Goal: Transaction & Acquisition: Purchase product/service

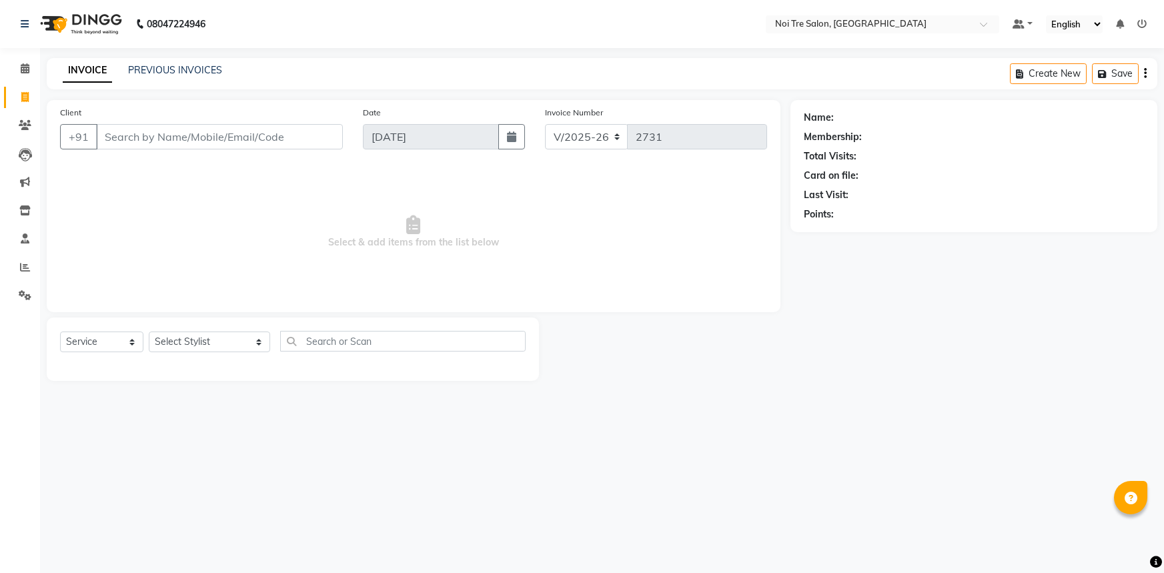
select select "3710"
select select "service"
click at [33, 67] on span at bounding box center [24, 68] width 23 height 15
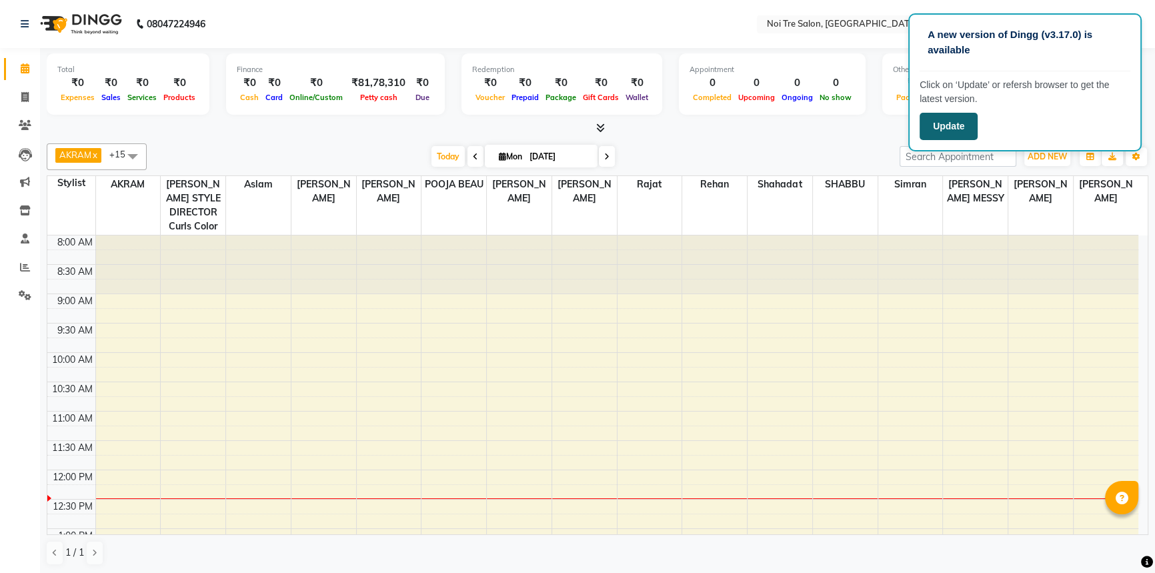
click at [967, 131] on button "Update" at bounding box center [949, 126] width 58 height 27
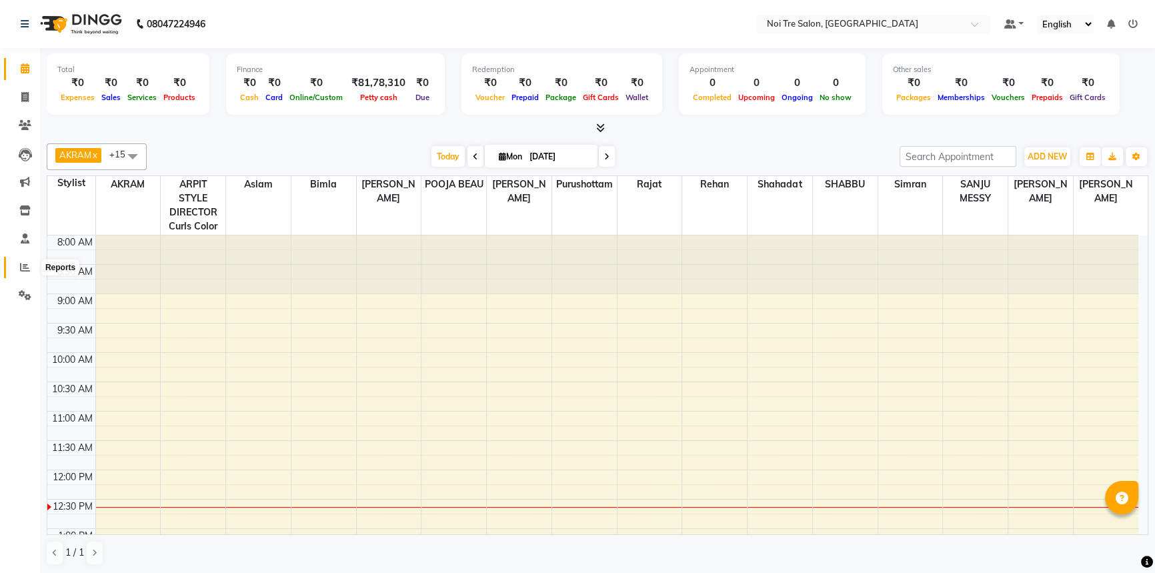
click at [20, 273] on span at bounding box center [24, 267] width 23 height 15
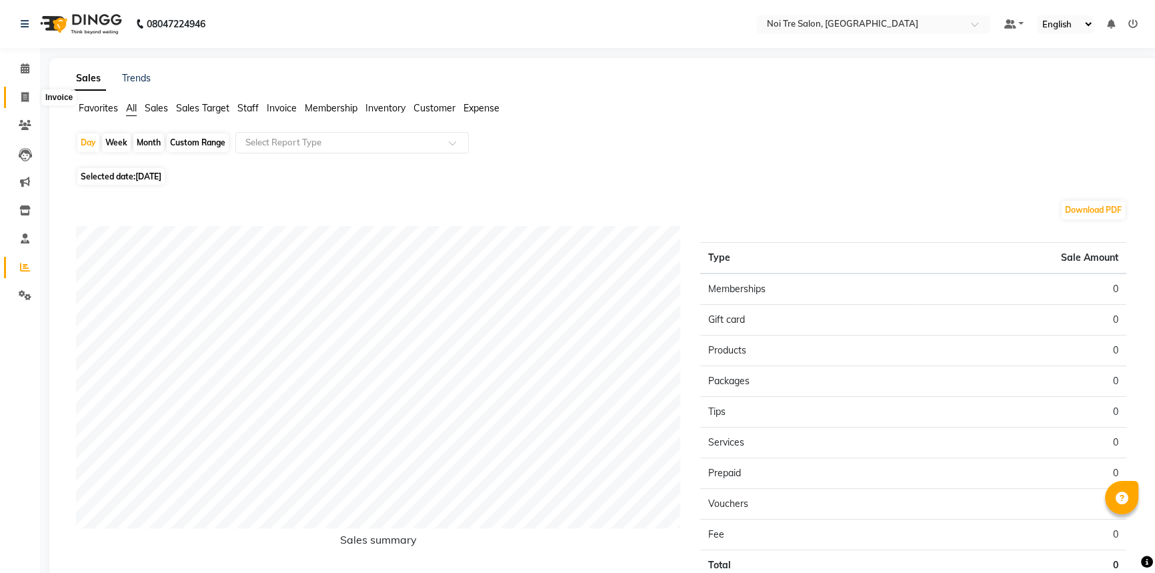
click at [26, 92] on icon at bounding box center [24, 97] width 7 height 10
select select "service"
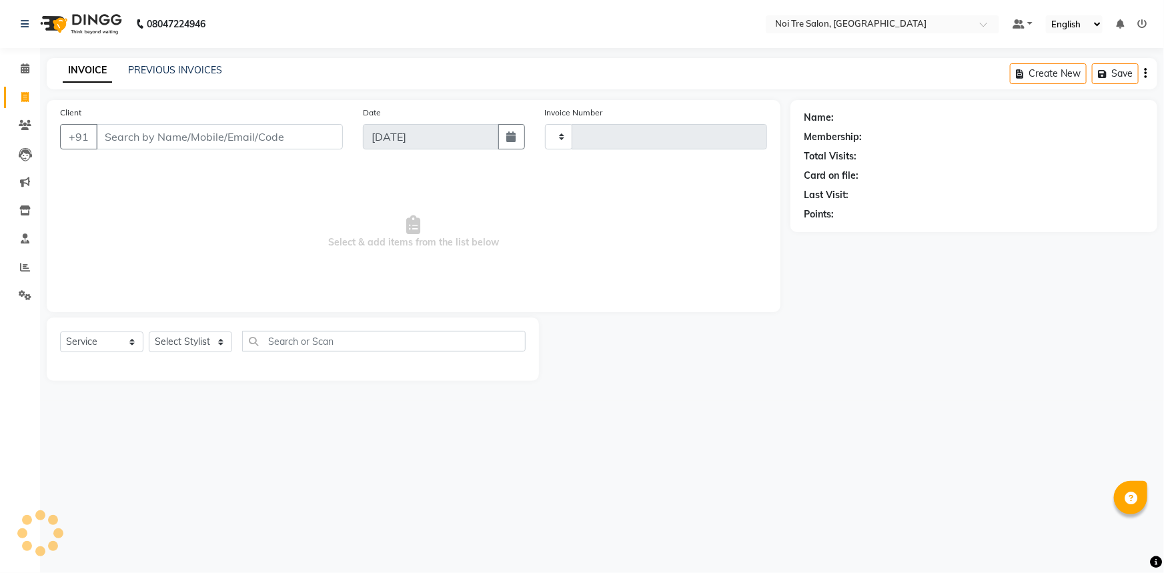
type input "2731"
select select "3710"
click at [253, 132] on input "Client" at bounding box center [219, 136] width 247 height 25
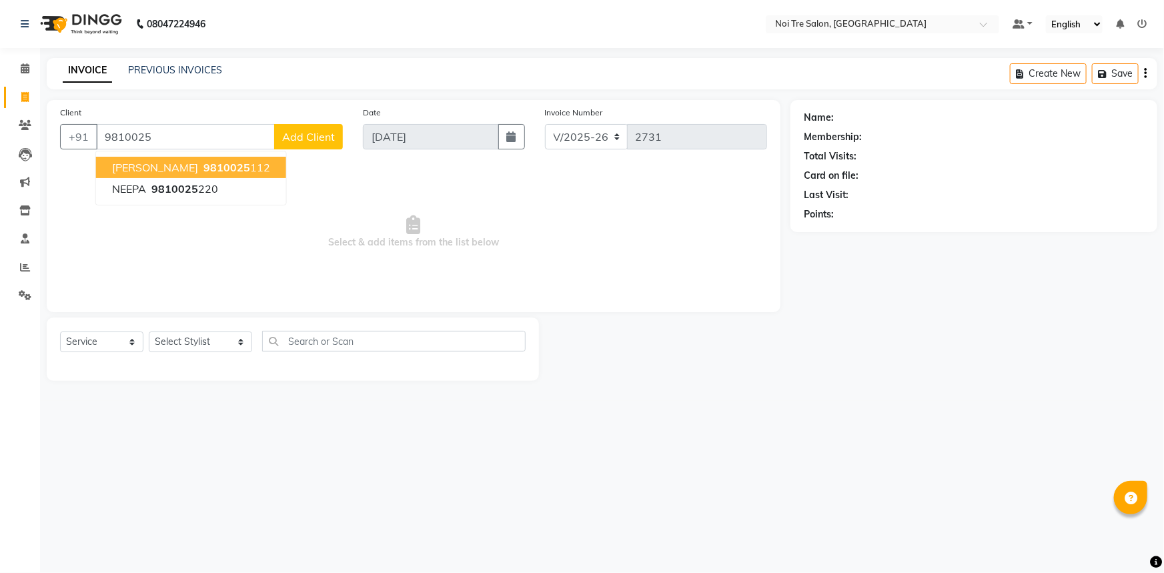
click at [192, 171] on span "Sudhanshu Narang" at bounding box center [155, 167] width 86 height 13
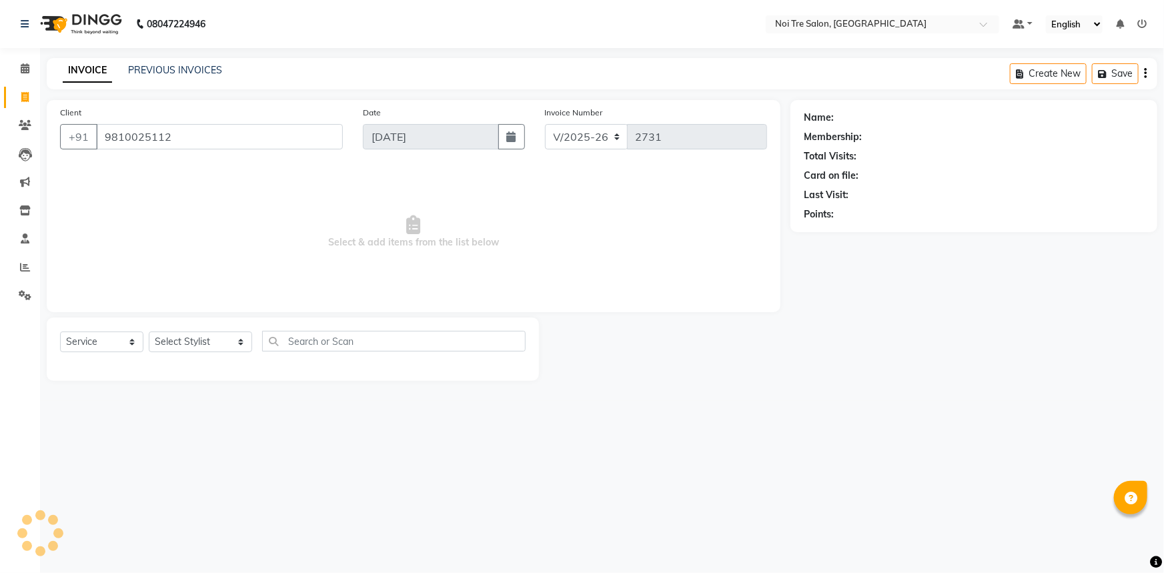
type input "9810025112"
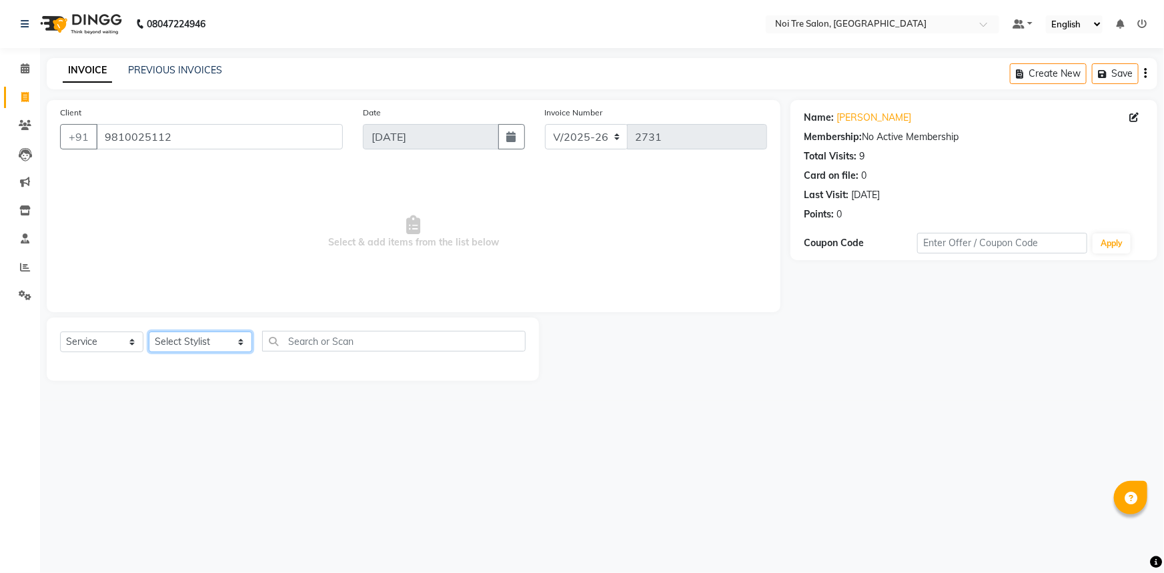
click at [199, 349] on select "Select Stylist [PERSON_NAME] [PERSON_NAME] STYLE DIRECTOR Curls Color [PERSON_N…" at bounding box center [200, 341] width 103 height 21
select select "37891"
click at [149, 331] on select "Select Stylist [PERSON_NAME] [PERSON_NAME] STYLE DIRECTOR Curls Color [PERSON_N…" at bounding box center [200, 341] width 103 height 21
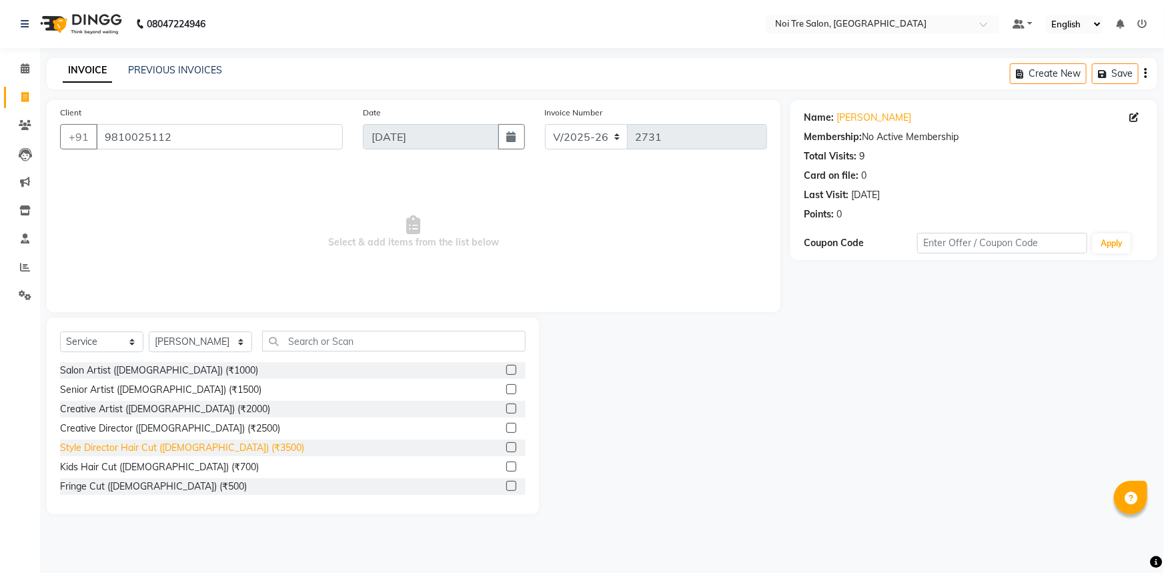
click at [145, 453] on div "Style Director Hair Cut ([DEMOGRAPHIC_DATA]) (₹3500)" at bounding box center [182, 448] width 244 height 14
checkbox input "false"
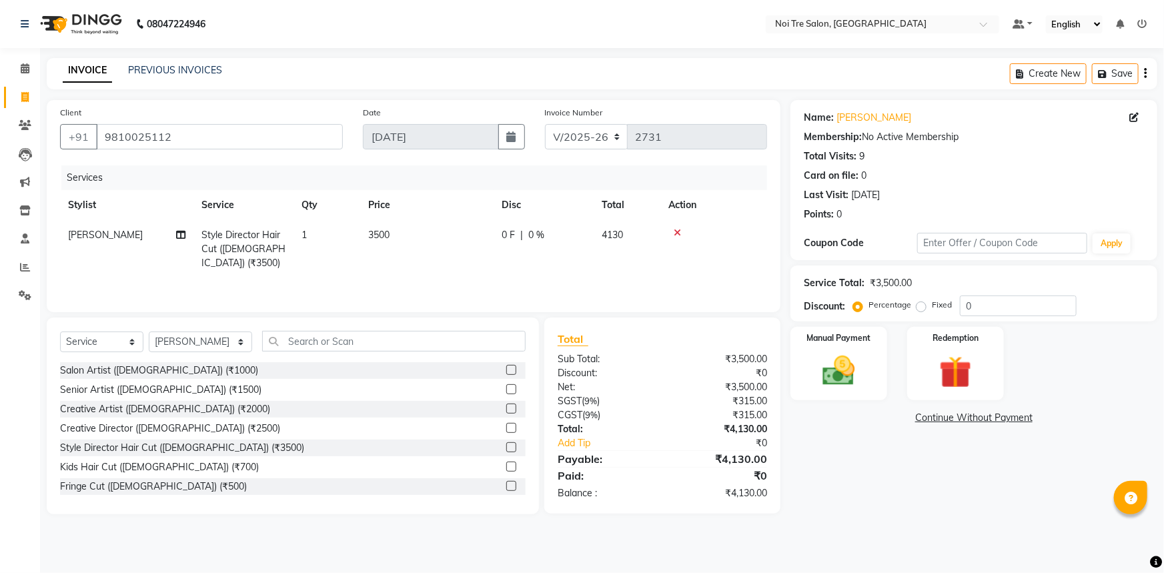
click at [383, 235] on span "3500" at bounding box center [378, 235] width 21 height 12
select select "37891"
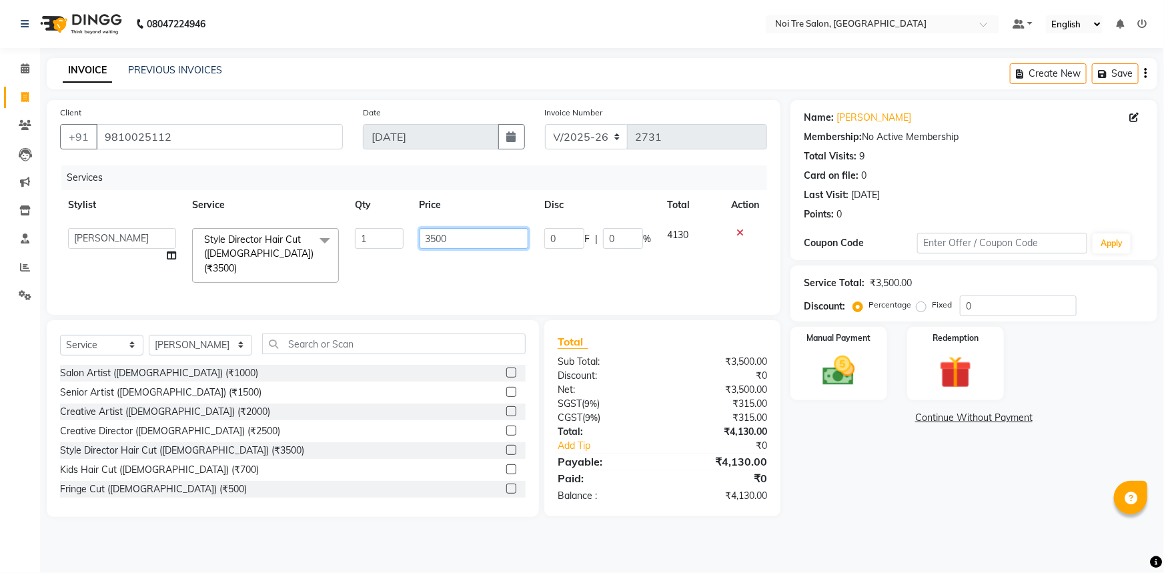
click at [438, 239] on input "3500" at bounding box center [474, 238] width 109 height 21
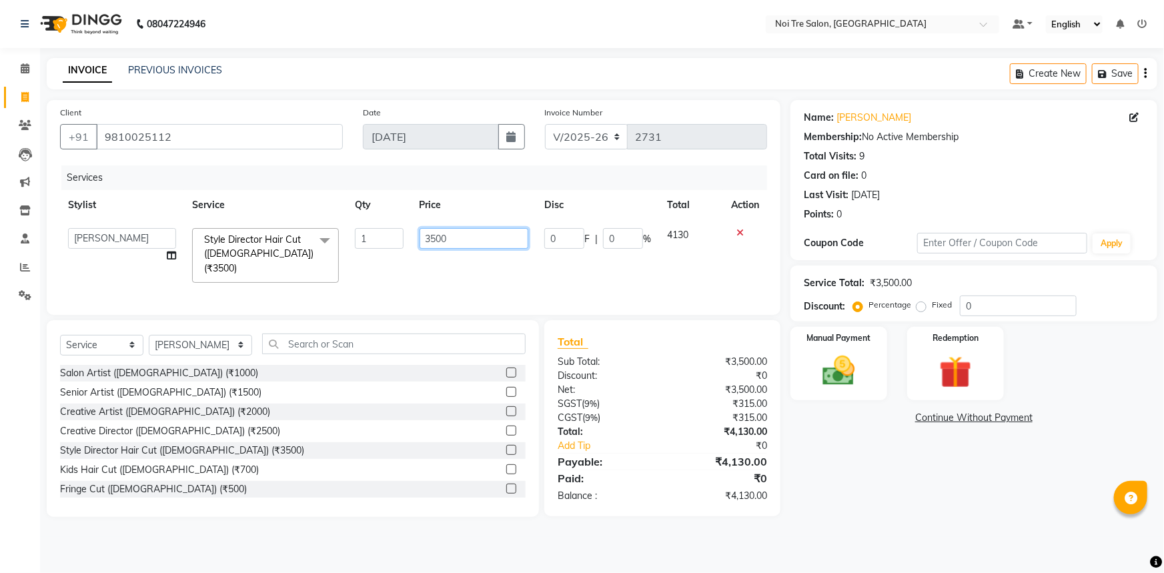
click at [438, 239] on input "3500" at bounding box center [474, 238] width 109 height 21
type input "1500"
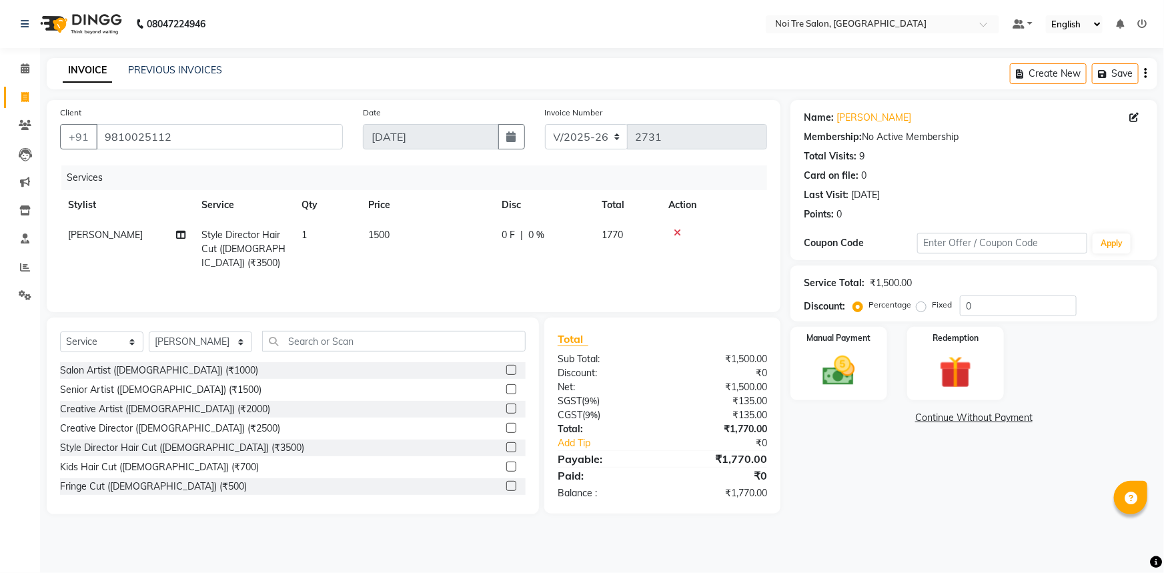
click at [276, 243] on span "Style Director Hair Cut ([DEMOGRAPHIC_DATA]) (₹3500)" at bounding box center [243, 249] width 84 height 40
select select "37891"
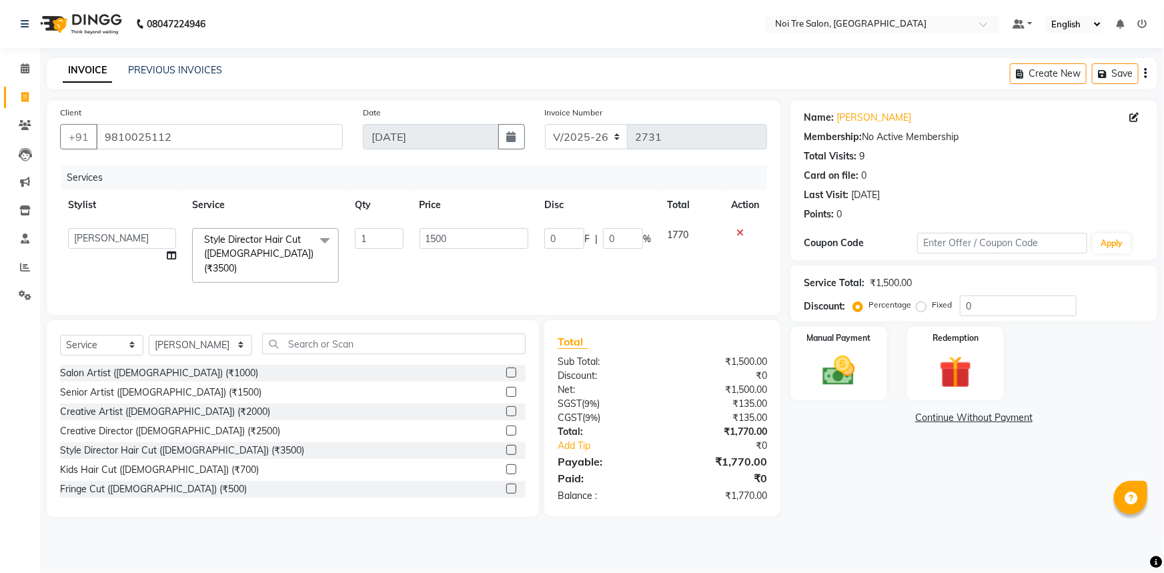
click at [323, 240] on span at bounding box center [324, 240] width 27 height 25
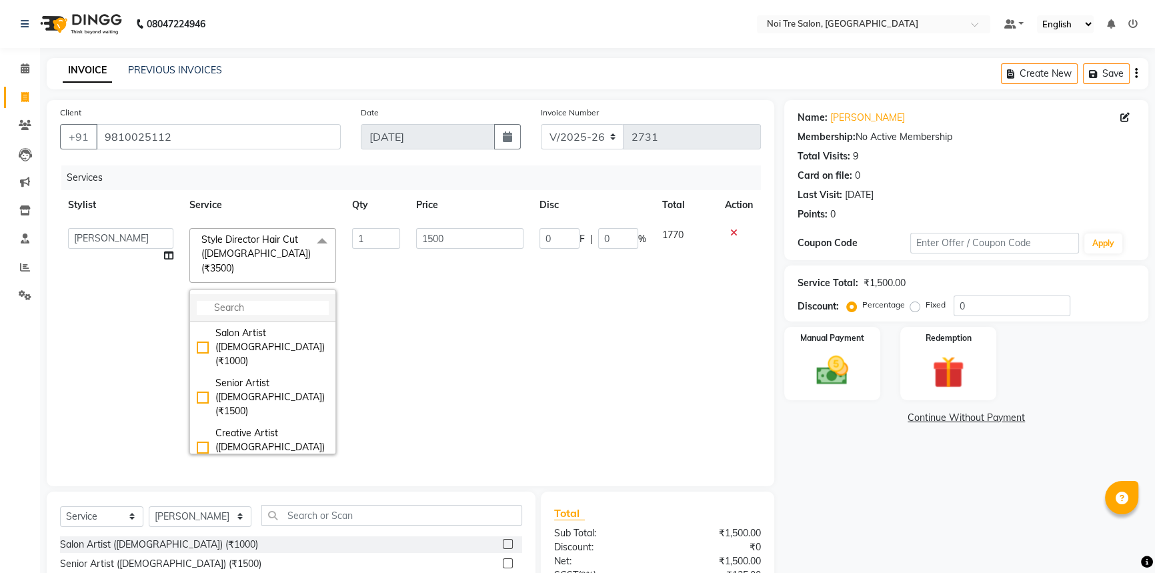
click at [288, 301] on input "multiselect-search" at bounding box center [263, 308] width 132 height 14
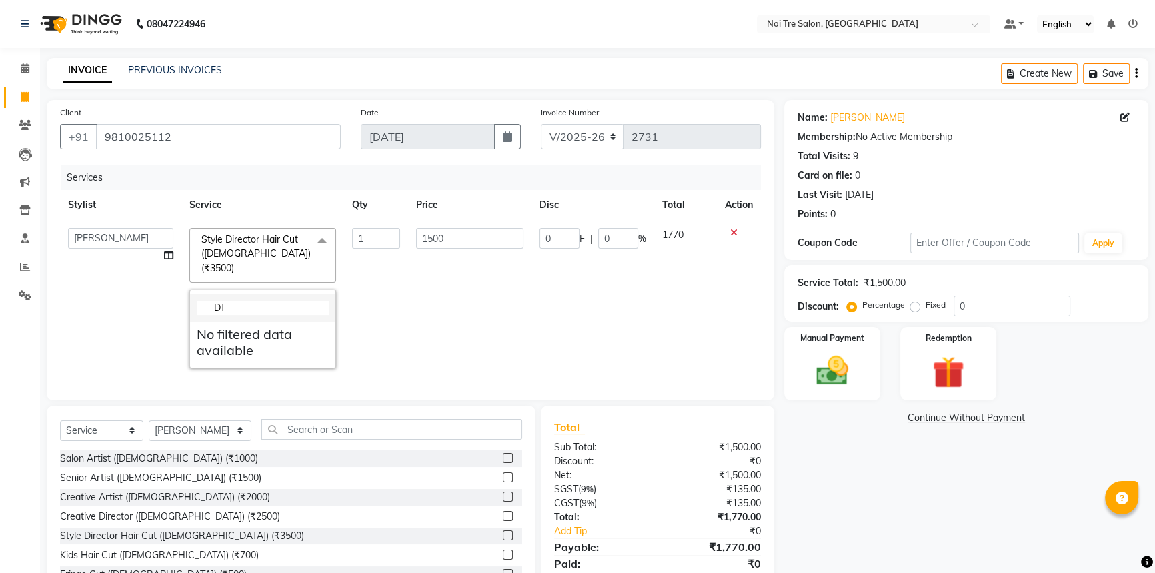
type input "D"
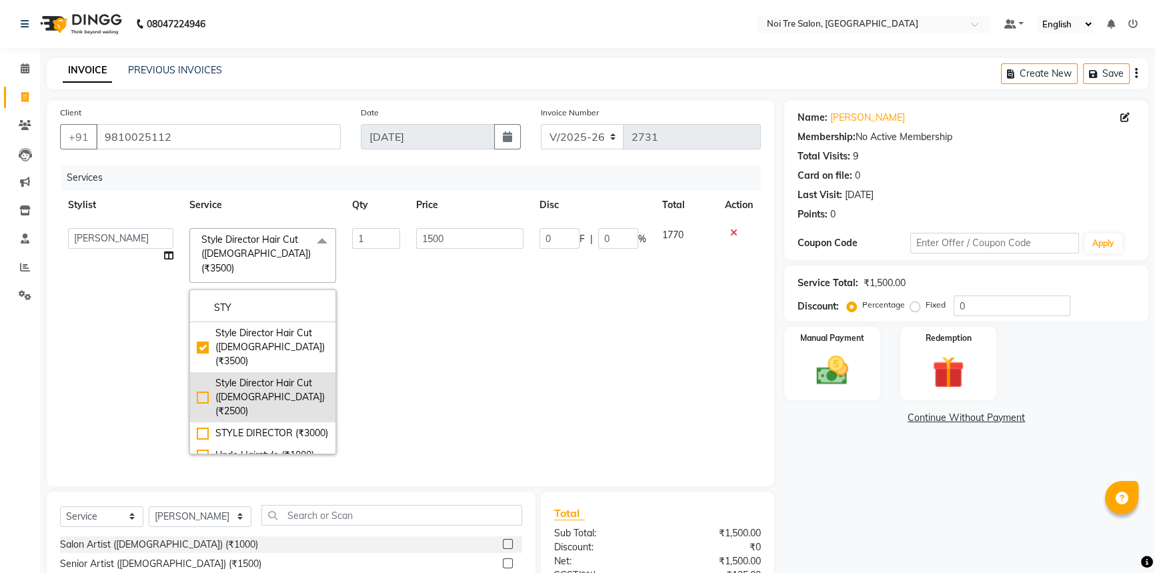
type input "STY"
click at [201, 376] on div "Style Director Hair Cut ([DEMOGRAPHIC_DATA]) (₹2500)" at bounding box center [263, 397] width 132 height 42
type input "2500"
checkbox input "false"
checkbox input "true"
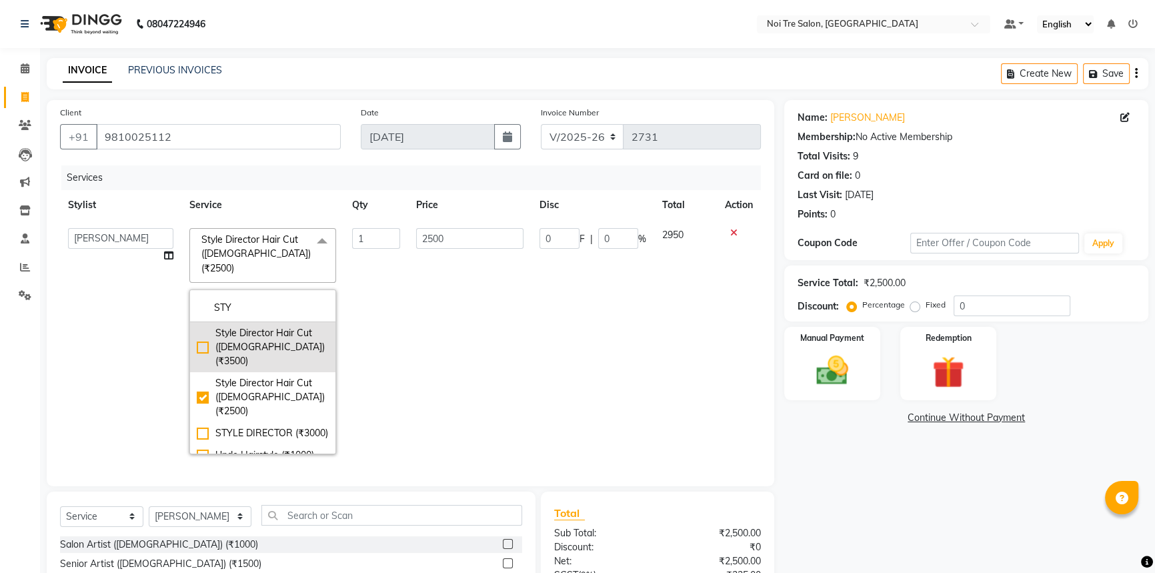
click at [200, 327] on div "Style Director Hair Cut ([DEMOGRAPHIC_DATA]) (₹3500)" at bounding box center [263, 347] width 132 height 42
type input "3500"
checkbox input "true"
checkbox input "false"
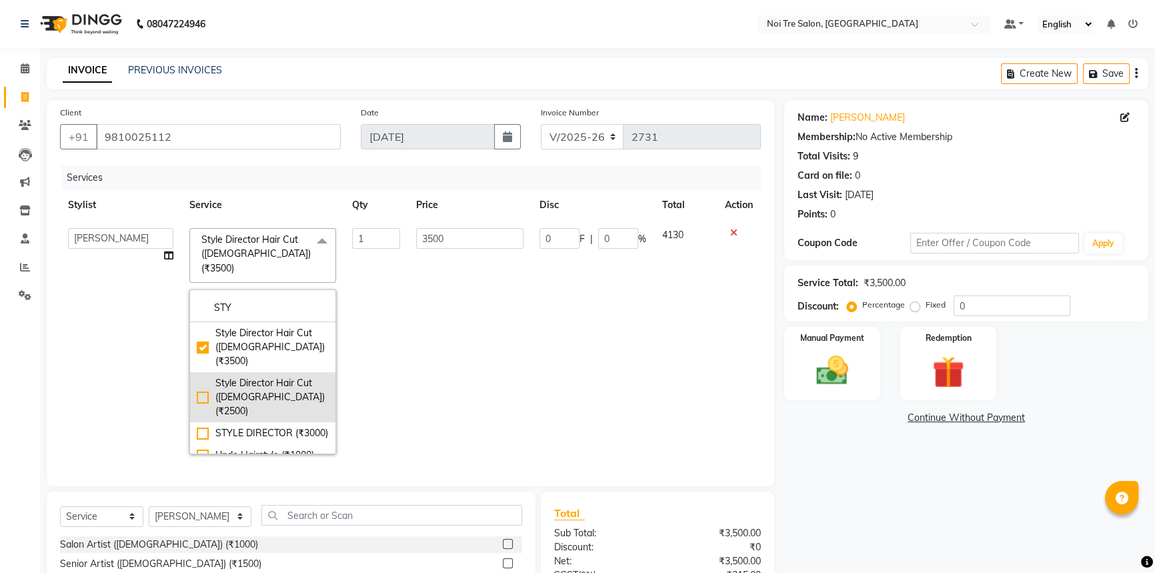
click at [205, 376] on div "Style Director Hair Cut ([DEMOGRAPHIC_DATA]) (₹2500)" at bounding box center [263, 397] width 132 height 42
type input "2500"
checkbox input "false"
checkbox input "true"
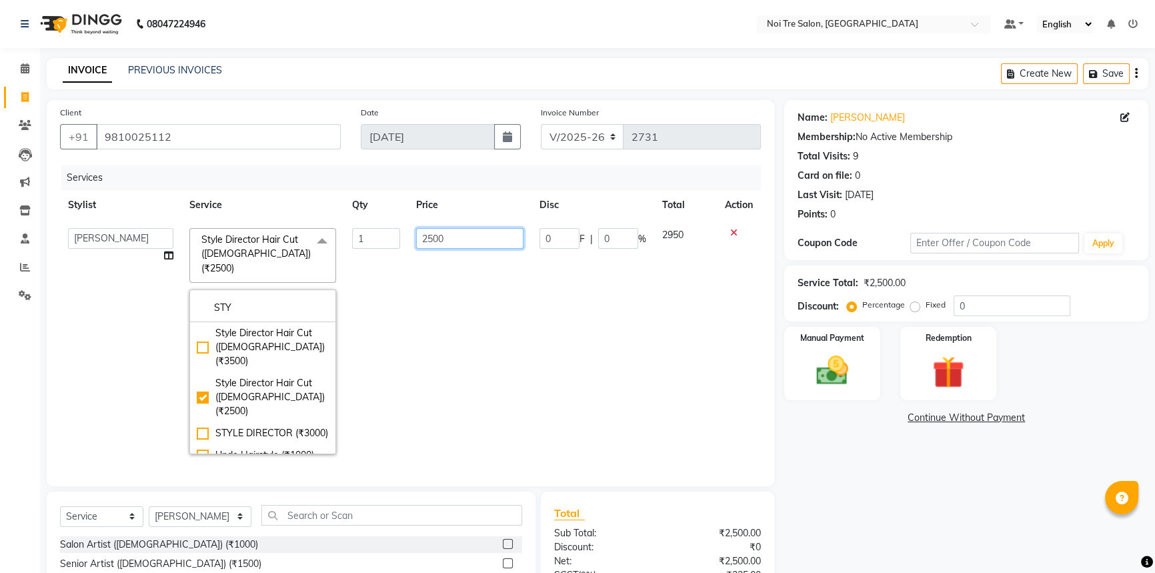
click at [475, 236] on input "2500" at bounding box center [469, 238] width 107 height 21
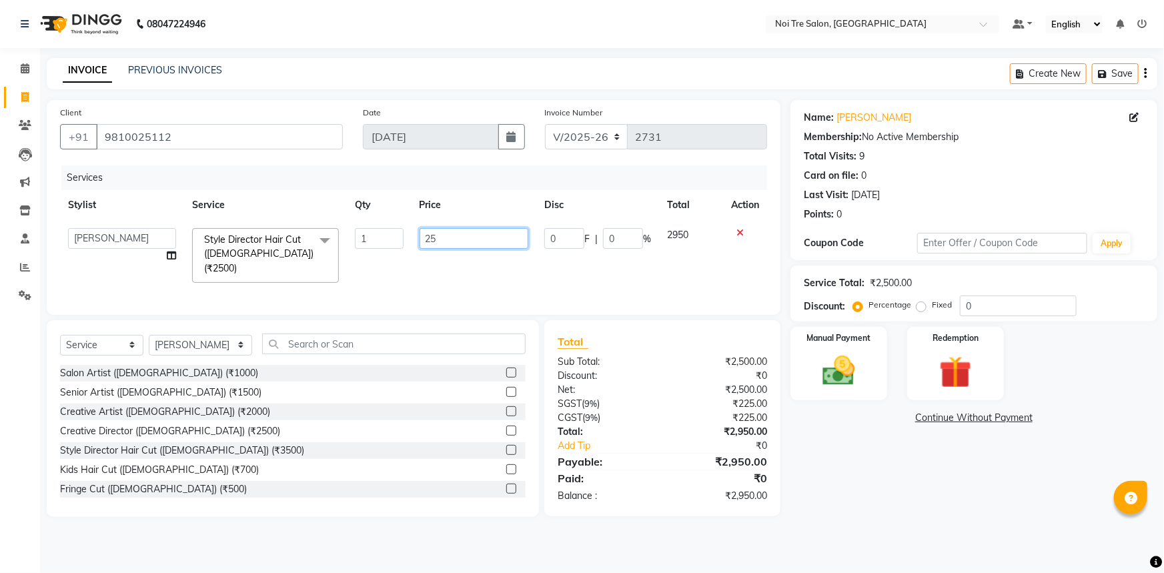
type input "2"
type input "1500"
click at [992, 313] on input "0" at bounding box center [1018, 305] width 117 height 21
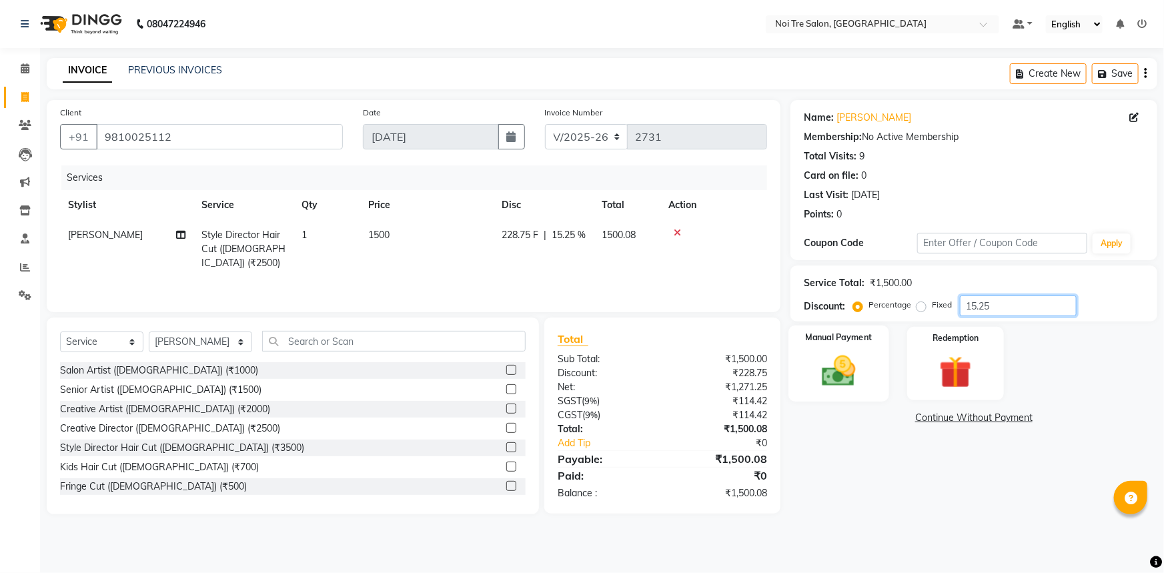
type input "15.25"
click at [833, 364] on img at bounding box center [839, 371] width 55 height 39
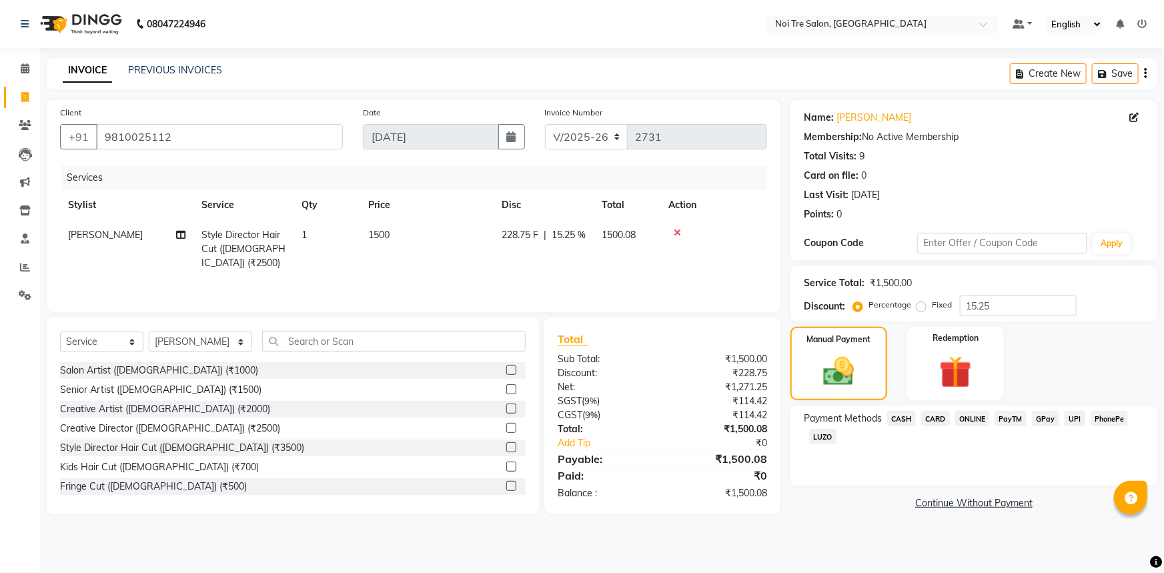
click at [908, 417] on span "CASH" at bounding box center [901, 418] width 29 height 15
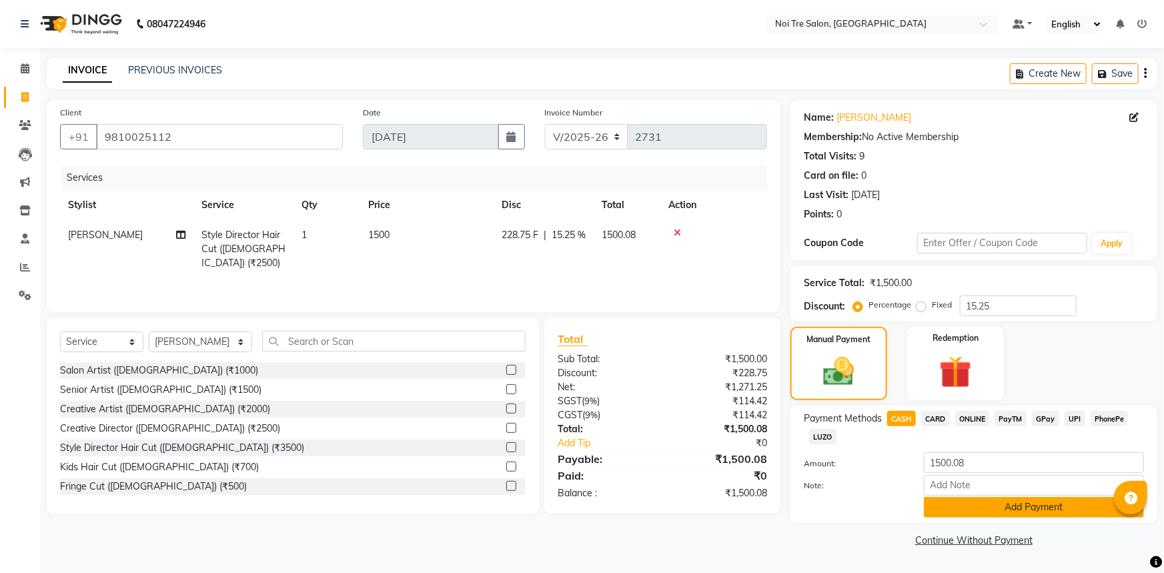
click at [1050, 513] on button "Add Payment" at bounding box center [1034, 507] width 220 height 21
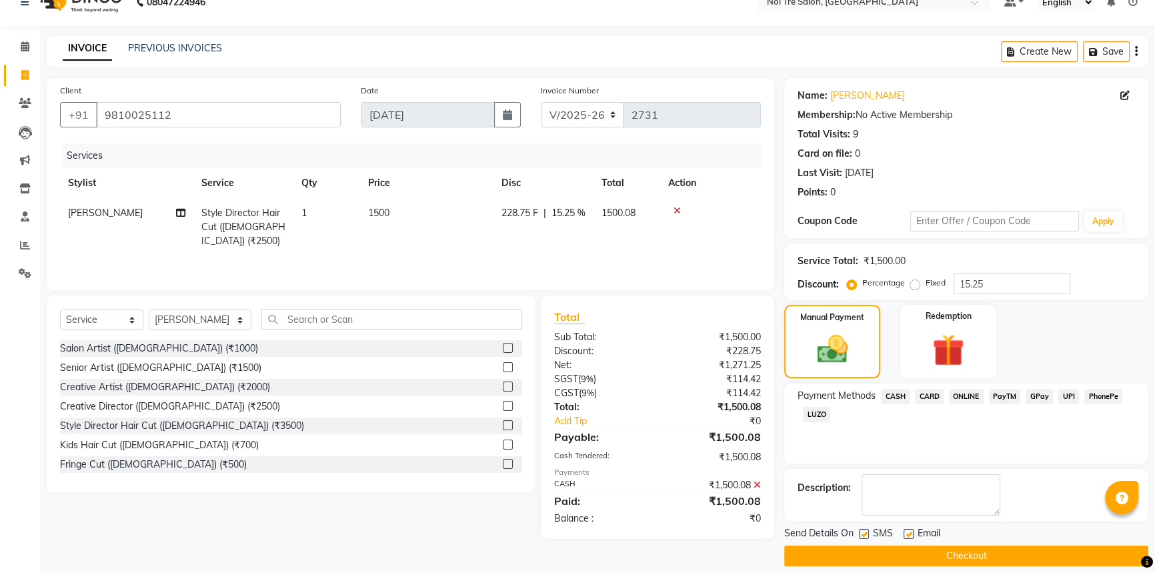
scroll to position [34, 0]
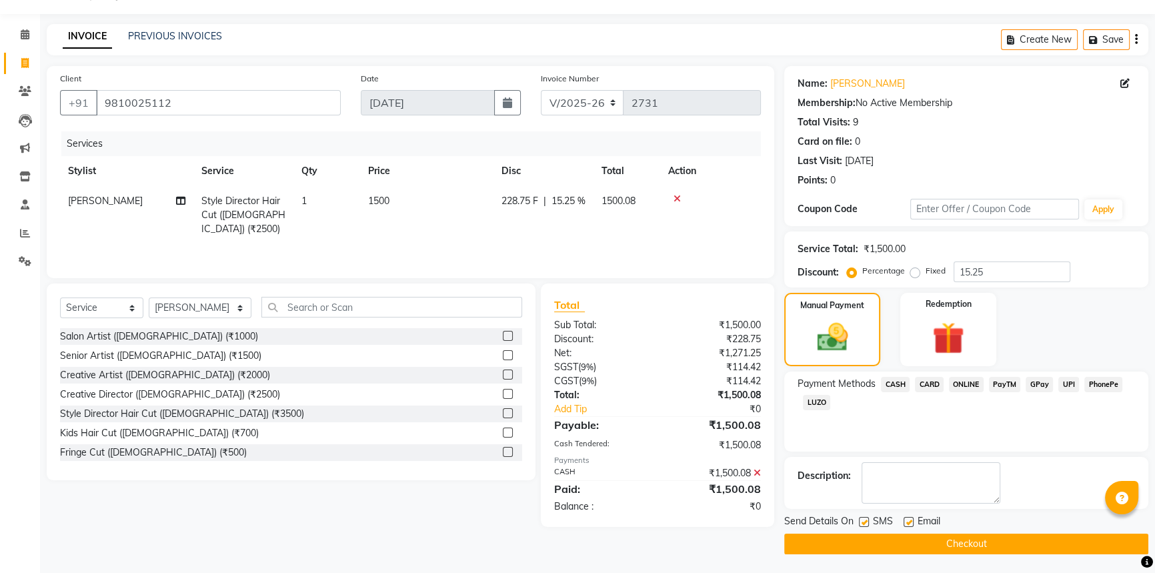
click at [981, 542] on button "Checkout" at bounding box center [966, 544] width 364 height 21
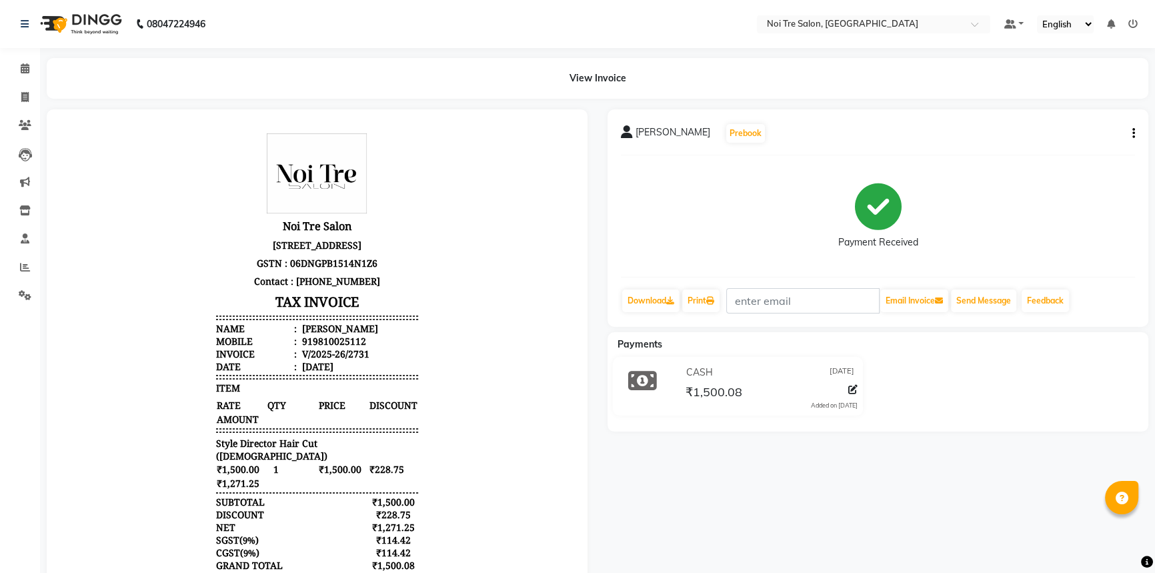
click at [731, 508] on div "Sudhanshu Narang Prebook Payment Received Download Print Email Invoice Send Mes…" at bounding box center [878, 378] width 561 height 538
click at [19, 97] on span at bounding box center [24, 97] width 23 height 15
select select "service"
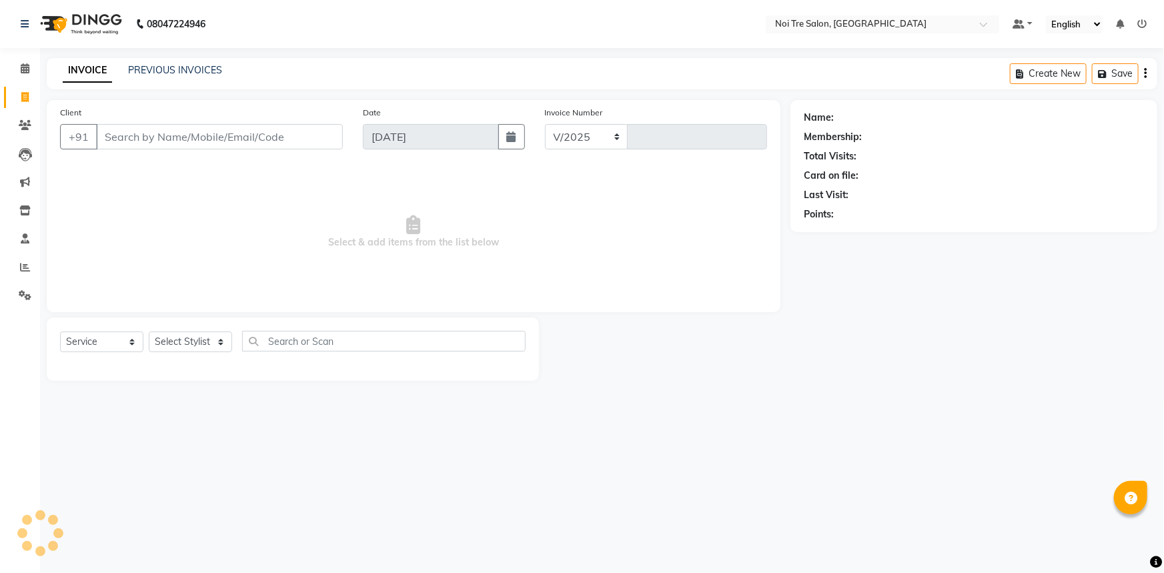
select select "3710"
type input "2732"
click at [219, 334] on select "Select Stylist [PERSON_NAME] [PERSON_NAME] STYLE DIRECTOR Curls Color [PERSON_N…" at bounding box center [200, 341] width 103 height 21
select select "37891"
click at [149, 331] on select "Select Stylist [PERSON_NAME] [PERSON_NAME] STYLE DIRECTOR Curls Color [PERSON_N…" at bounding box center [200, 341] width 103 height 21
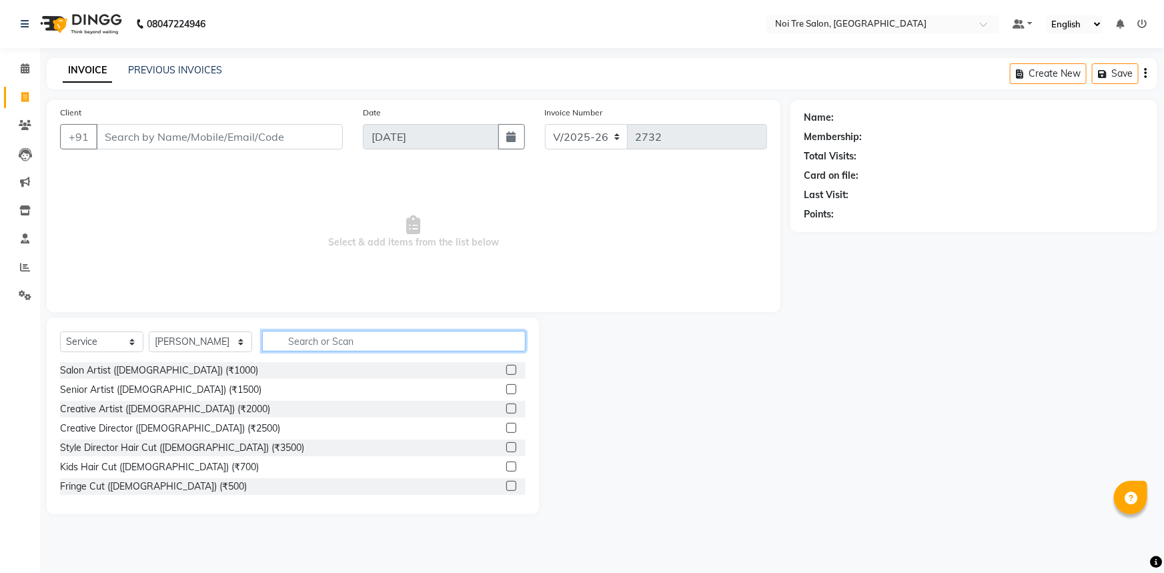
click at [358, 346] on input "text" at bounding box center [394, 341] width 264 height 21
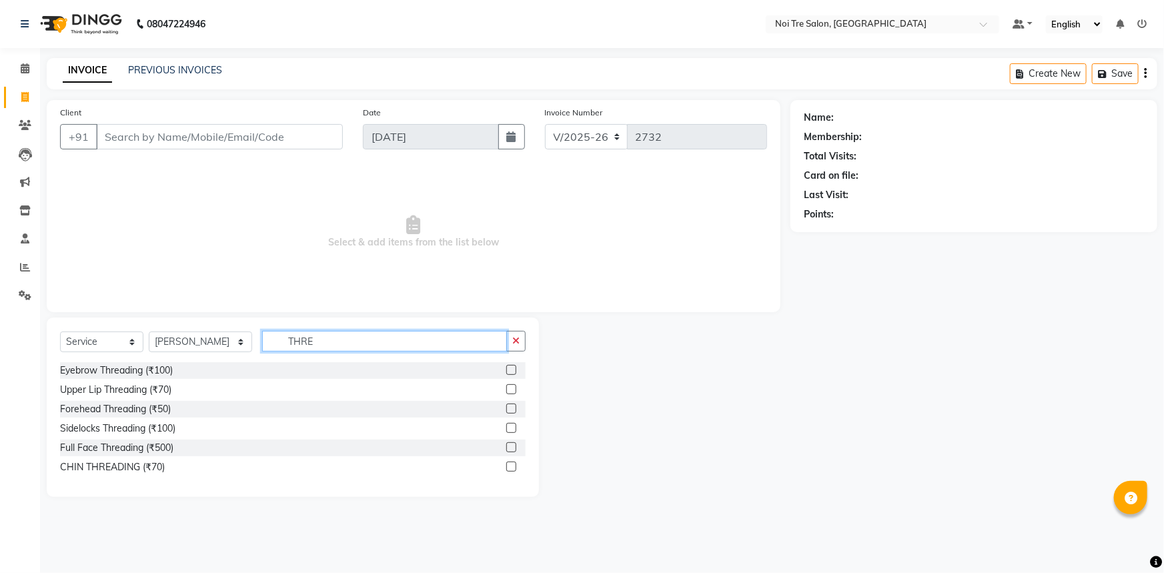
type input "THRE"
click at [508, 369] on label at bounding box center [511, 370] width 10 height 10
click at [508, 369] on input "checkbox" at bounding box center [510, 370] width 9 height 9
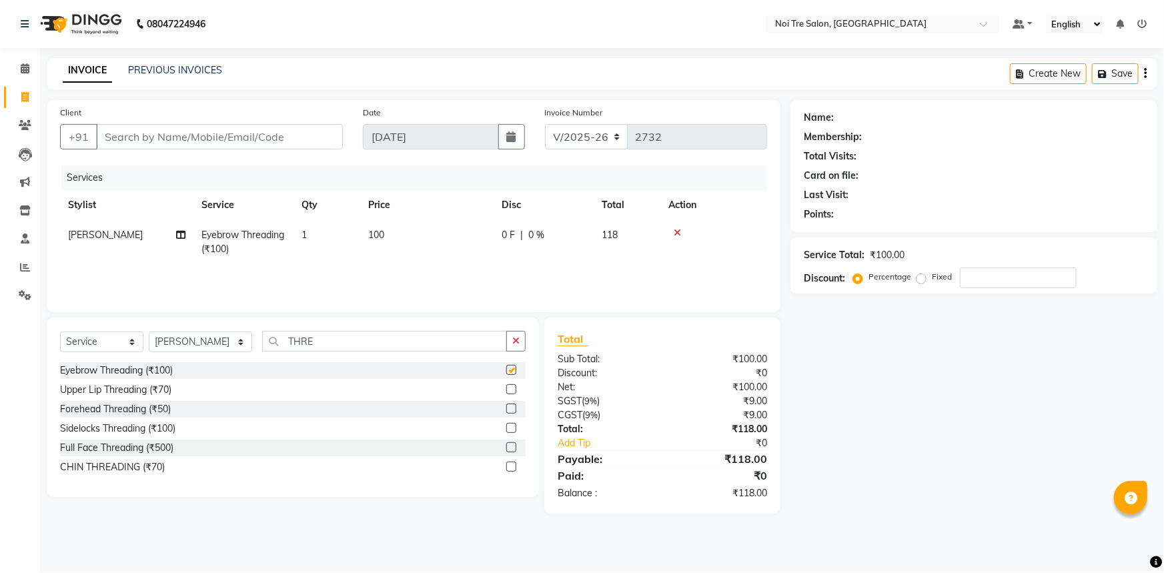
checkbox input "false"
click at [446, 235] on td "100" at bounding box center [426, 242] width 133 height 44
select select "37891"
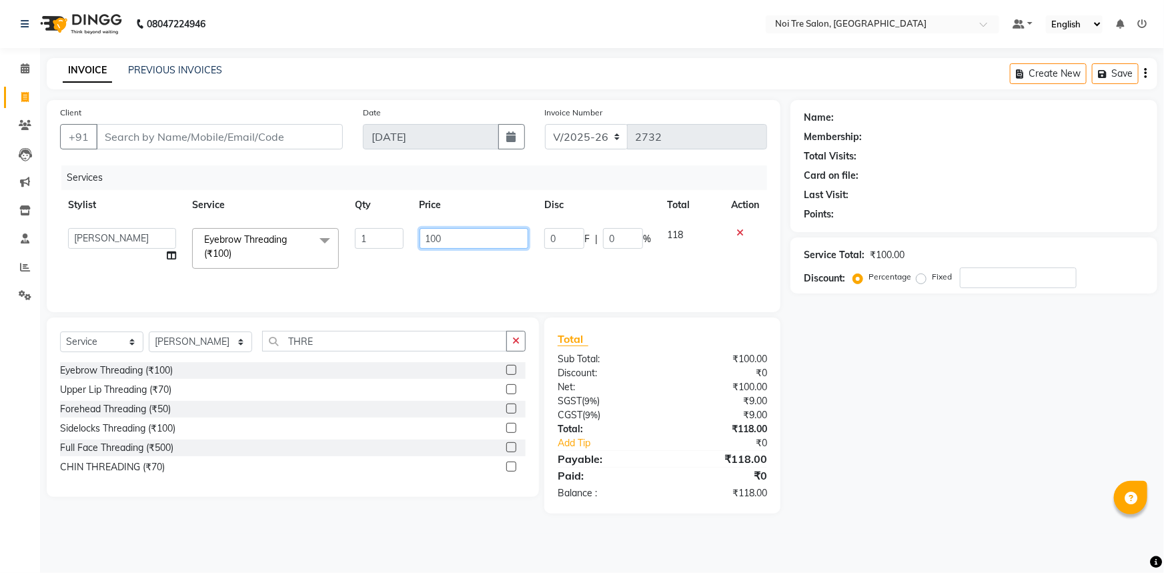
drag, startPoint x: 452, startPoint y: 241, endPoint x: 438, endPoint y: 242, distance: 13.4
click at [444, 241] on input "100" at bounding box center [474, 238] width 109 height 21
drag, startPoint x: 450, startPoint y: 239, endPoint x: 395, endPoint y: 231, distance: 55.3
click at [395, 231] on tr "AFSAR AKRAM ARPIT STYLE DIRECTOR Curls Color Ashok aslam ASLAM ATUL azad Azad B…" at bounding box center [413, 248] width 707 height 57
type input "150"
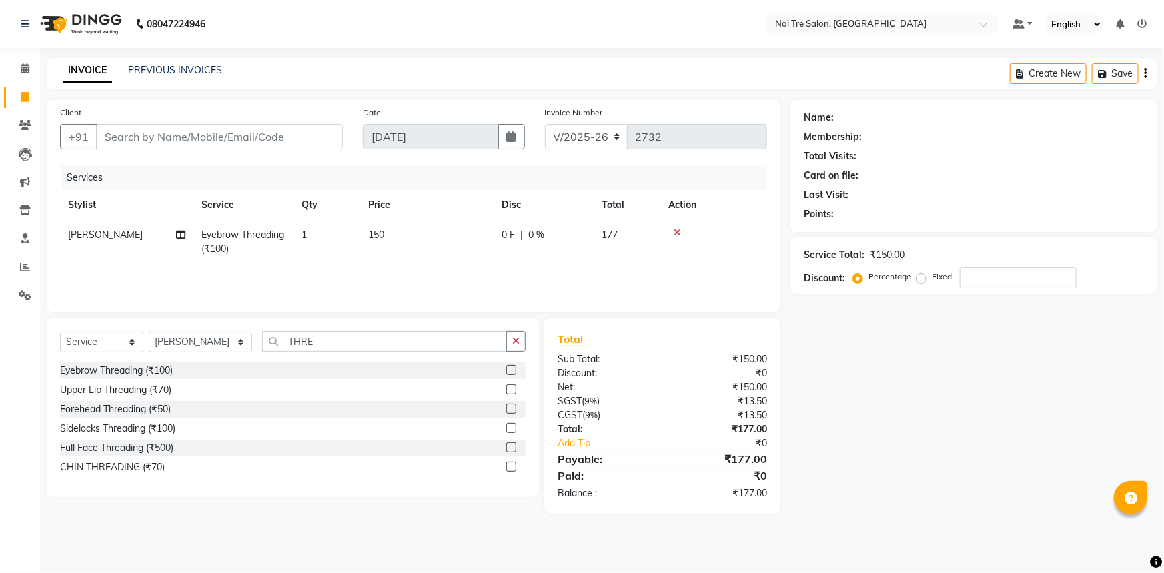
click at [509, 390] on label at bounding box center [511, 389] width 10 height 10
click at [509, 390] on input "checkbox" at bounding box center [510, 390] width 9 height 9
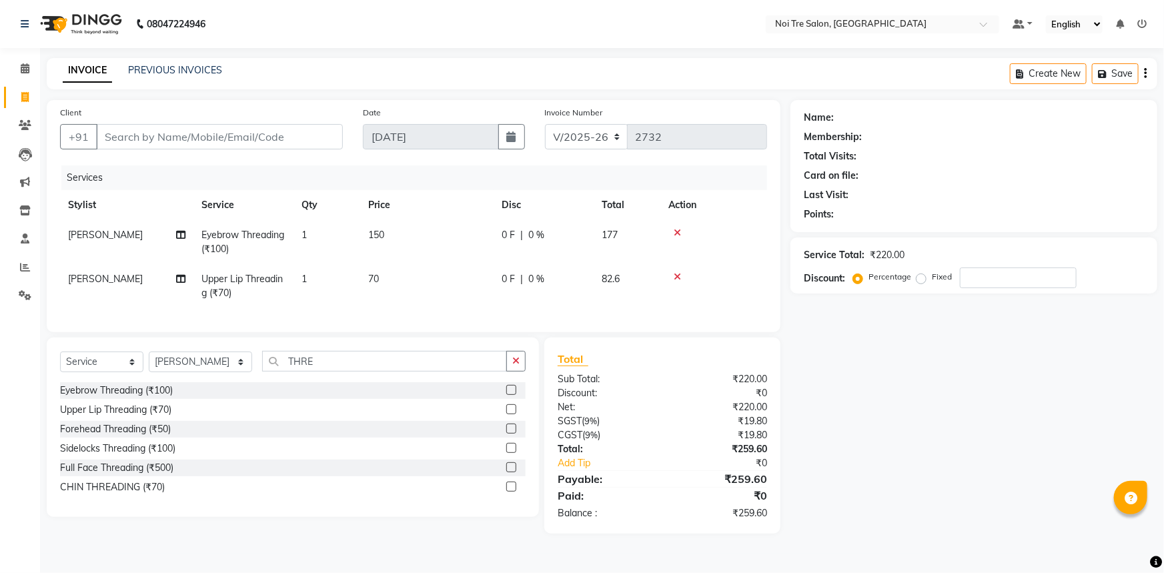
checkbox input "false"
click at [464, 275] on td "70" at bounding box center [426, 286] width 133 height 44
select select "37891"
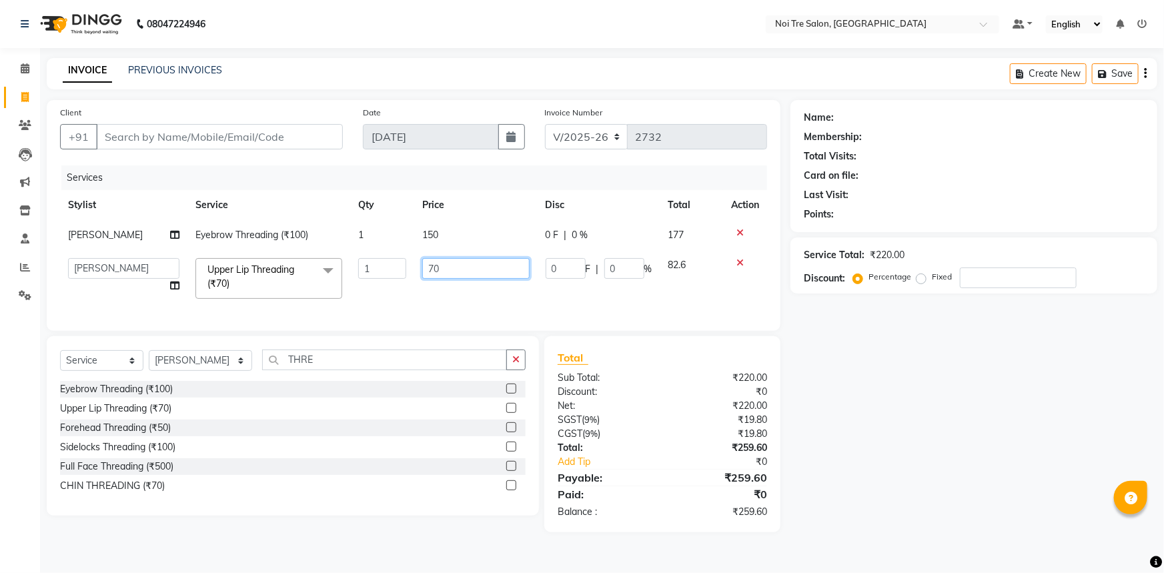
drag, startPoint x: 486, startPoint y: 267, endPoint x: 380, endPoint y: 267, distance: 105.4
click at [403, 268] on tr "AFSAR AKRAM ARPIT STYLE DIRECTOR Curls Color Ashok aslam ASLAM ATUL azad Azad B…" at bounding box center [413, 278] width 707 height 57
type input "100"
click at [958, 422] on div "Name: Membership: Total Visits: Card on file: Last Visit: Points: Service Total…" at bounding box center [978, 316] width 377 height 432
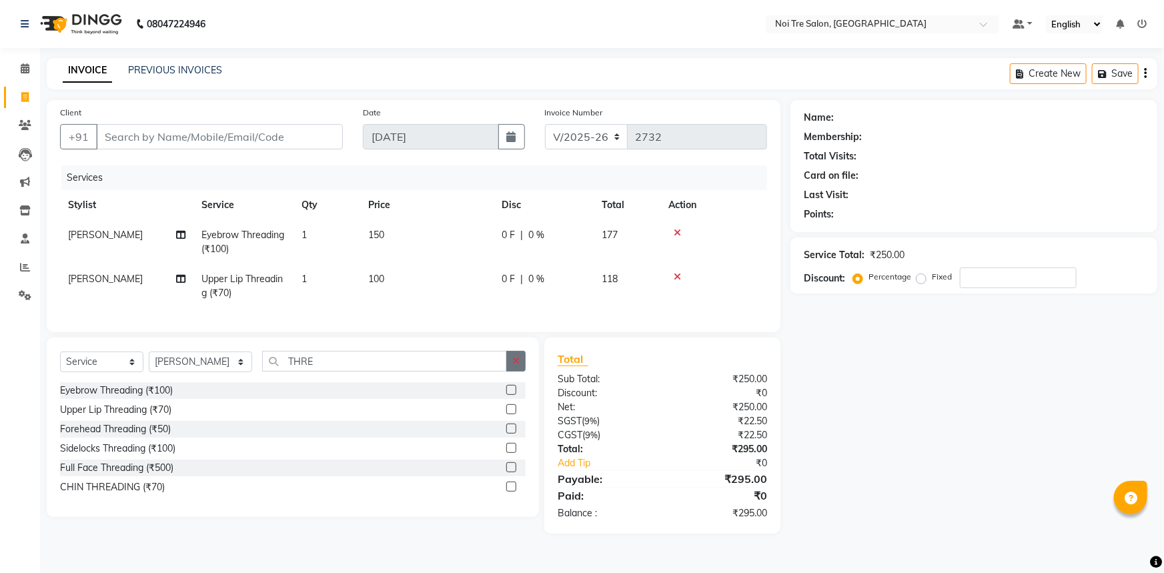
click at [514, 366] on icon "button" at bounding box center [515, 360] width 7 height 9
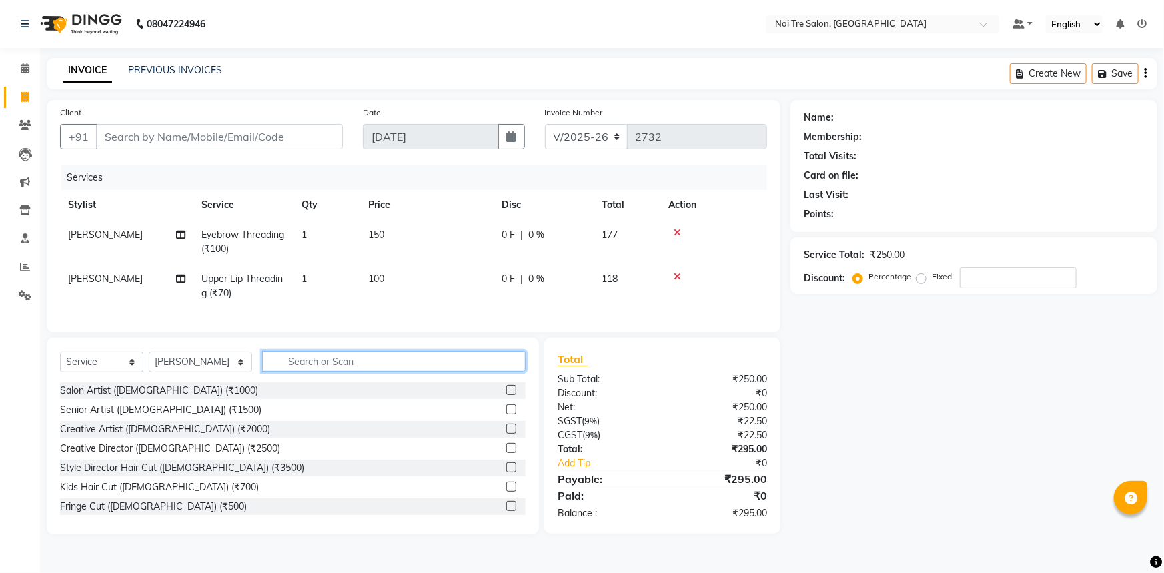
click at [369, 368] on input "text" at bounding box center [394, 361] width 264 height 21
type input "N"
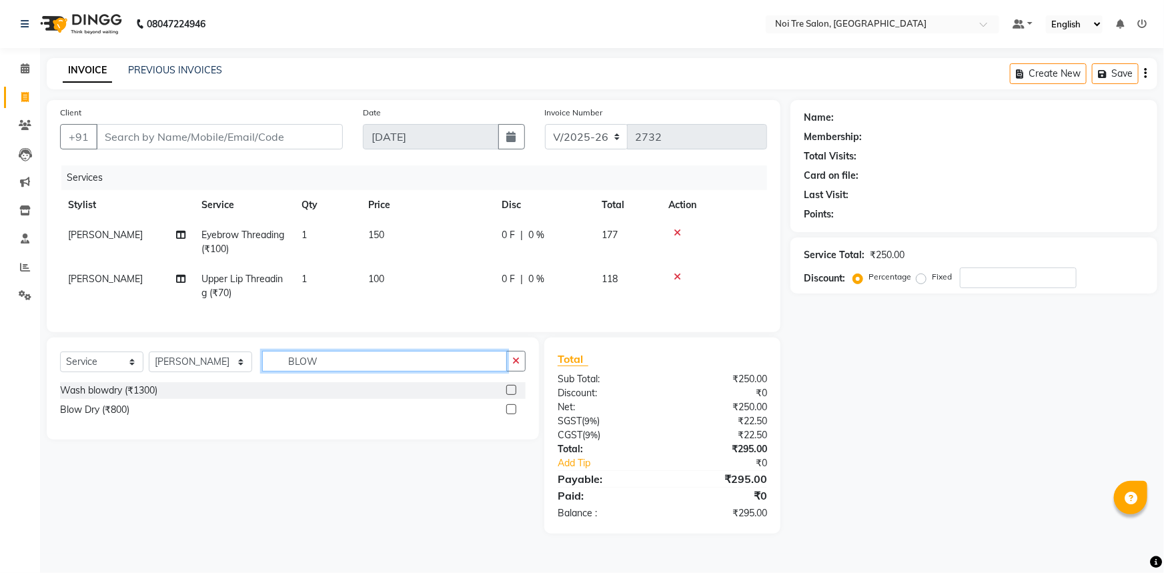
type input "BLOW"
click at [510, 414] on label at bounding box center [511, 409] width 10 height 10
click at [510, 414] on input "checkbox" at bounding box center [510, 410] width 9 height 9
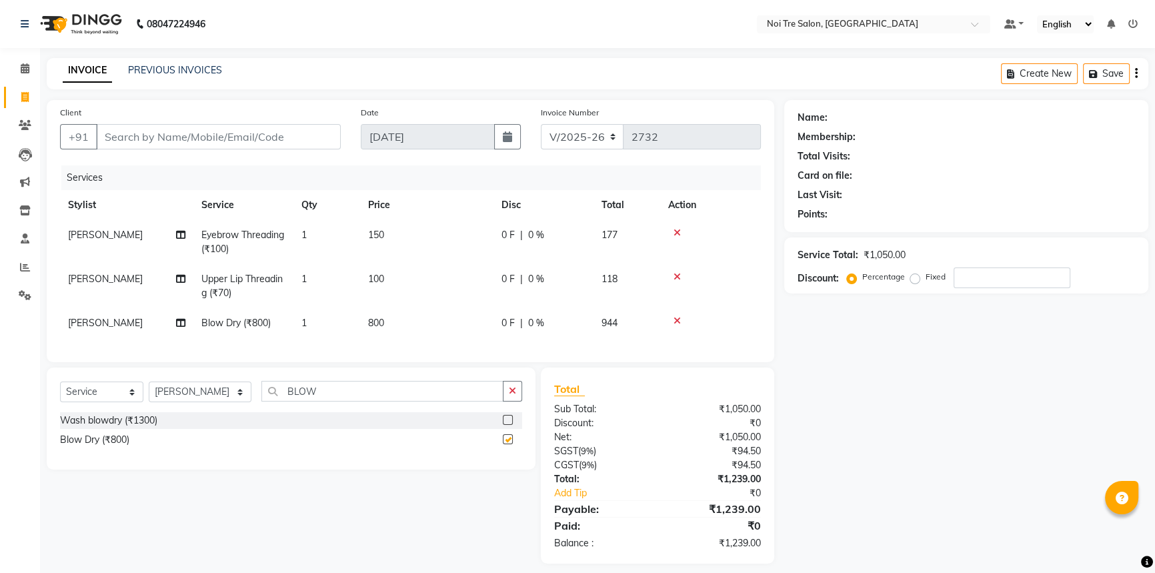
checkbox input "false"
click at [511, 396] on icon "button" at bounding box center [512, 390] width 7 height 9
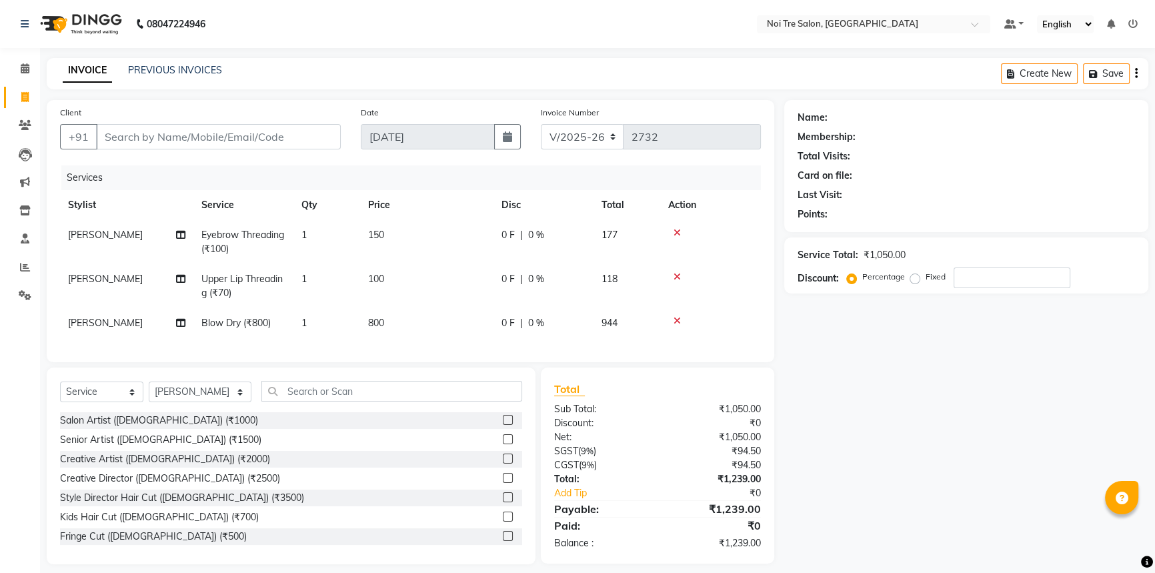
click at [838, 370] on div "Name: Membership: Total Visits: Card on file: Last Visit: Points: Service Total…" at bounding box center [971, 332] width 374 height 464
click at [906, 391] on div "Name: Membership: Total Visits: Card on file: Last Visit: Points: Service Total…" at bounding box center [971, 332] width 374 height 464
click at [928, 274] on label "Fixed" at bounding box center [936, 277] width 20 height 12
click at [922, 274] on input "Fixed" at bounding box center [917, 276] width 9 height 9
radio input "true"
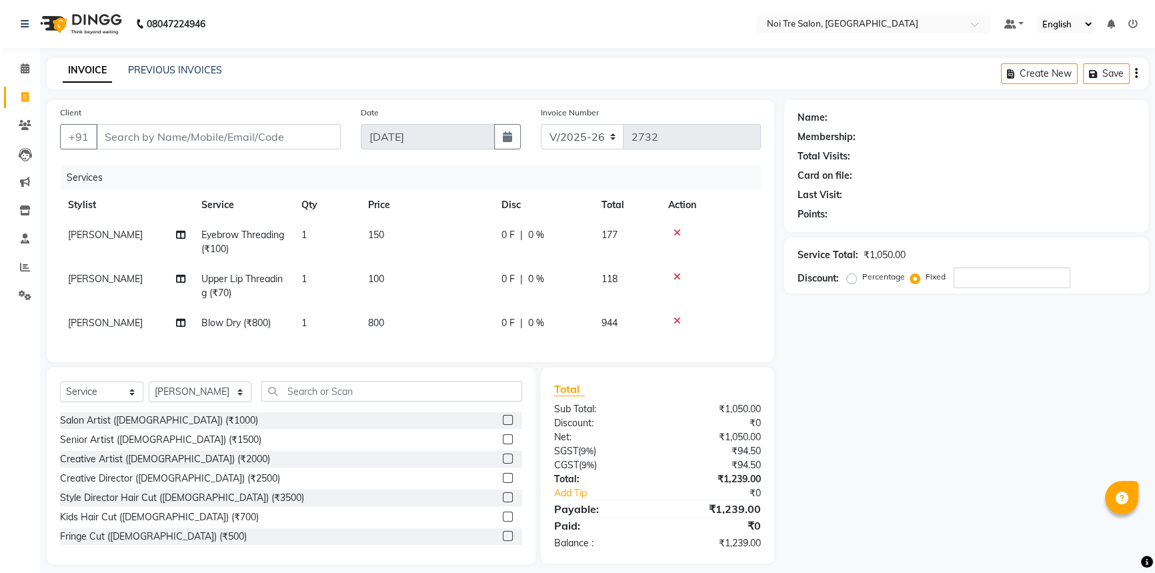
click at [907, 360] on div "Name: Membership: Total Visits: Card on file: Last Visit: Points: Service Total…" at bounding box center [971, 332] width 374 height 464
click at [862, 275] on label "Percentage" at bounding box center [883, 277] width 43 height 12
click at [852, 275] on input "Percentage" at bounding box center [854, 276] width 9 height 9
radio input "true"
click at [934, 403] on div "Name: Membership: Total Visits: Card on file: Last Visit: Points: Service Total…" at bounding box center [971, 332] width 374 height 464
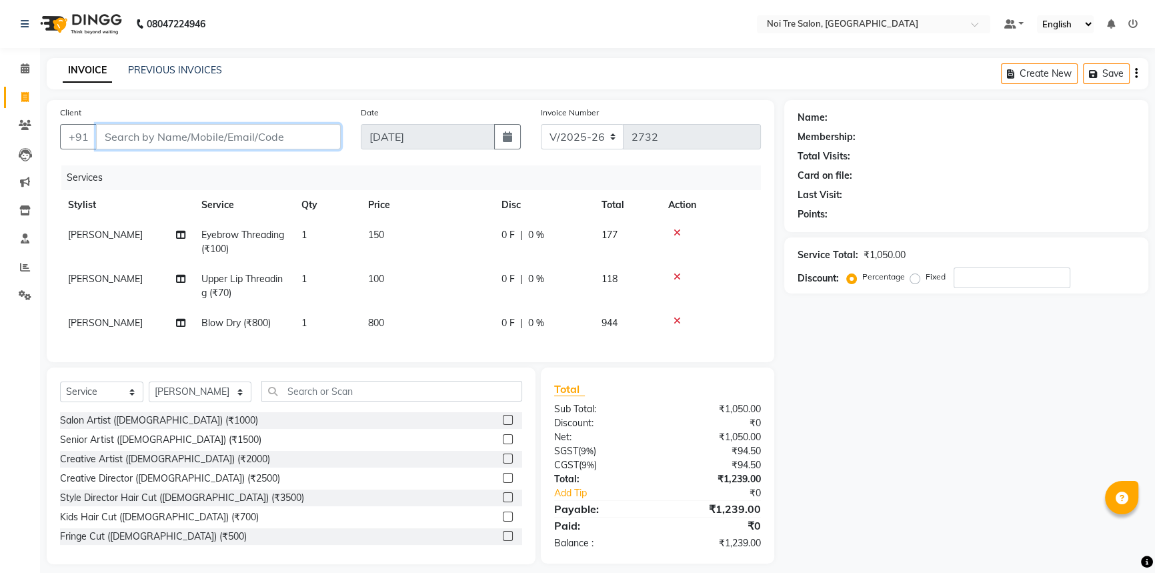
click at [207, 136] on input "Client" at bounding box center [218, 136] width 245 height 25
click at [954, 415] on div "Name: Membership: Total Visits: Card on file: Last Visit: Points: Service Total…" at bounding box center [971, 332] width 374 height 464
click at [676, 319] on icon at bounding box center [677, 320] width 7 height 9
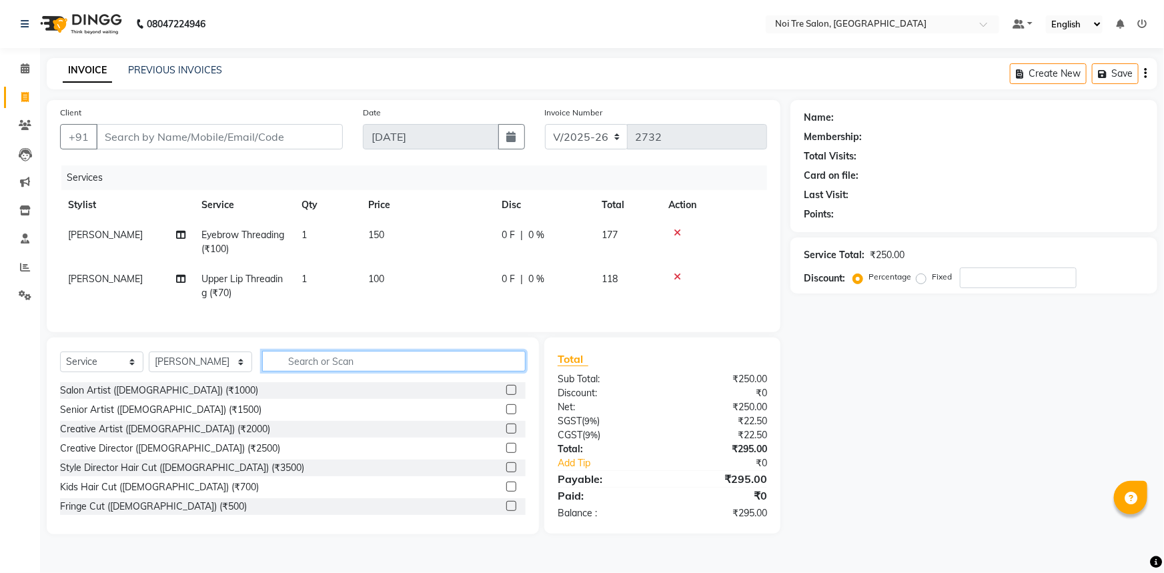
click at [396, 363] on input "text" at bounding box center [394, 361] width 264 height 21
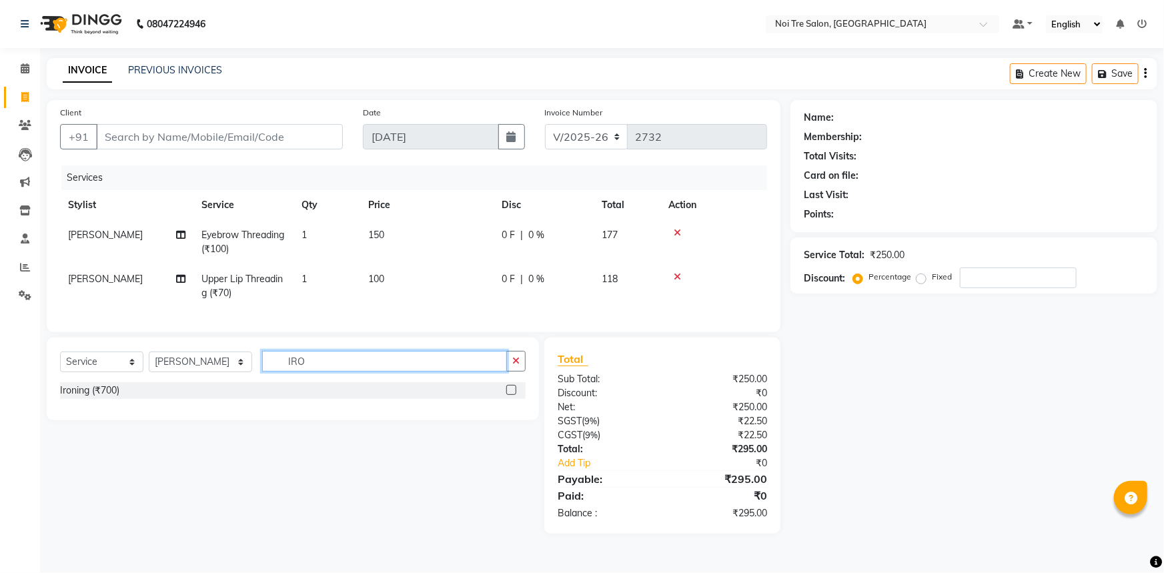
type input "IRO"
click at [513, 395] on label at bounding box center [511, 390] width 10 height 10
click at [513, 395] on input "checkbox" at bounding box center [510, 390] width 9 height 9
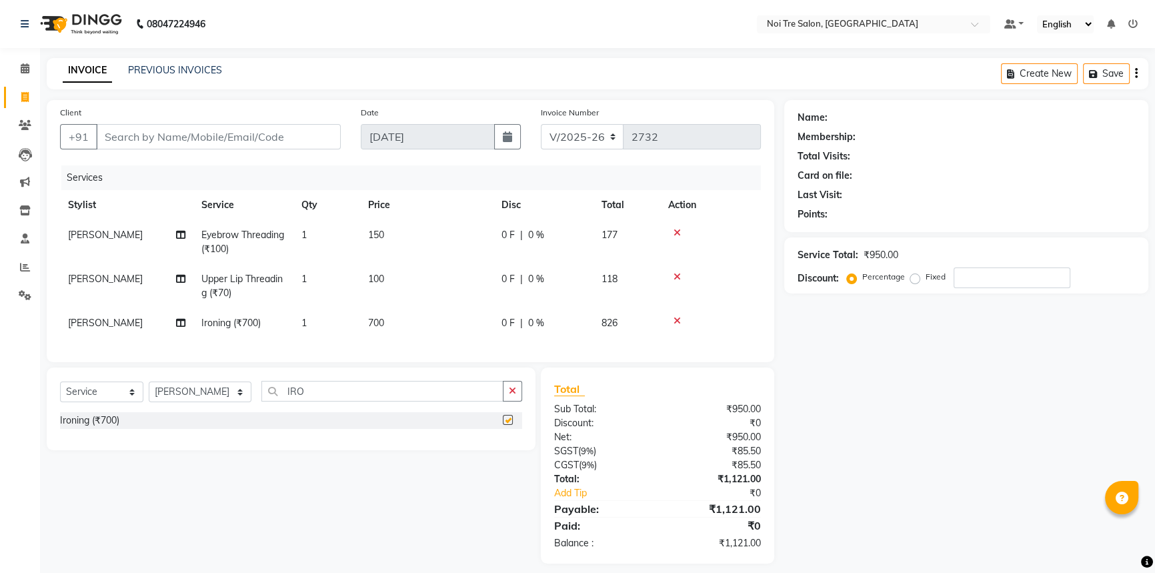
checkbox input "false"
click at [430, 313] on td "700" at bounding box center [426, 323] width 133 height 30
select select "37891"
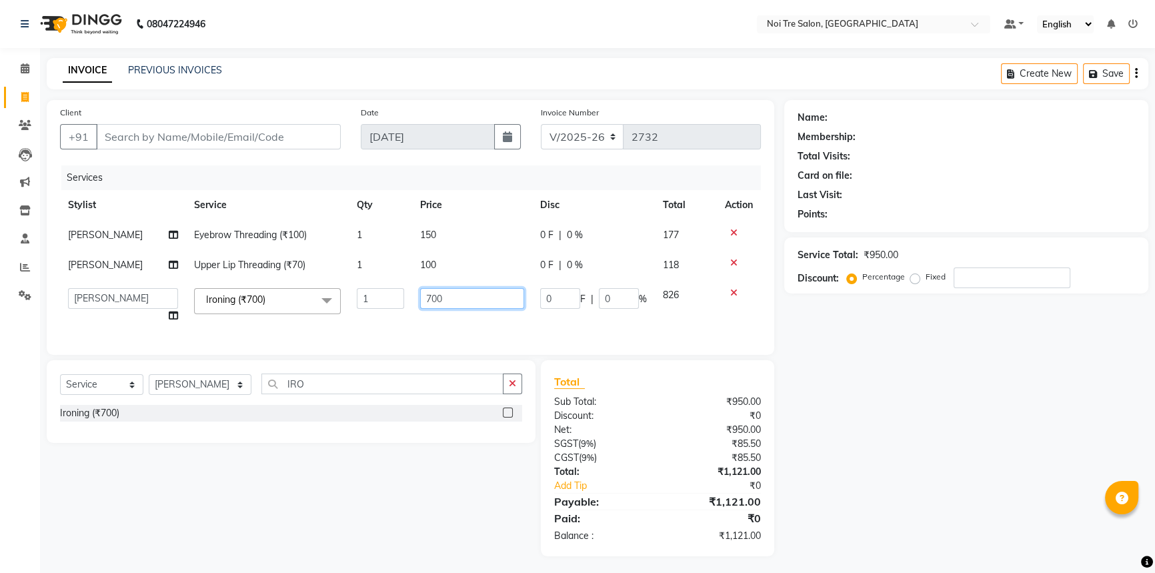
drag, startPoint x: 471, startPoint y: 295, endPoint x: 333, endPoint y: 303, distance: 138.3
click at [333, 303] on tr "AFSAR AKRAM ARPIT STYLE DIRECTOR Curls Color Ashok aslam ASLAM ATUL azad Azad B…" at bounding box center [410, 305] width 701 height 51
type input "2000"
click at [1134, 224] on div "Name: Membership: Total Visits: Card on file: Last Visit: Points:" at bounding box center [966, 166] width 364 height 132
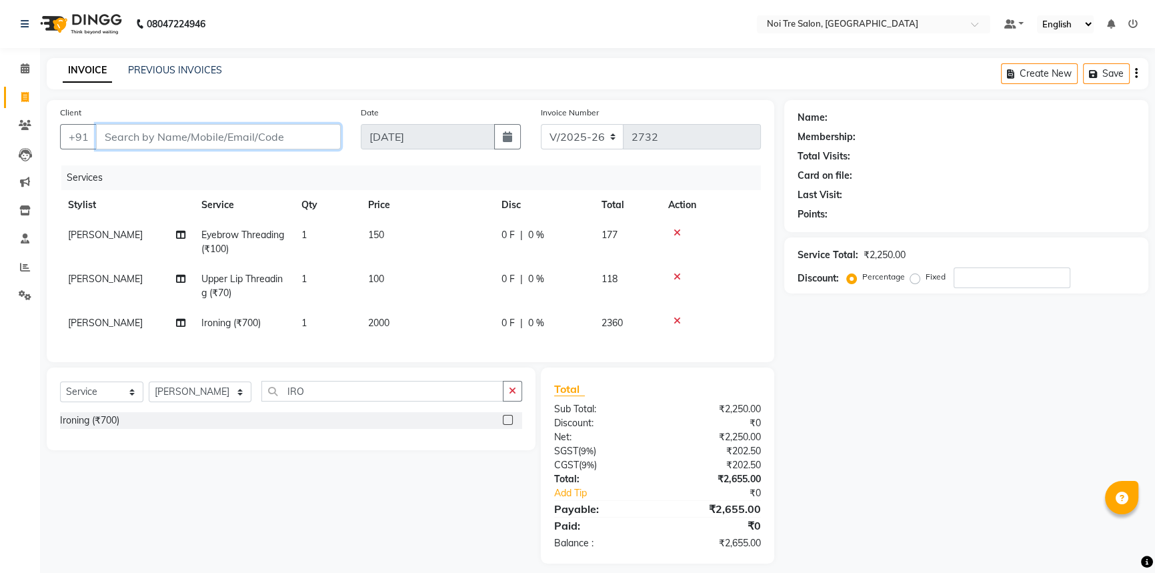
click at [273, 132] on input "Client" at bounding box center [218, 136] width 245 height 25
type input "8"
type input "0"
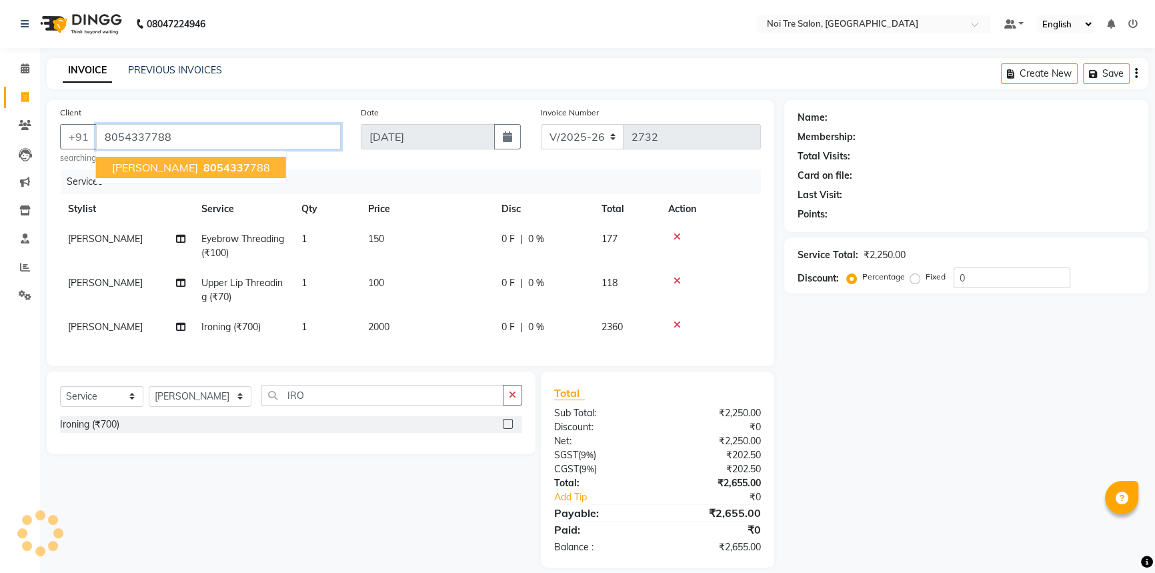
type input "8054337788"
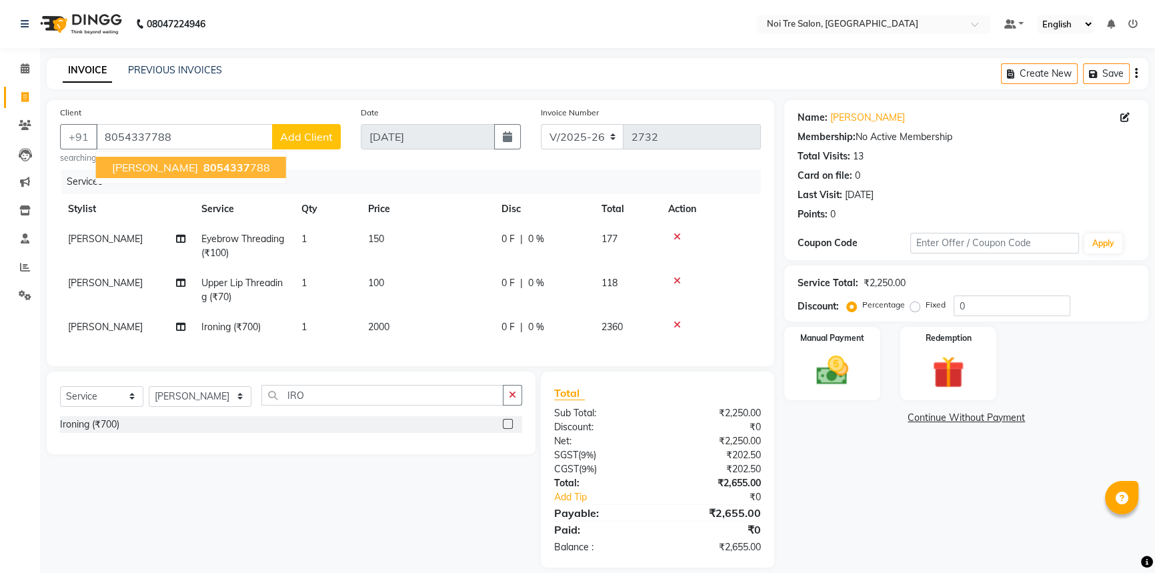
click at [189, 165] on span "MEGHA WALKIN" at bounding box center [155, 167] width 86 height 13
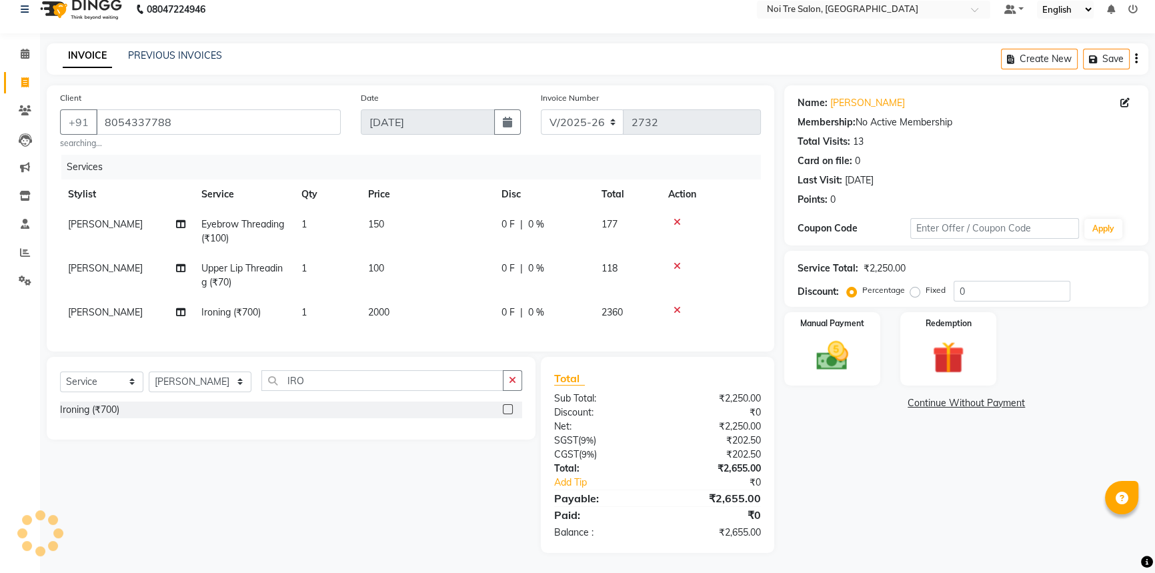
scroll to position [24, 0]
click at [858, 464] on div "Name: Megha Walkin Membership: No Active Membership Total Visits: 13 Card on fi…" at bounding box center [971, 319] width 374 height 468
click at [844, 353] on img at bounding box center [833, 356] width 54 height 38
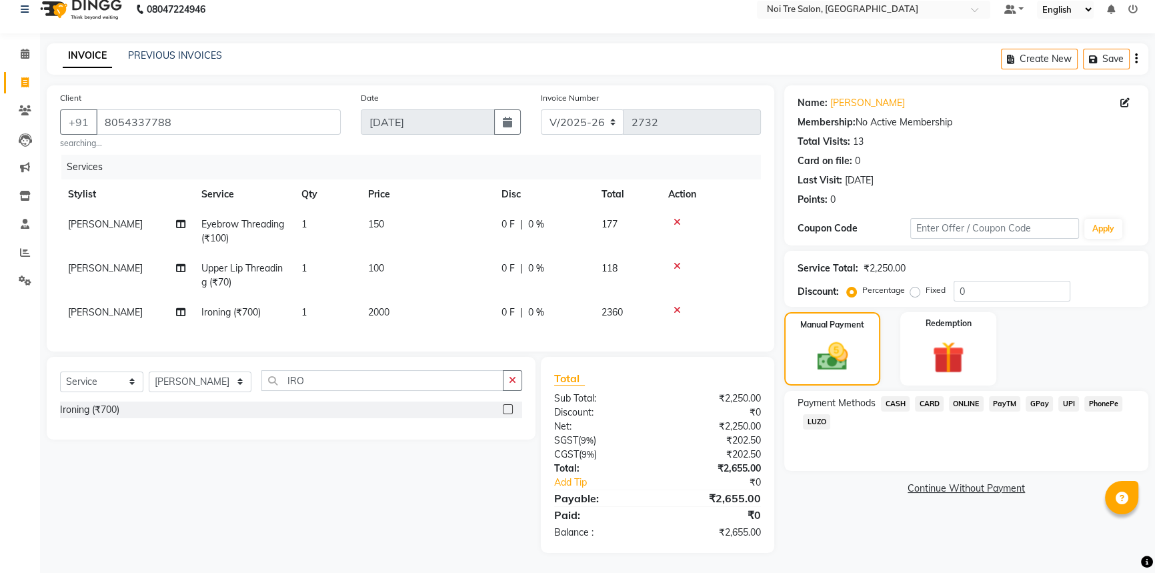
click at [1067, 396] on span "UPI" at bounding box center [1069, 403] width 21 height 15
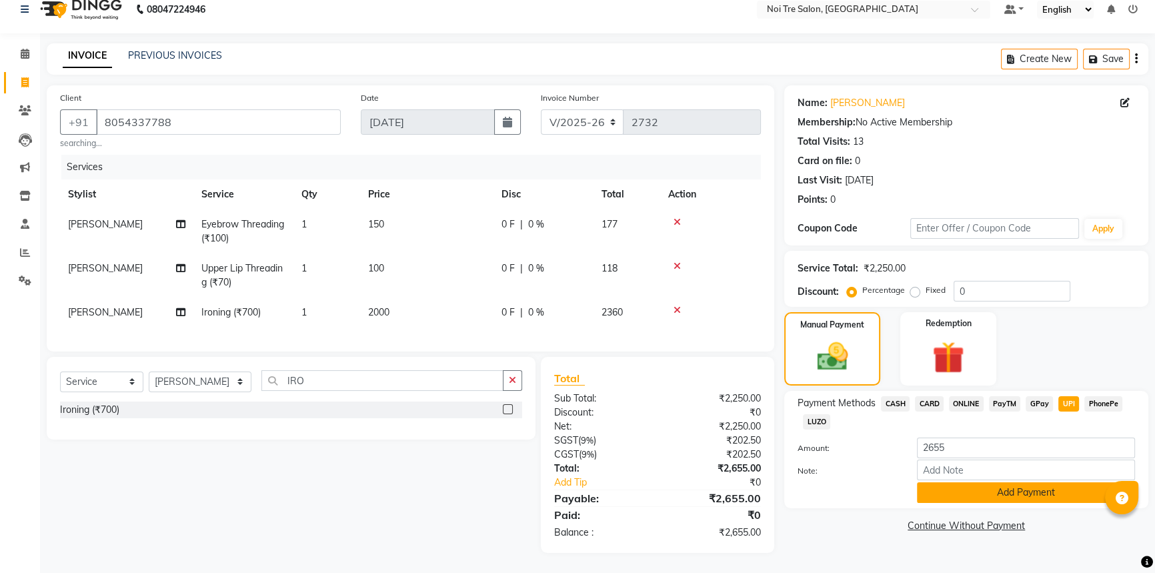
click at [1019, 482] on button "Add Payment" at bounding box center [1026, 492] width 218 height 21
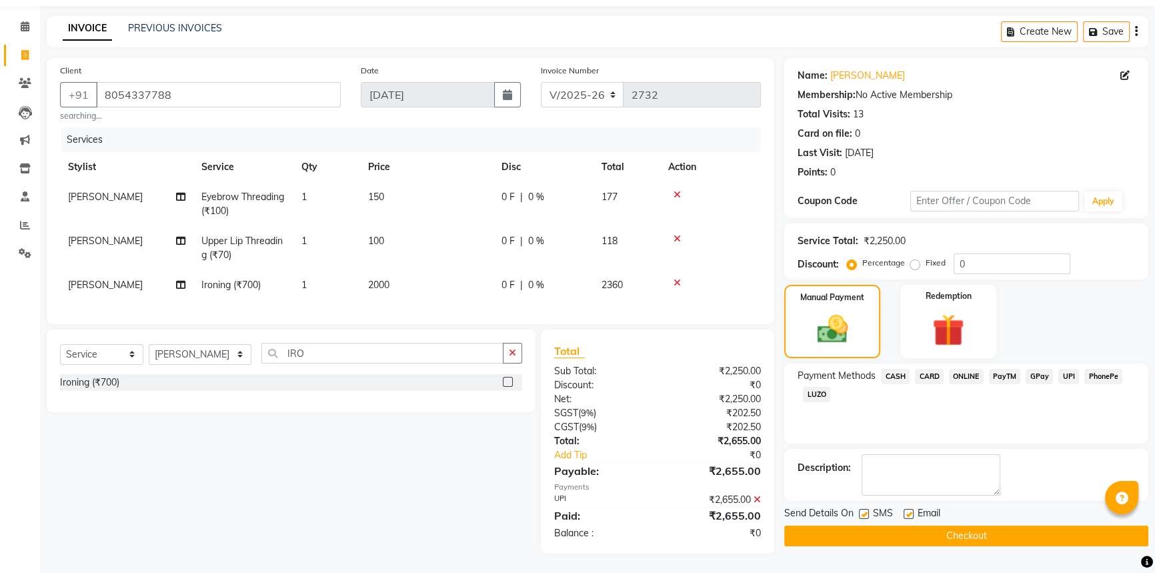
scroll to position [52, 0]
click at [974, 525] on button "Checkout" at bounding box center [966, 535] width 364 height 21
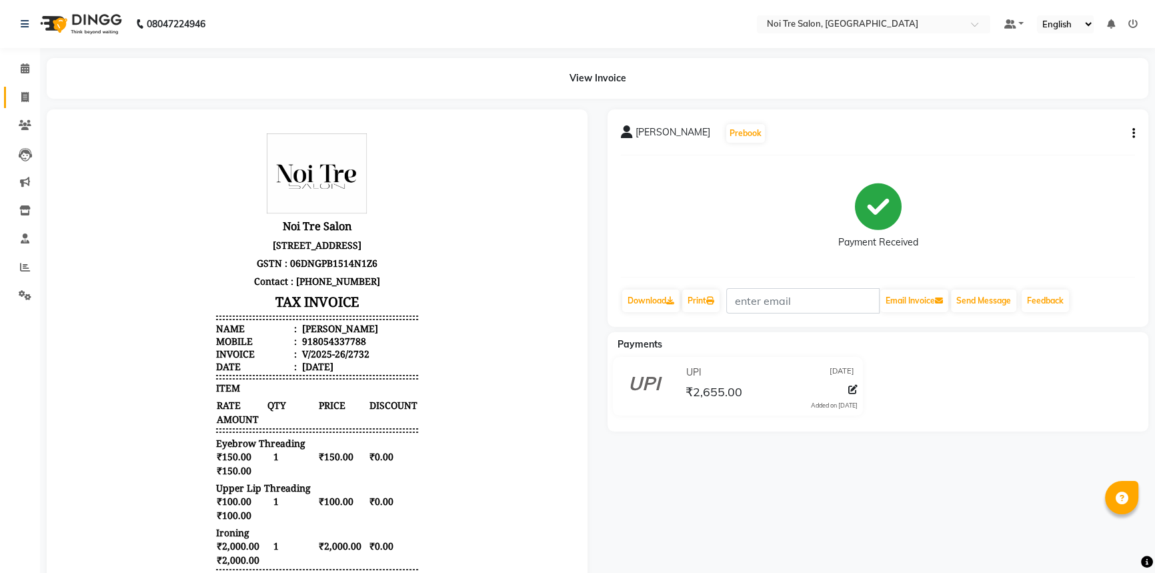
click at [26, 87] on link "Invoice" at bounding box center [20, 98] width 32 height 22
select select "service"
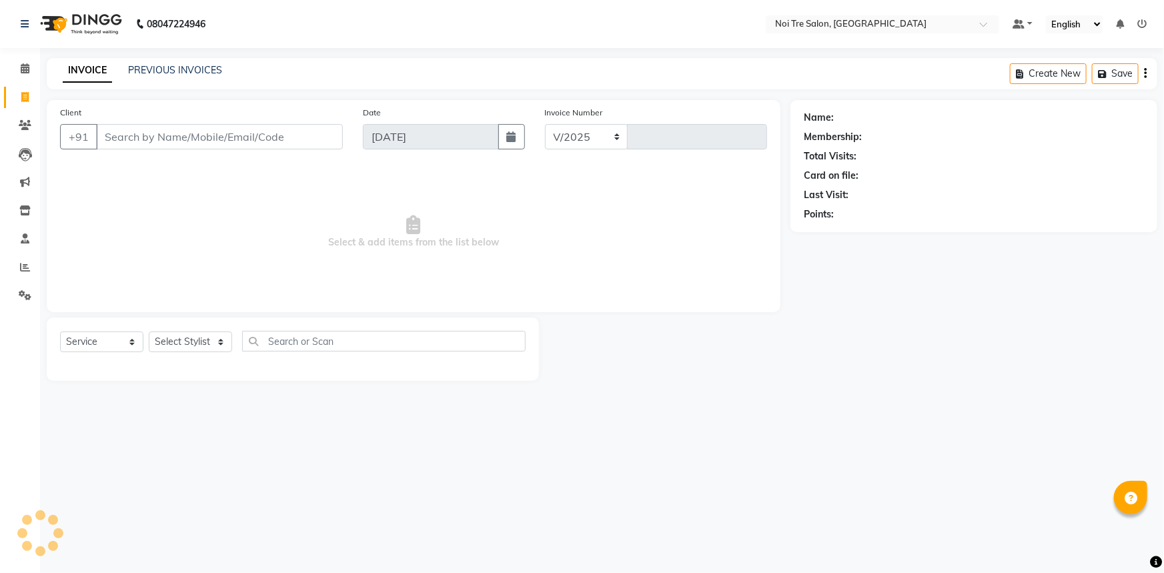
select select "3710"
type input "2733"
click at [590, 338] on div at bounding box center [664, 348] width 251 height 63
click at [190, 344] on select "Select Stylist [PERSON_NAME] [PERSON_NAME] STYLE DIRECTOR Curls Color [PERSON_N…" at bounding box center [200, 341] width 103 height 21
select select "37871"
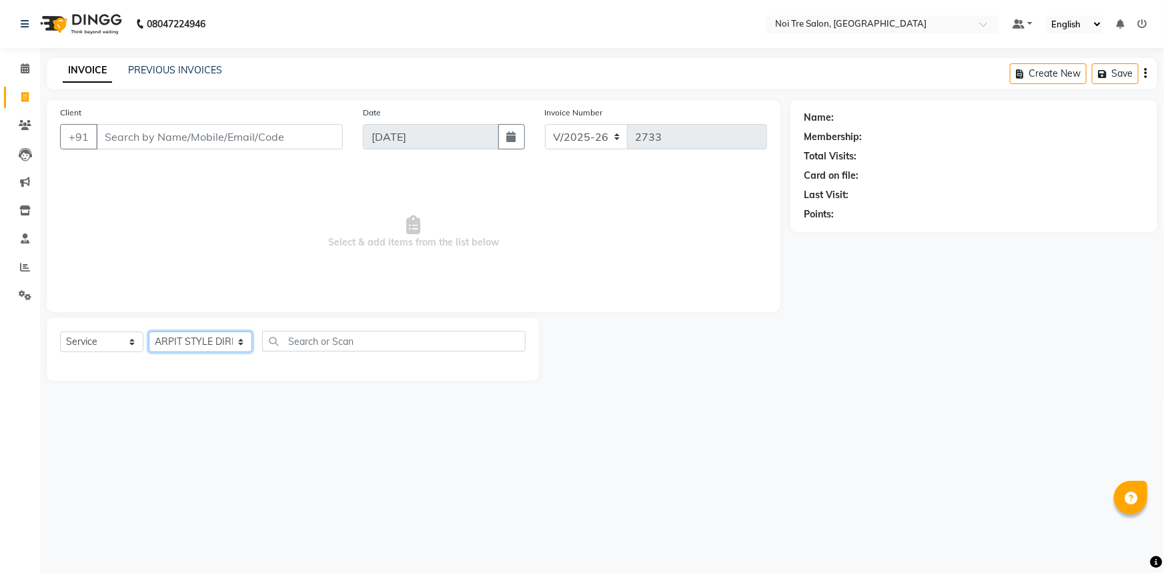
click at [149, 331] on select "Select Stylist [PERSON_NAME] [PERSON_NAME] STYLE DIRECTOR Curls Color [PERSON_N…" at bounding box center [200, 341] width 103 height 21
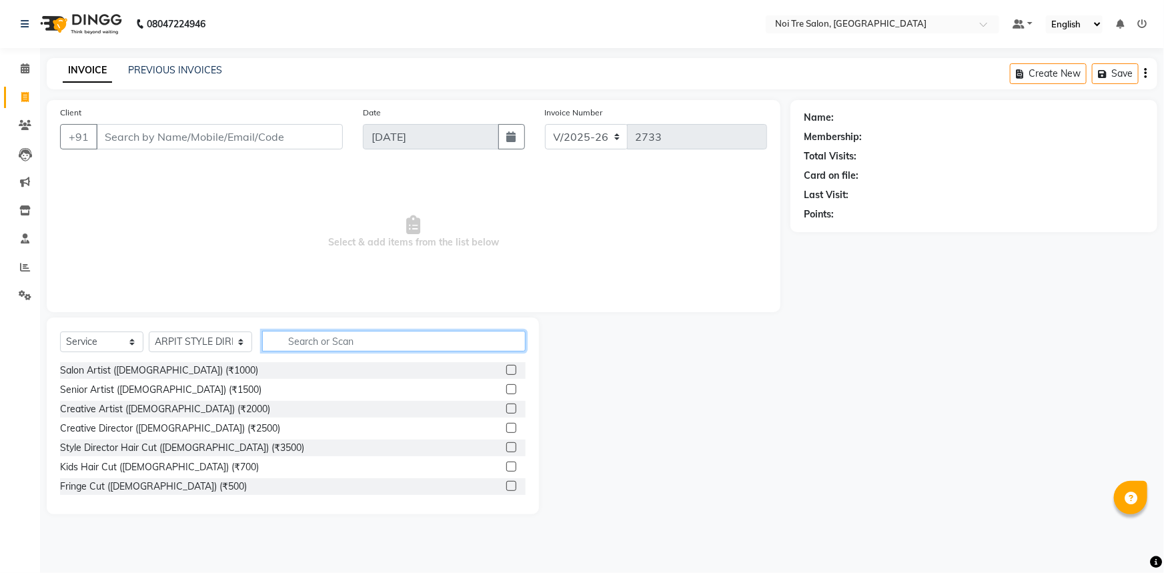
click at [336, 341] on input "text" at bounding box center [394, 341] width 264 height 21
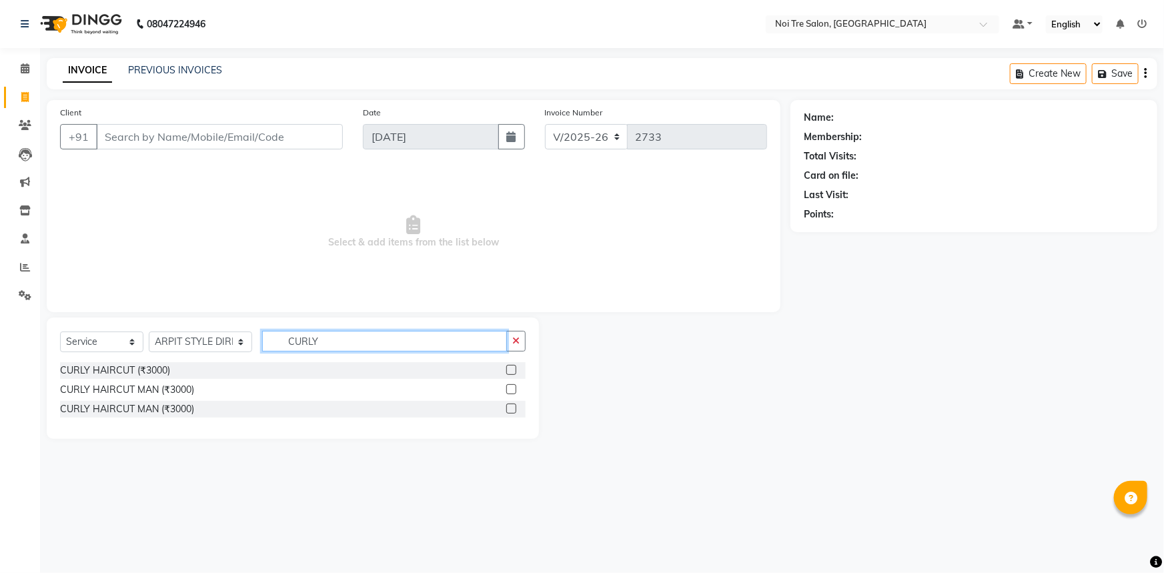
type input "CURLY"
click at [512, 368] on label at bounding box center [511, 370] width 10 height 10
click at [512, 368] on input "checkbox" at bounding box center [510, 370] width 9 height 9
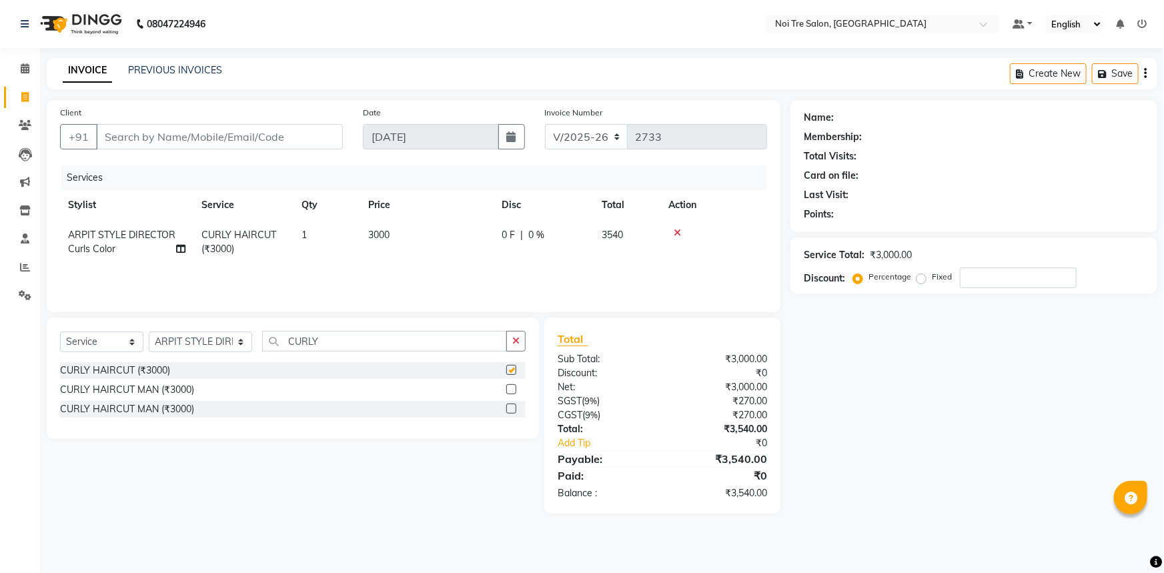
checkbox input "false"
click at [217, 143] on input "Client" at bounding box center [219, 136] width 247 height 25
type input "9"
type input "0"
type input "9873373469"
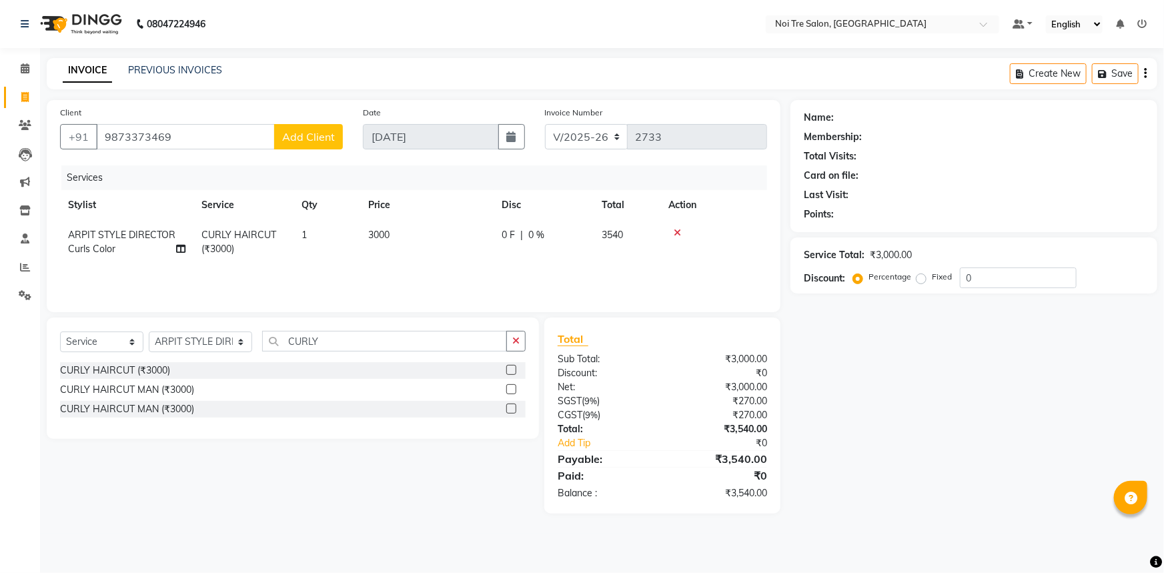
click at [318, 127] on button "Add Client" at bounding box center [308, 136] width 69 height 25
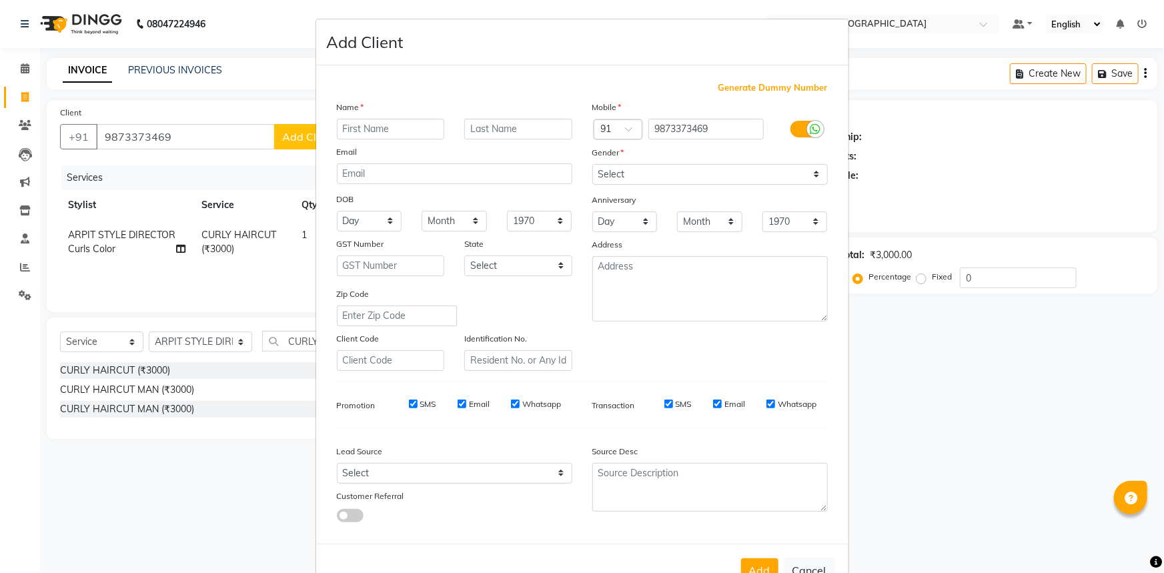
click at [353, 124] on input "text" at bounding box center [391, 129] width 108 height 21
type input "A"
type input "SHALINI"
click at [756, 177] on select "Select Male Female Other Prefer Not To Say" at bounding box center [709, 174] width 235 height 21
select select "male"
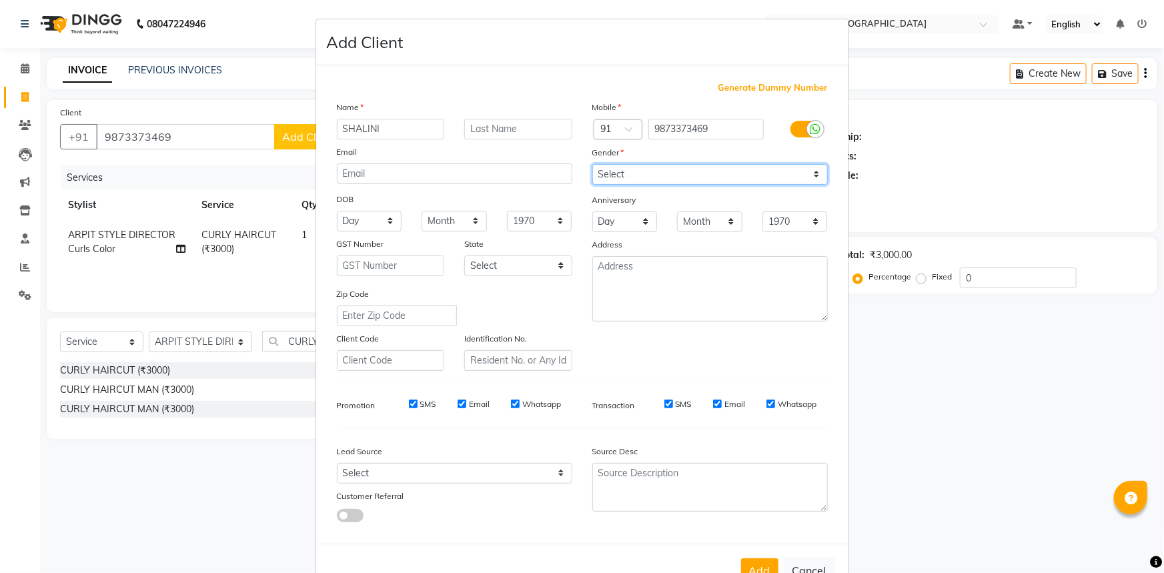
click at [592, 164] on select "Select Male Female Other Prefer Not To Say" at bounding box center [709, 174] width 235 height 21
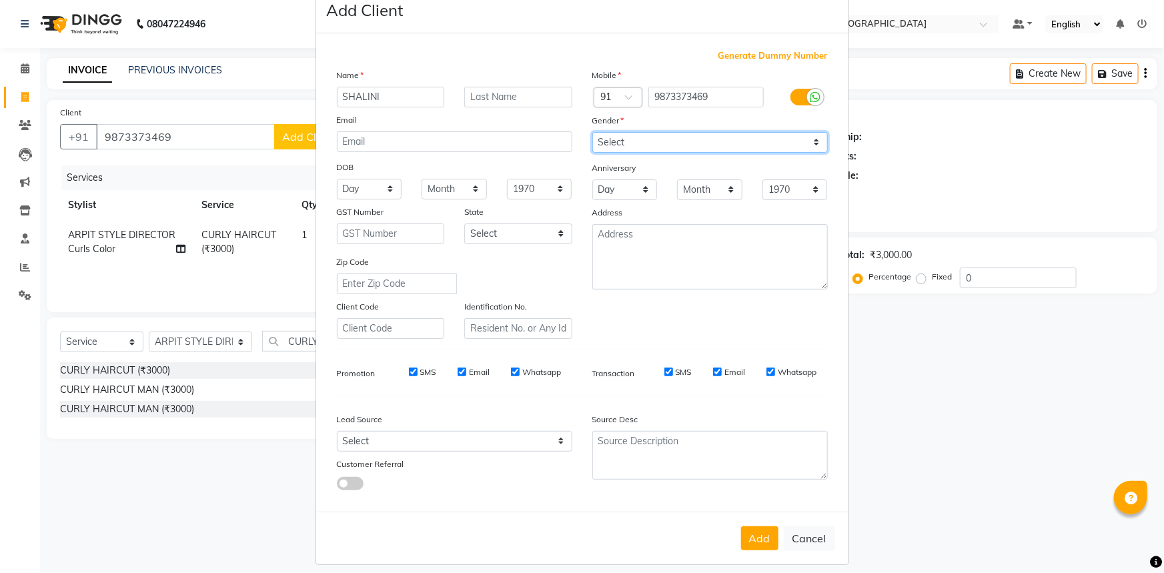
scroll to position [47, 0]
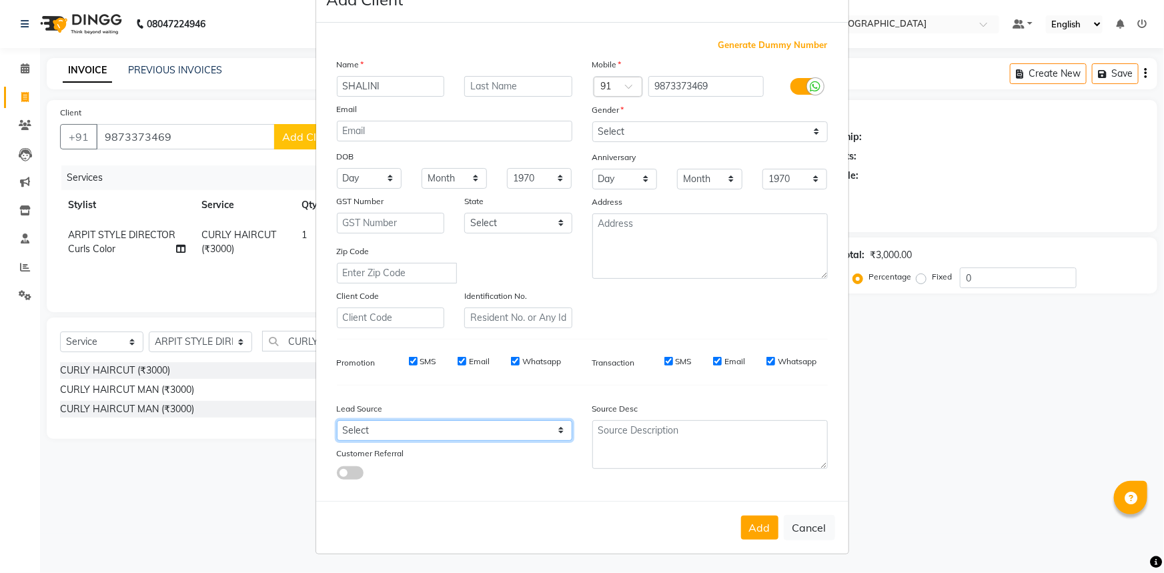
click at [521, 429] on select "Select Walk-in Referral Internet Friend Word of Mouth Advertisement Facebook Ju…" at bounding box center [454, 430] width 235 height 21
select select "26986"
click at [337, 420] on select "Select Walk-in Referral Internet Friend Word of Mouth Advertisement Facebook Ju…" at bounding box center [454, 430] width 235 height 21
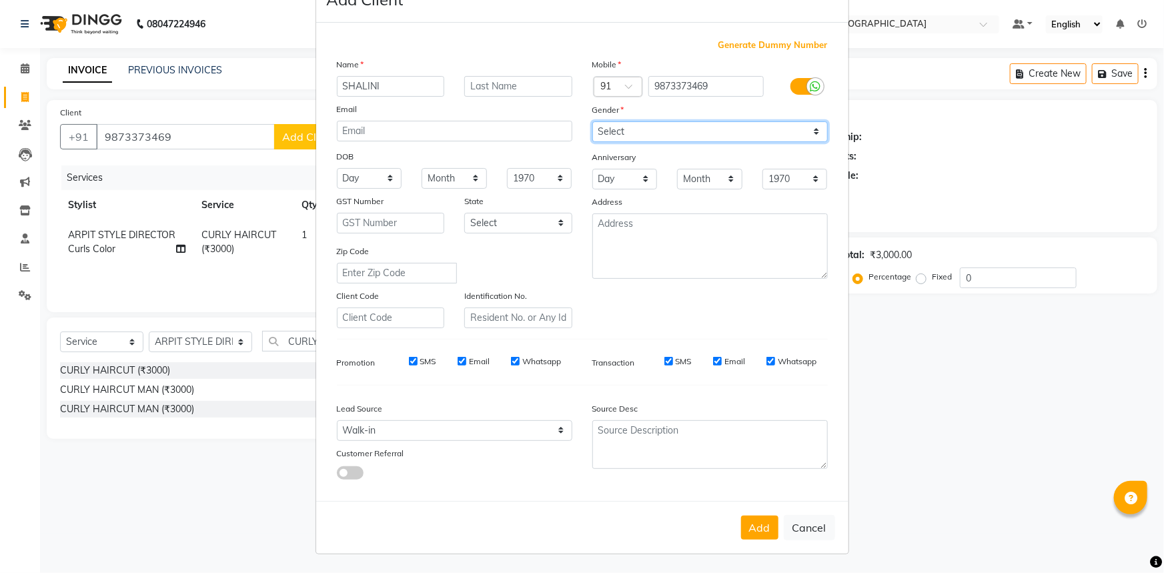
click at [668, 129] on select "Select Male Female Other Prefer Not To Say" at bounding box center [709, 131] width 235 height 21
select select "female"
click at [592, 121] on select "Select Male Female Other Prefer Not To Say" at bounding box center [709, 131] width 235 height 21
click at [769, 530] on button "Add" at bounding box center [759, 528] width 37 height 24
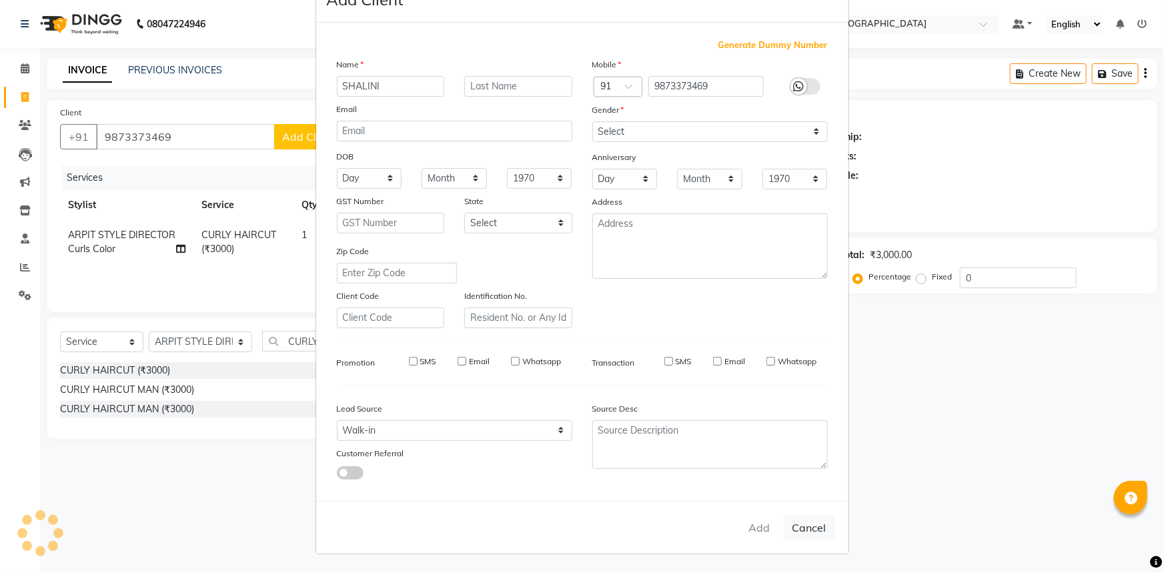
select select
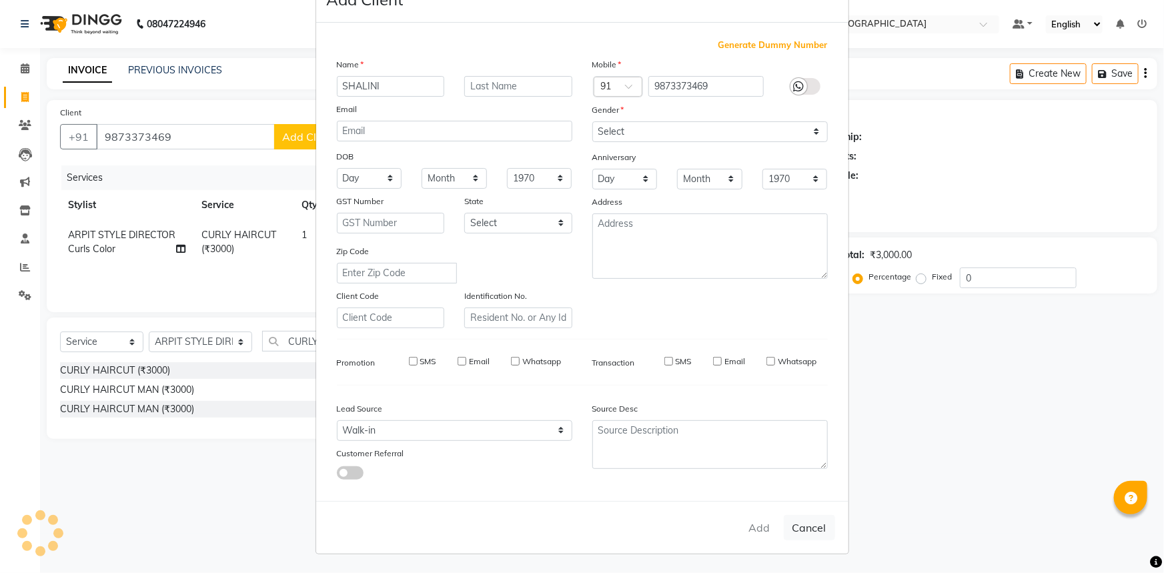
select select
checkbox input "false"
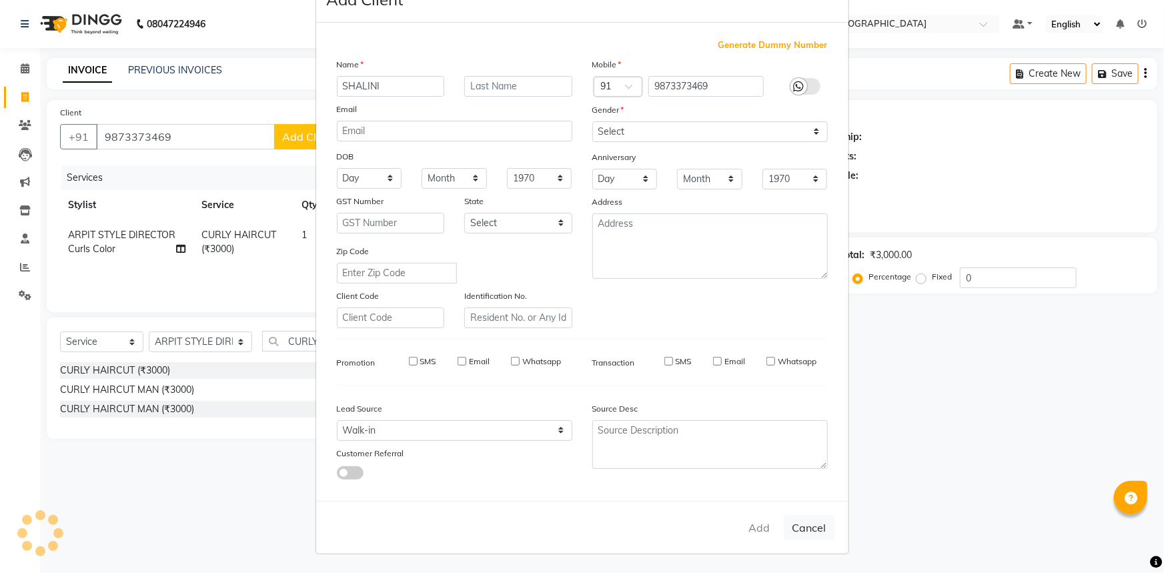
checkbox input "false"
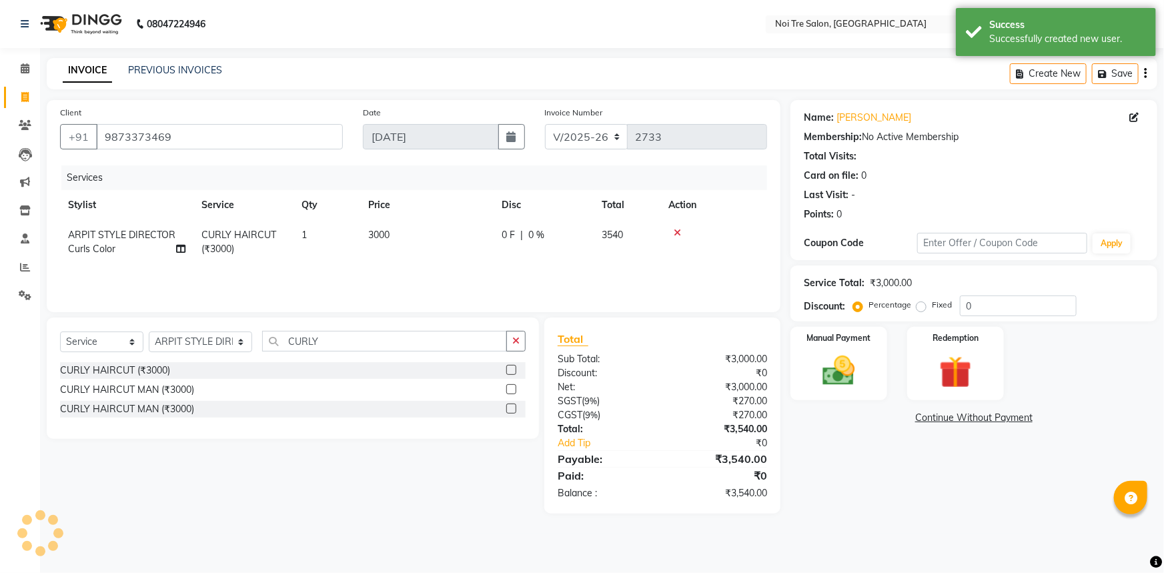
click at [872, 488] on div "Name: Shalini Membership: No Active Membership Total Visits: Card on file: 0 La…" at bounding box center [978, 307] width 377 height 414
click at [862, 355] on img at bounding box center [839, 371] width 55 height 39
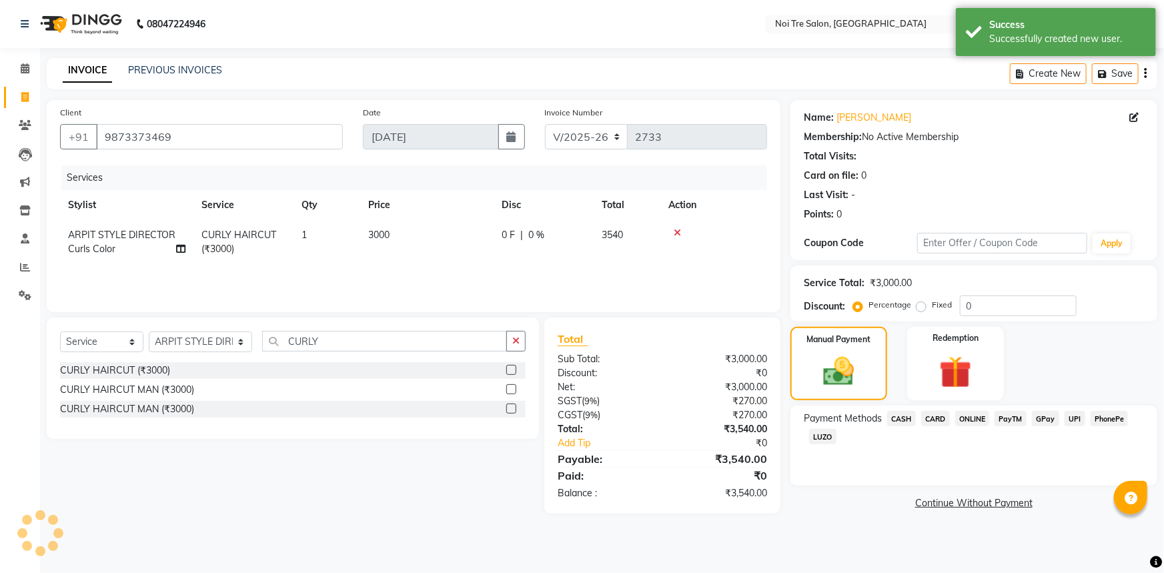
click at [931, 416] on span "CARD" at bounding box center [935, 418] width 29 height 15
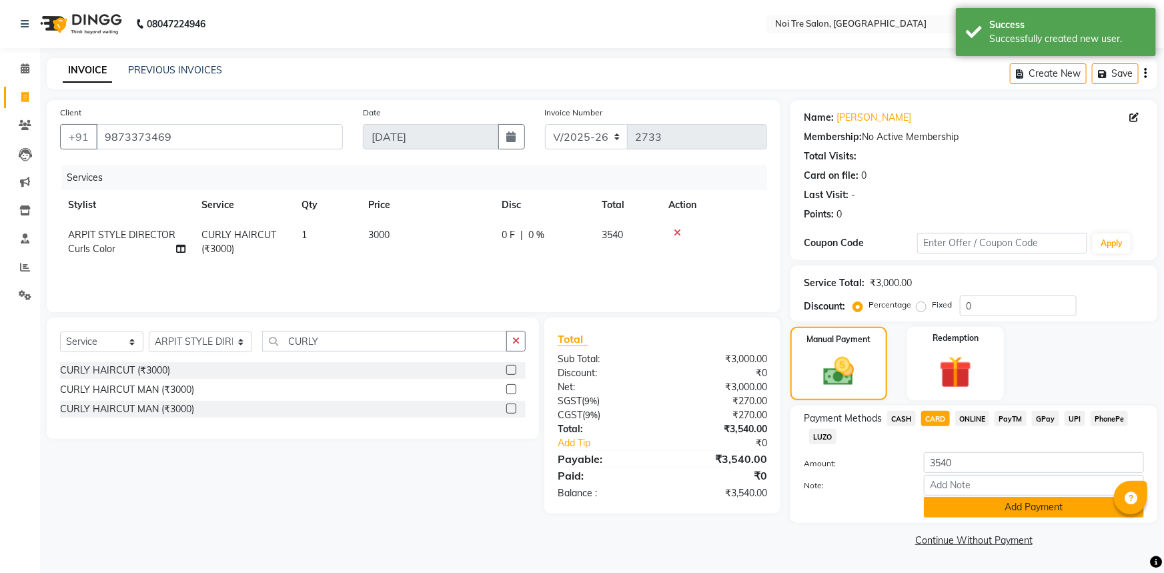
click at [978, 512] on button "Add Payment" at bounding box center [1034, 507] width 220 height 21
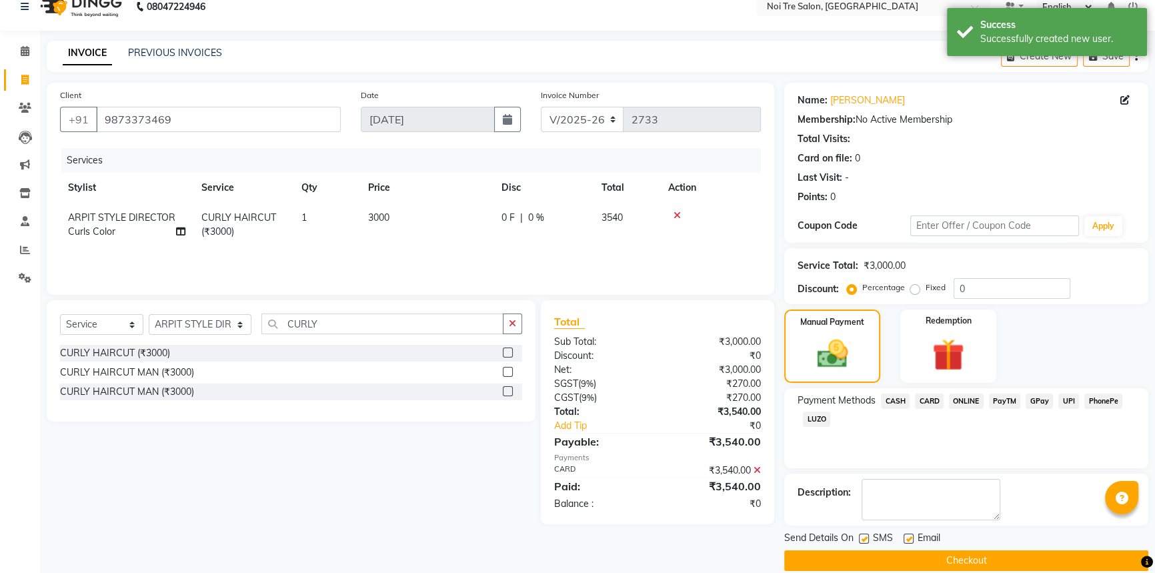
scroll to position [34, 0]
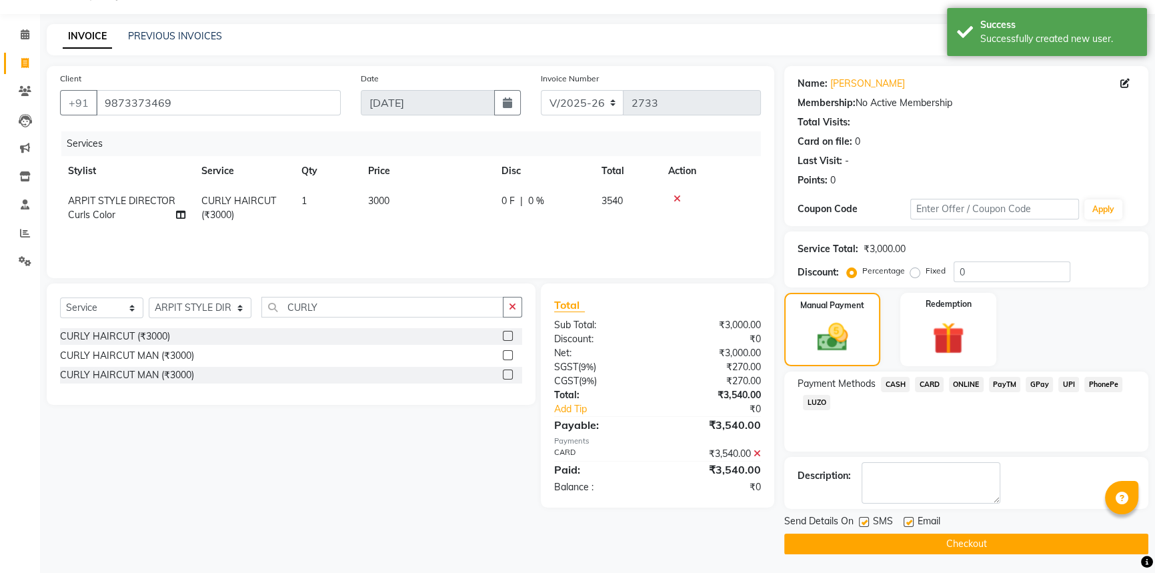
click at [910, 540] on button "Checkout" at bounding box center [966, 544] width 364 height 21
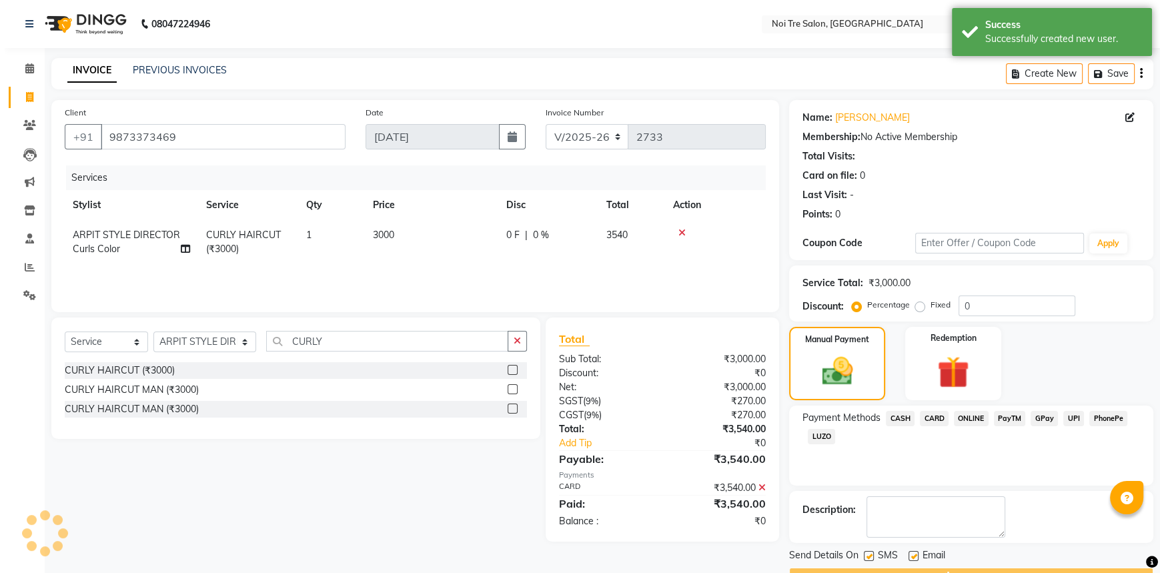
scroll to position [0, 0]
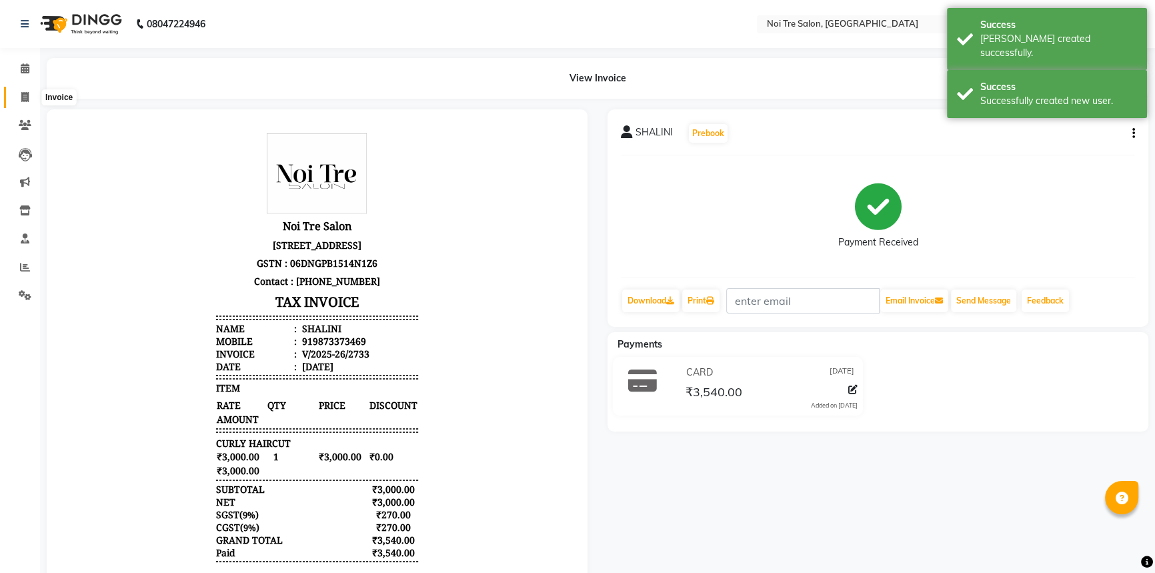
click at [27, 100] on icon at bounding box center [24, 97] width 7 height 10
select select "service"
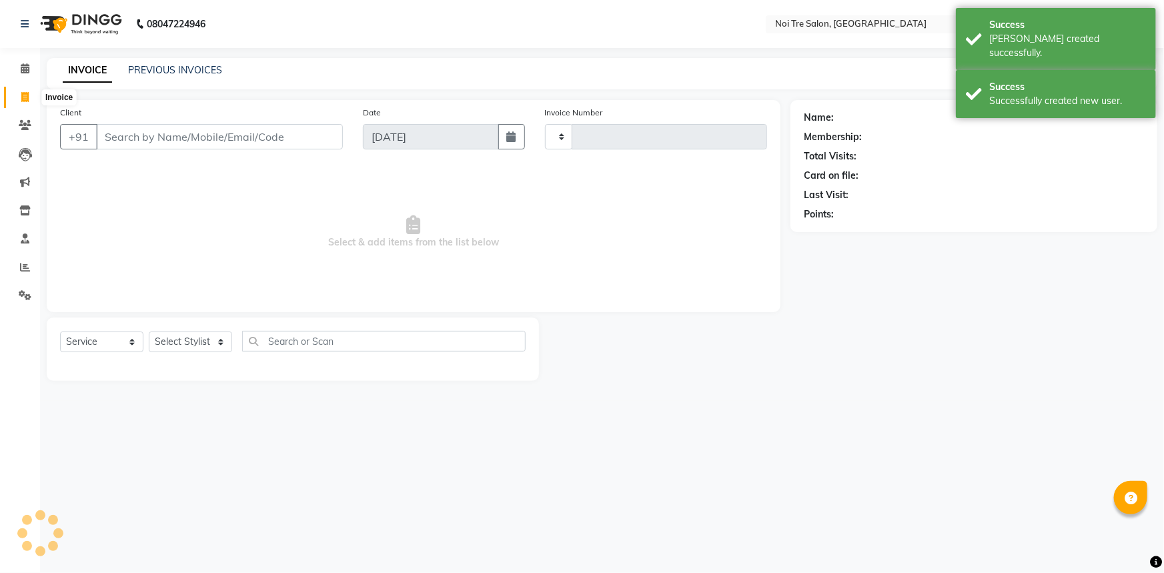
type input "2734"
select select "3710"
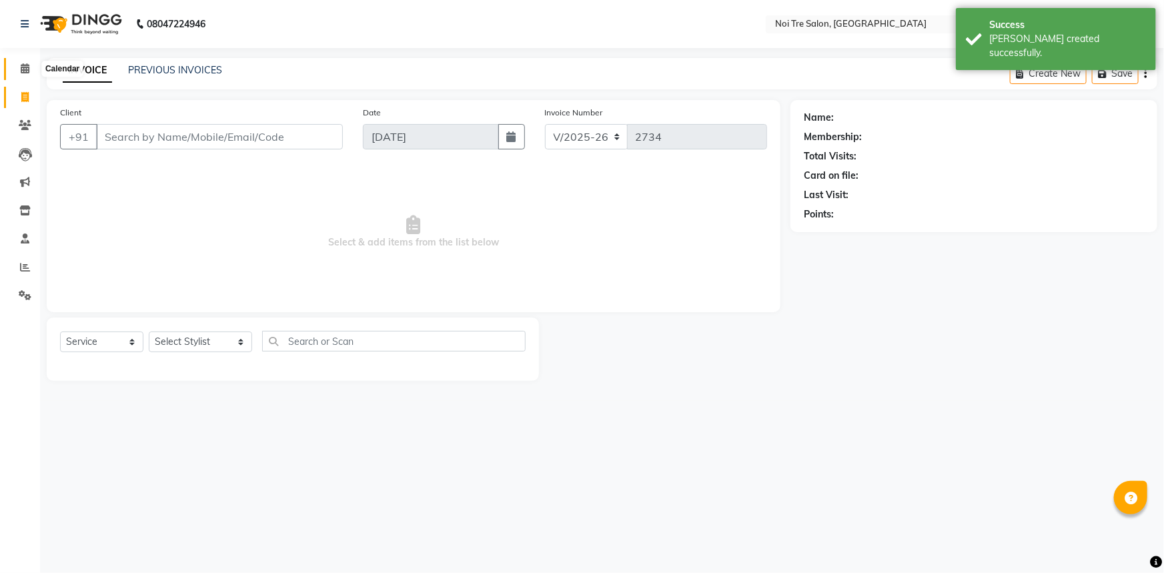
click at [19, 67] on span at bounding box center [24, 68] width 23 height 15
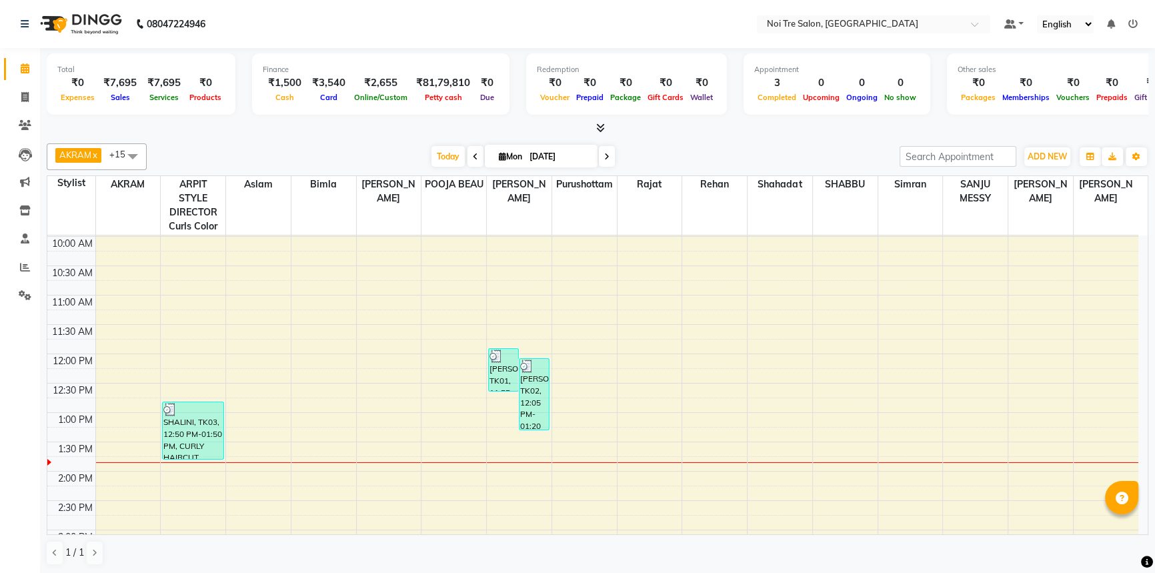
scroll to position [60, 0]
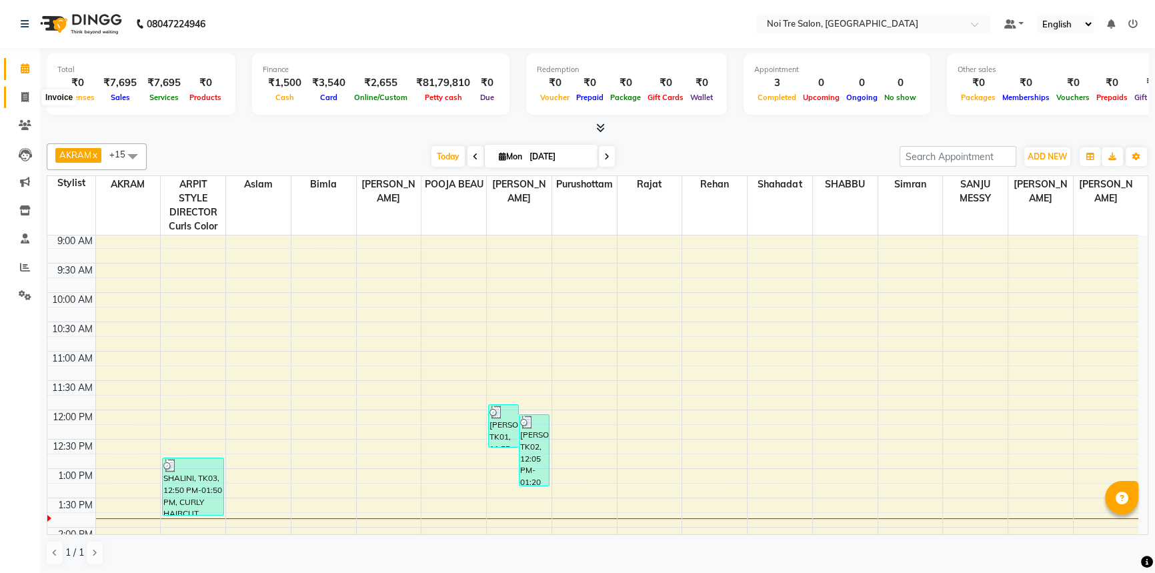
click at [31, 98] on span at bounding box center [24, 97] width 23 height 15
select select "service"
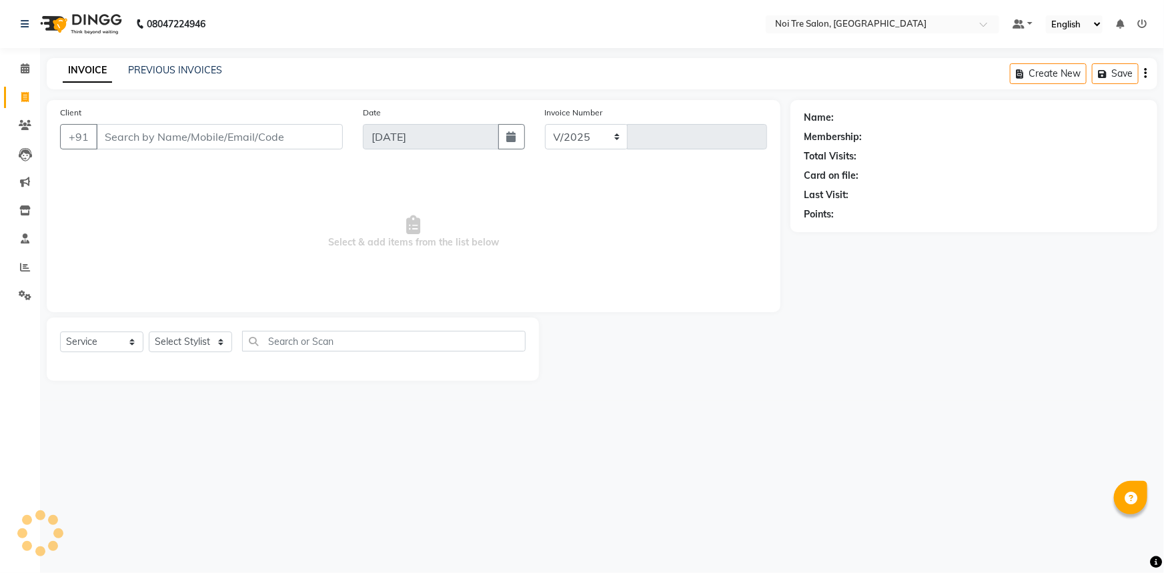
select select "3710"
type input "2734"
click at [233, 343] on select "Select Stylist [PERSON_NAME] [PERSON_NAME] STYLE DIRECTOR Curls Color [PERSON_N…" at bounding box center [200, 341] width 103 height 21
click at [428, 275] on span "Select & add items from the list below" at bounding box center [413, 231] width 707 height 133
click at [25, 72] on icon at bounding box center [25, 68] width 9 height 10
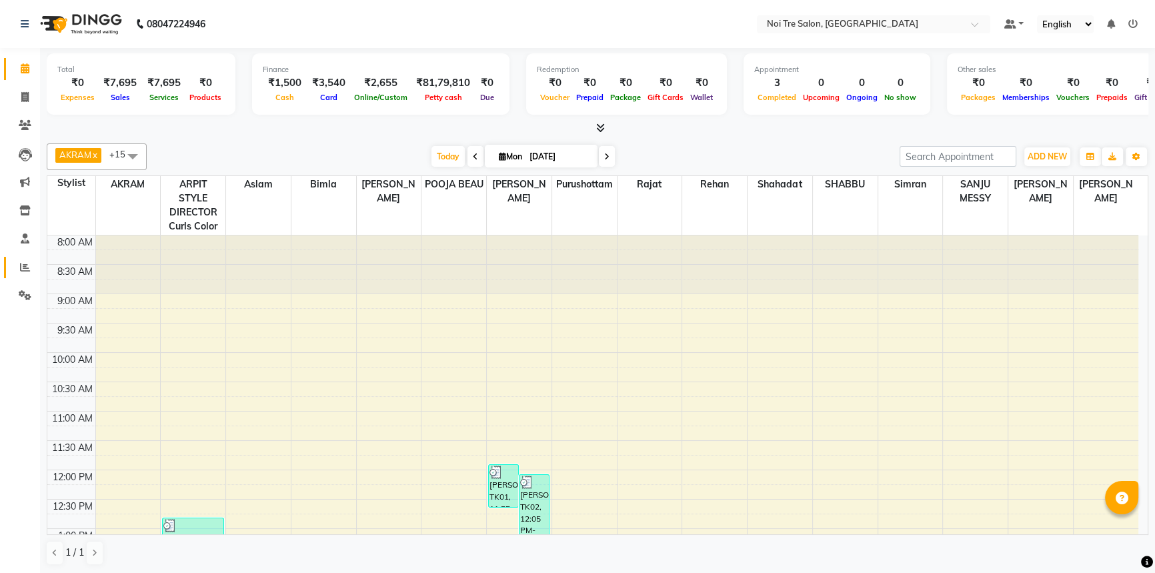
click at [20, 267] on icon at bounding box center [25, 267] width 10 height 10
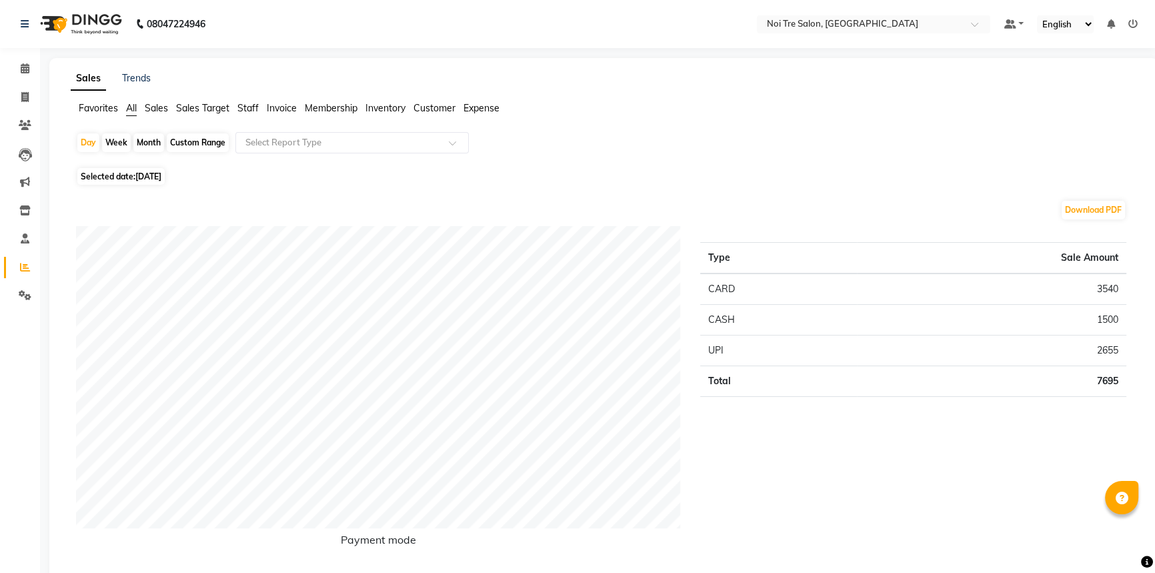
click at [140, 139] on div "Month" at bounding box center [148, 142] width 31 height 19
select select "9"
select select "2025"
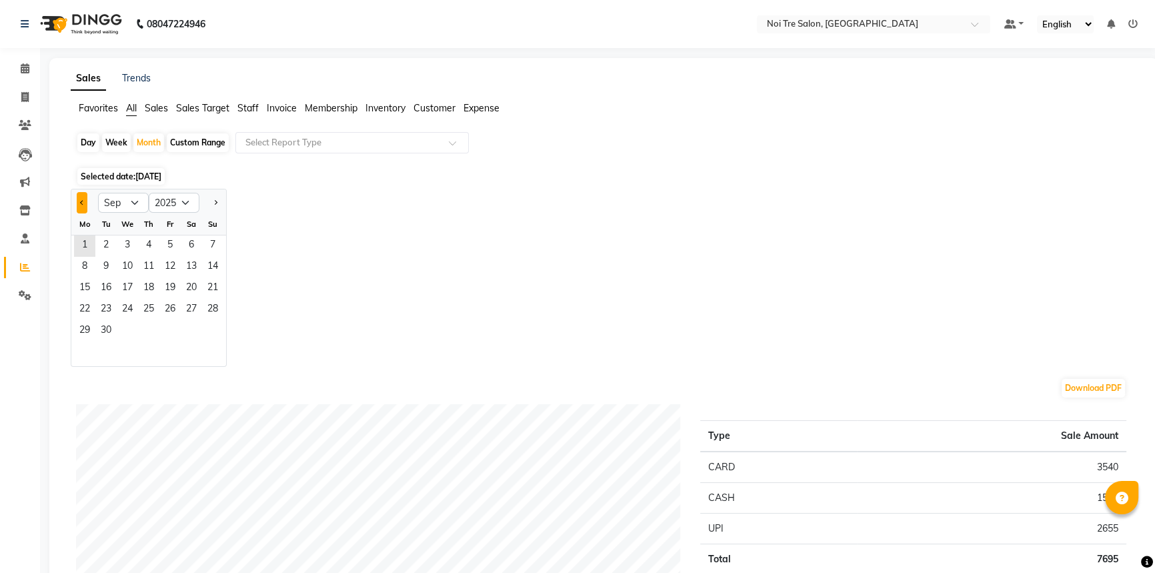
click at [80, 202] on span "Previous month" at bounding box center [82, 201] width 5 height 5
select select "8"
click at [204, 336] on span "31" at bounding box center [212, 331] width 21 height 21
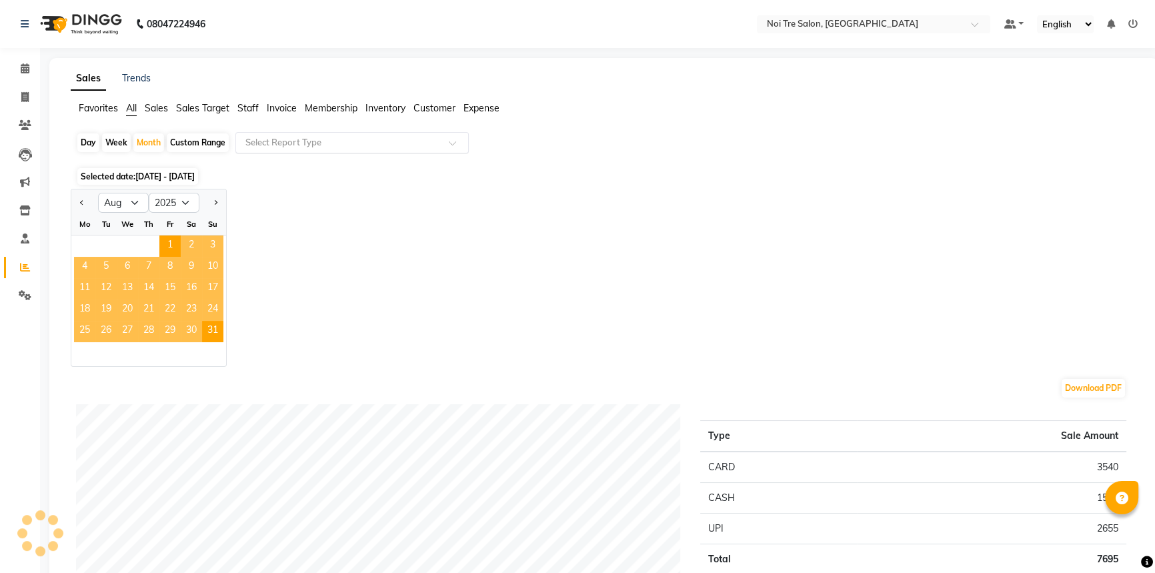
click at [321, 144] on input "text" at bounding box center [339, 142] width 192 height 13
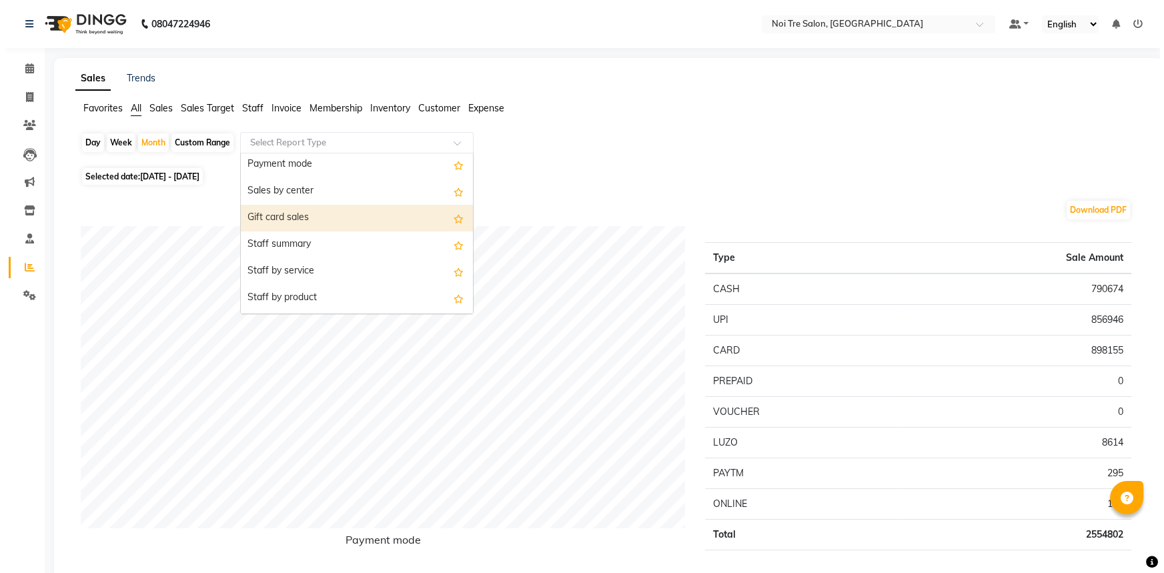
scroll to position [303, 0]
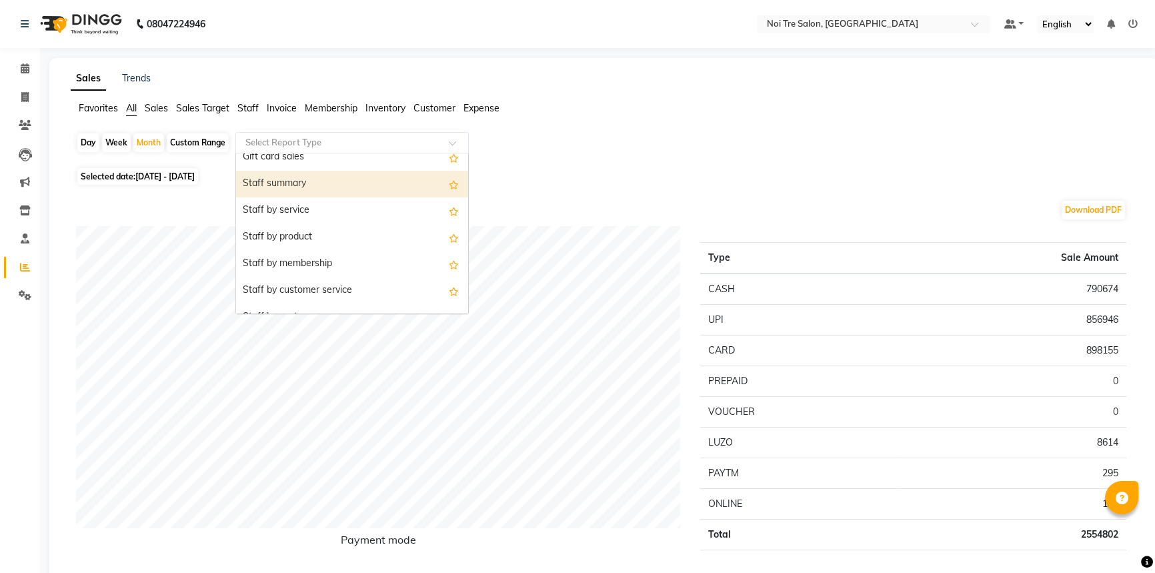
click at [314, 187] on div "Staff summary" at bounding box center [352, 184] width 232 height 27
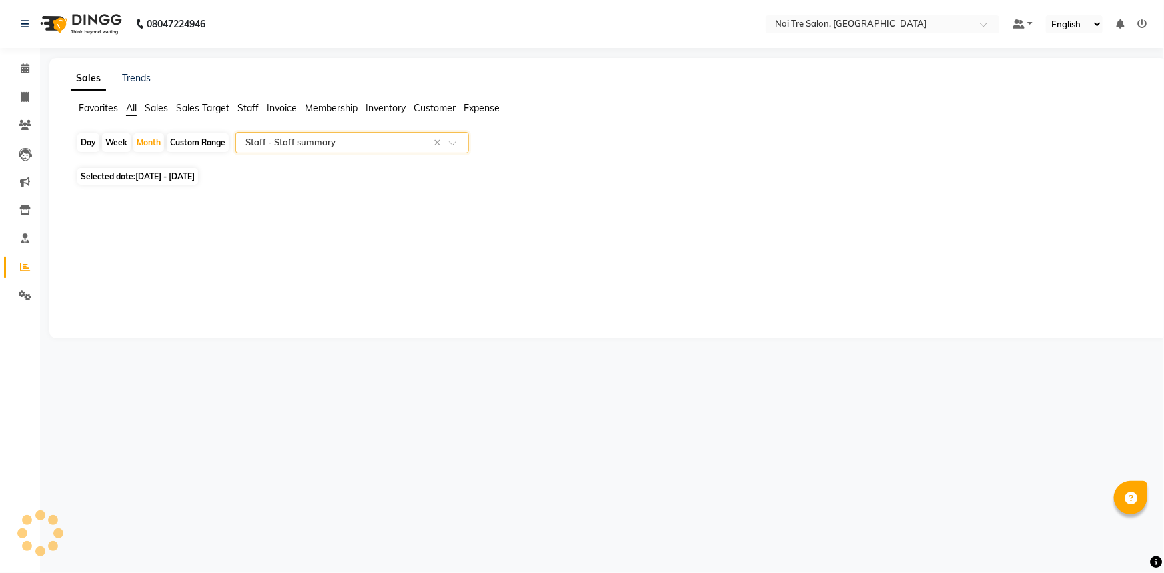
select select "full_report"
select select "csv"
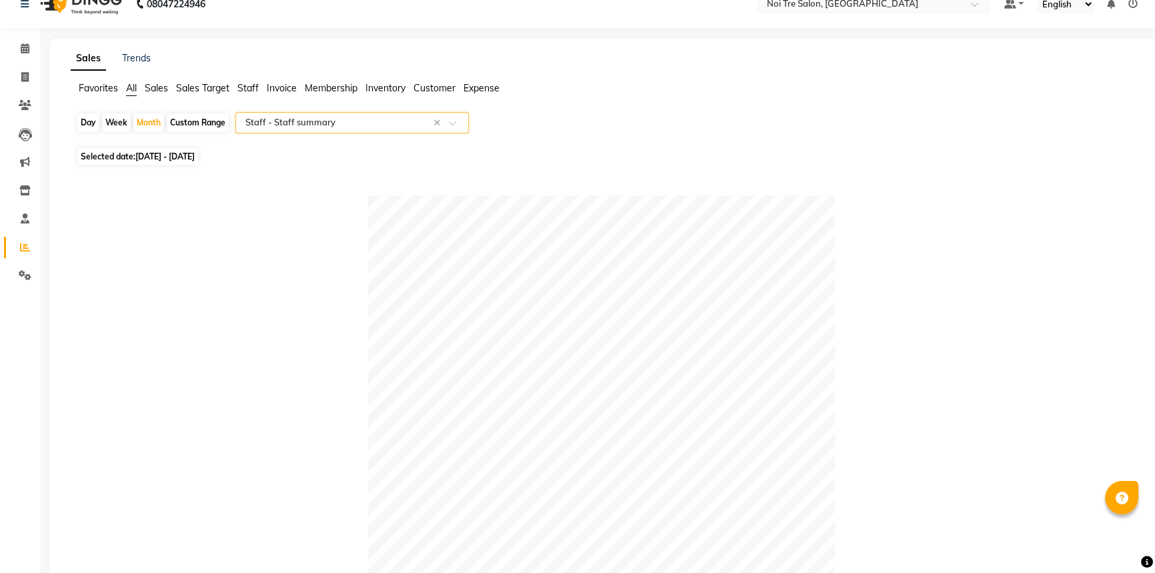
scroll to position [0, 0]
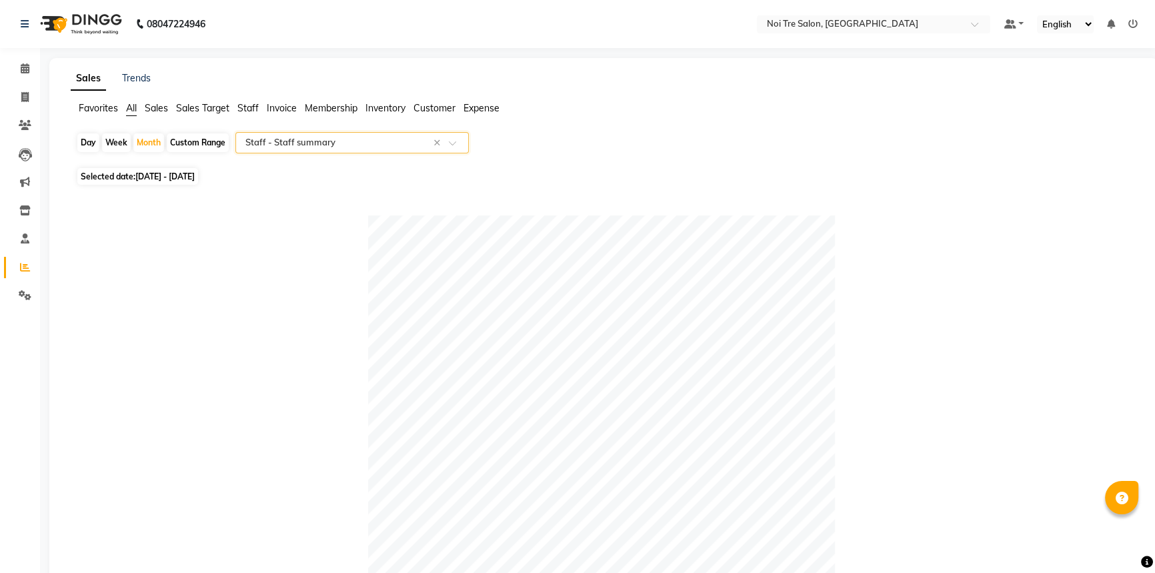
click at [360, 140] on input "text" at bounding box center [339, 142] width 192 height 13
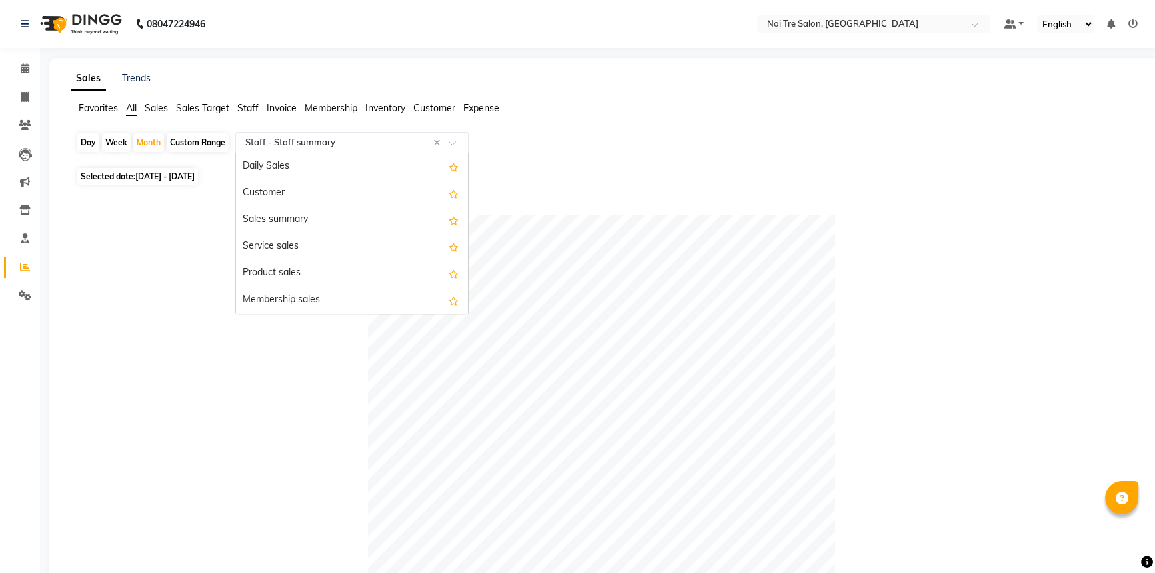
scroll to position [320, 0]
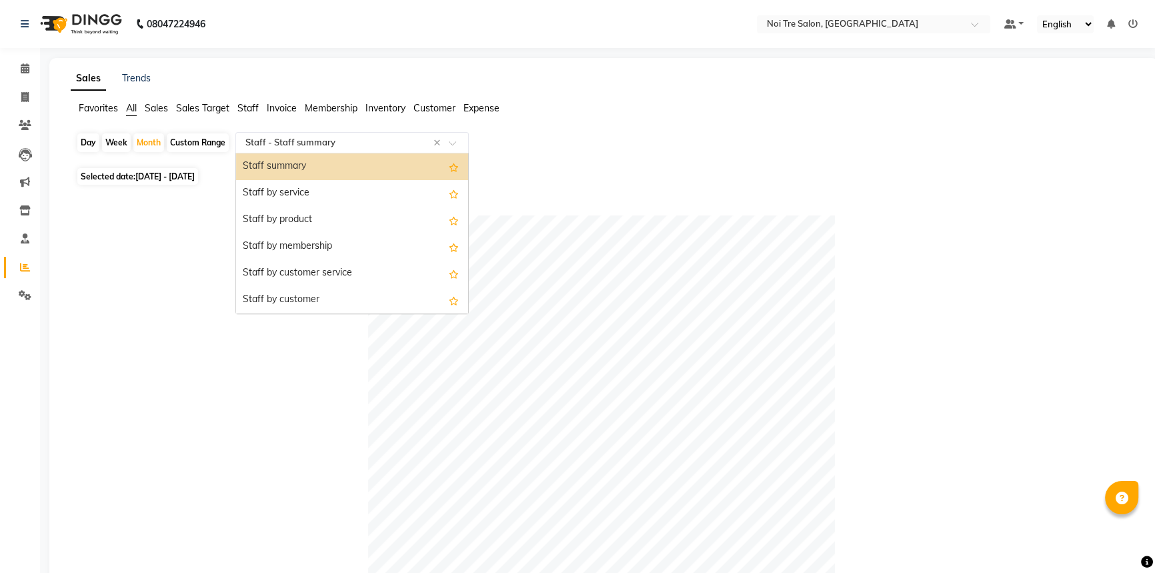
click at [360, 140] on input "text" at bounding box center [339, 142] width 192 height 13
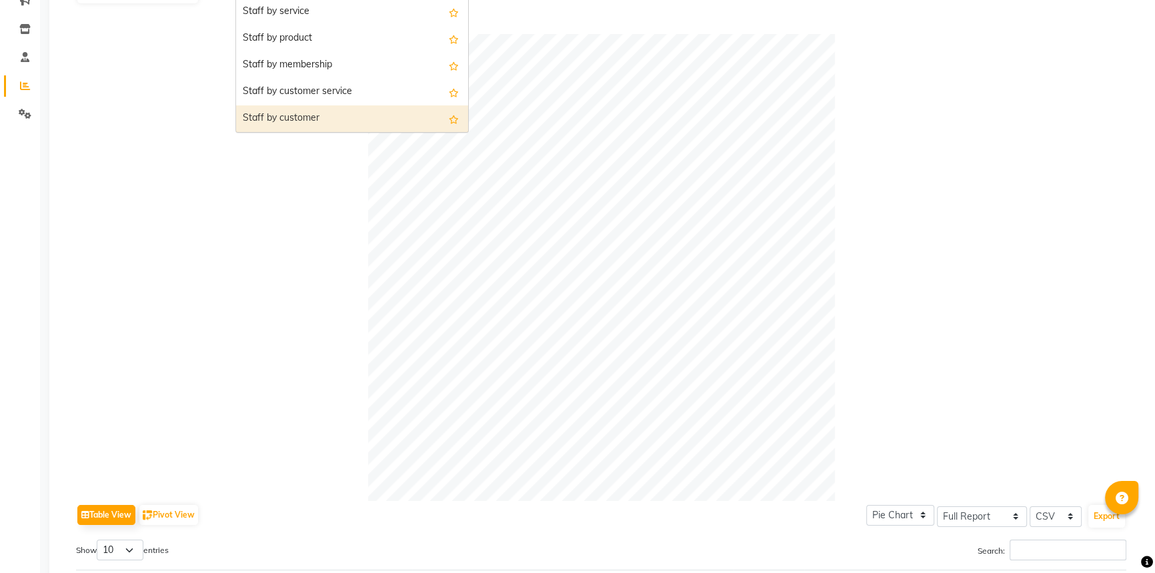
scroll to position [0, 0]
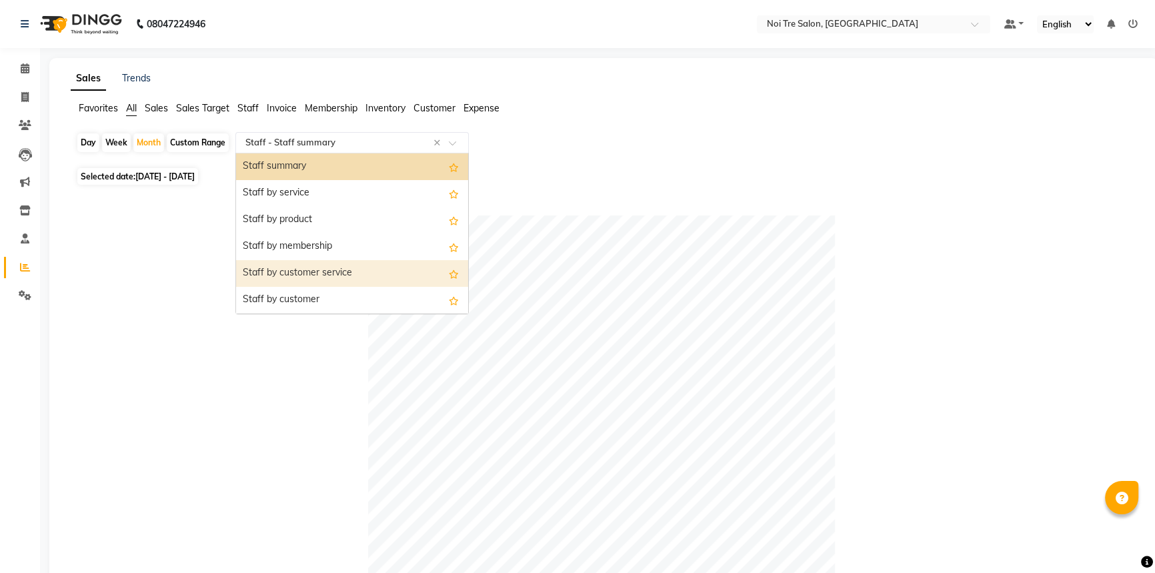
click at [352, 273] on div "Staff by customer service" at bounding box center [352, 273] width 232 height 27
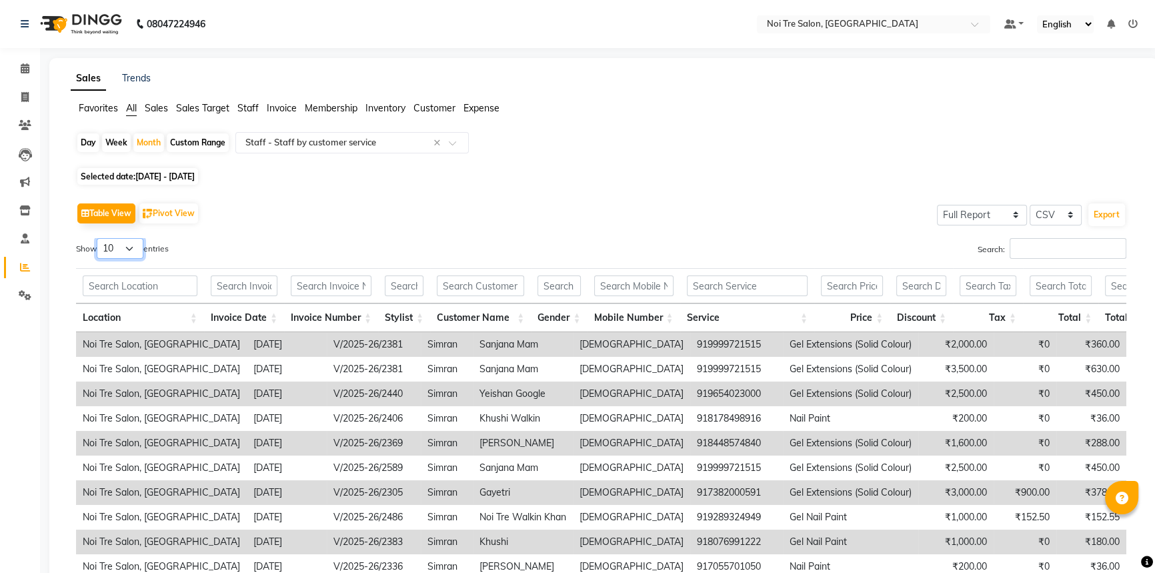
click at [126, 243] on select "10 25 50 100" at bounding box center [120, 248] width 47 height 21
select select "100"
click at [99, 238] on select "10 25 50 100" at bounding box center [120, 248] width 47 height 21
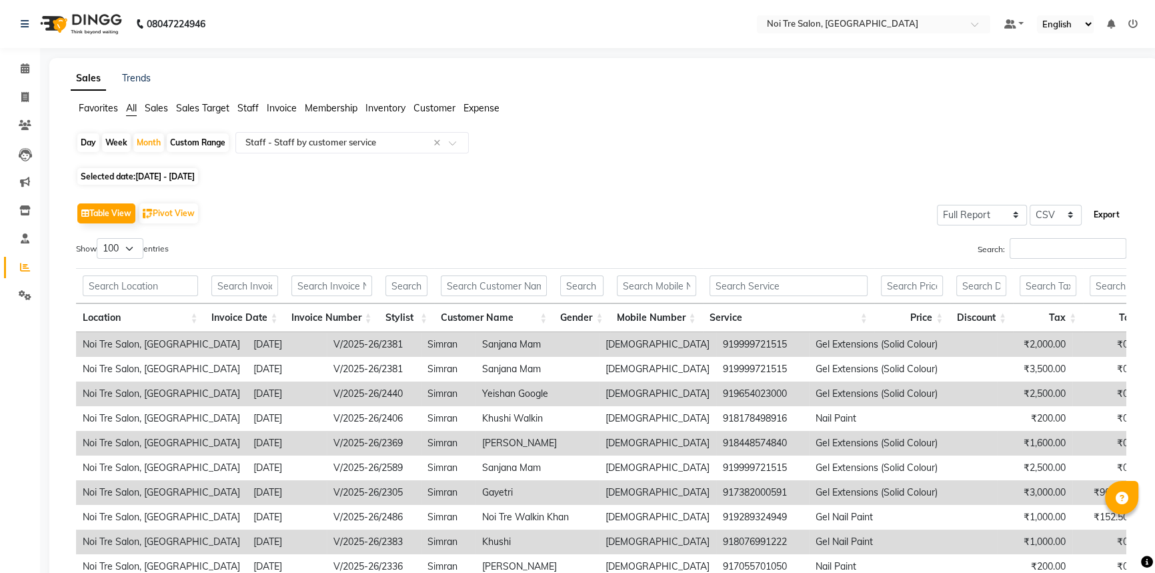
click at [1114, 210] on button "Export" at bounding box center [1107, 214] width 37 height 23
click at [7, 101] on link "Invoice" at bounding box center [20, 98] width 32 height 22
select select "service"
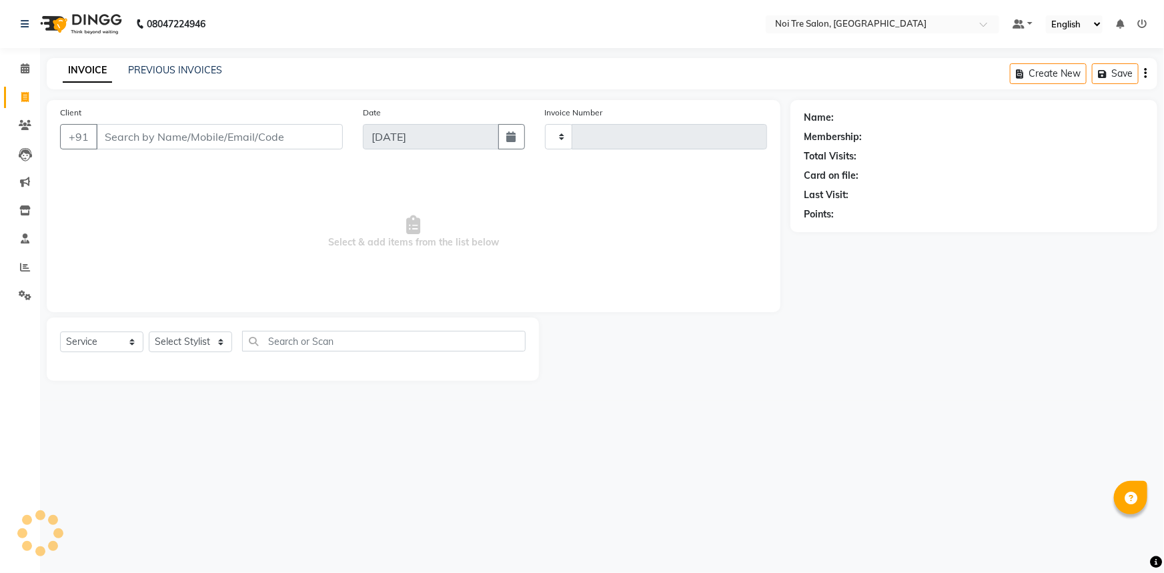
type input "2734"
select select "3710"
click at [30, 63] on span at bounding box center [24, 68] width 23 height 15
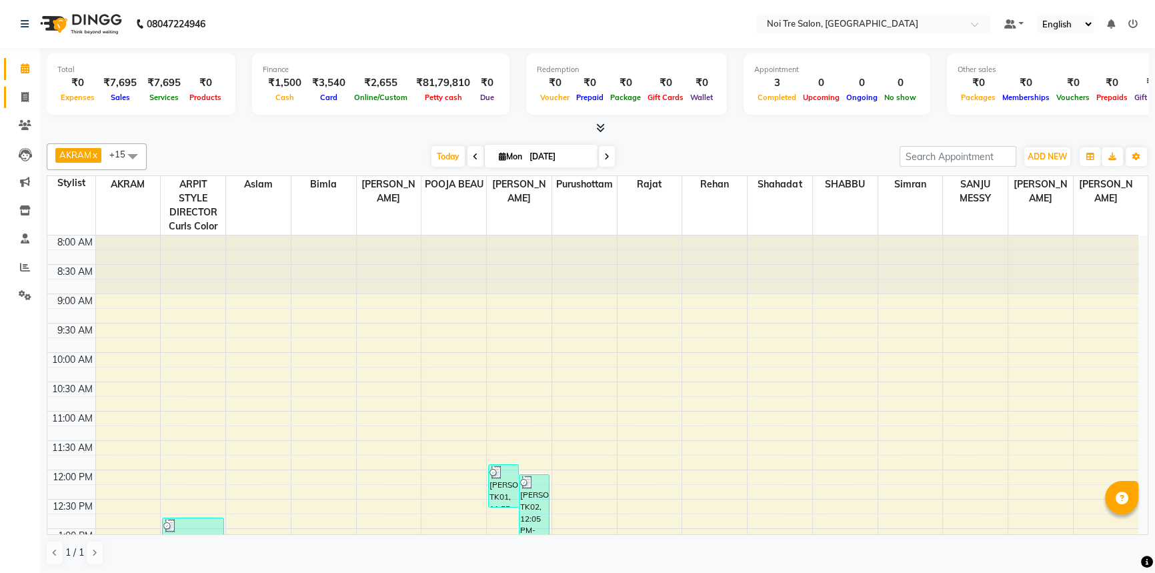
click at [26, 95] on icon at bounding box center [24, 97] width 7 height 10
select select "3710"
select select "service"
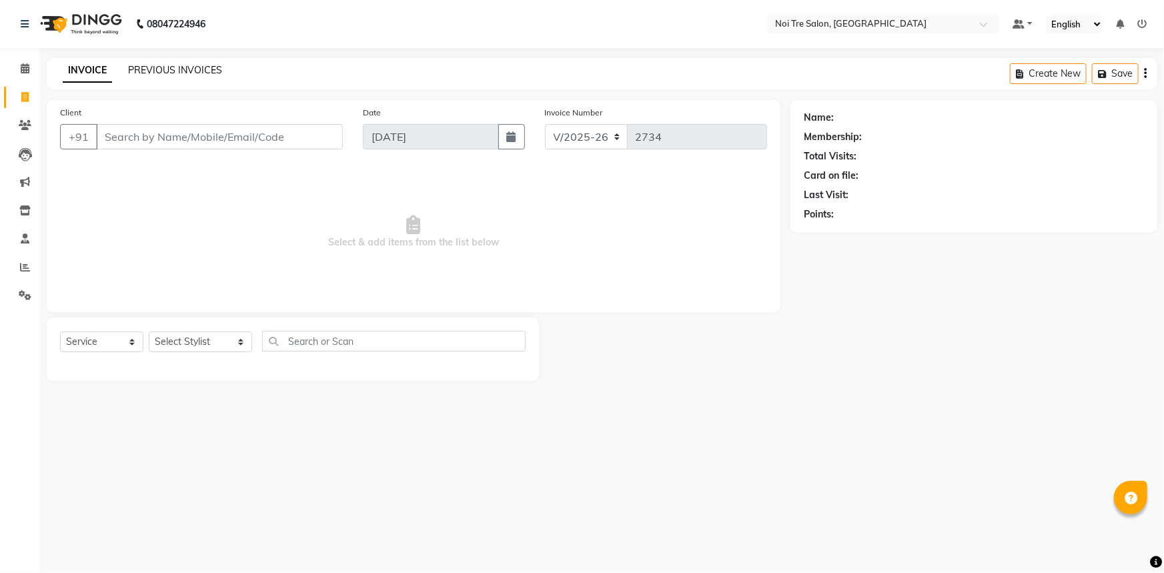
click at [153, 70] on link "PREVIOUS INVOICES" at bounding box center [175, 70] width 94 height 12
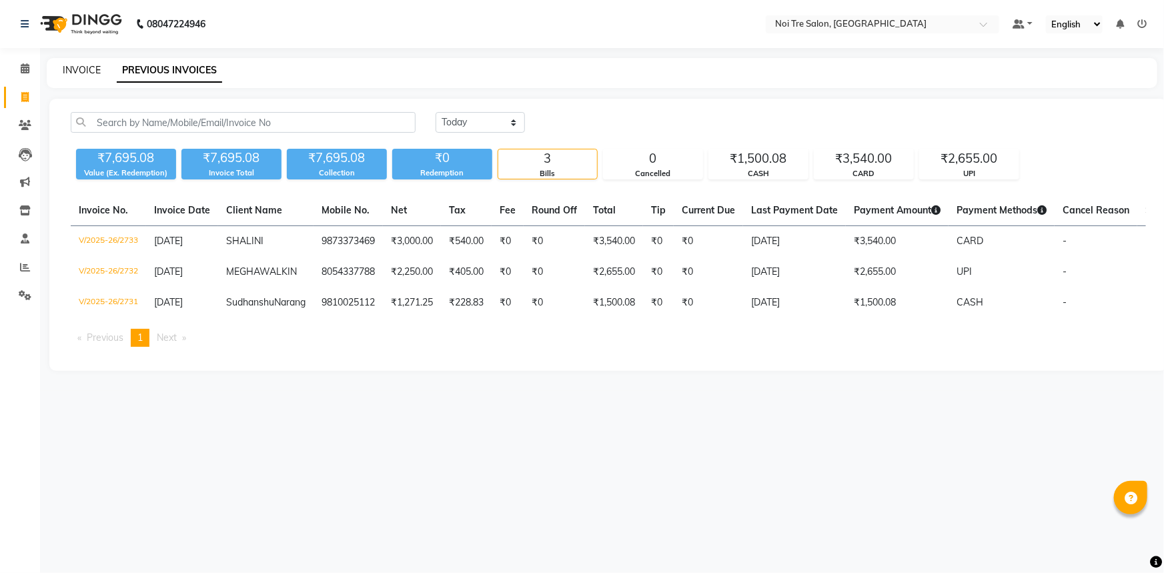
click at [96, 69] on link "INVOICE" at bounding box center [82, 70] width 38 height 12
select select "service"
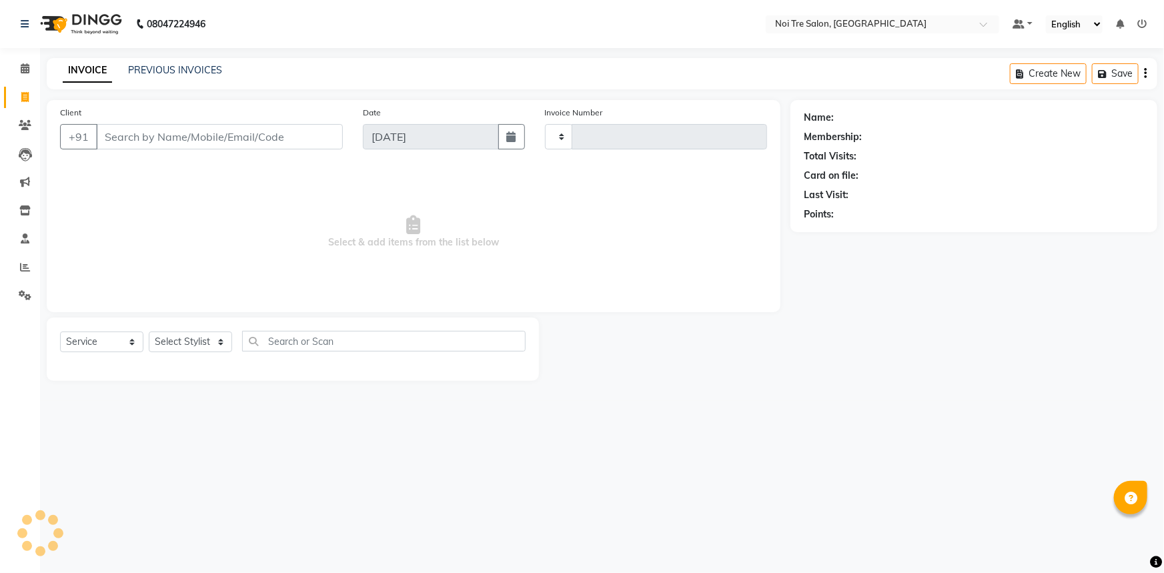
type input "2734"
select select "3710"
drag, startPoint x: 176, startPoint y: 340, endPoint x: 169, endPoint y: 347, distance: 10.4
click at [175, 340] on select "Select Stylist [PERSON_NAME] [PERSON_NAME] STYLE DIRECTOR Curls Color [PERSON_N…" at bounding box center [200, 341] width 103 height 21
select select "37919"
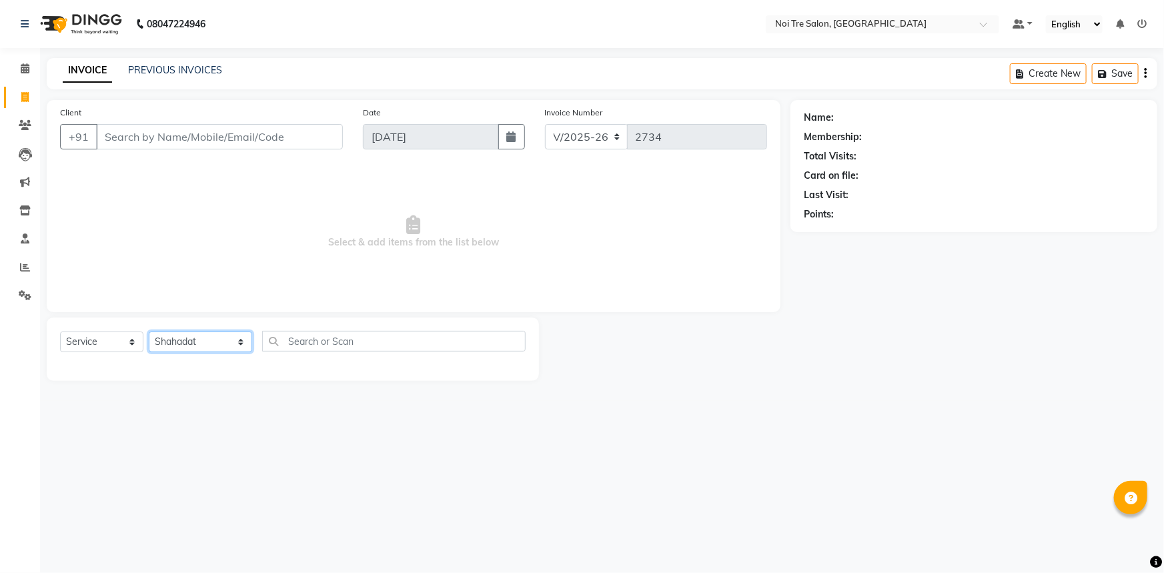
click at [149, 331] on select "Select Stylist [PERSON_NAME] [PERSON_NAME] STYLE DIRECTOR Curls Color [PERSON_N…" at bounding box center [200, 341] width 103 height 21
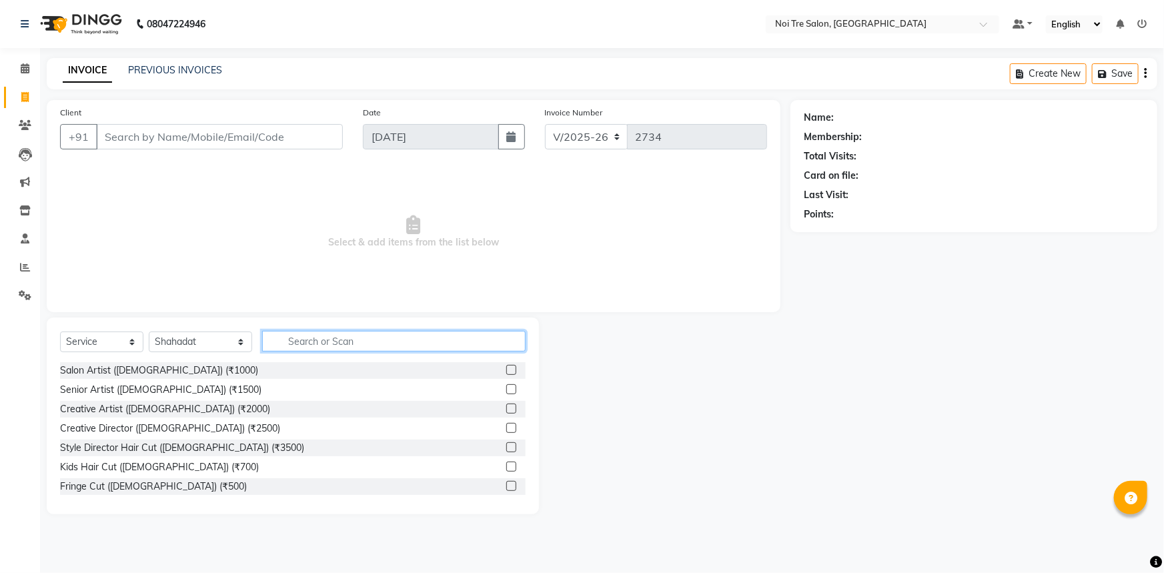
click at [287, 339] on input "text" at bounding box center [394, 341] width 264 height 21
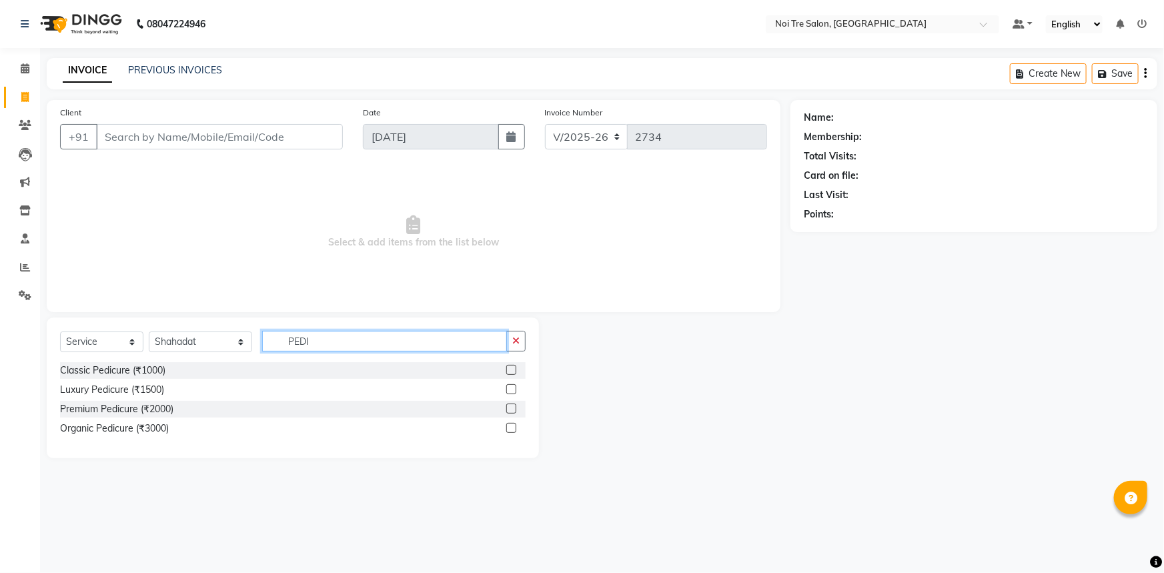
type input "PEDI"
click at [512, 372] on label at bounding box center [511, 370] width 10 height 10
click at [512, 372] on input "checkbox" at bounding box center [510, 370] width 9 height 9
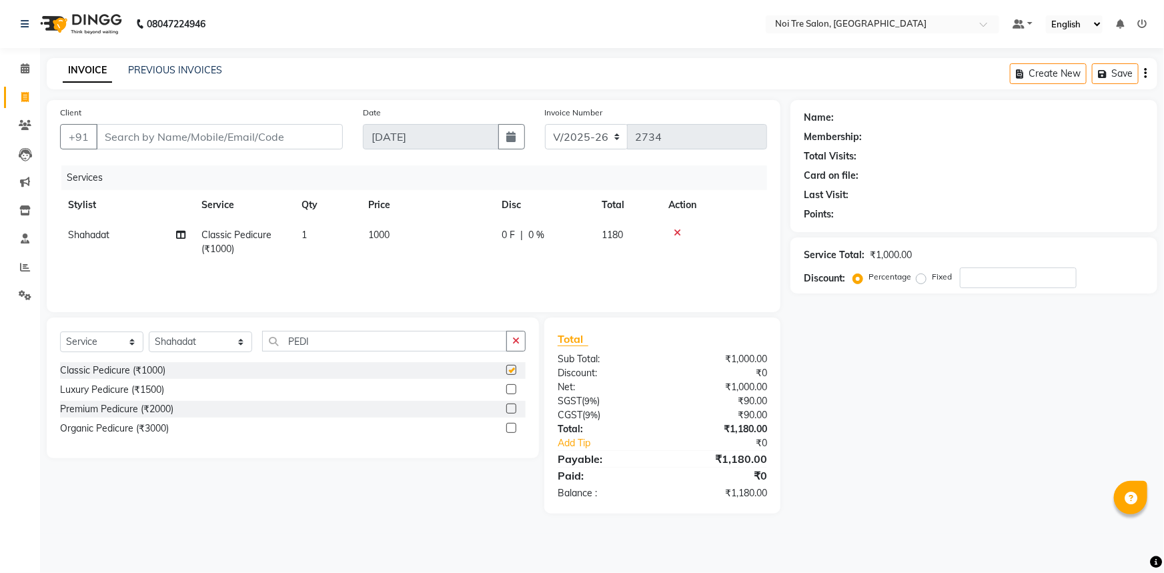
checkbox input "false"
click at [172, 339] on select "Select Stylist [PERSON_NAME] [PERSON_NAME] STYLE DIRECTOR Curls Color [PERSON_N…" at bounding box center [200, 341] width 103 height 21
select select "77795"
click at [149, 331] on select "Select Stylist [PERSON_NAME] [PERSON_NAME] STYLE DIRECTOR Curls Color [PERSON_N…" at bounding box center [200, 341] width 103 height 21
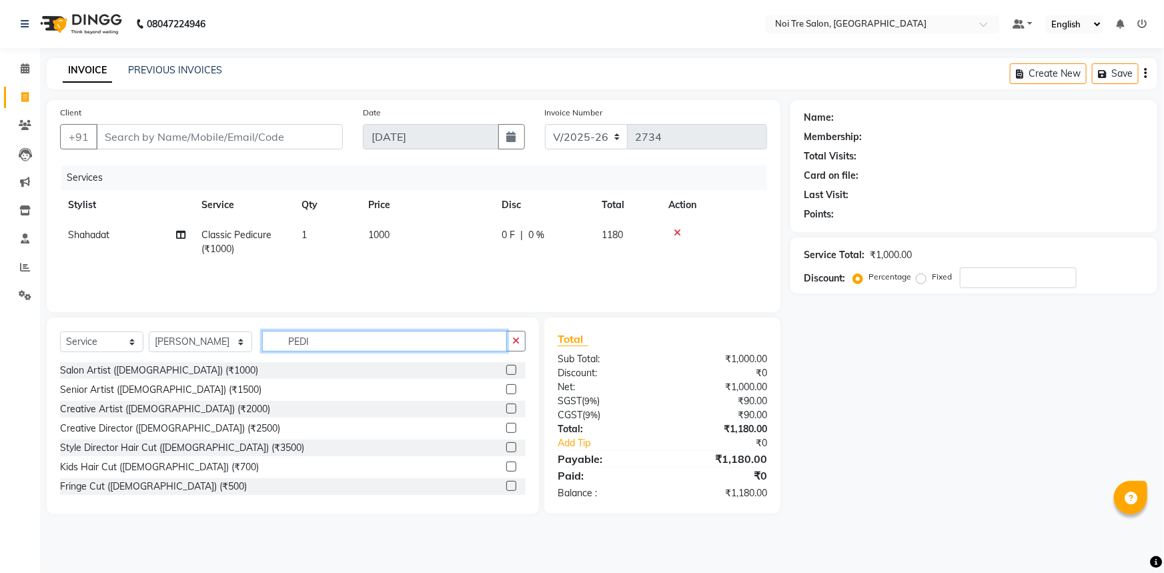
drag, startPoint x: 309, startPoint y: 343, endPoint x: 272, endPoint y: 346, distance: 36.8
click at [272, 346] on input "PEDI" at bounding box center [384, 341] width 245 height 21
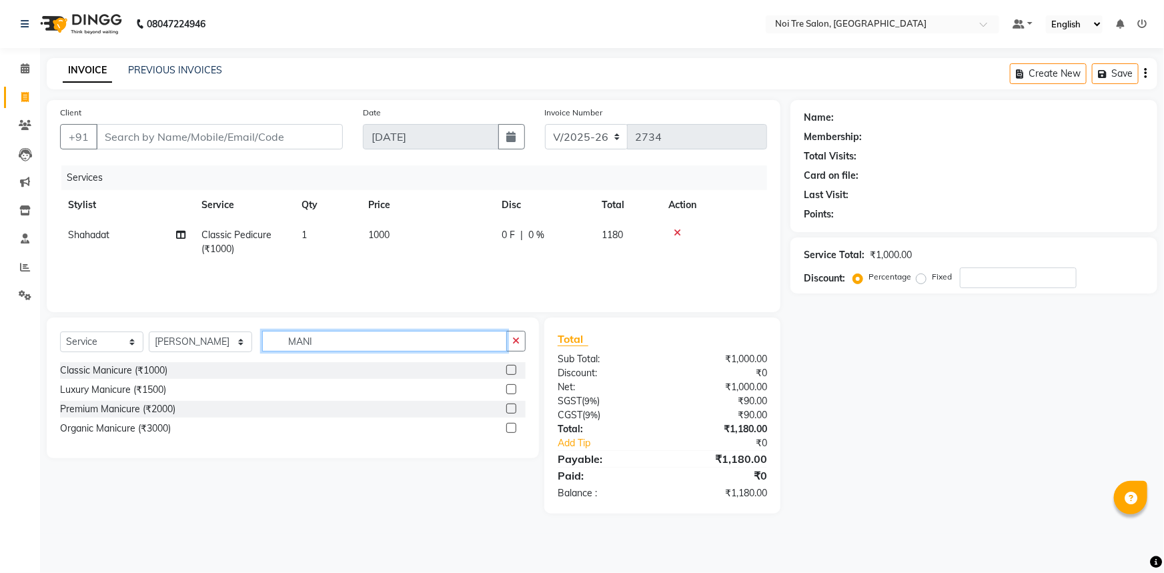
type input "MANI"
click at [512, 369] on label at bounding box center [511, 370] width 10 height 10
click at [512, 369] on input "checkbox" at bounding box center [510, 370] width 9 height 9
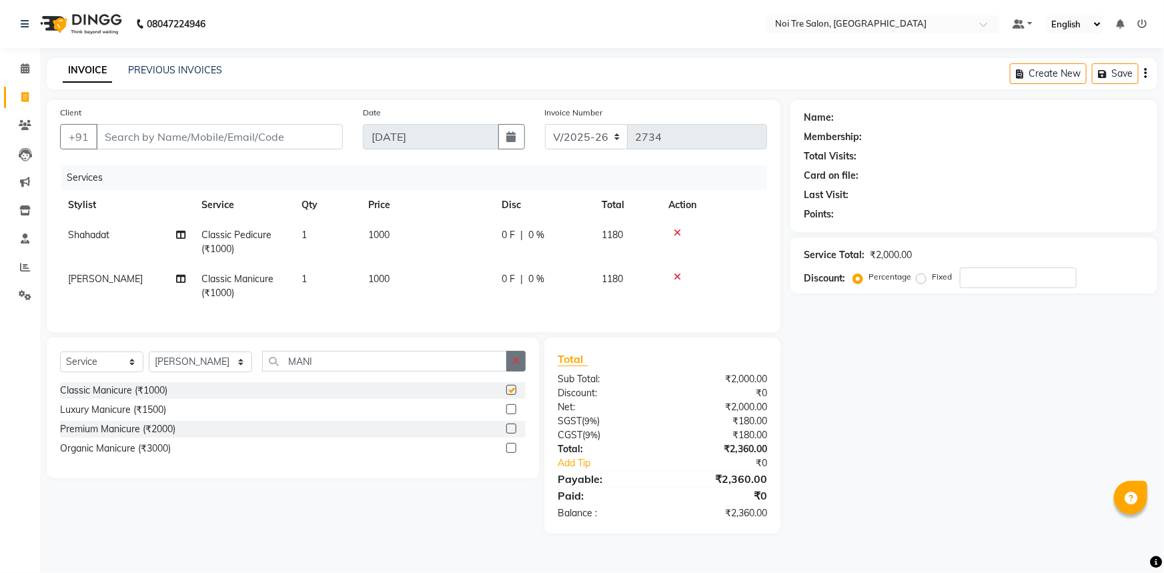
checkbox input "false"
click at [514, 366] on icon "button" at bounding box center [515, 360] width 7 height 9
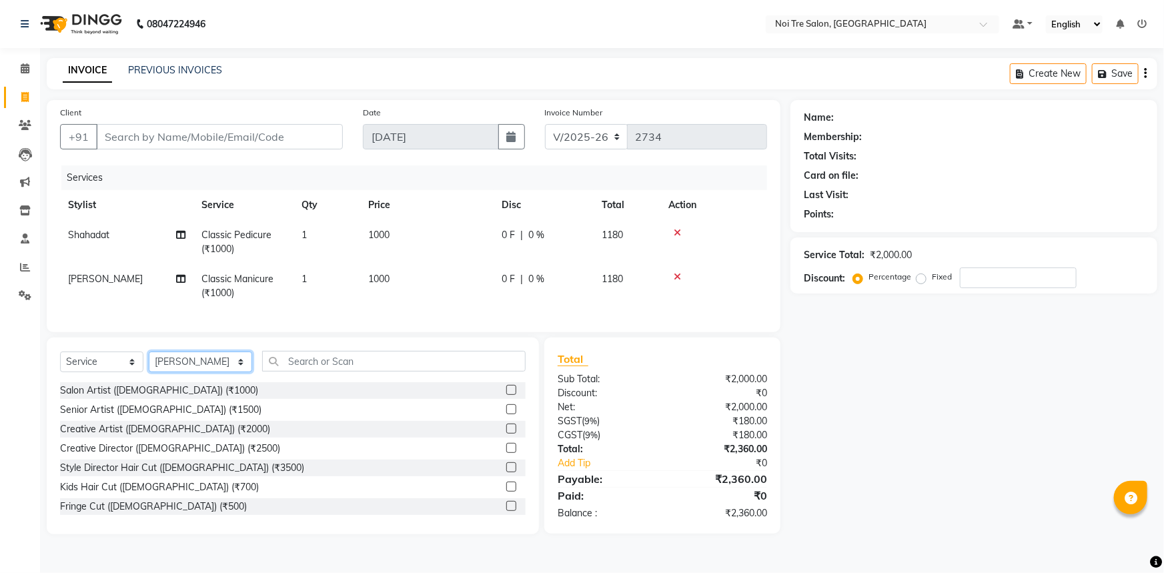
click at [219, 372] on select "Select Stylist [PERSON_NAME] [PERSON_NAME] STYLE DIRECTOR Curls Color [PERSON_N…" at bounding box center [200, 362] width 103 height 21
select select "37913"
click at [149, 361] on select "Select Stylist [PERSON_NAME] [PERSON_NAME] STYLE DIRECTOR Curls Color [PERSON_N…" at bounding box center [200, 362] width 103 height 21
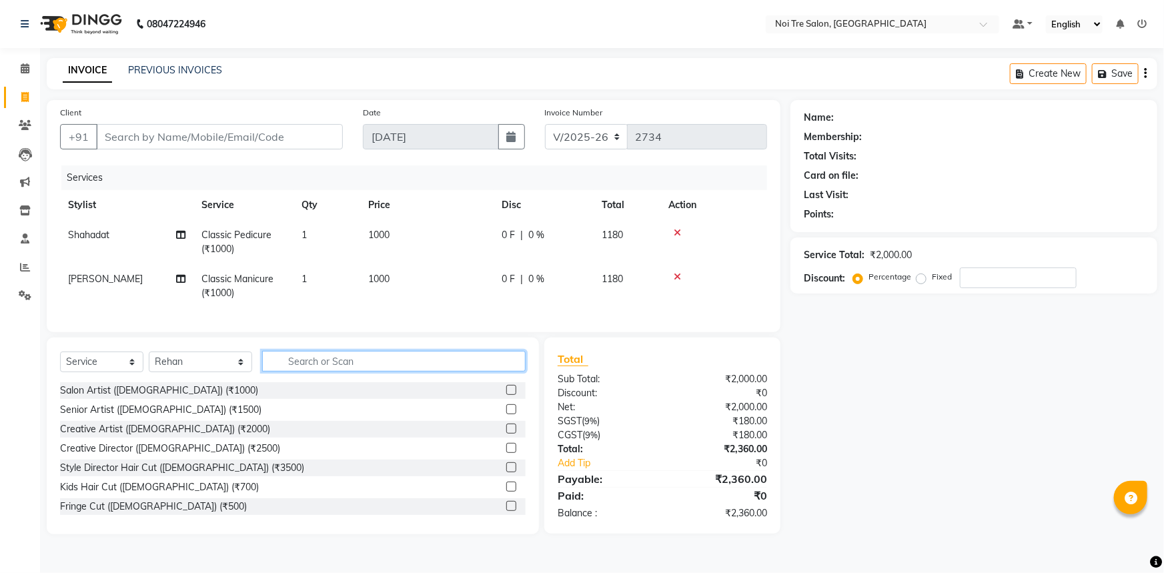
click at [291, 372] on input "text" at bounding box center [394, 361] width 264 height 21
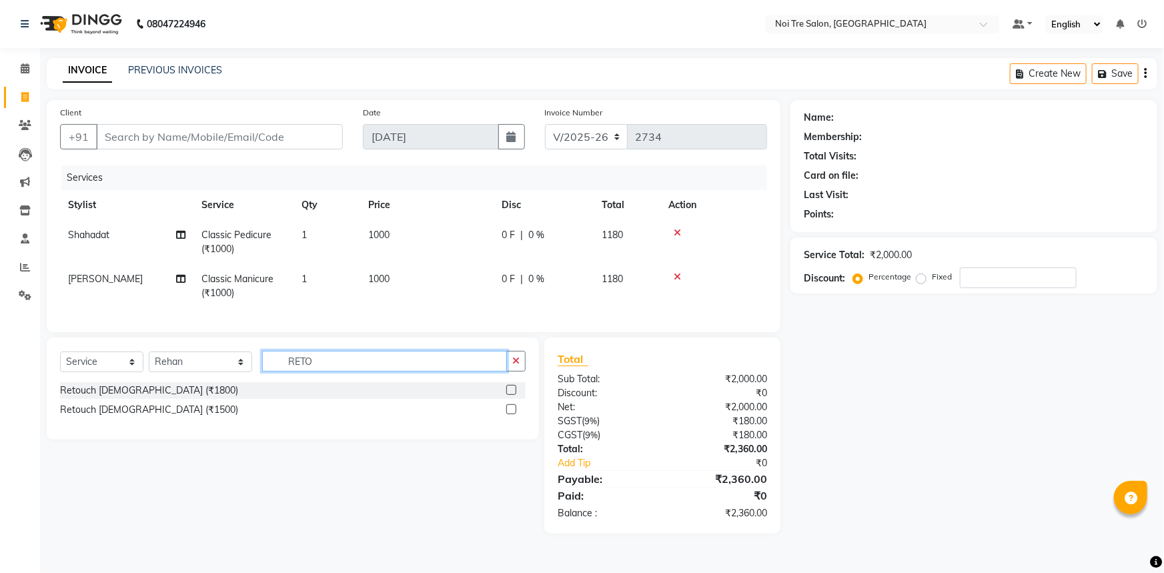
type input "RETO"
click at [510, 394] on label at bounding box center [511, 390] width 10 height 10
click at [510, 394] on input "checkbox" at bounding box center [510, 390] width 9 height 9
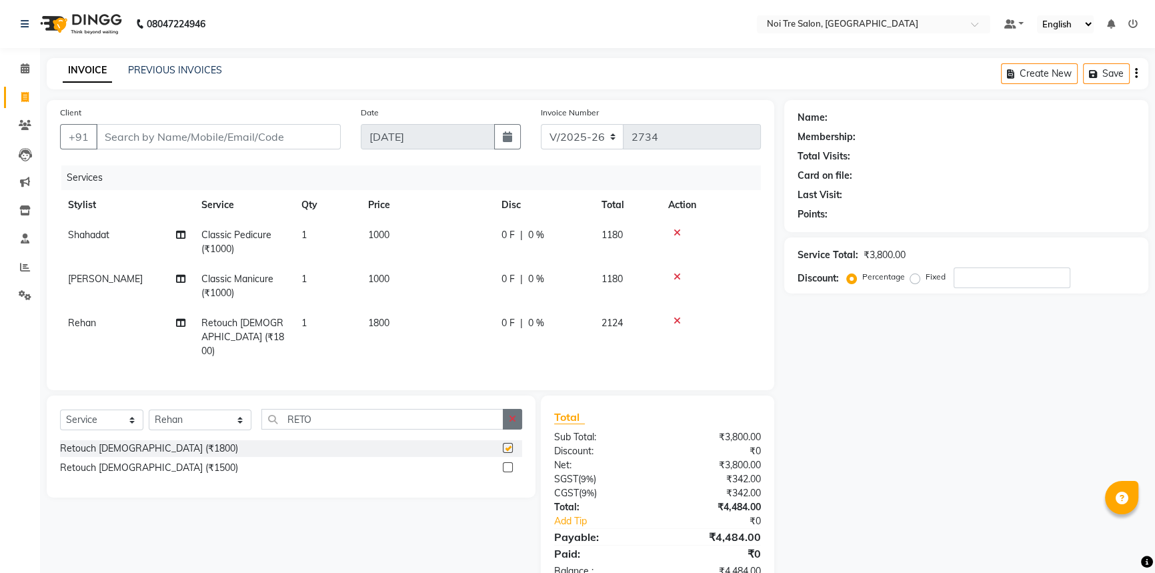
checkbox input "false"
click at [511, 414] on icon "button" at bounding box center [512, 418] width 7 height 9
type input "PLEX"
click at [507, 464] on label at bounding box center [508, 467] width 10 height 10
click at [507, 464] on input "checkbox" at bounding box center [507, 468] width 9 height 9
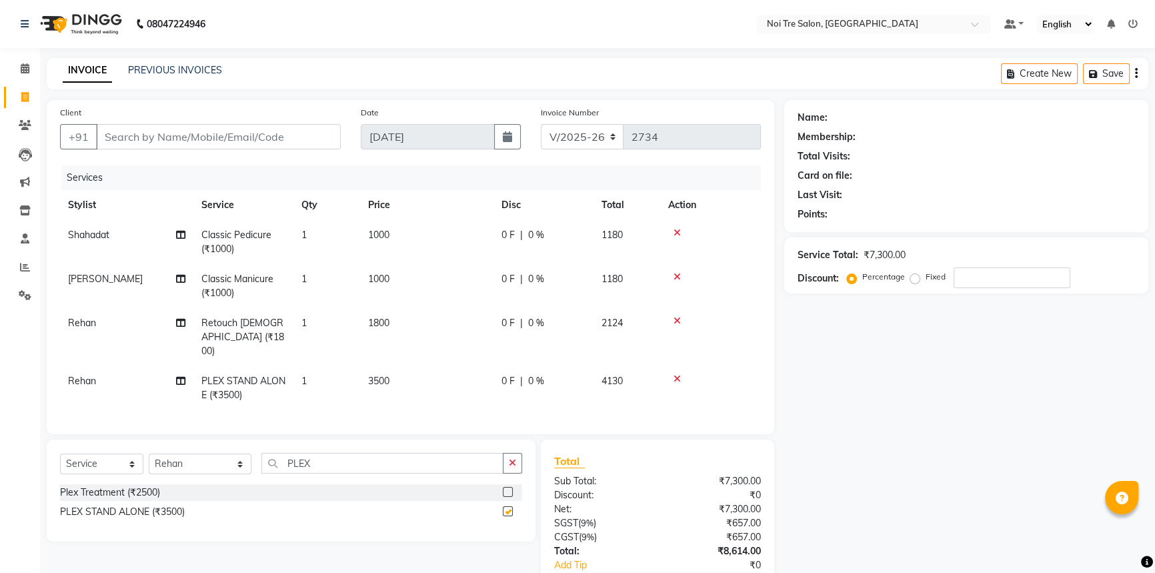
checkbox input "false"
click at [509, 465] on button "button" at bounding box center [512, 463] width 19 height 21
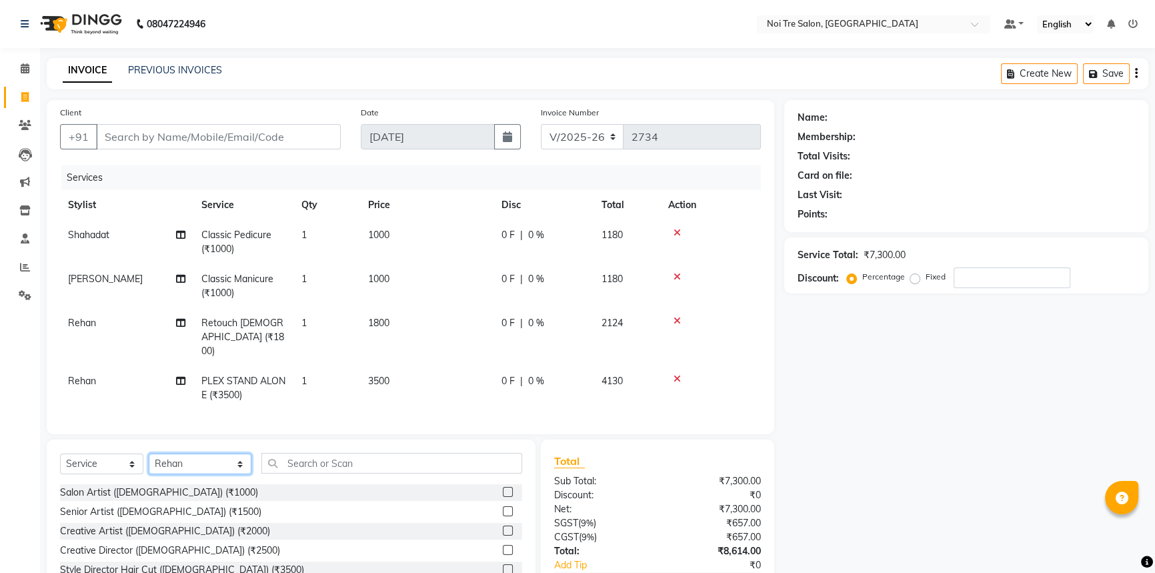
click at [237, 460] on select "Select Stylist [PERSON_NAME] [PERSON_NAME] STYLE DIRECTOR Curls Color [PERSON_N…" at bounding box center [200, 464] width 103 height 21
select select "37889"
click at [149, 454] on select "Select Stylist [PERSON_NAME] [PERSON_NAME] STYLE DIRECTOR Curls Color [PERSON_N…" at bounding box center [200, 464] width 103 height 21
click at [334, 466] on input "text" at bounding box center [391, 463] width 260 height 21
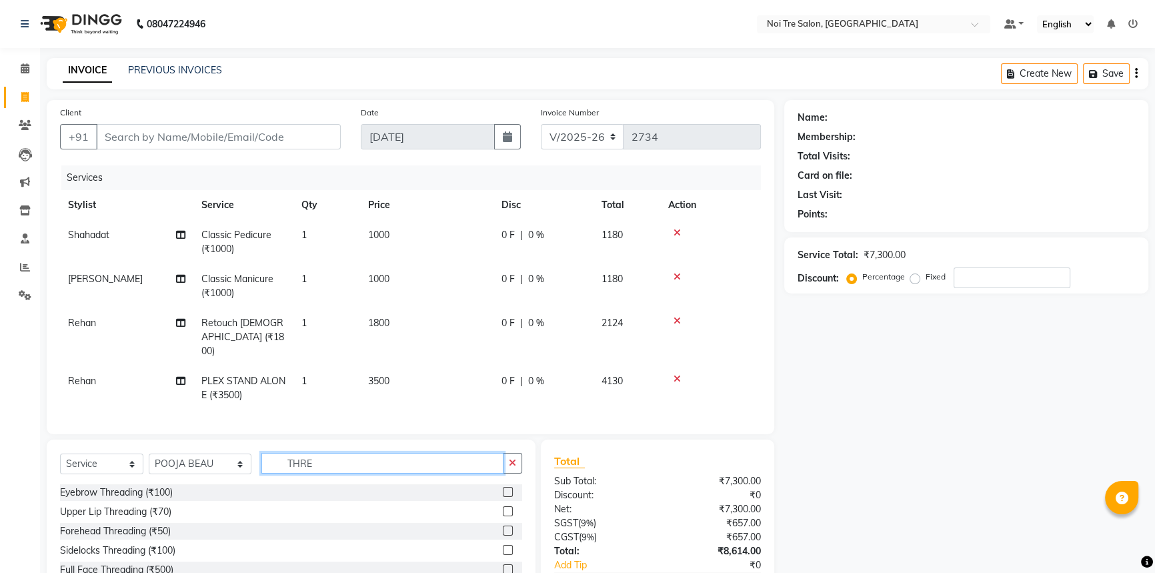
type input "THRE"
click at [507, 487] on label at bounding box center [508, 492] width 10 height 10
click at [507, 488] on input "checkbox" at bounding box center [507, 492] width 9 height 9
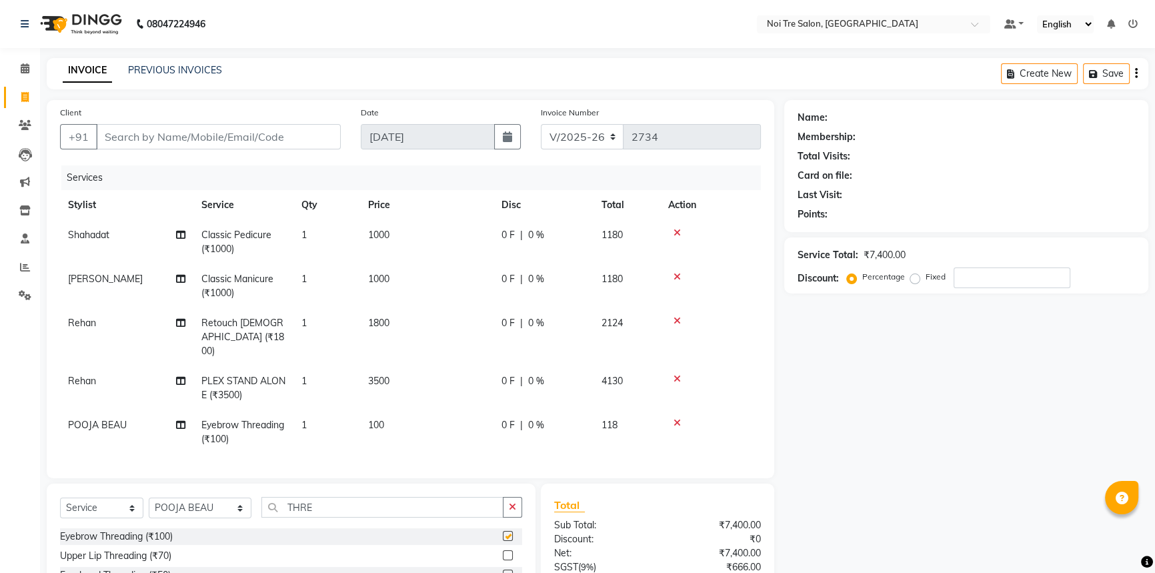
checkbox input "false"
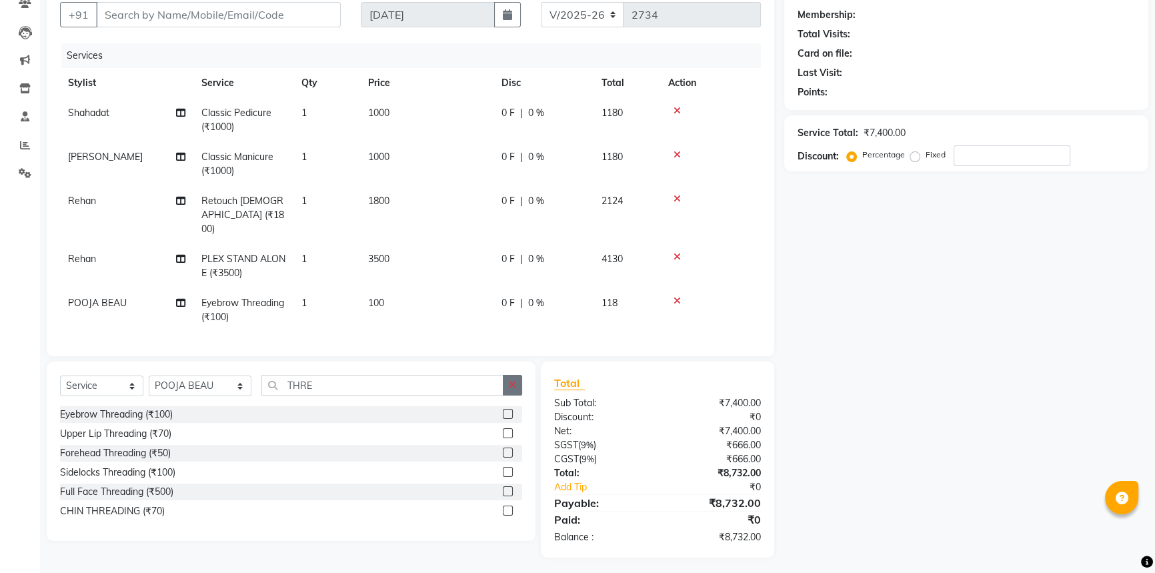
click at [509, 383] on icon "button" at bounding box center [512, 384] width 7 height 9
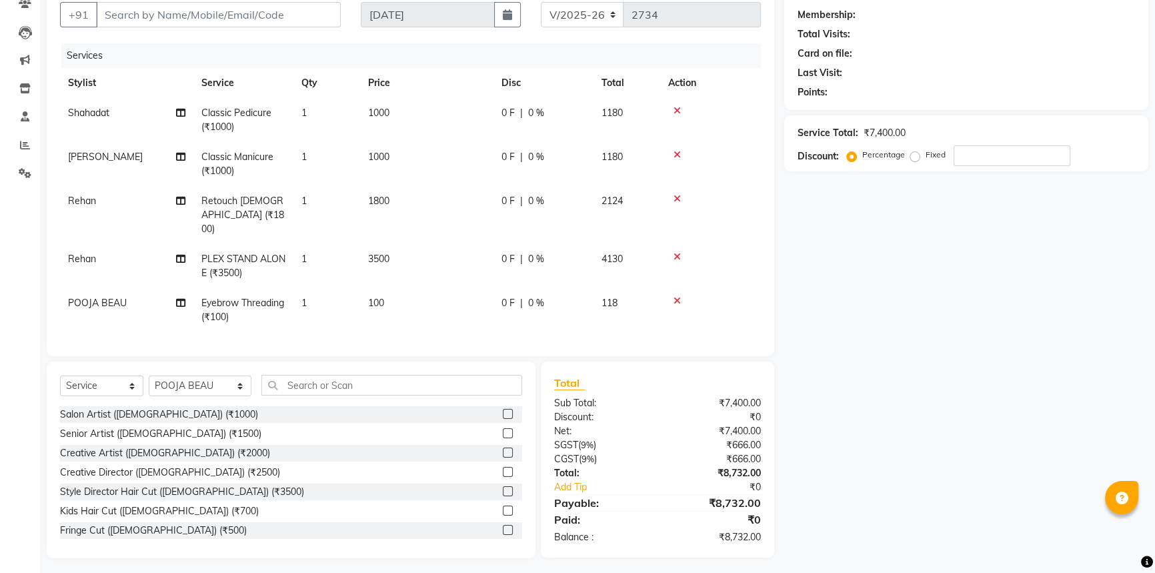
click at [416, 293] on td "100" at bounding box center [426, 310] width 133 height 44
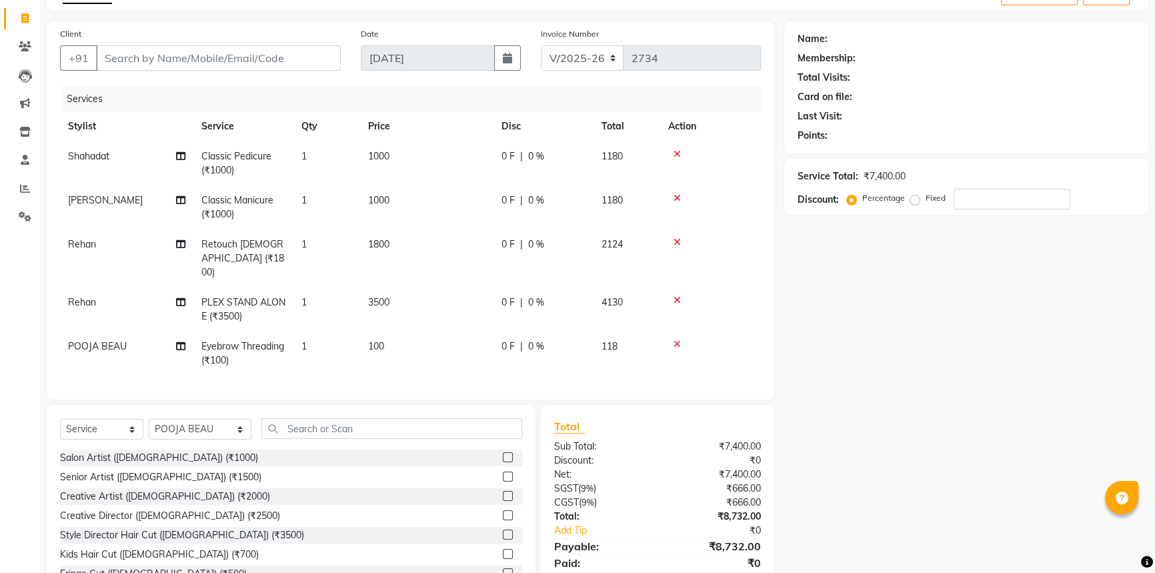
select select "37889"
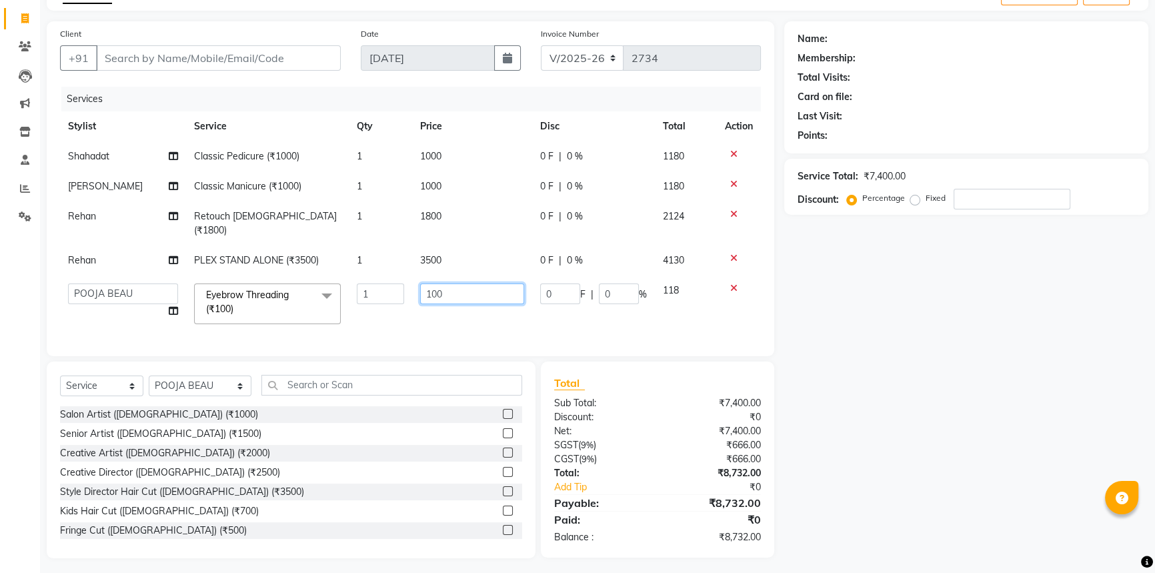
drag, startPoint x: 474, startPoint y: 279, endPoint x: 411, endPoint y: 286, distance: 63.1
click at [412, 286] on td "100" at bounding box center [472, 303] width 120 height 57
type input "150"
click at [863, 378] on div "Name: Membership: Total Visits: Card on file: Last Visit: Points: Service Total…" at bounding box center [971, 289] width 374 height 537
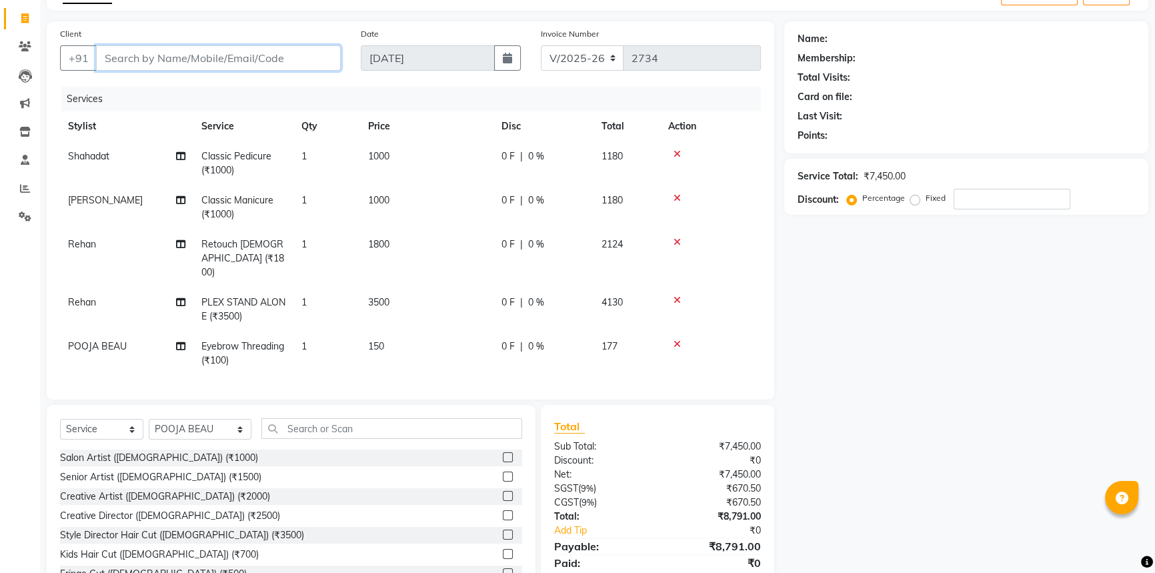
click at [151, 65] on input "Client" at bounding box center [218, 57] width 245 height 25
type input "A"
type input "0"
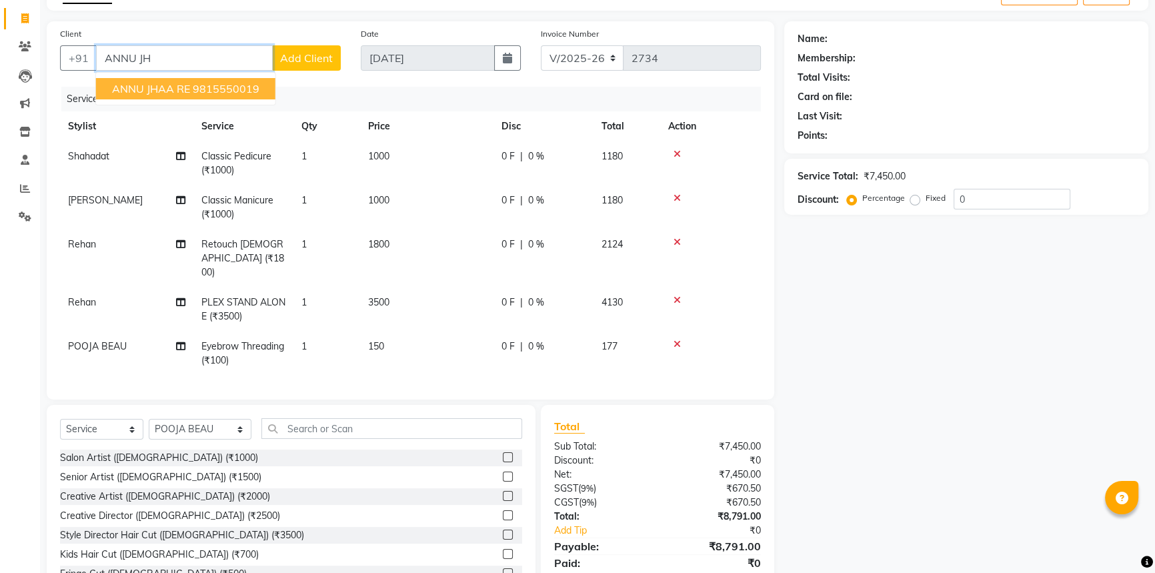
click at [189, 83] on button "ANNU JHAA RE 9815550019" at bounding box center [185, 88] width 179 height 21
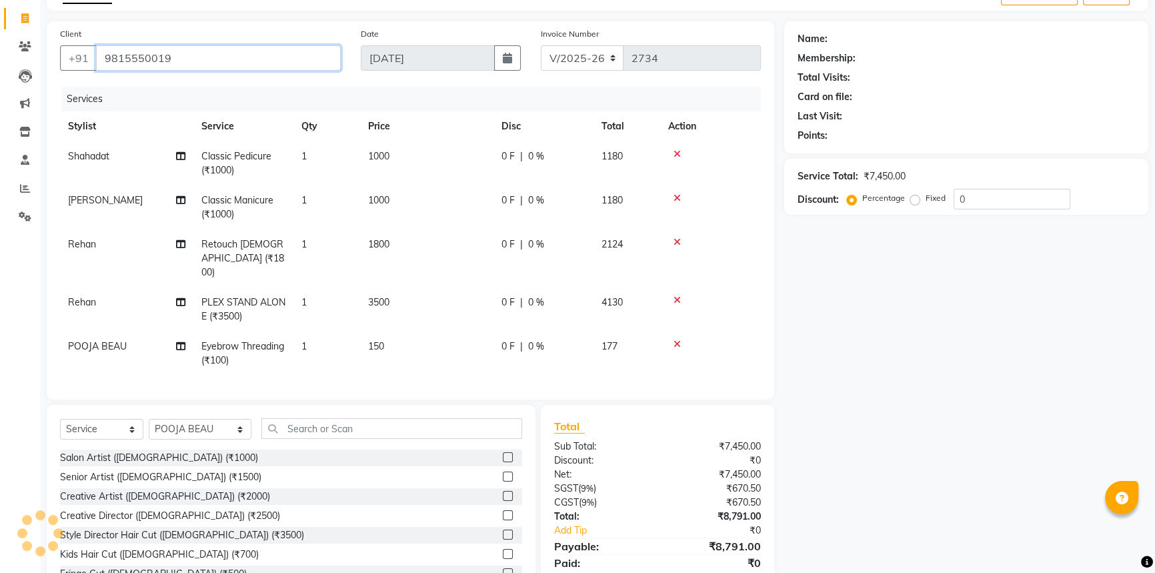
type input "9815550019"
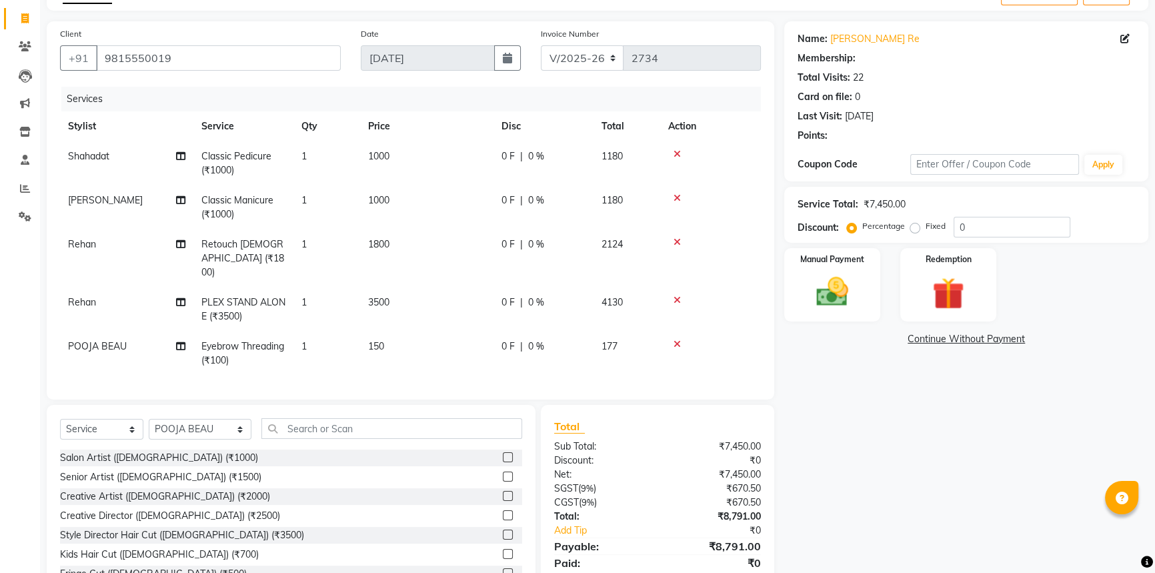
scroll to position [122, 0]
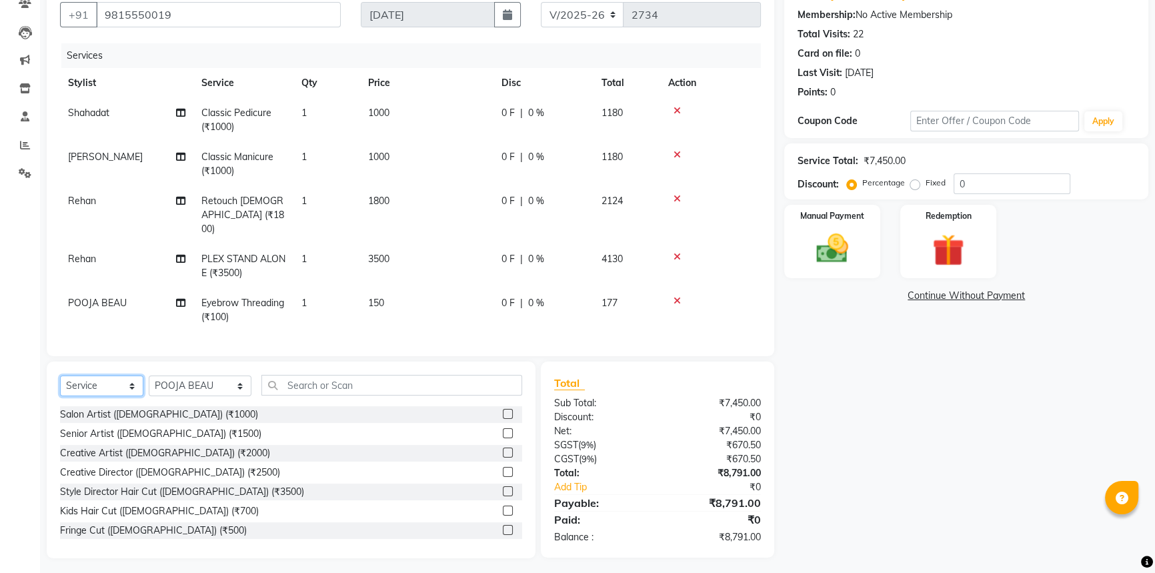
click at [132, 376] on select "Select Service Product Membership Package Voucher Prepaid Gift Card" at bounding box center [101, 386] width 83 height 21
select select "product"
click at [60, 376] on select "Select Service Product Membership Package Voucher Prepaid Gift Card" at bounding box center [101, 386] width 83 height 21
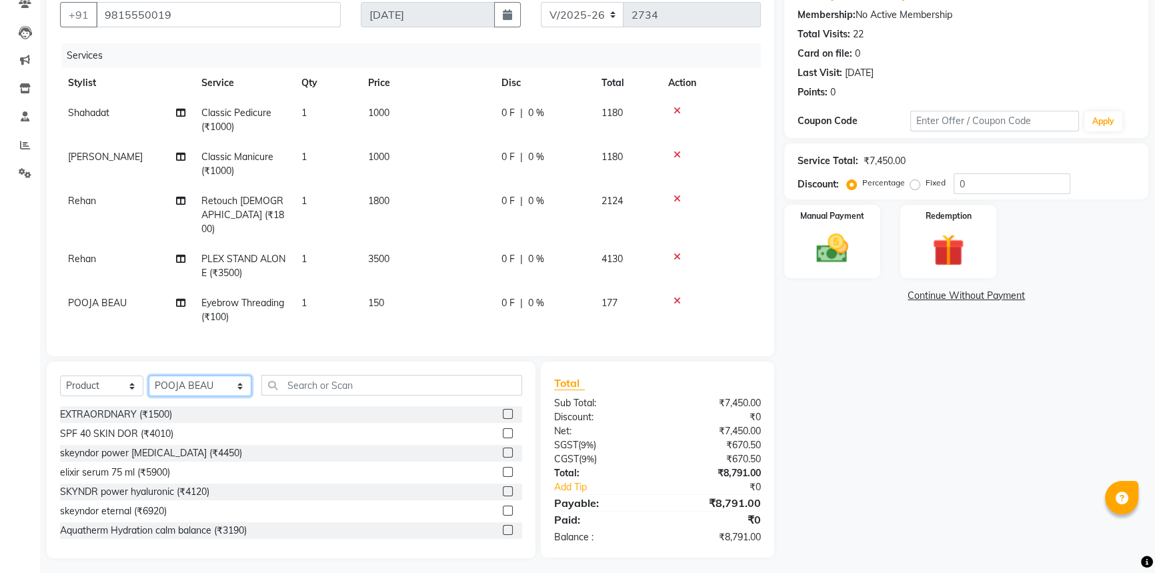
click at [205, 386] on select "Select Stylist [PERSON_NAME] [PERSON_NAME] STYLE DIRECTOR Curls Color [PERSON_N…" at bounding box center [200, 386] width 103 height 21
select select "37913"
click at [149, 376] on select "Select Stylist [PERSON_NAME] [PERSON_NAME] STYLE DIRECTOR Curls Color [PERSON_N…" at bounding box center [200, 386] width 103 height 21
click at [317, 378] on input "text" at bounding box center [391, 385] width 260 height 21
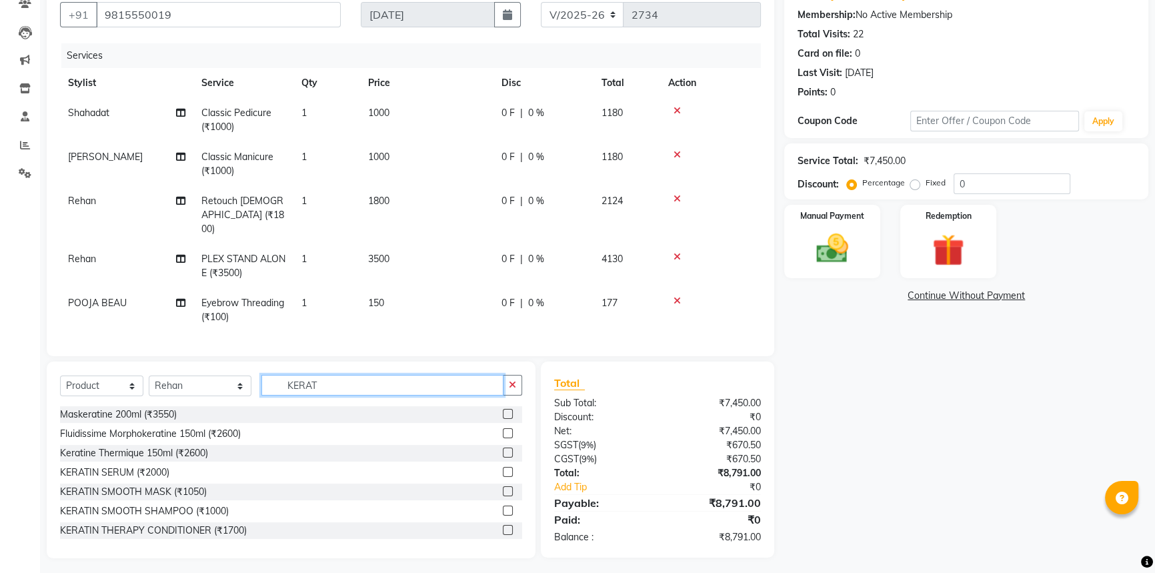
type input "KERAT"
click at [503, 506] on label at bounding box center [508, 511] width 10 height 10
click at [503, 507] on input "checkbox" at bounding box center [507, 511] width 9 height 9
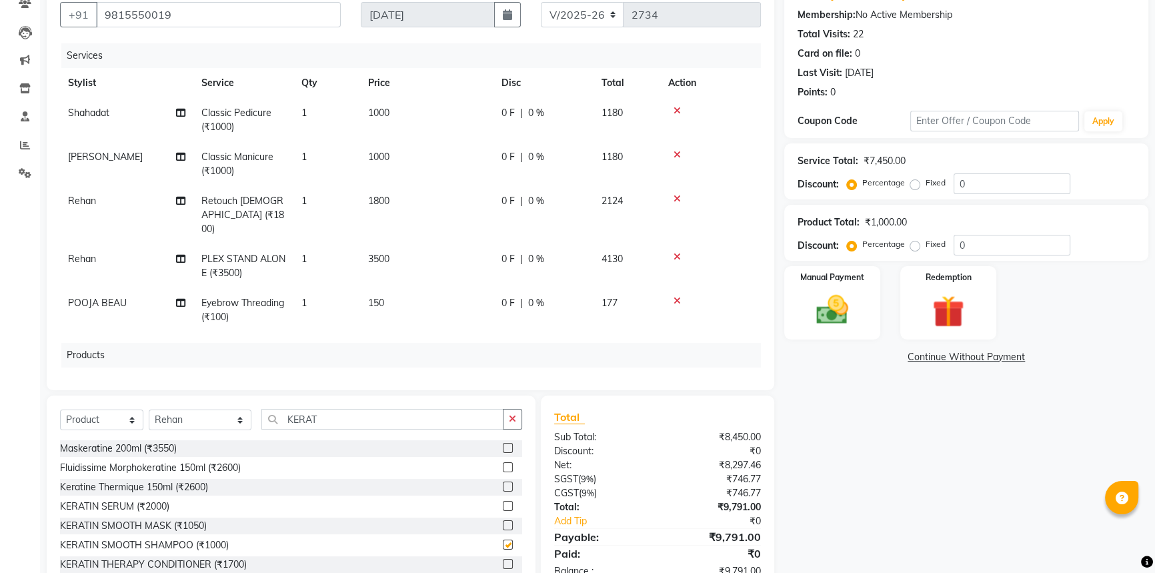
checkbox input "false"
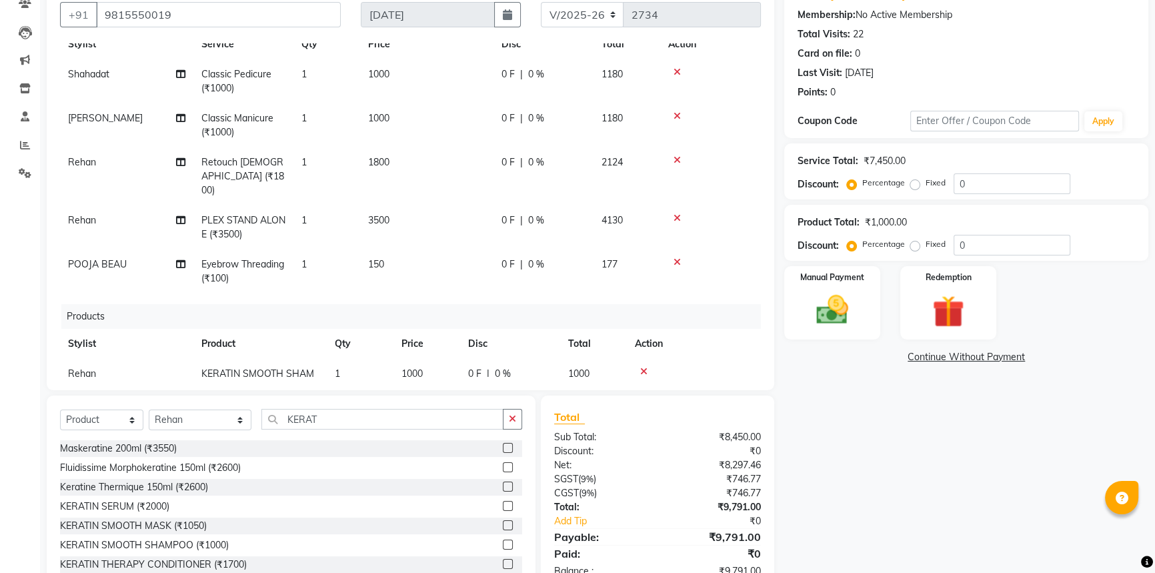
scroll to position [70, 0]
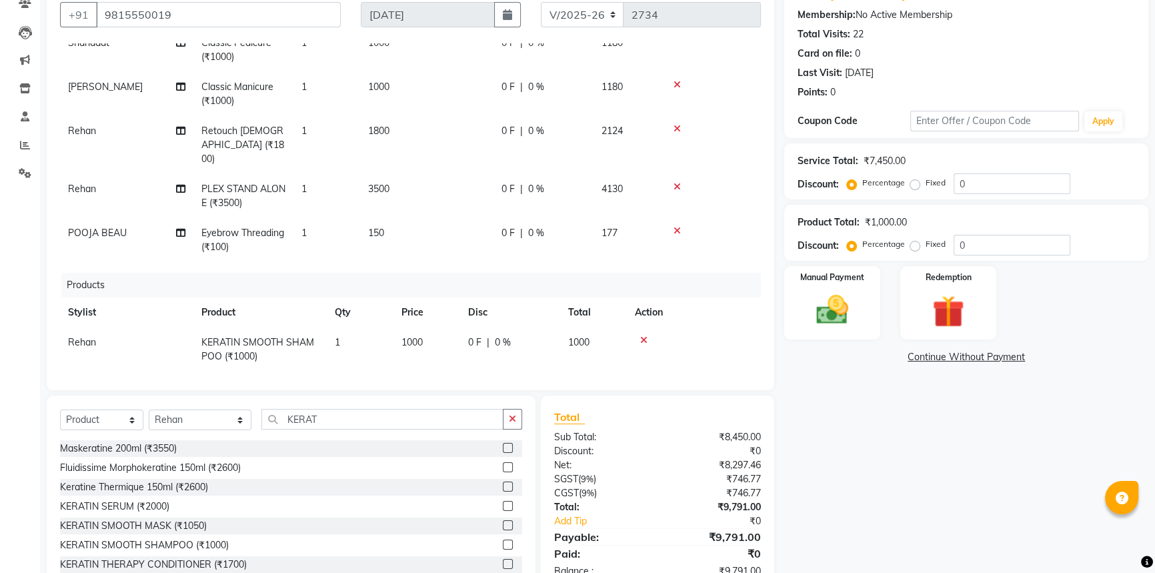
click at [428, 300] on th "Price" at bounding box center [427, 312] width 67 height 30
click at [440, 327] on td "1000" at bounding box center [427, 349] width 67 height 44
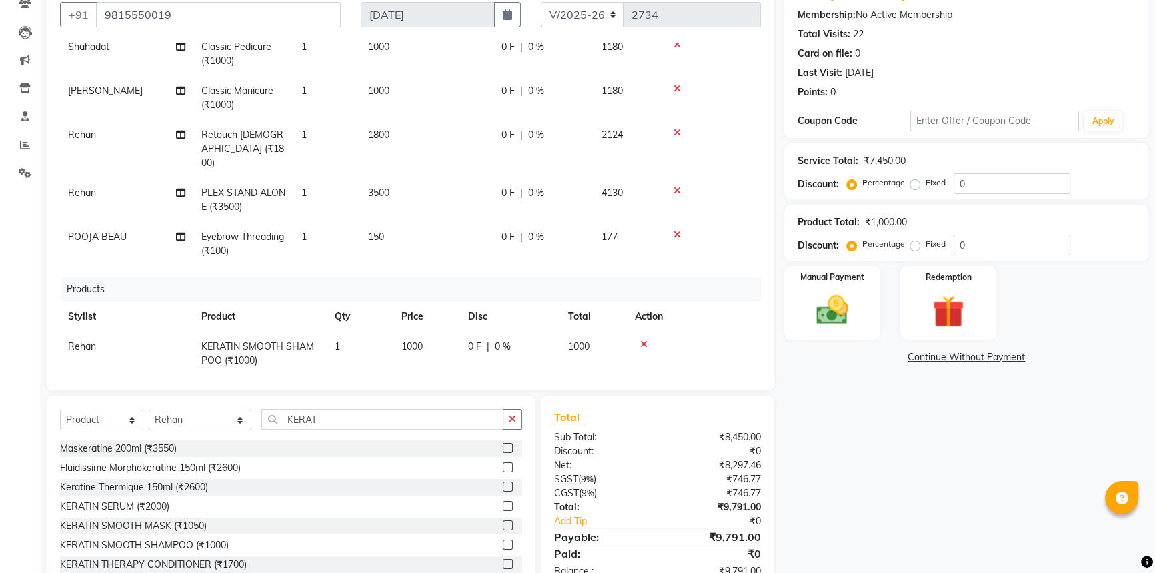
select select "37913"
drag, startPoint x: 428, startPoint y: 327, endPoint x: 404, endPoint y: 330, distance: 24.9
click at [409, 340] on input "1000" at bounding box center [427, 350] width 51 height 21
type input "1700"
click at [866, 494] on div "Name: Annu Jhaa Re Membership: No Active Membership Total Visits: 22 Card on fi…" at bounding box center [971, 285] width 374 height 614
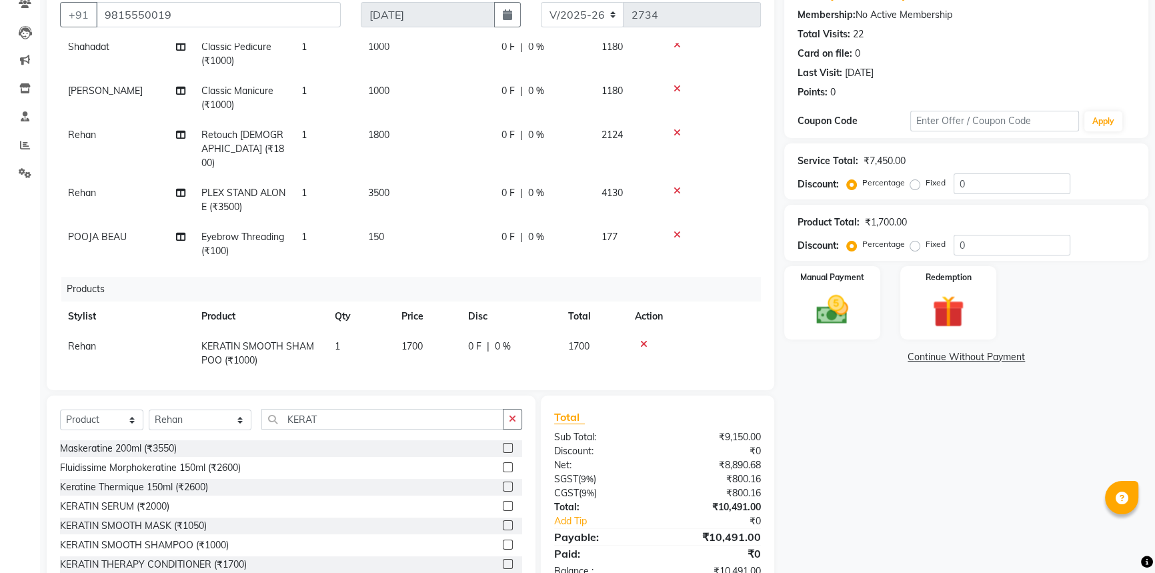
scroll to position [161, 0]
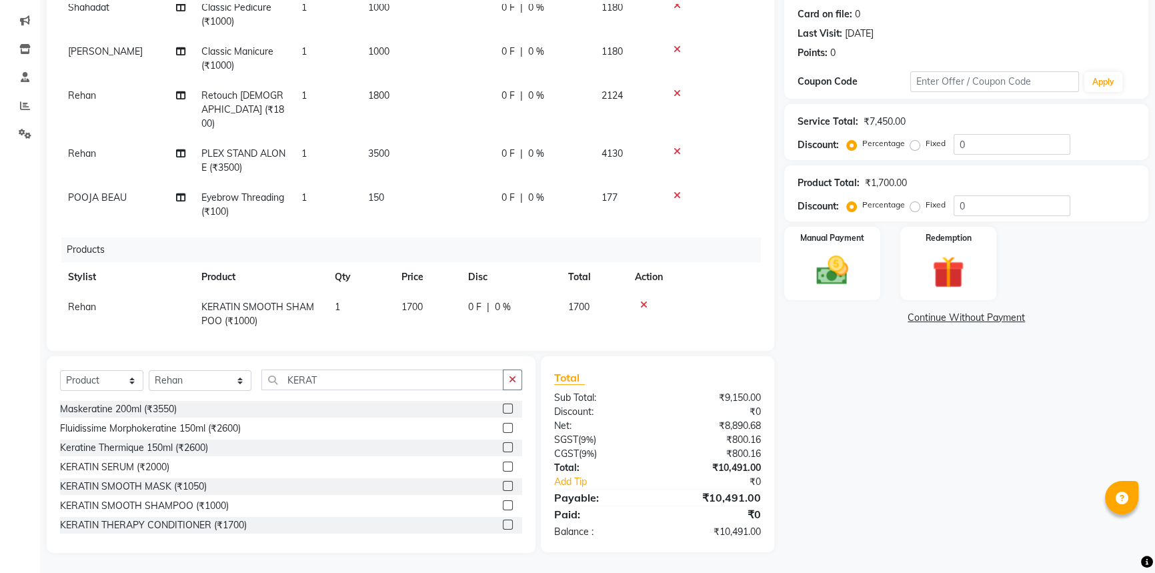
click at [460, 307] on td "1700" at bounding box center [427, 314] width 67 height 44
select select "37913"
drag, startPoint x: 420, startPoint y: 295, endPoint x: 362, endPoint y: 293, distance: 58.0
click at [363, 293] on tr "AFSAR AKRAM ARPIT STYLE DIRECTOR Curls Color Ashok aslam ASLAM ATUL azad Azad B…" at bounding box center [410, 311] width 701 height 38
type input "1850"
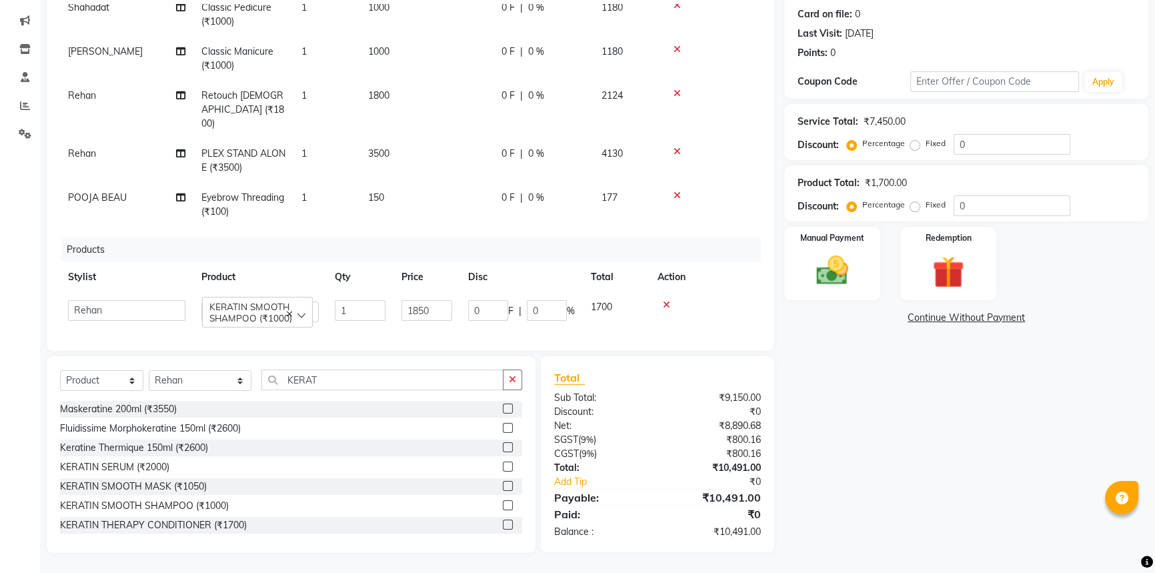
click at [858, 432] on div "Name: Annu Jhaa Re Membership: No Active Membership Total Visits: 22 Card on fi…" at bounding box center [971, 246] width 374 height 614
click at [902, 505] on div "Name: Annu Jhaa Re Membership: No Active Membership Total Visits: 22 Card on fi…" at bounding box center [971, 246] width 374 height 614
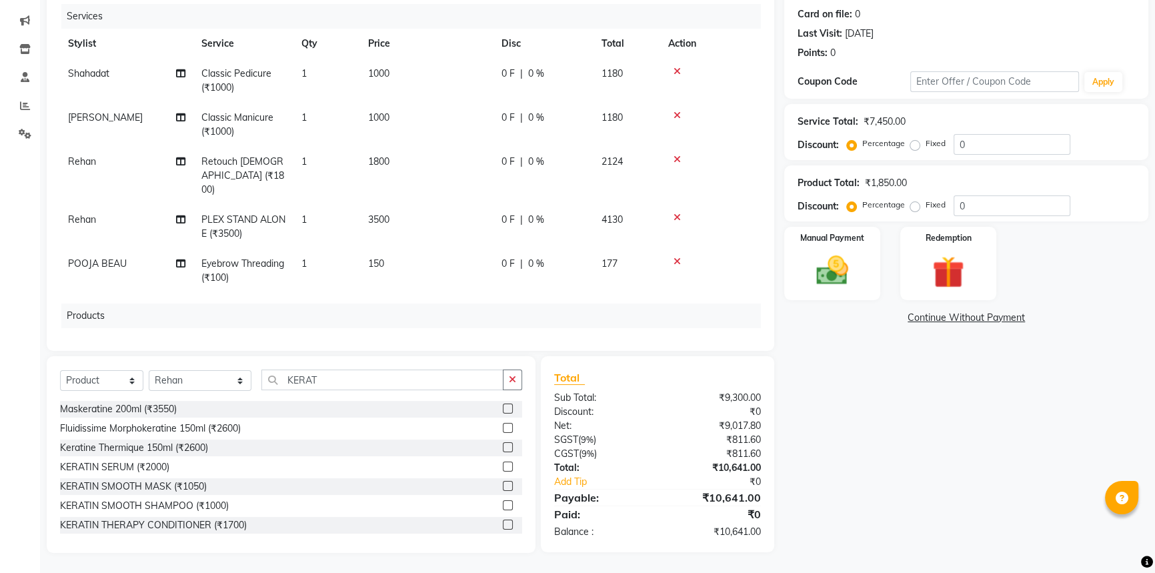
scroll to position [0, 0]
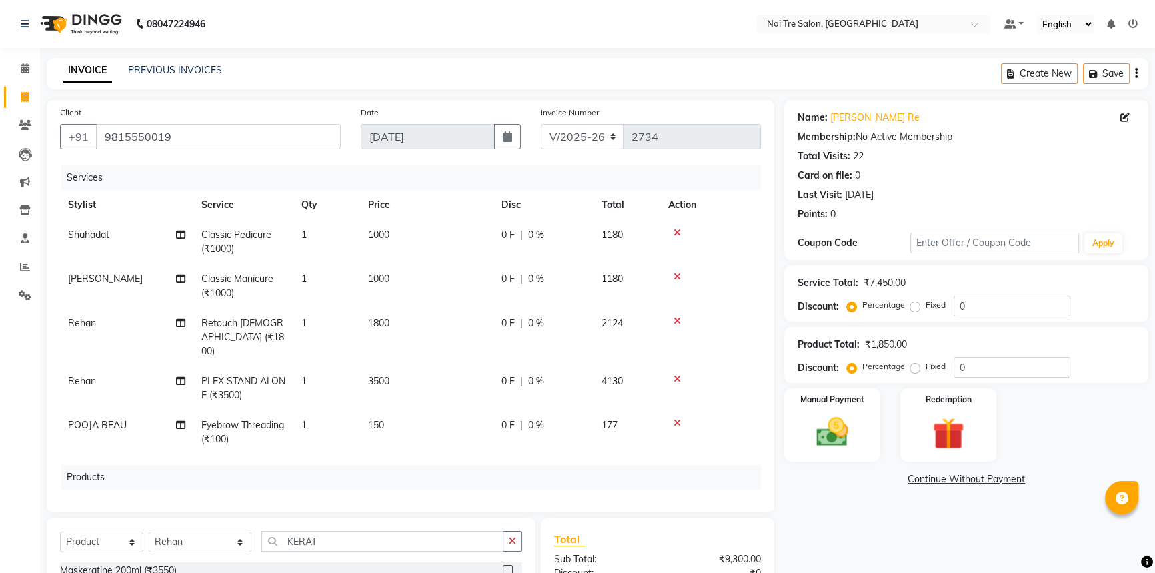
drag, startPoint x: 813, startPoint y: 542, endPoint x: 794, endPoint y: 513, distance: 34.6
click at [812, 540] on div "Name: Annu Jhaa Re Membership: No Active Membership Total Visits: 22 Card on fi…" at bounding box center [971, 407] width 374 height 614
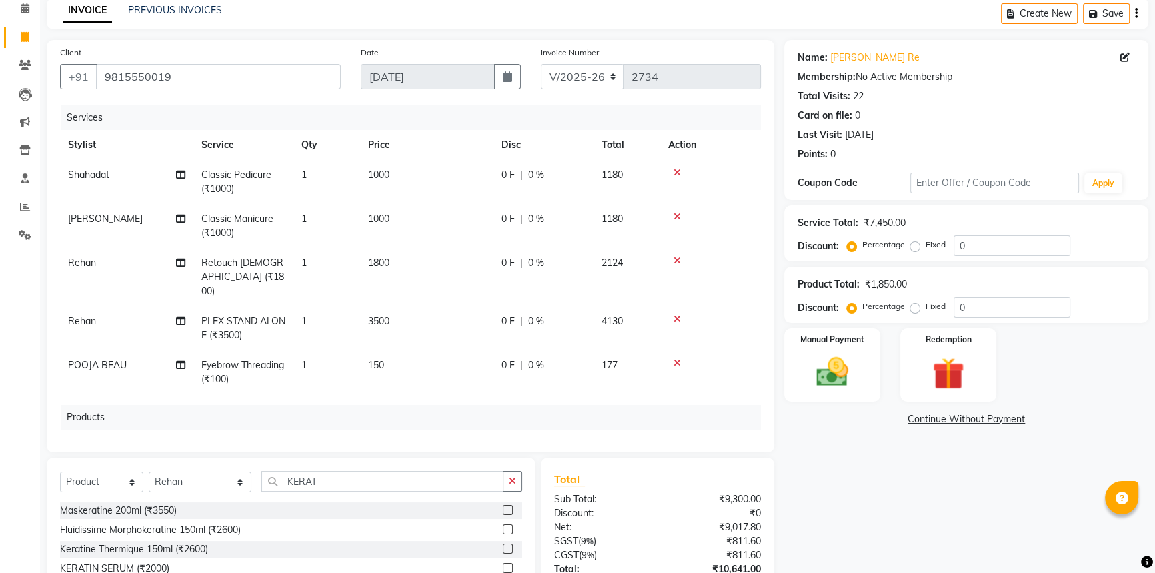
click at [904, 525] on div "Name: Annu Jhaa Re Membership: No Active Membership Total Visits: 22 Card on fi…" at bounding box center [971, 347] width 374 height 614
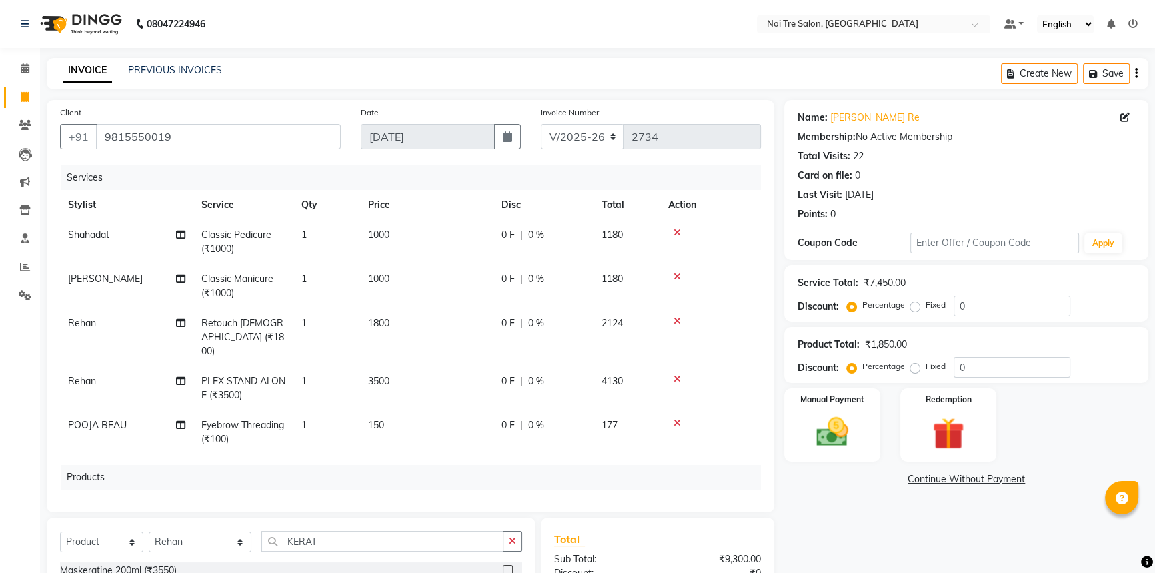
click at [896, 530] on div "Name: Annu Jhaa Re Membership: No Active Membership Total Visits: 22 Card on fi…" at bounding box center [971, 407] width 374 height 614
click at [886, 511] on div "Name: Annu Jhaa Re Membership: No Active Membership Total Visits: 22 Card on fi…" at bounding box center [971, 407] width 374 height 614
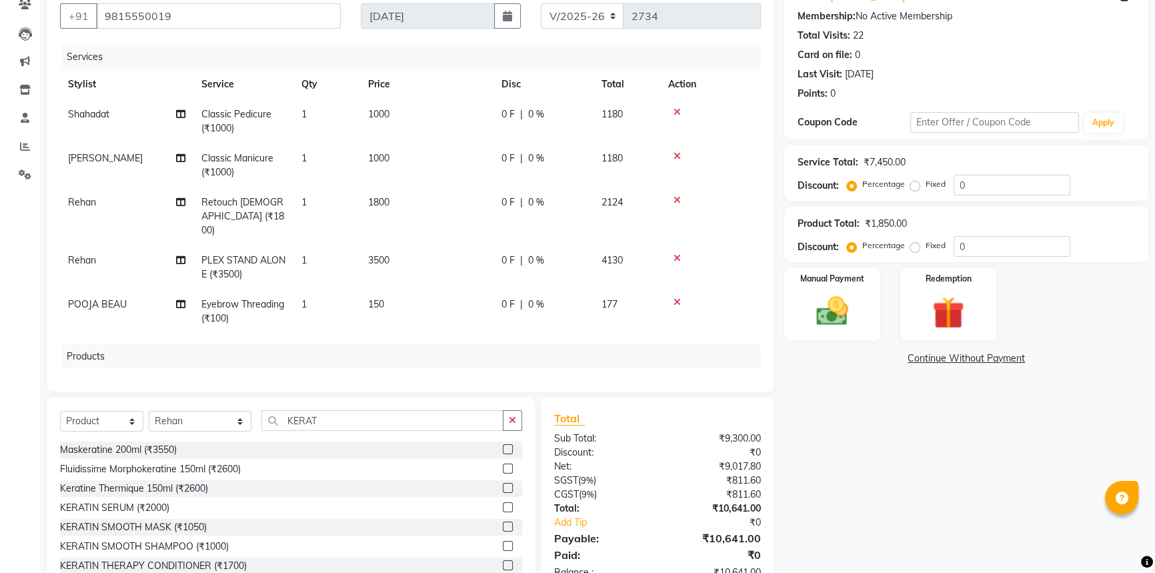
scroll to position [60, 0]
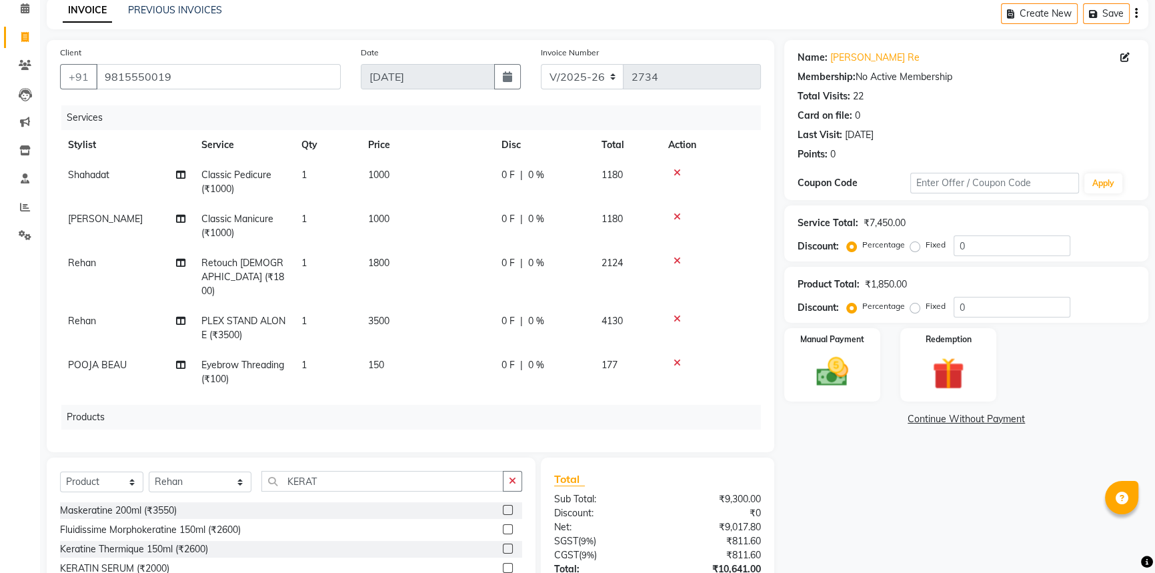
click at [887, 522] on div "Name: Annu Jhaa Re Membership: No Active Membership Total Visits: 22 Card on fi…" at bounding box center [971, 347] width 374 height 614
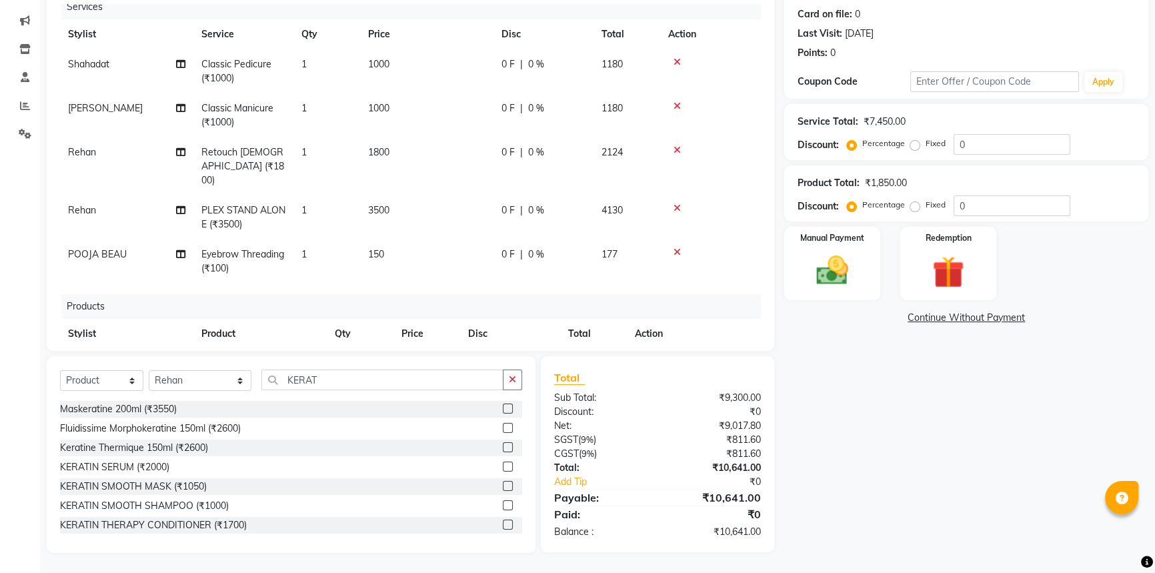
scroll to position [70, 0]
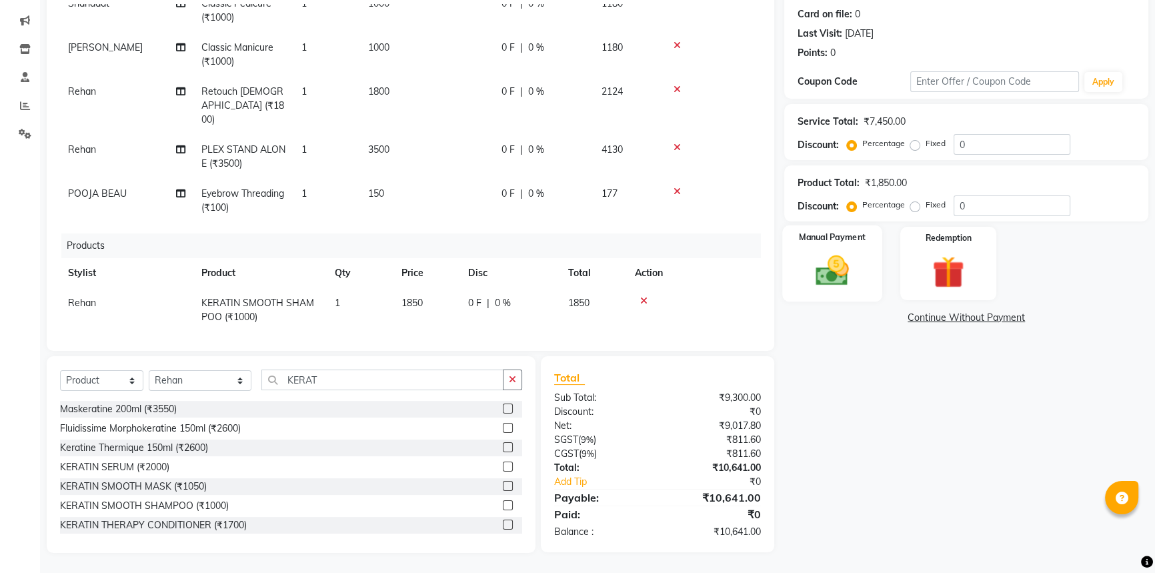
click at [856, 268] on img at bounding box center [833, 270] width 54 height 38
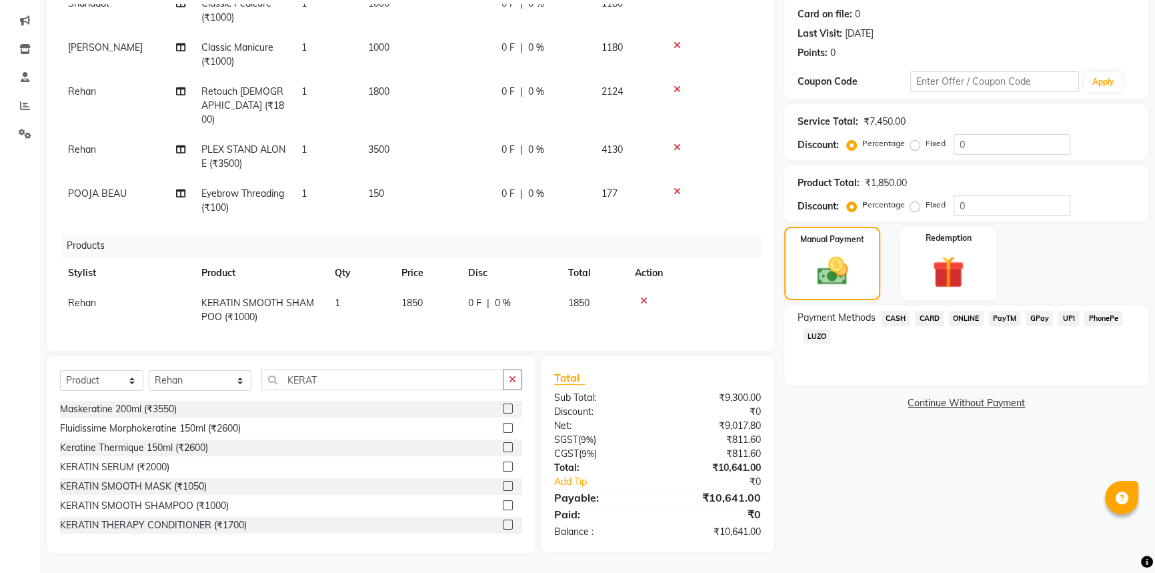
click at [934, 318] on span "CARD" at bounding box center [929, 318] width 29 height 15
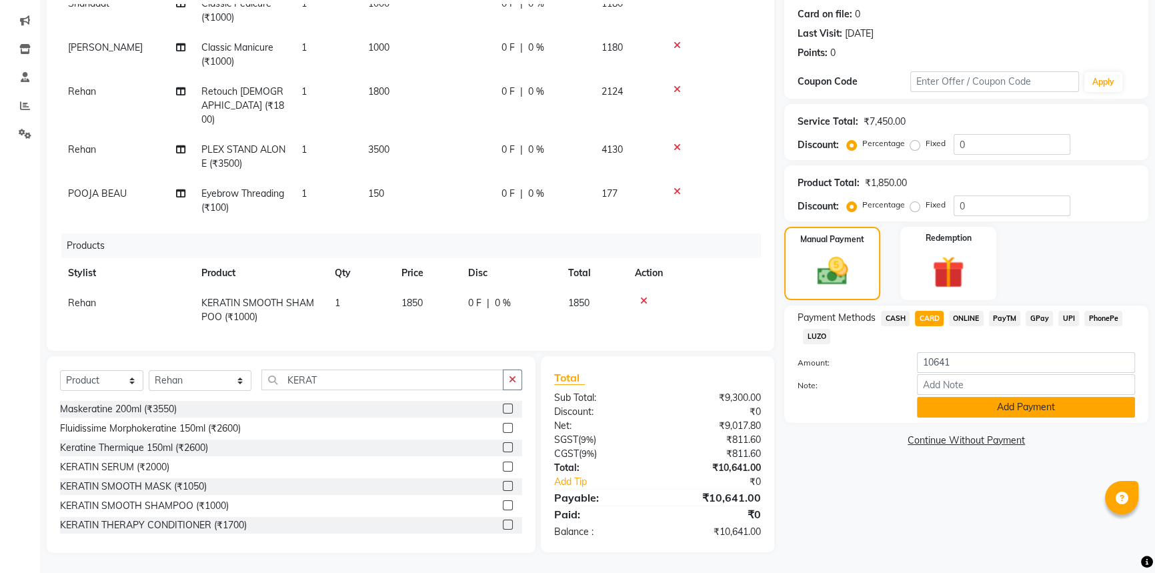
click at [1005, 405] on button "Add Payment" at bounding box center [1026, 407] width 218 height 21
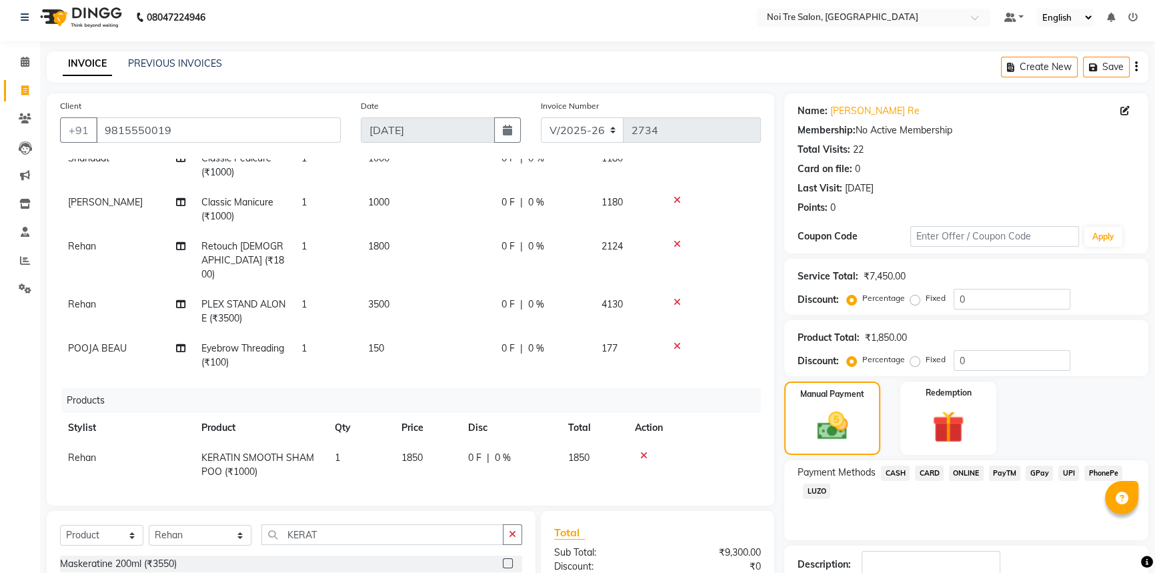
scroll to position [128, 0]
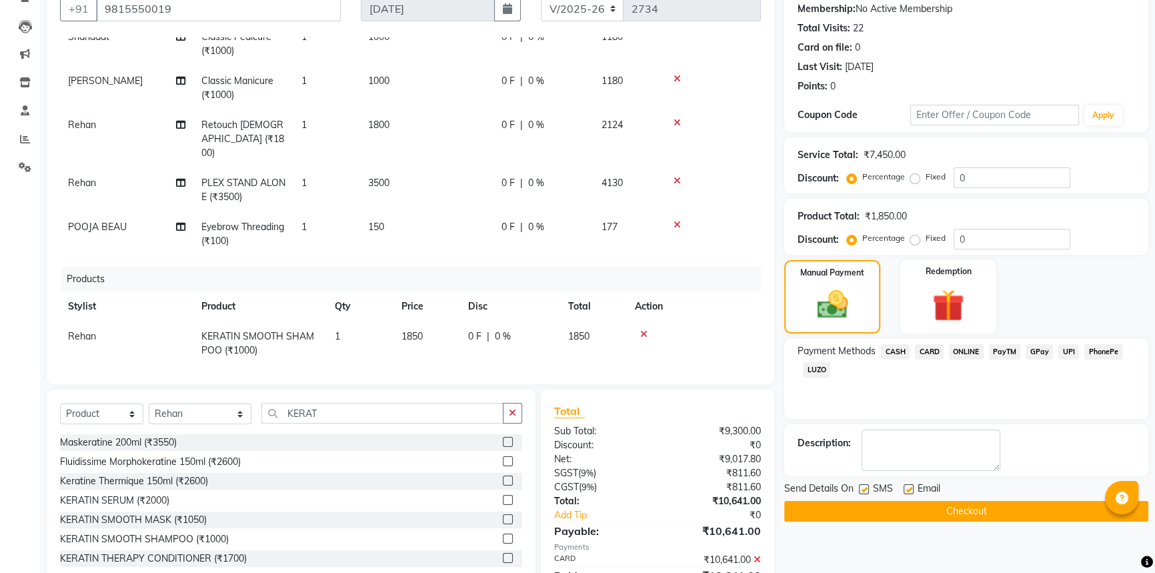
click at [997, 507] on button "Checkout" at bounding box center [966, 511] width 364 height 21
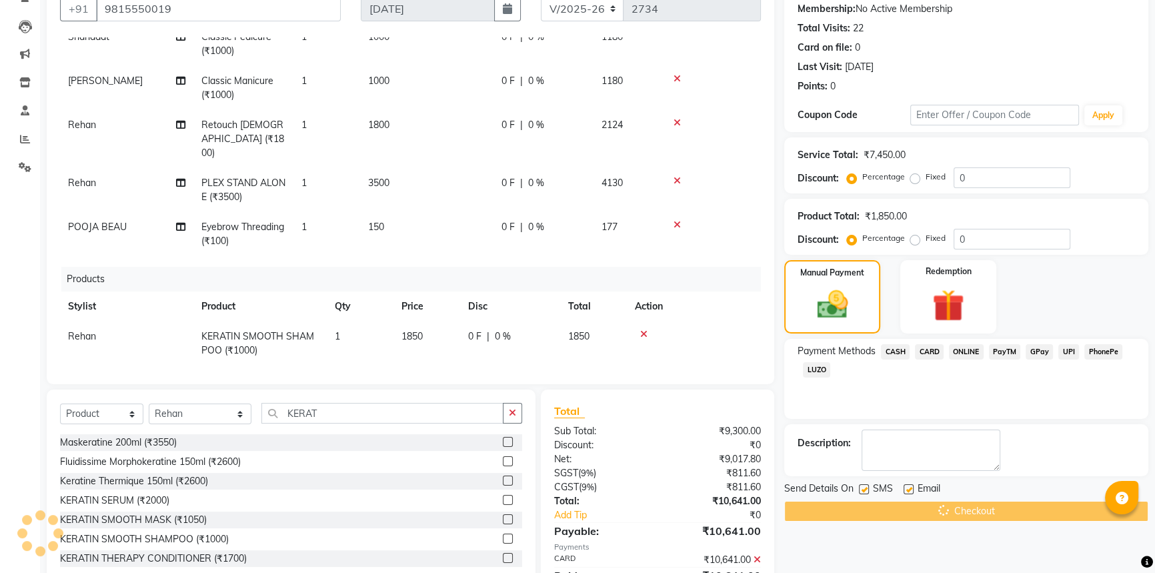
scroll to position [0, 0]
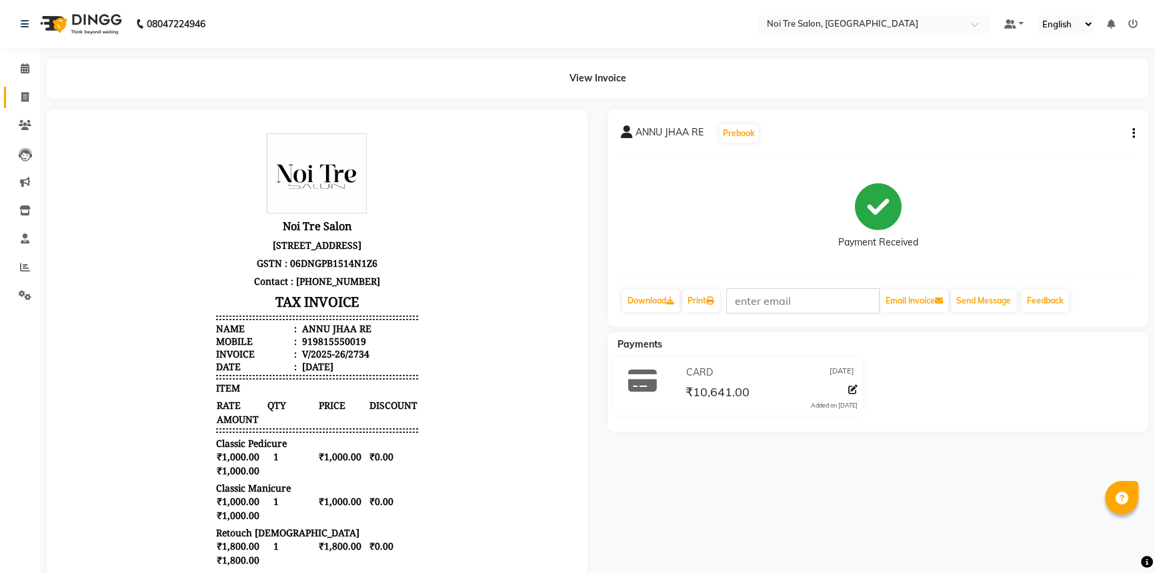
click at [11, 102] on link "Invoice" at bounding box center [20, 98] width 32 height 22
select select "service"
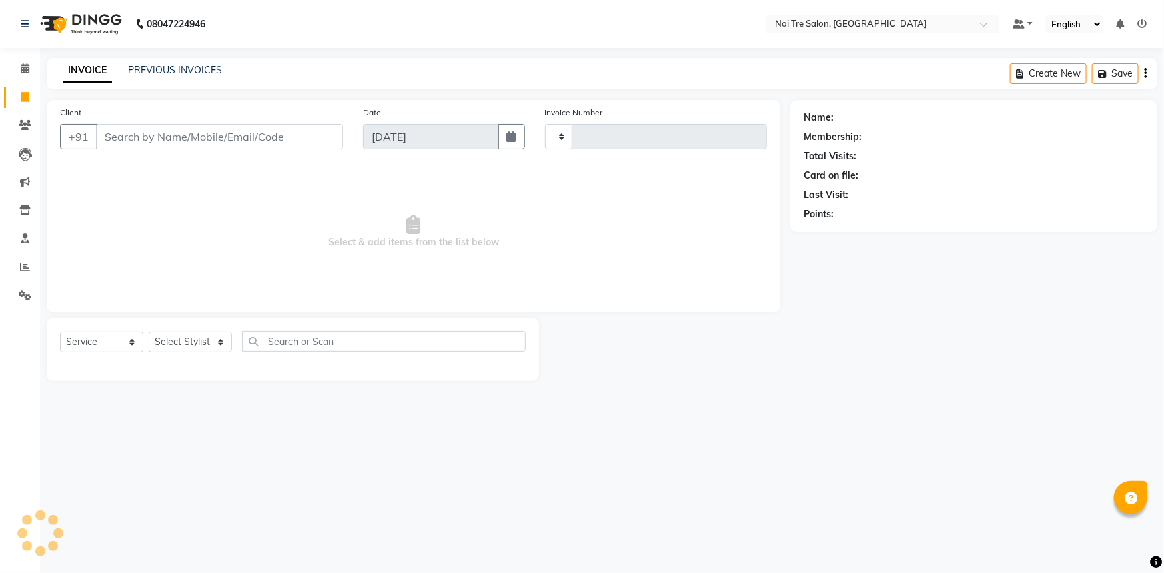
type input "2735"
select select "3710"
click at [196, 344] on select "Select Stylist [PERSON_NAME] [PERSON_NAME] STYLE DIRECTOR Curls Color [PERSON_N…" at bounding box center [200, 341] width 103 height 21
select select "37891"
click at [149, 331] on select "Select Stylist [PERSON_NAME] [PERSON_NAME] STYLE DIRECTOR Curls Color [PERSON_N…" at bounding box center [200, 341] width 103 height 21
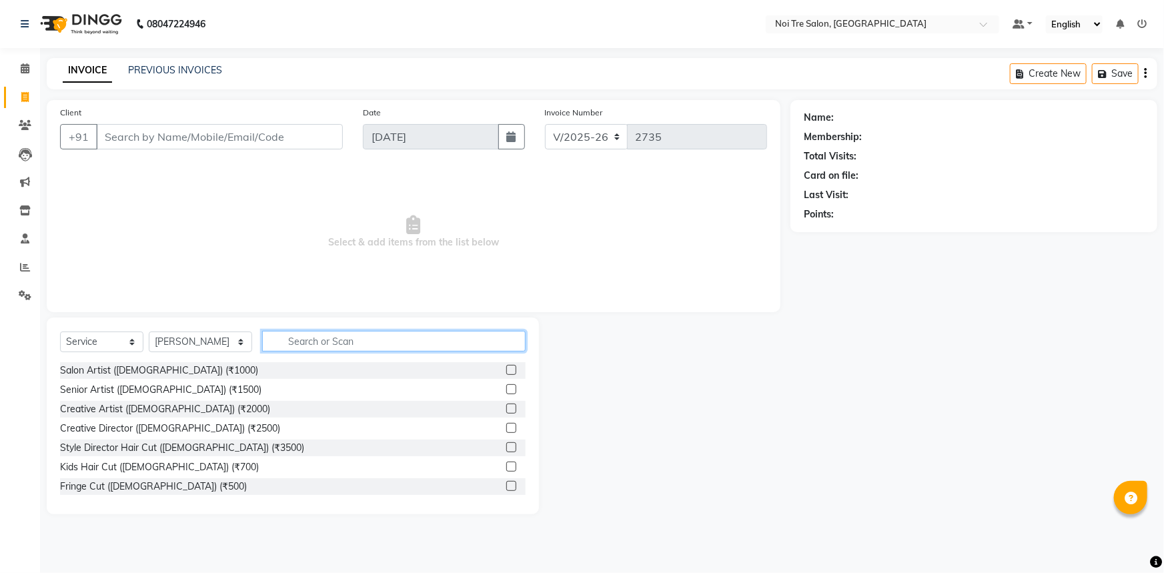
click at [303, 346] on input "text" at bounding box center [394, 341] width 264 height 21
type input "G"
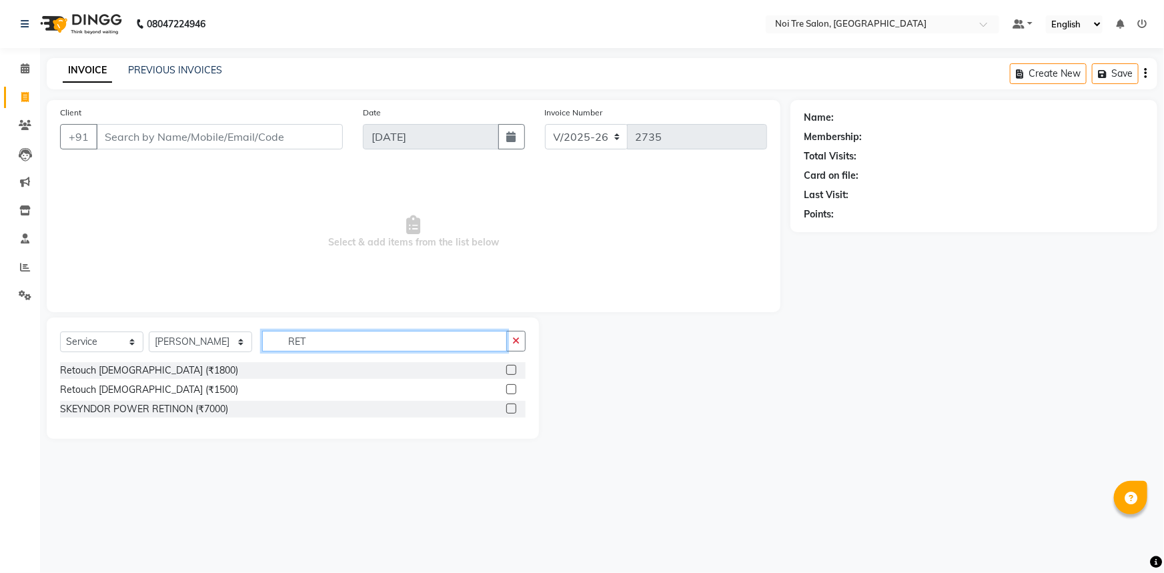
type input "RET"
click at [510, 367] on label at bounding box center [511, 370] width 10 height 10
click at [510, 367] on input "checkbox" at bounding box center [510, 370] width 9 height 9
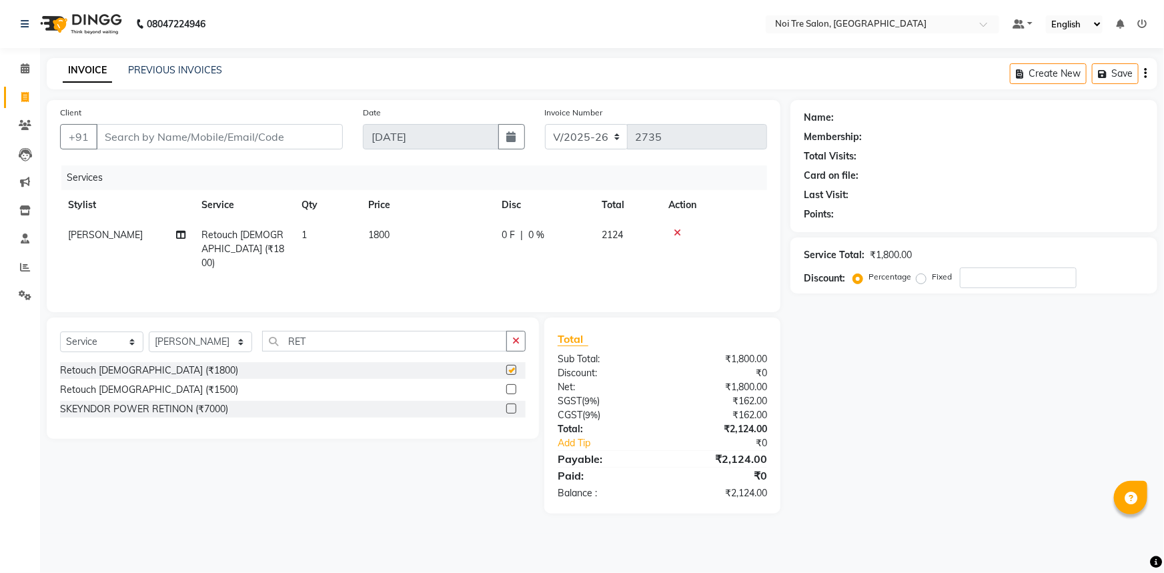
click at [422, 234] on td "1800" at bounding box center [426, 249] width 133 height 58
checkbox input "false"
select select "37891"
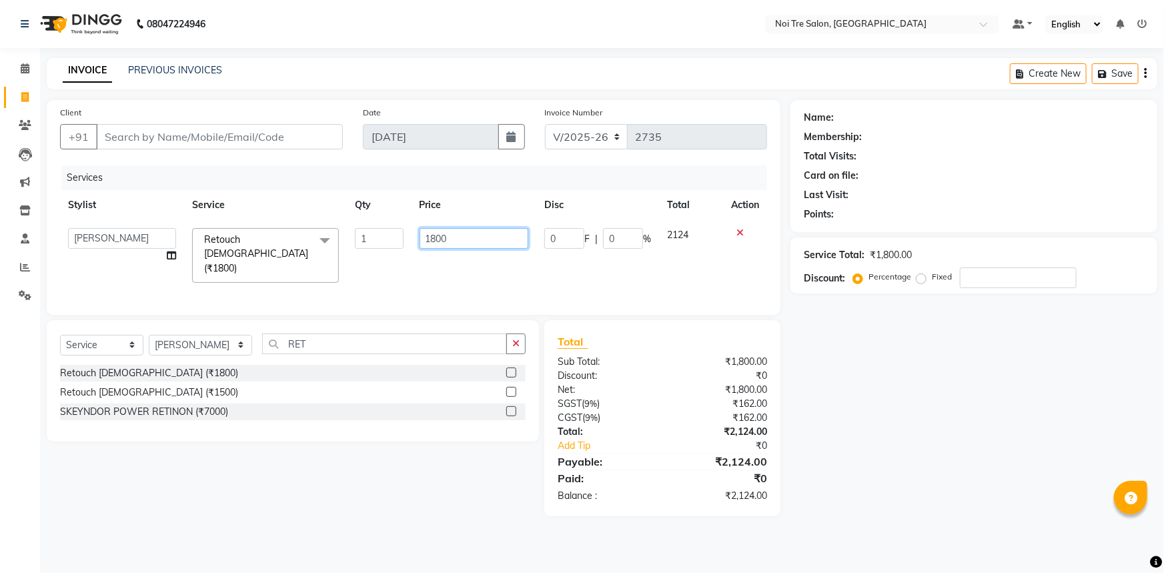
drag, startPoint x: 460, startPoint y: 240, endPoint x: 387, endPoint y: 256, distance: 75.1
click at [398, 254] on tr "AFSAR AKRAM ARPIT STYLE DIRECTOR Curls Color Ashok aslam ASLAM ATUL azad Azad B…" at bounding box center [413, 255] width 707 height 71
type input "3000"
click at [279, 140] on input "Client" at bounding box center [219, 136] width 247 height 25
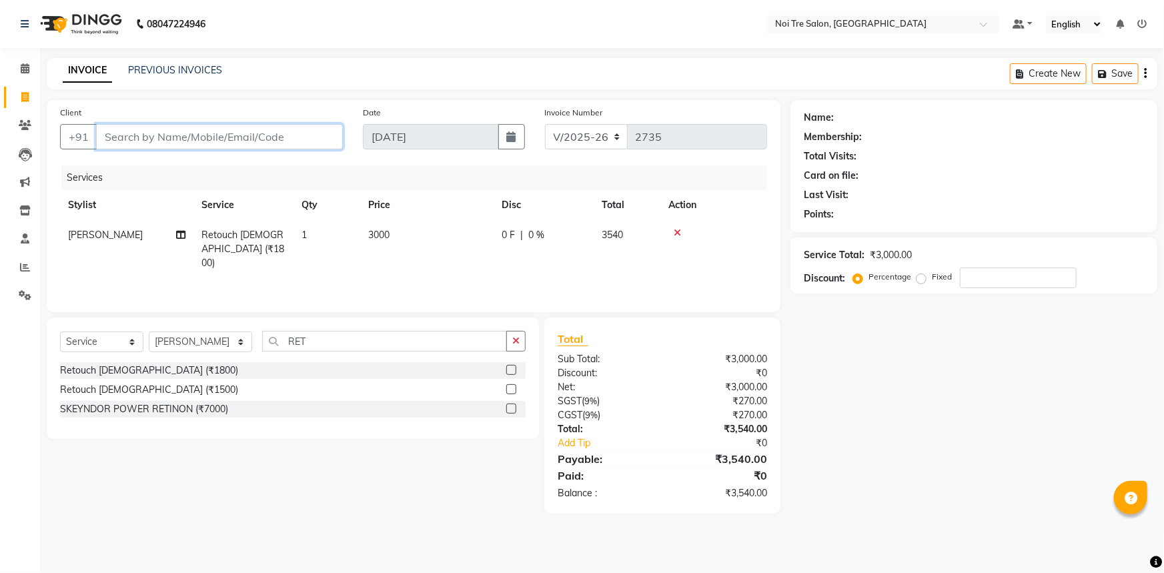
type input "9"
type input "0"
type input "9810478949"
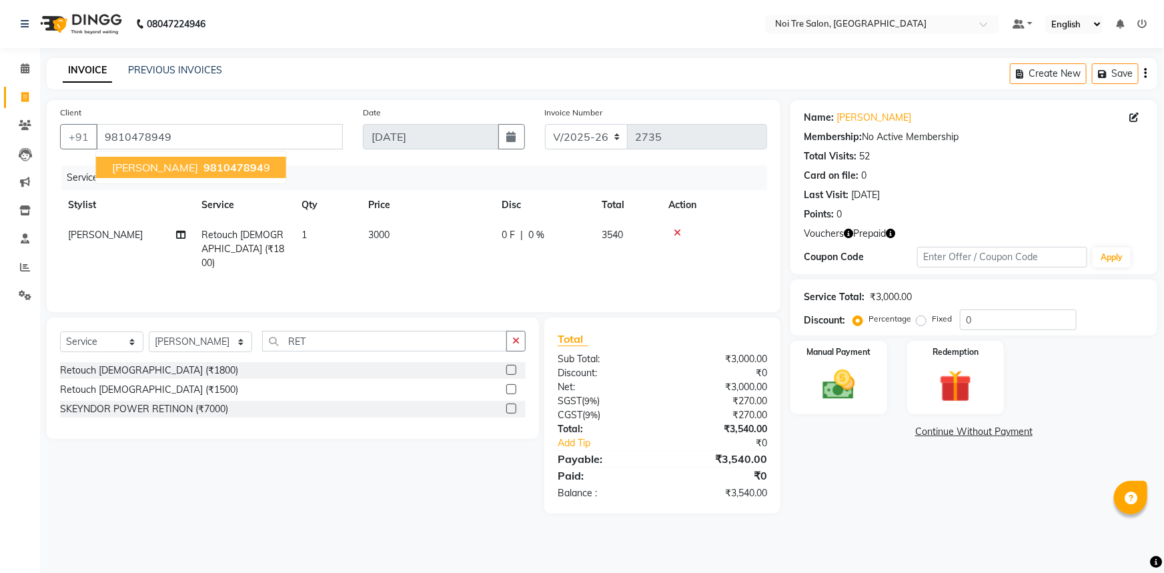
click at [192, 159] on button "Arkaj Kumar 981047894 9" at bounding box center [191, 167] width 190 height 21
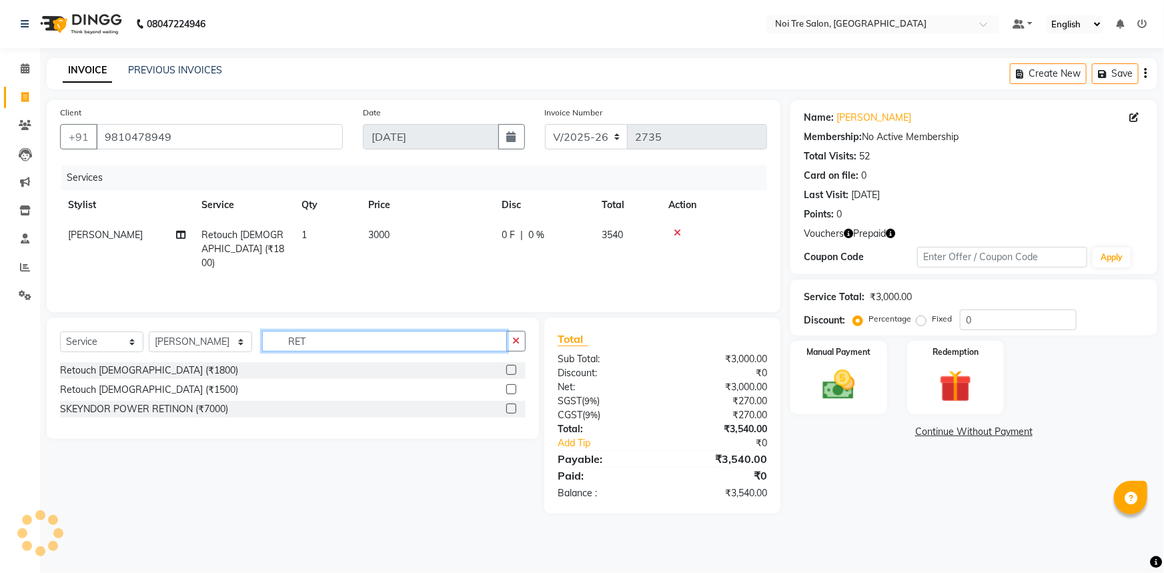
click at [352, 342] on input "RET" at bounding box center [384, 341] width 245 height 21
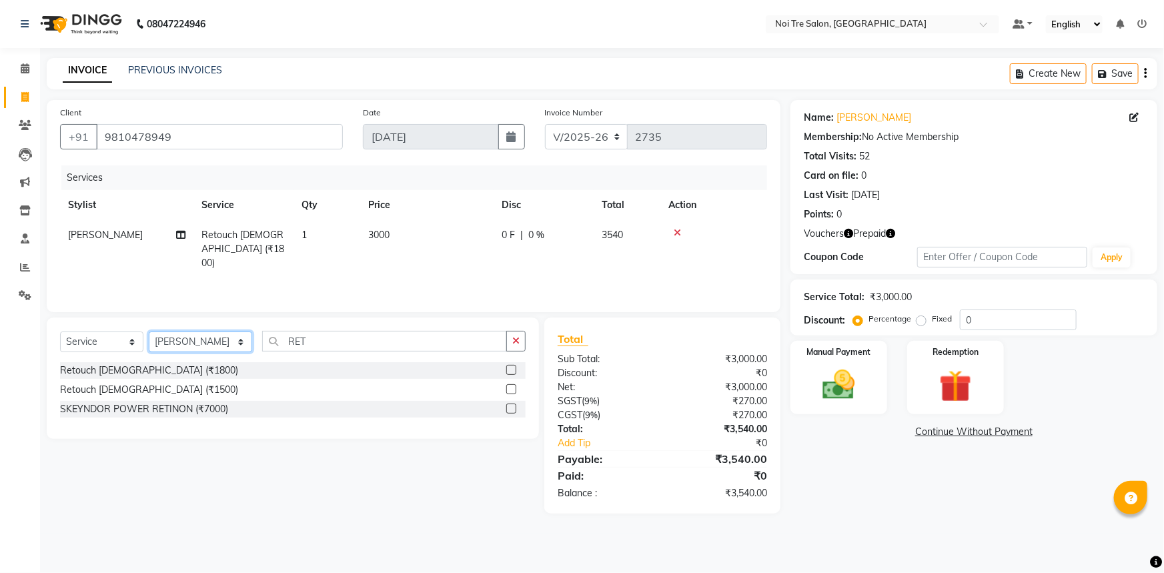
click at [233, 340] on select "Select Stylist [PERSON_NAME] [PERSON_NAME] STYLE DIRECTOR Curls Color [PERSON_N…" at bounding box center [200, 341] width 103 height 21
select select "37919"
click at [149, 331] on select "Select Stylist [PERSON_NAME] [PERSON_NAME] STYLE DIRECTOR Curls Color [PERSON_N…" at bounding box center [200, 341] width 103 height 21
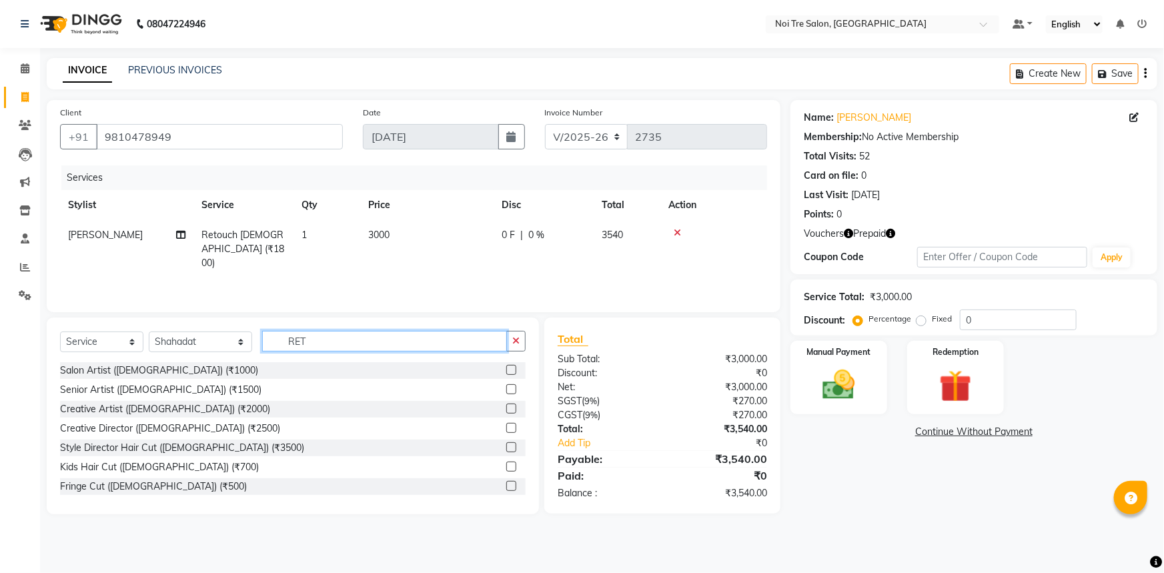
drag, startPoint x: 340, startPoint y: 340, endPoint x: 204, endPoint y: 354, distance: 136.2
click at [204, 354] on div "Select Service Product Membership Package Voucher Prepaid Gift Card Select Styl…" at bounding box center [293, 346] width 466 height 31
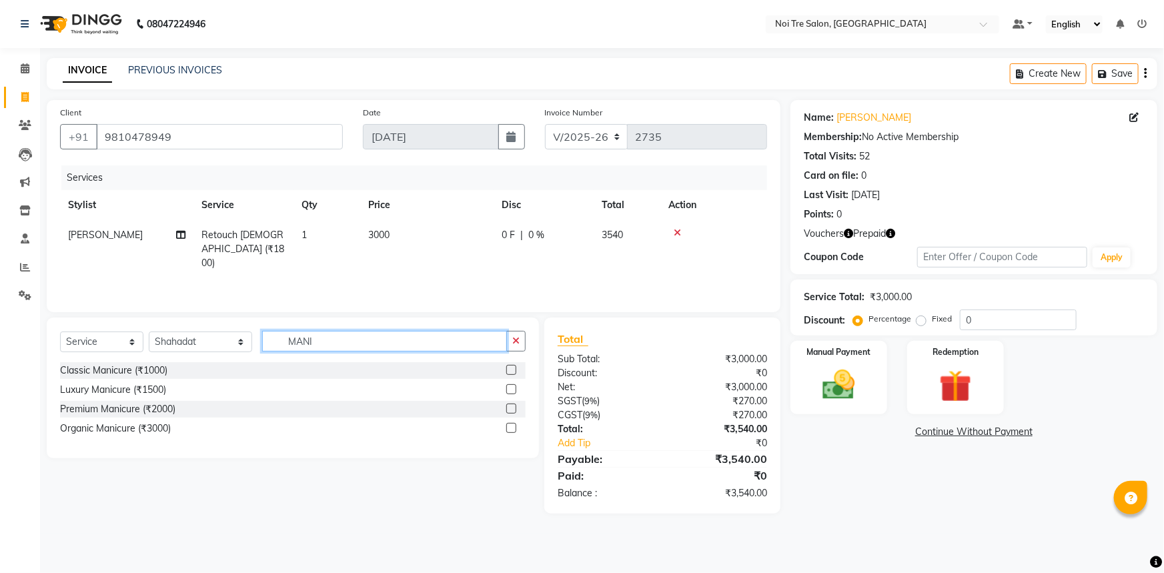
type input "MANI"
click at [511, 371] on label at bounding box center [511, 370] width 10 height 10
click at [511, 371] on input "checkbox" at bounding box center [510, 370] width 9 height 9
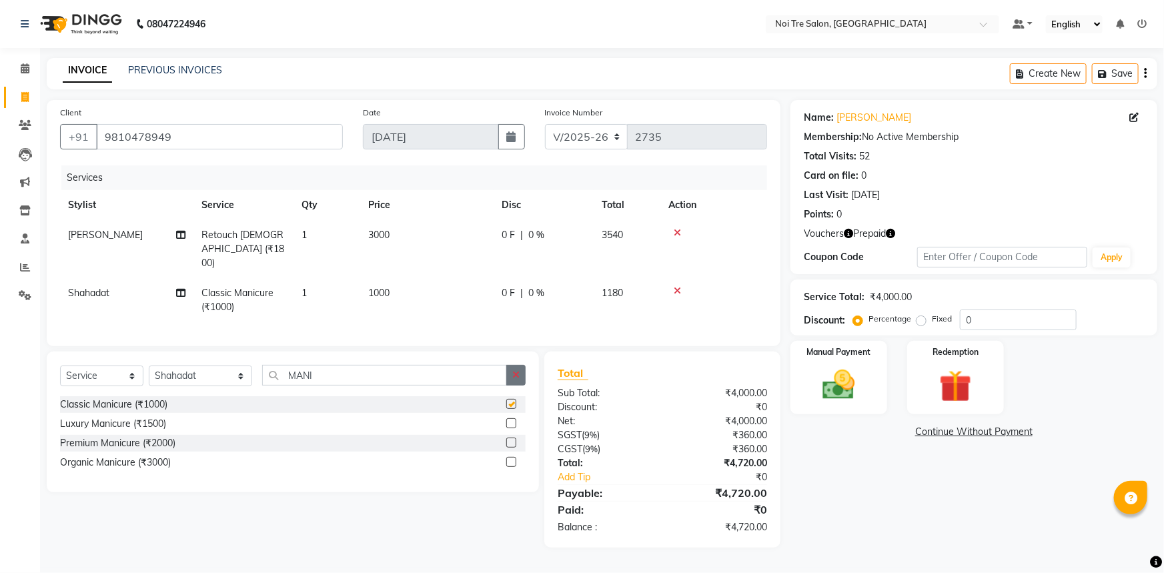
checkbox input "false"
click at [848, 233] on icon "button" at bounding box center [848, 233] width 9 height 9
click at [892, 233] on icon "button" at bounding box center [890, 233] width 9 height 9
click at [932, 219] on div "Points: 0" at bounding box center [974, 214] width 340 height 14
click at [848, 235] on icon "button" at bounding box center [848, 233] width 9 height 9
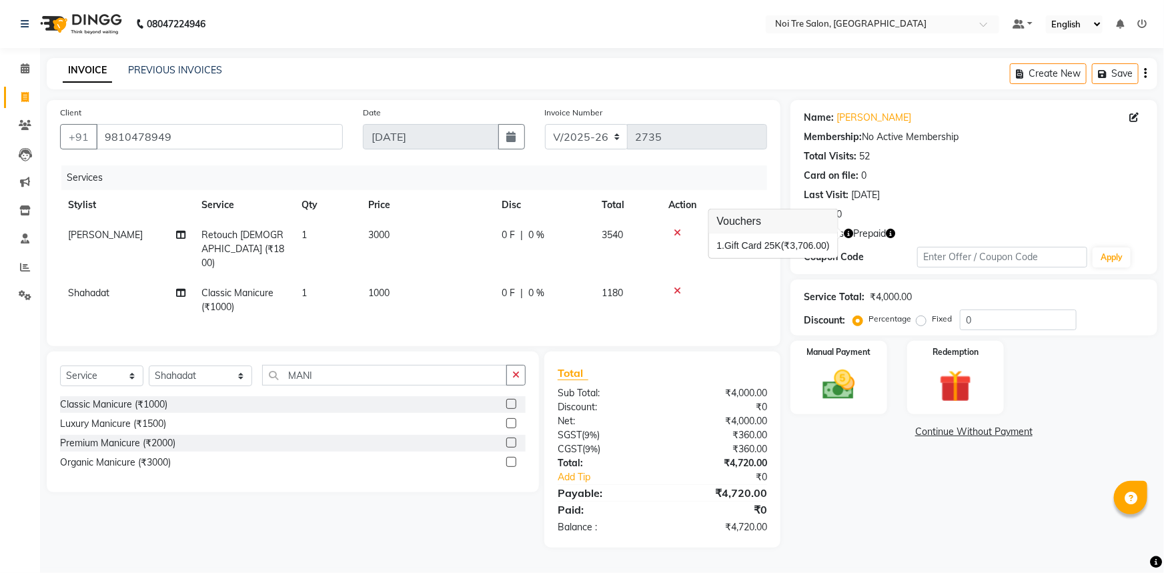
click at [954, 195] on div "Last Visit: 31-08-2025" at bounding box center [974, 195] width 340 height 14
click at [940, 391] on img at bounding box center [955, 387] width 55 height 42
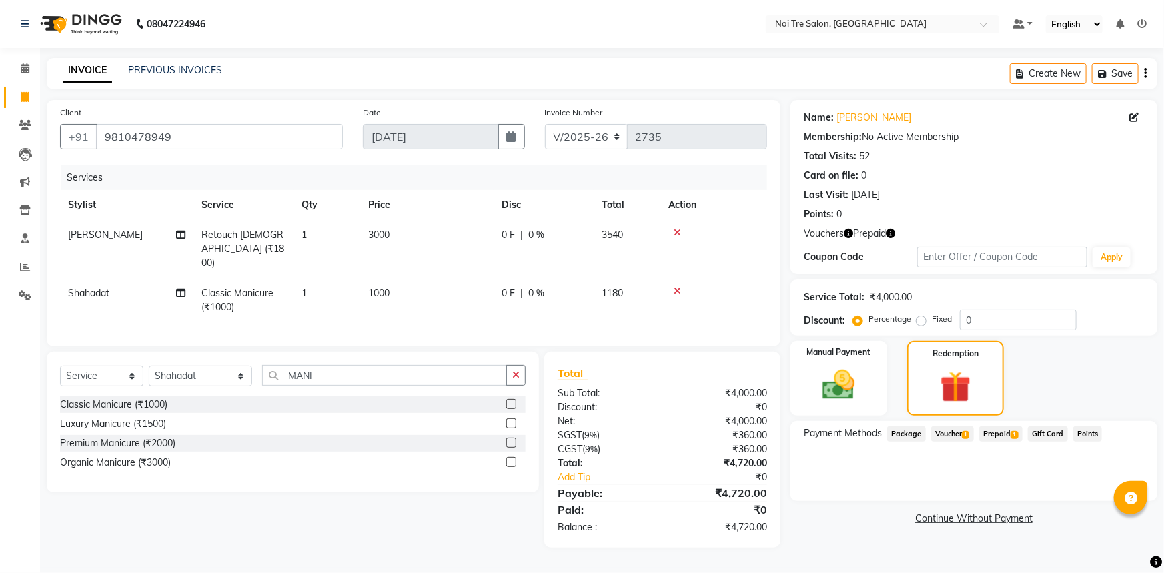
click at [846, 233] on icon "button" at bounding box center [848, 233] width 9 height 9
click at [948, 190] on div "Last Visit: 31-08-2025" at bounding box center [974, 195] width 340 height 14
click at [954, 436] on span "Voucher 1" at bounding box center [952, 433] width 43 height 15
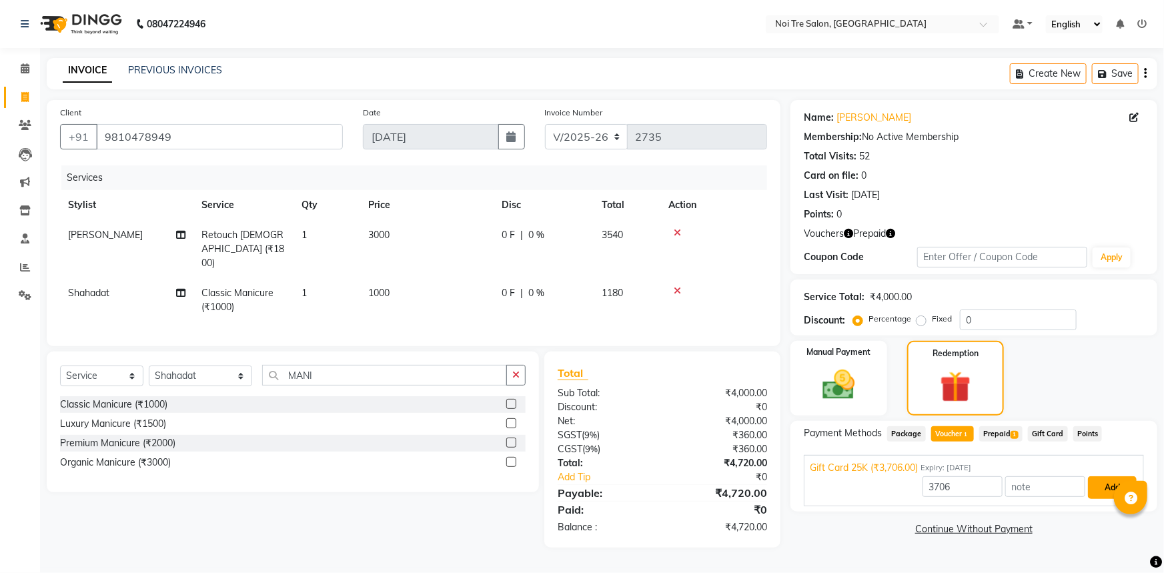
click at [1094, 481] on button "Add" at bounding box center [1112, 487] width 49 height 23
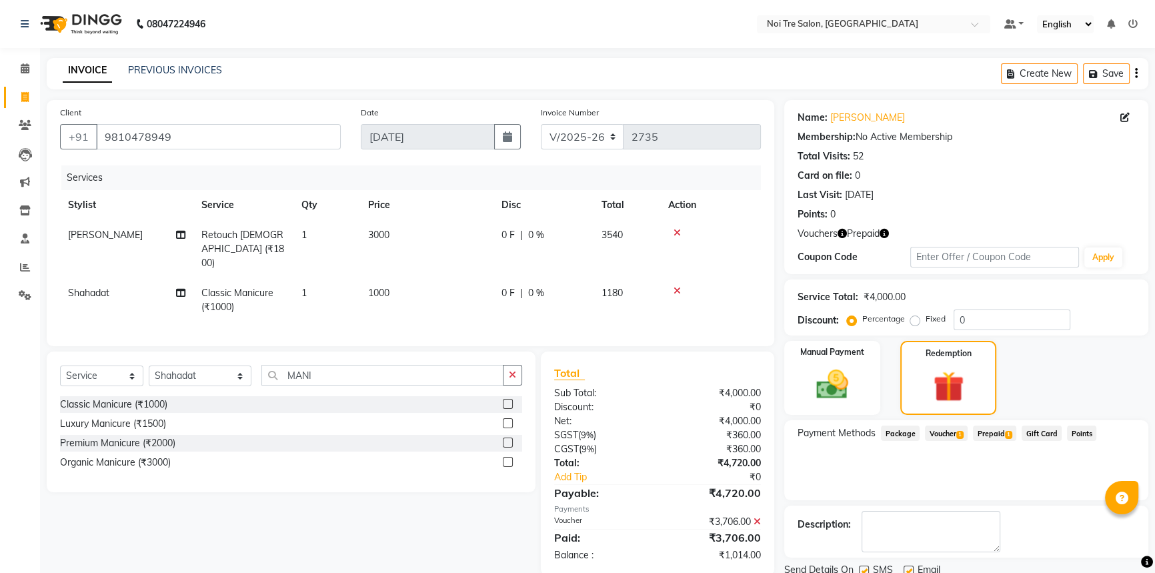
scroll to position [49, 0]
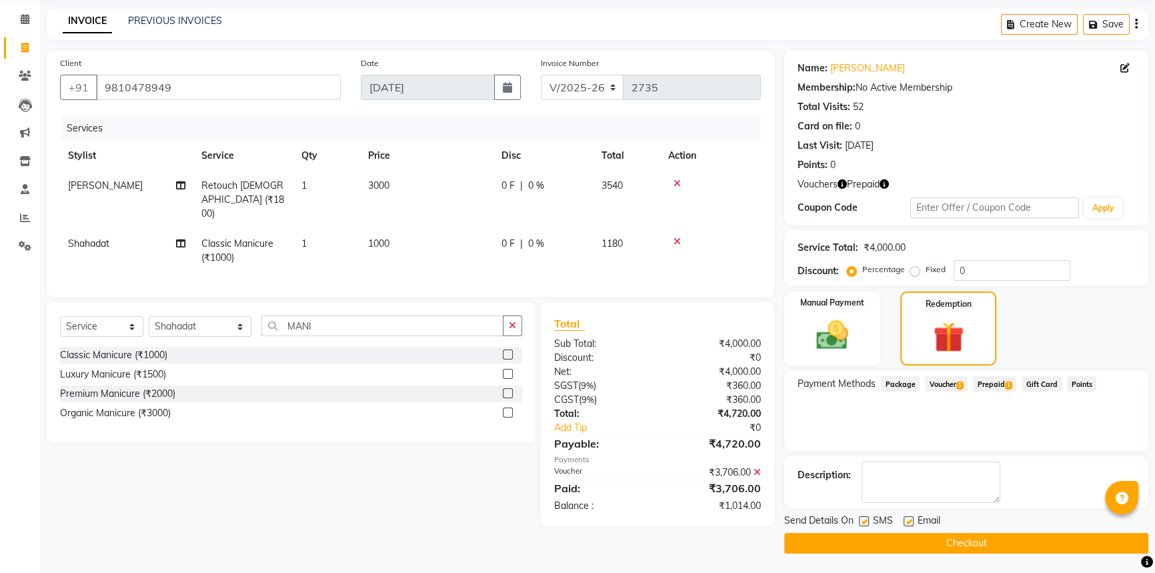
click at [995, 386] on span "Prepaid 1" at bounding box center [994, 383] width 43 height 15
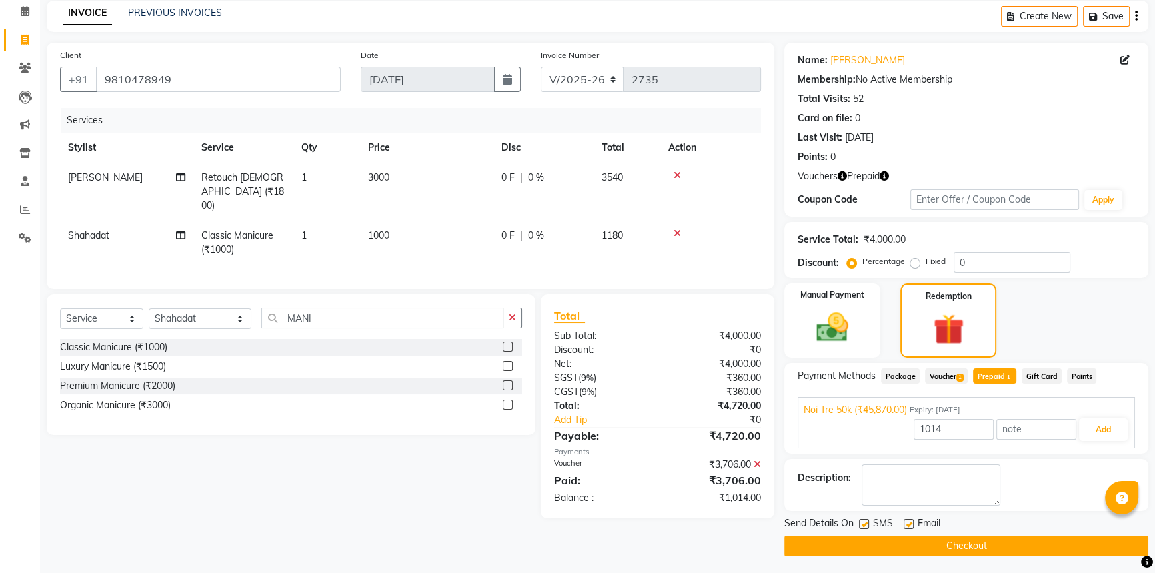
scroll to position [60, 0]
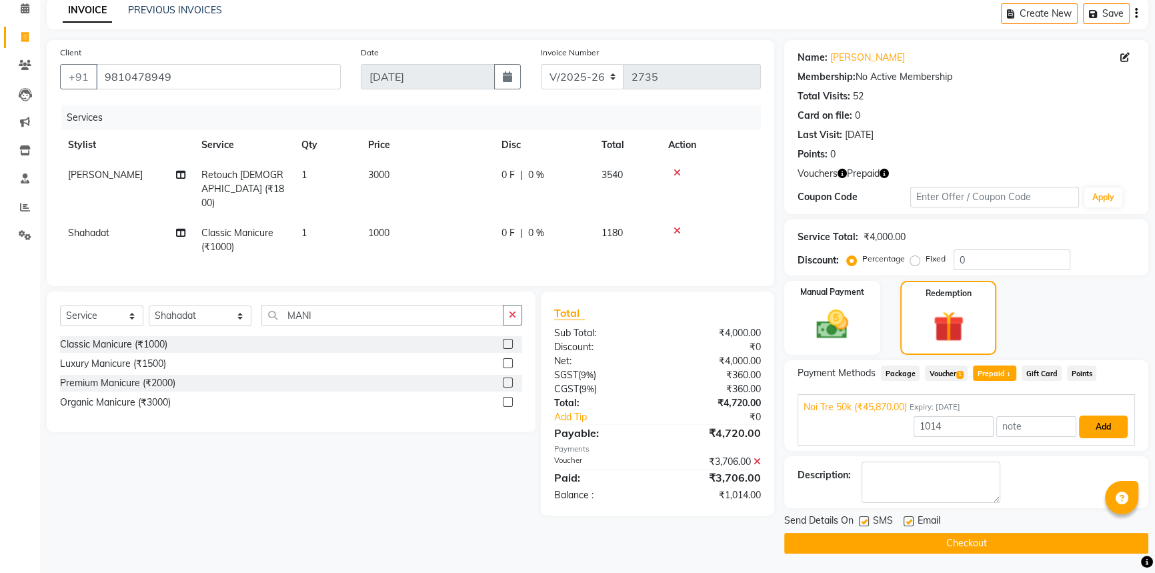
click at [1094, 428] on button "Add" at bounding box center [1103, 427] width 49 height 23
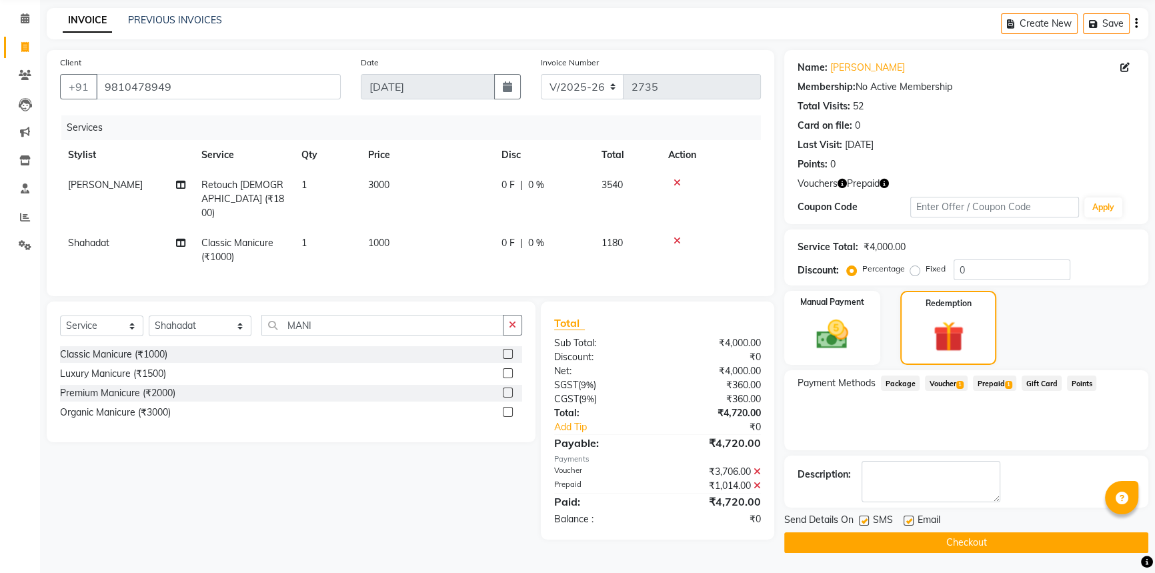
scroll to position [49, 0]
click at [946, 542] on button "Checkout" at bounding box center [966, 543] width 364 height 21
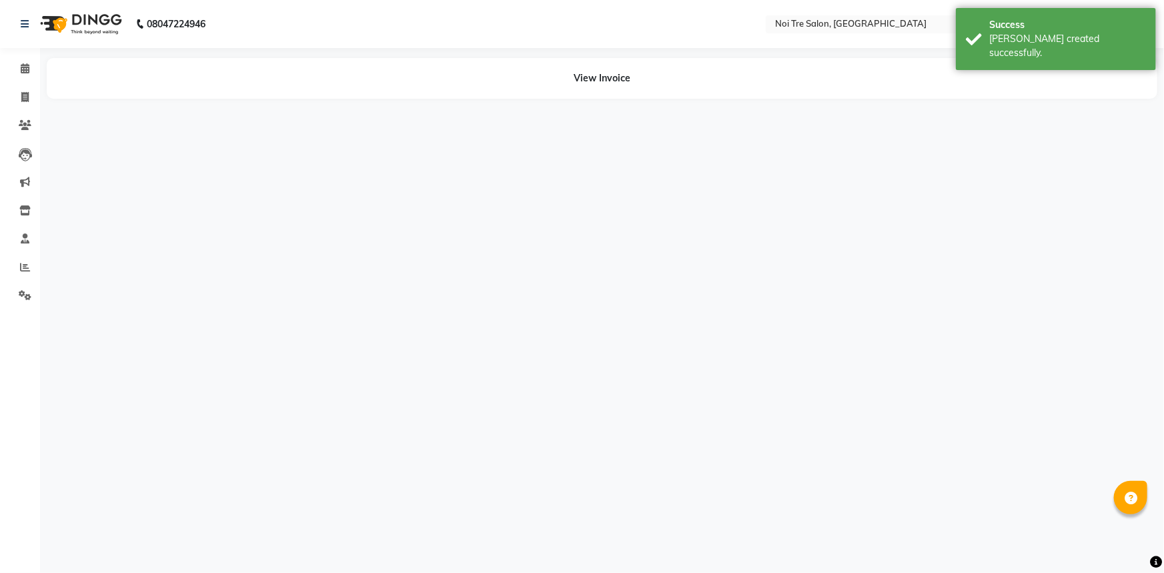
drag, startPoint x: 970, startPoint y: 442, endPoint x: 336, endPoint y: 416, distance: 634.2
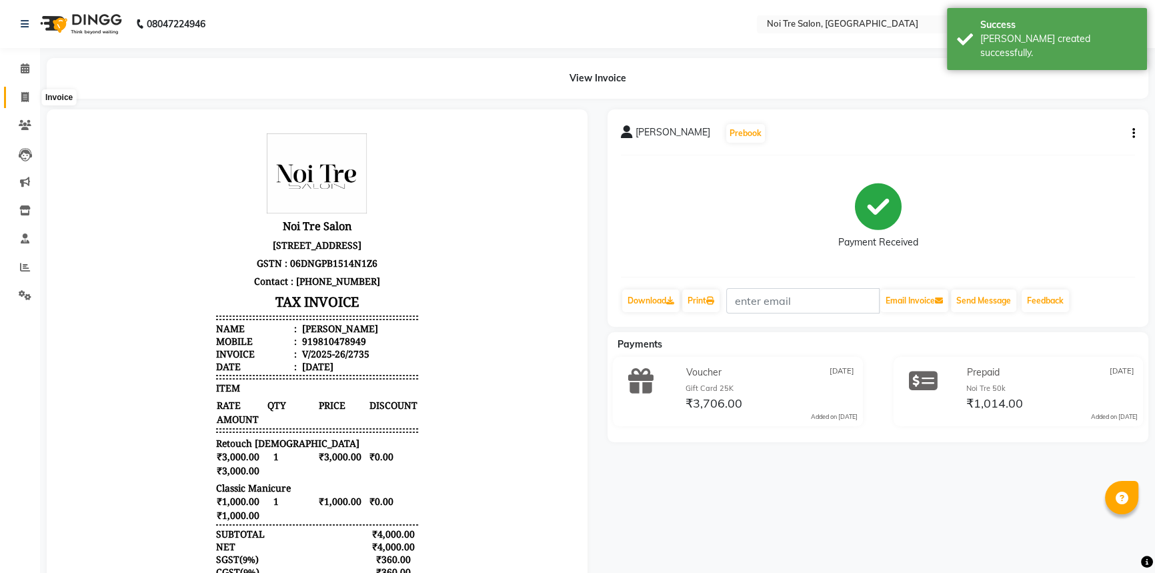
click at [25, 92] on icon at bounding box center [24, 97] width 7 height 10
select select "service"
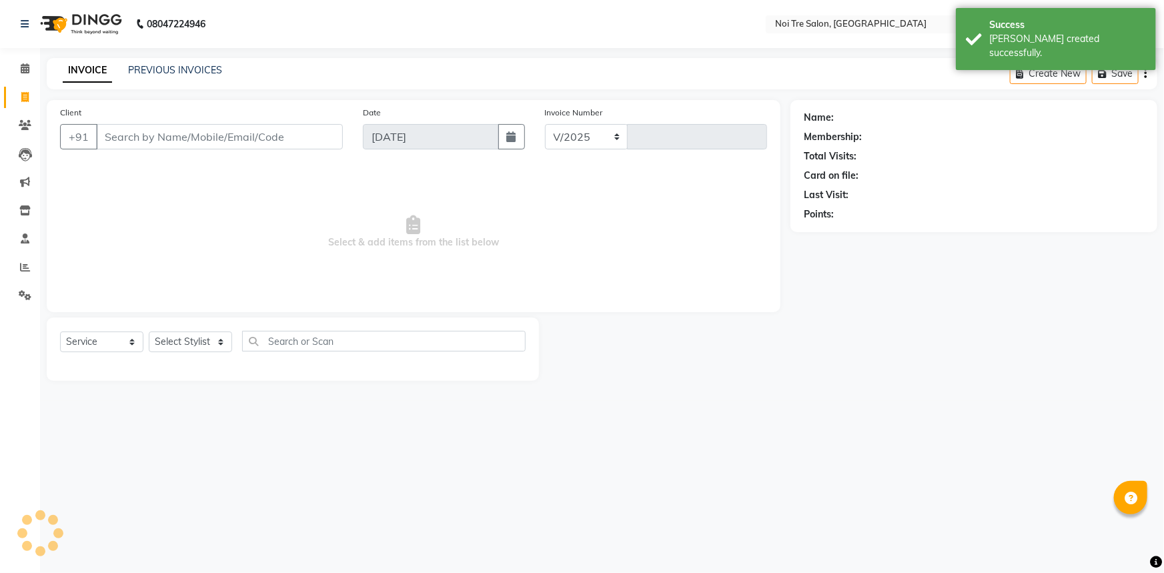
select select "3710"
type input "2736"
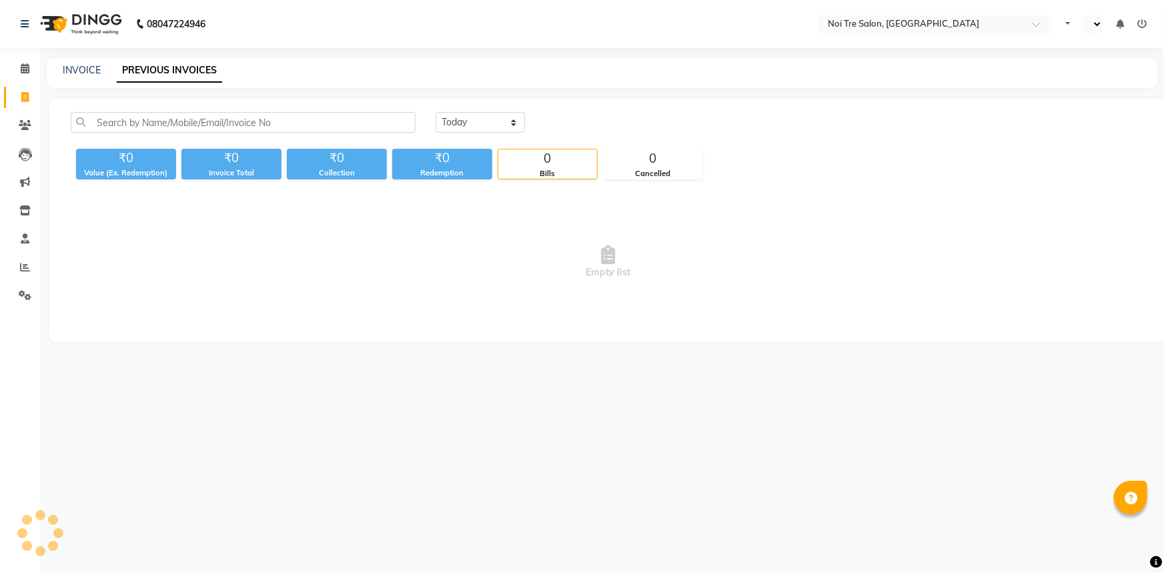
select select "en"
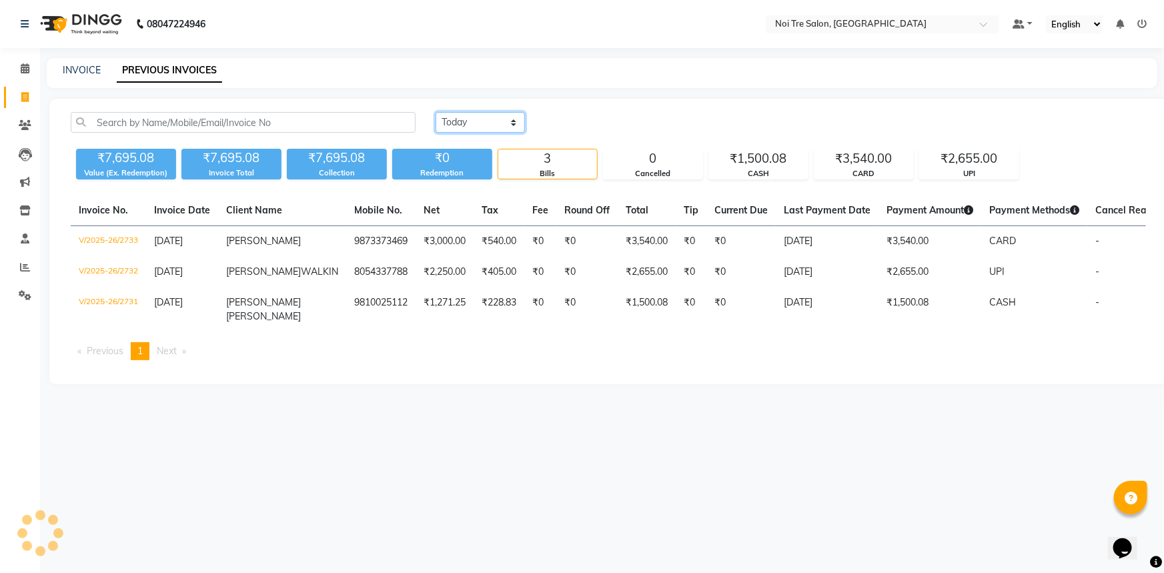
click at [514, 118] on select "Today Yesterday Custom Range" at bounding box center [480, 122] width 89 height 21
select select "range"
click at [436, 112] on select "Today Yesterday Custom Range" at bounding box center [480, 122] width 89 height 21
click at [608, 118] on input "[DATE]" at bounding box center [588, 122] width 93 height 19
select select "9"
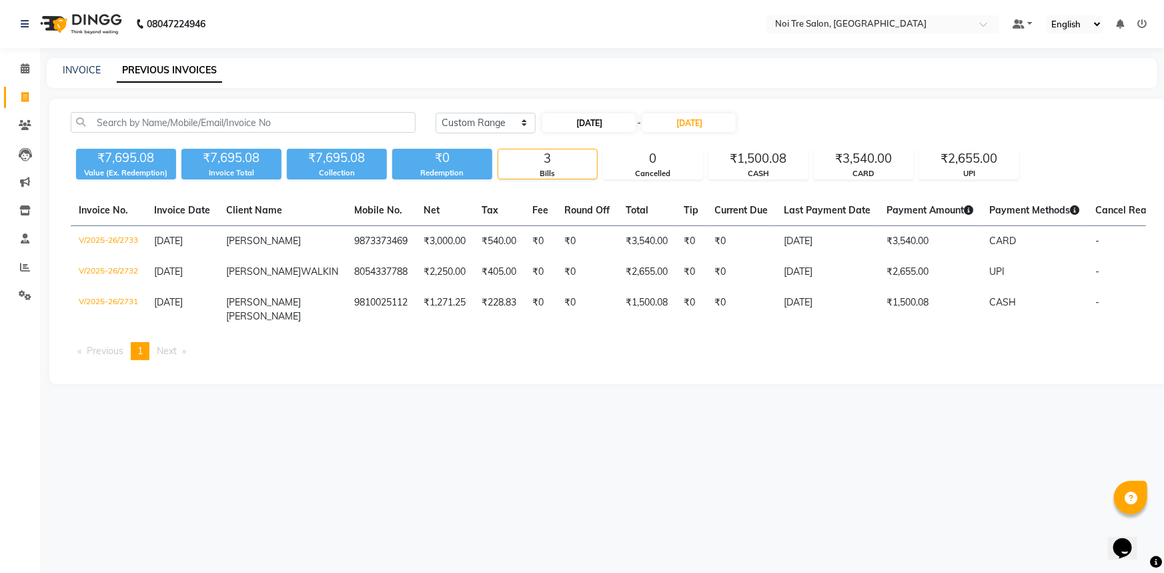
select select "2025"
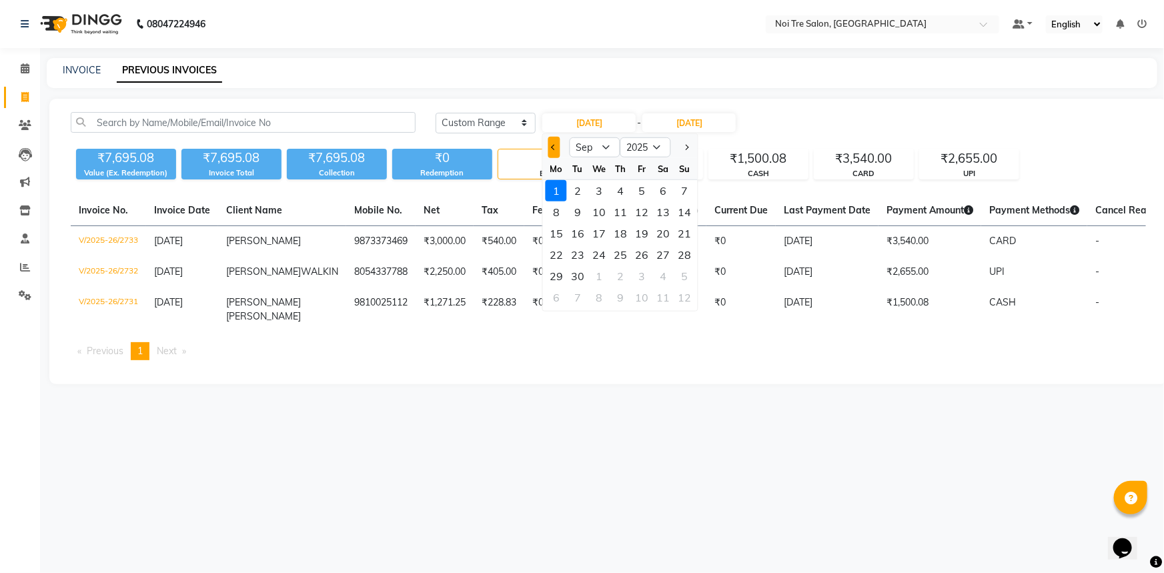
click at [554, 147] on span "Previous month" at bounding box center [554, 147] width 5 height 5
select select "8"
click at [666, 276] on div "30" at bounding box center [662, 275] width 21 height 21
type input "[DATE]"
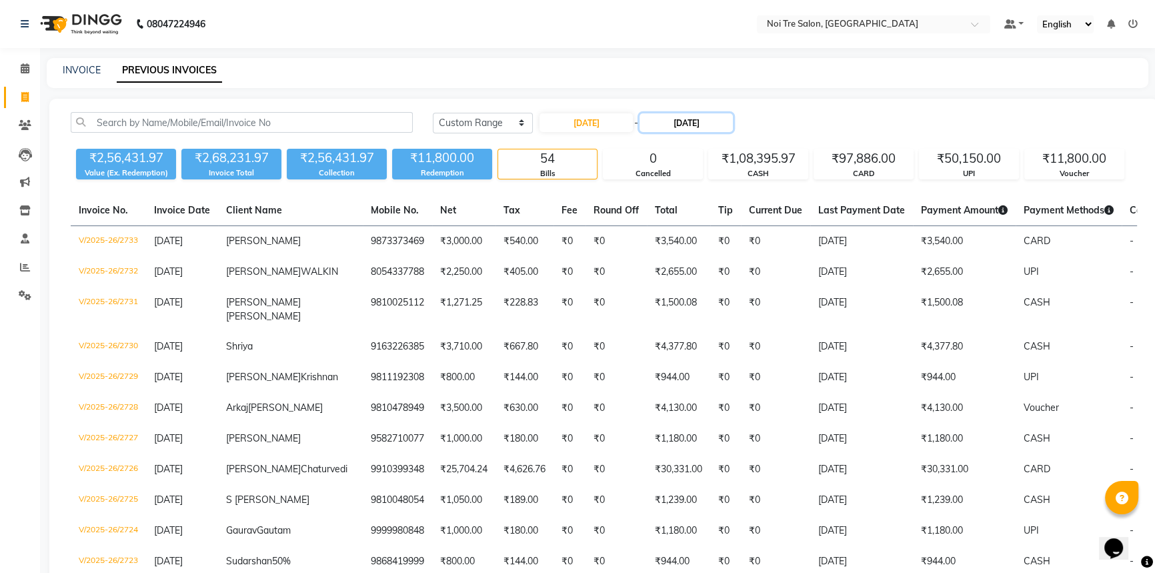
click at [686, 121] on input "01-09-2025" at bounding box center [686, 122] width 93 height 19
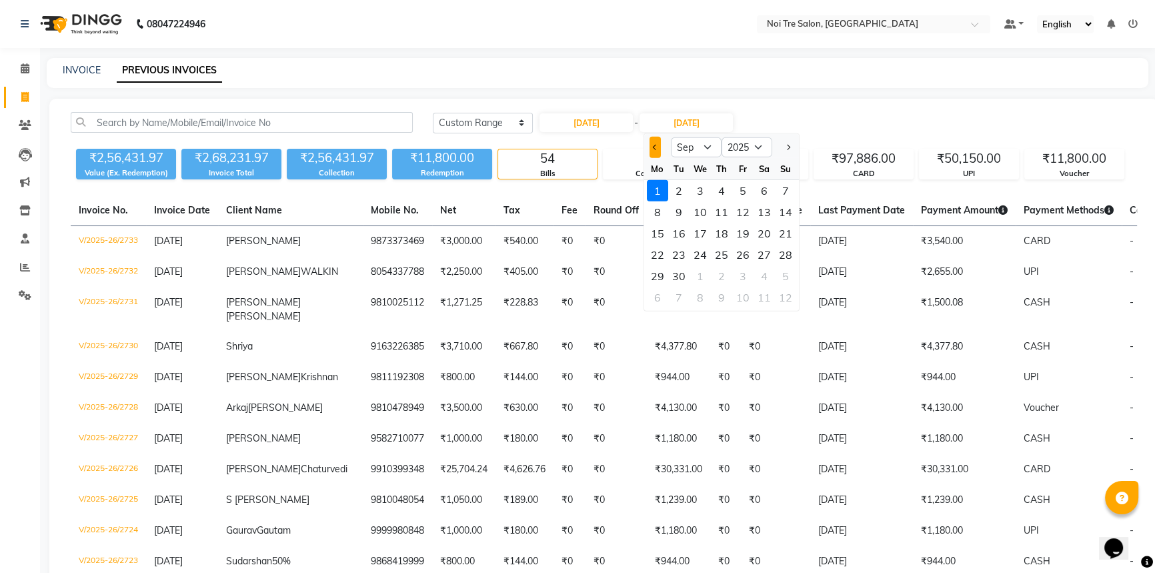
click at [655, 152] on button "Previous month" at bounding box center [655, 147] width 11 height 21
select select "8"
click at [770, 273] on div "30" at bounding box center [764, 275] width 21 height 21
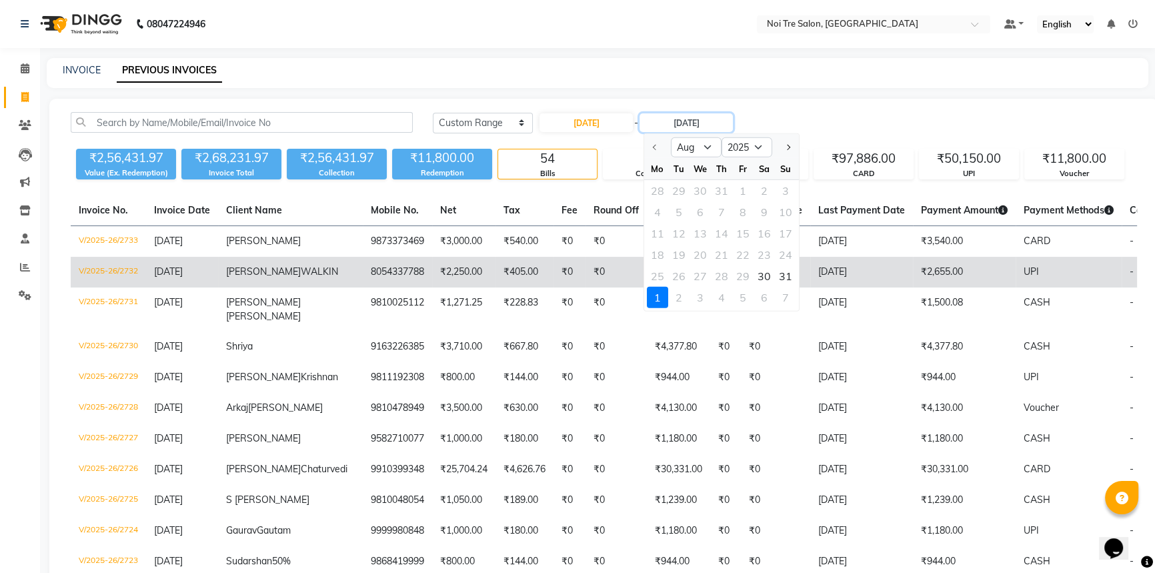
type input "30-08-2025"
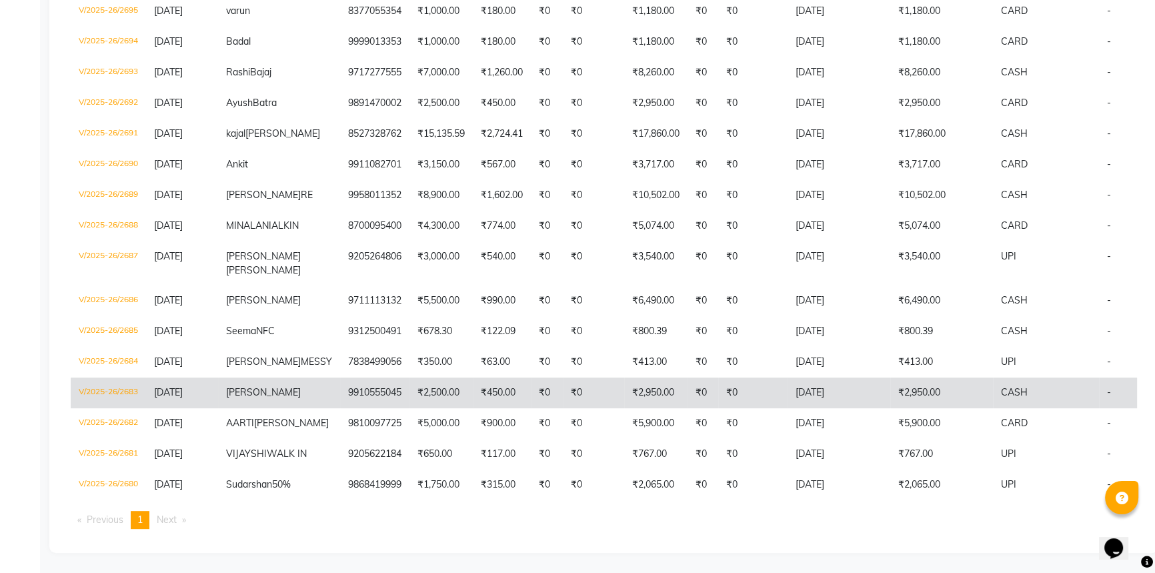
scroll to position [740, 0]
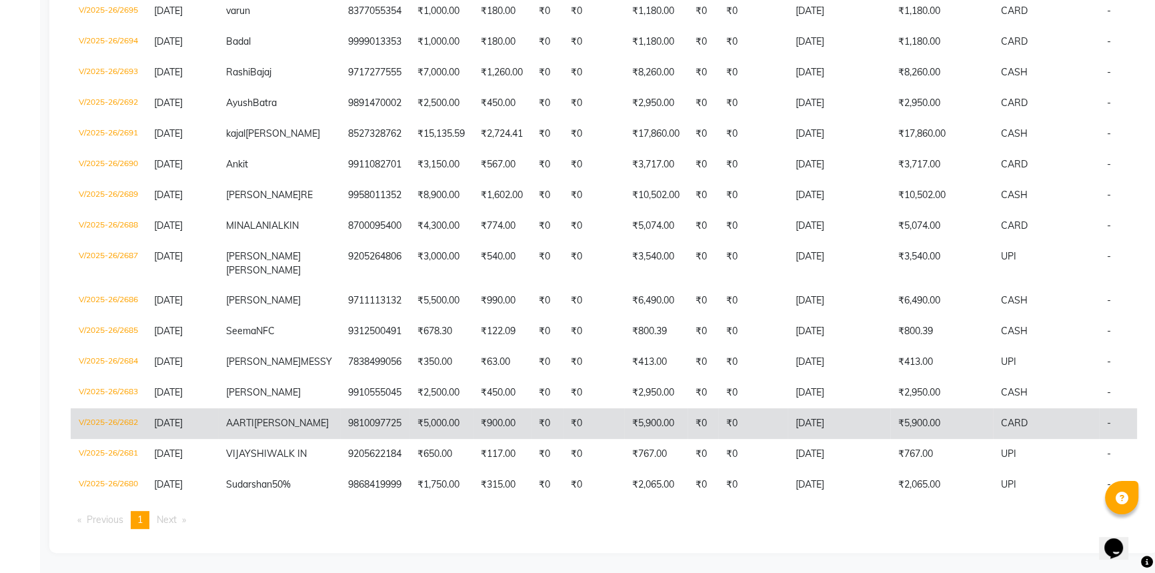
click at [890, 408] on td "₹5,900.00" at bounding box center [941, 423] width 103 height 31
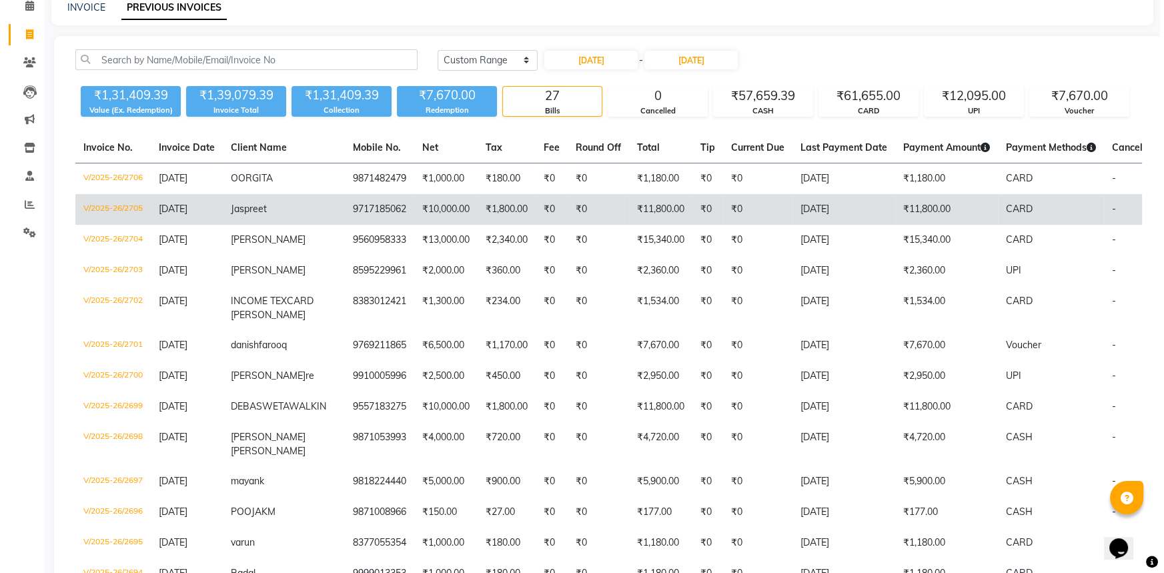
scroll to position [0, 0]
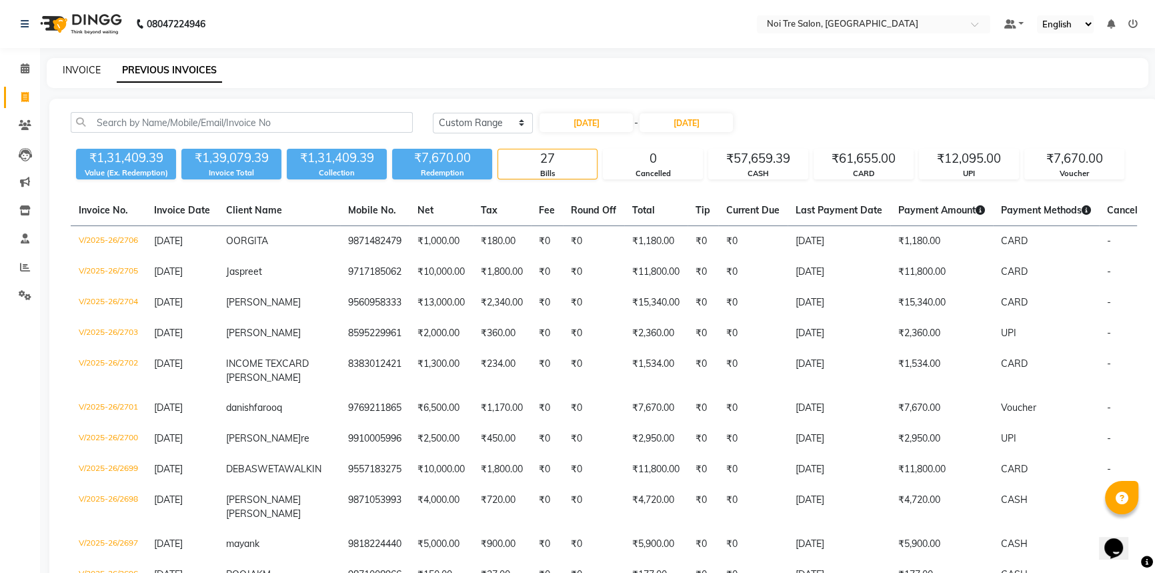
click at [91, 70] on link "INVOICE" at bounding box center [82, 70] width 38 height 12
select select "service"
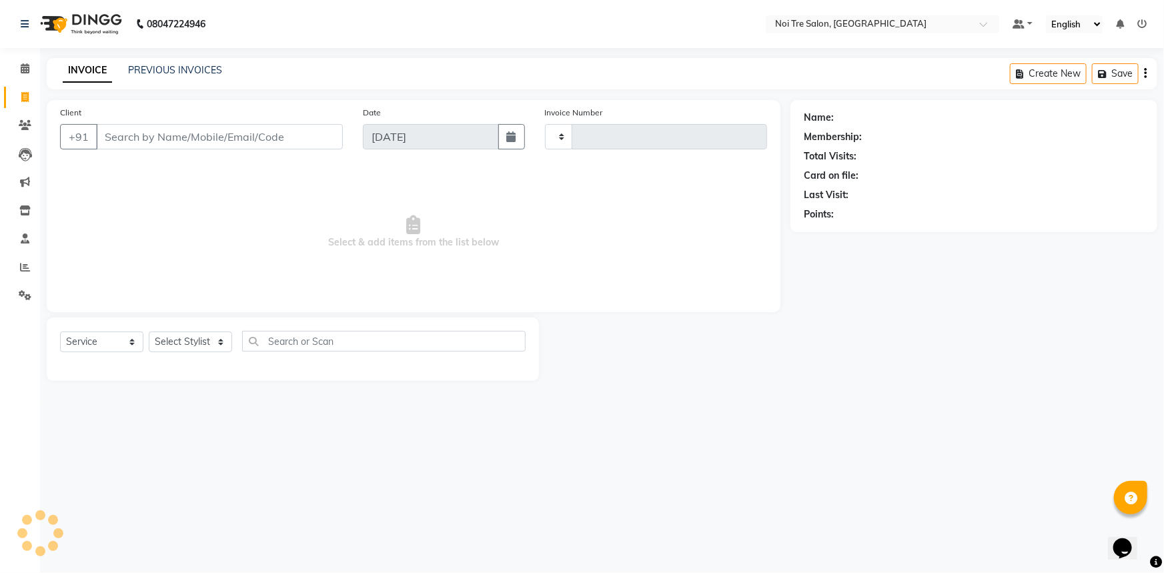
type input "2735"
select select "3710"
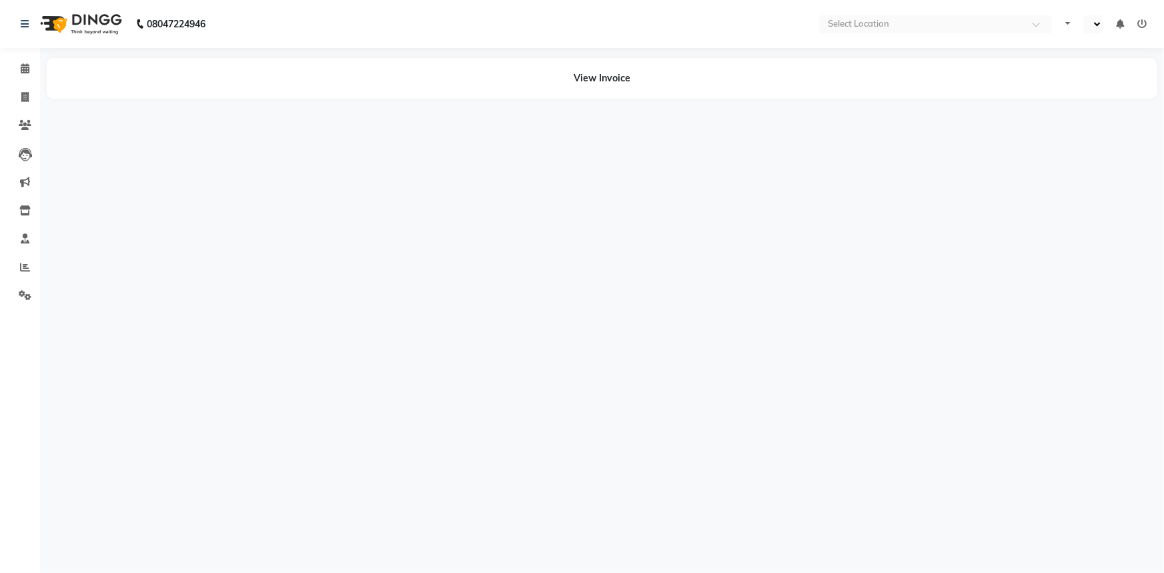
select select "en"
select select "service"
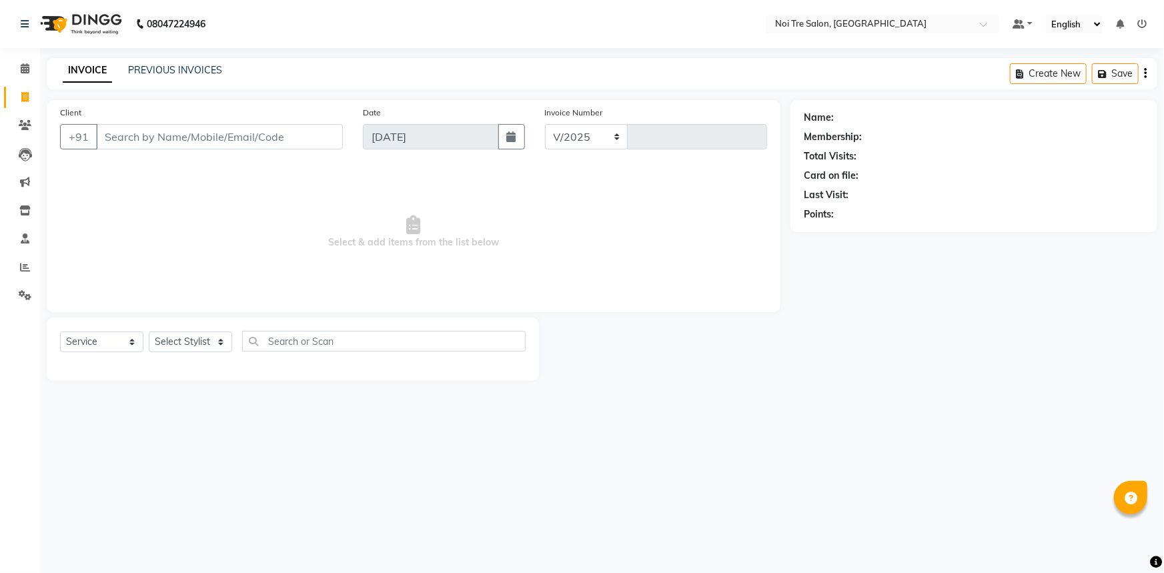
select select "3710"
type input "2736"
click at [27, 267] on icon at bounding box center [25, 267] width 10 height 10
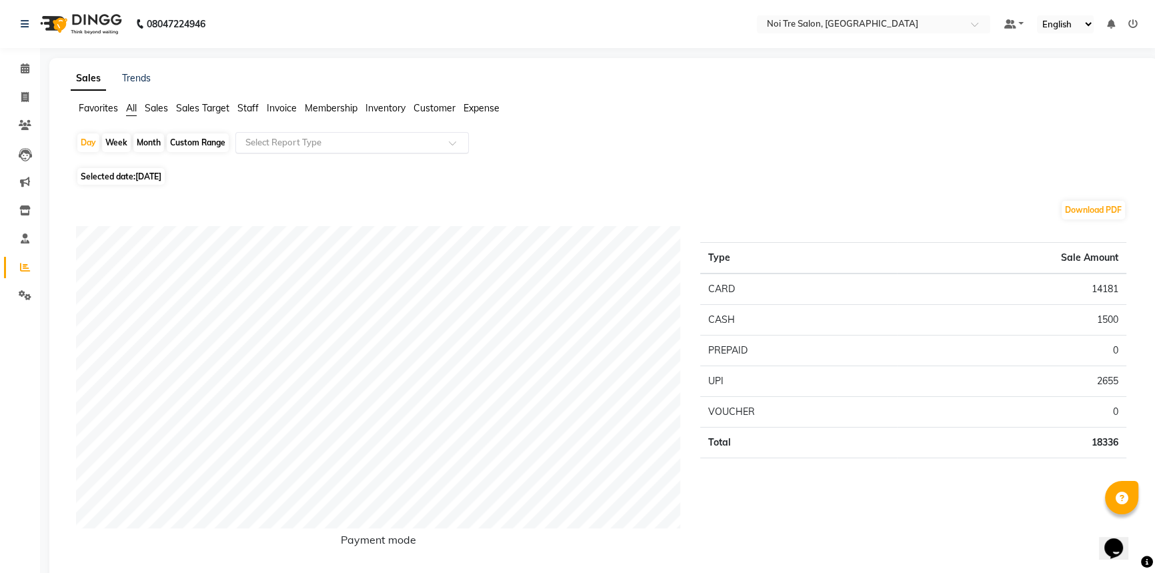
click at [284, 143] on input "text" at bounding box center [339, 142] width 192 height 13
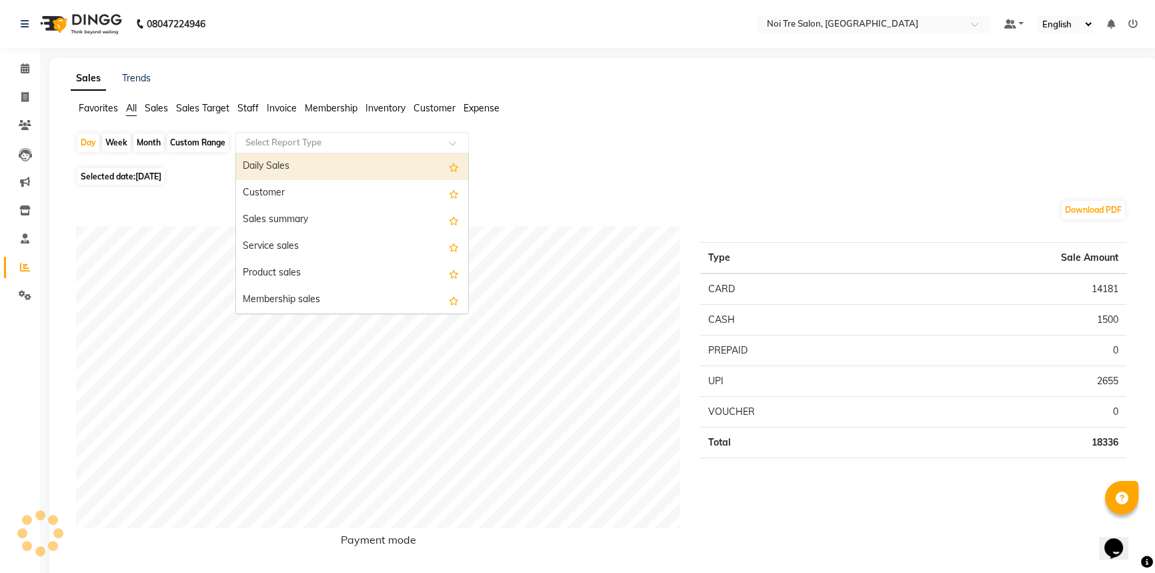
click at [144, 140] on div "Month" at bounding box center [148, 142] width 31 height 19
select select "9"
select select "2025"
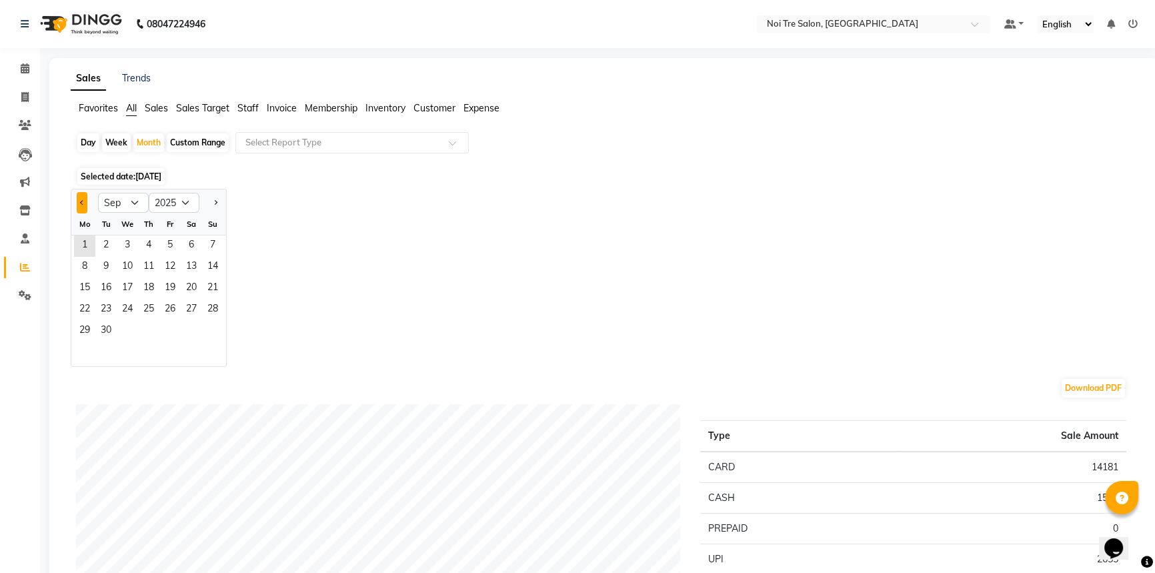
click at [79, 199] on button "Previous month" at bounding box center [82, 202] width 11 height 21
select select "8"
drag, startPoint x: 153, startPoint y: 331, endPoint x: 165, endPoint y: 311, distance: 23.1
click at [153, 329] on span "28" at bounding box center [148, 331] width 21 height 21
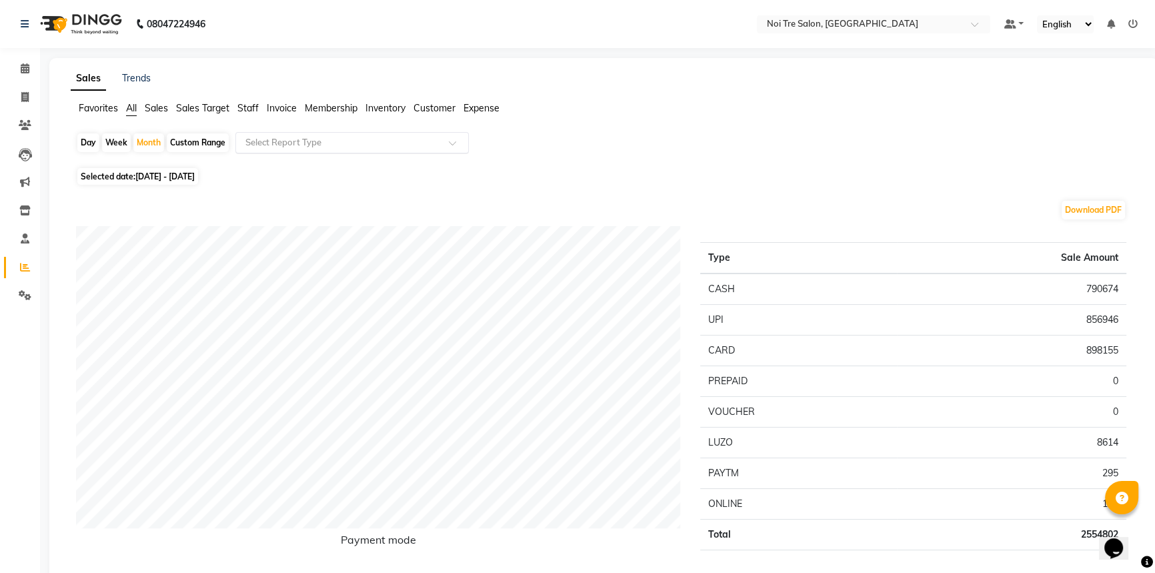
click at [286, 143] on input "text" at bounding box center [339, 142] width 192 height 13
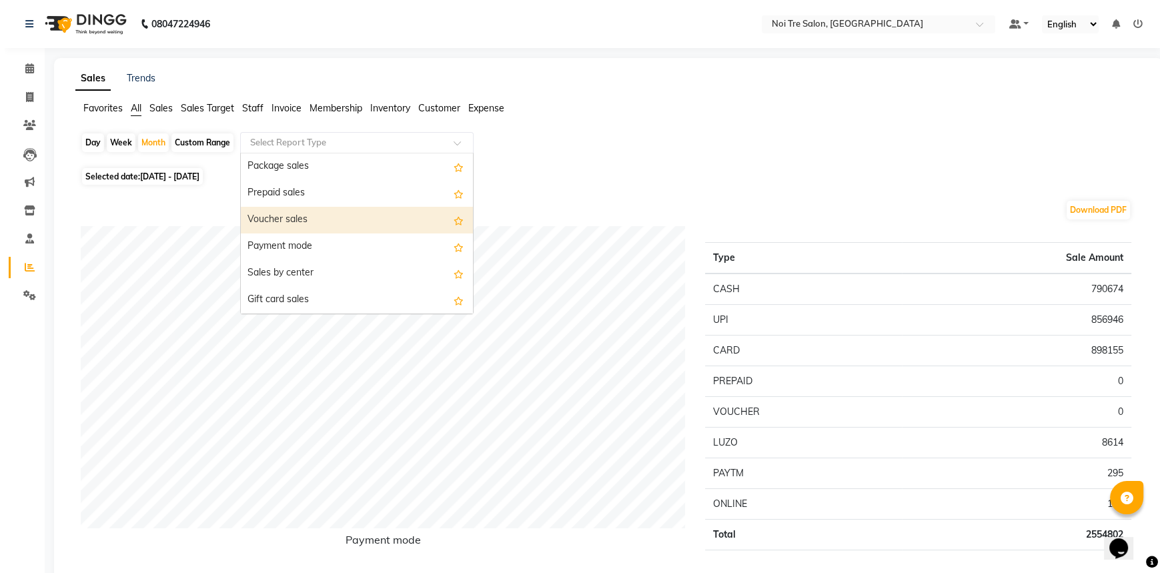
scroll to position [181, 0]
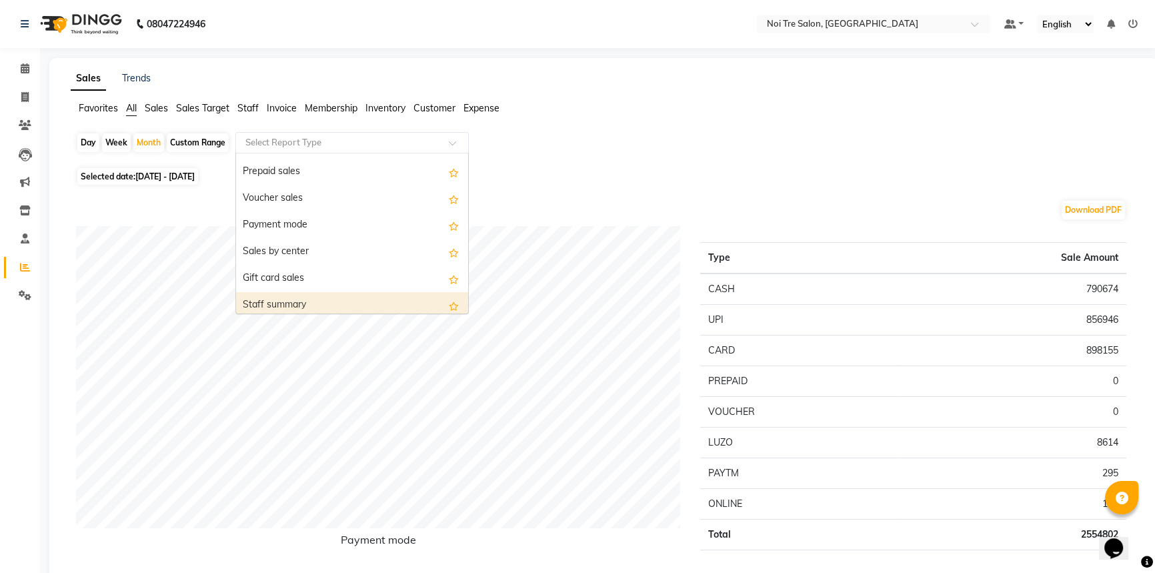
click at [342, 298] on div "Staff summary" at bounding box center [352, 305] width 232 height 27
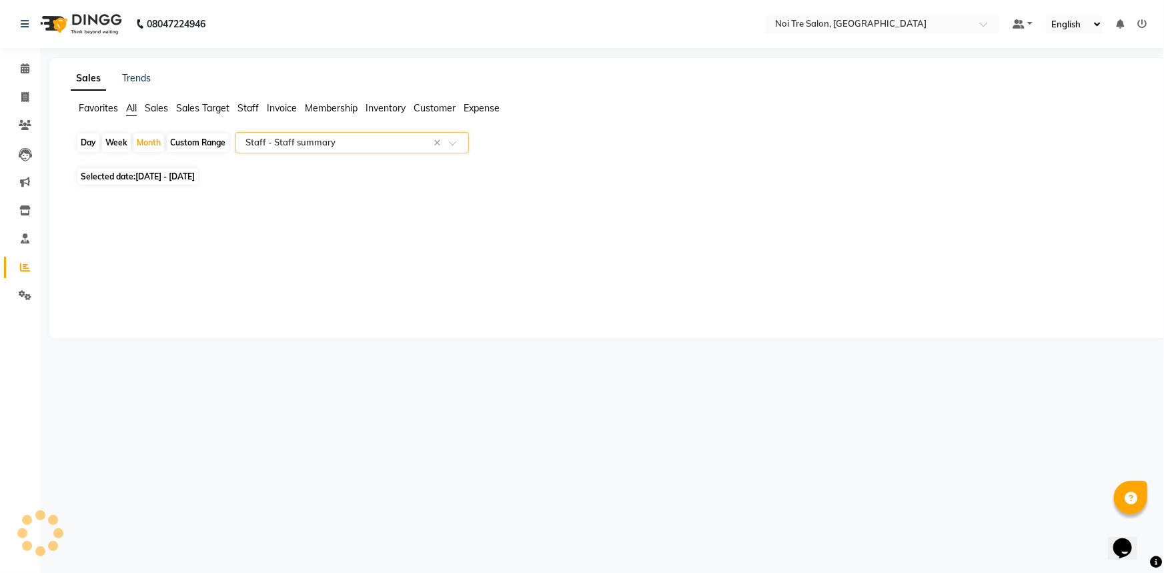
select select "full_report"
select select "csv"
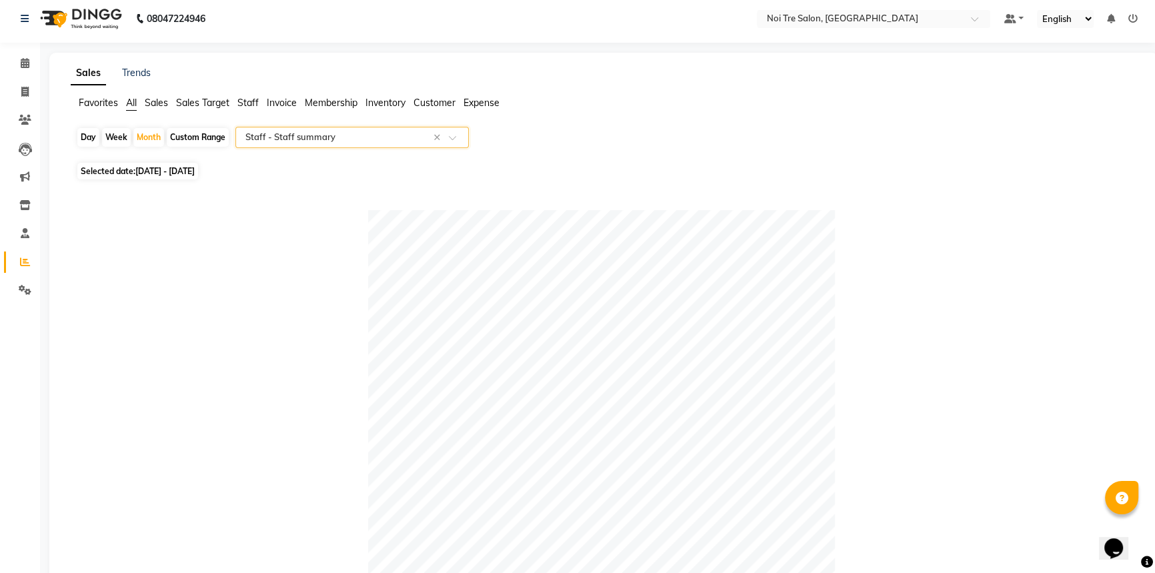
scroll to position [0, 0]
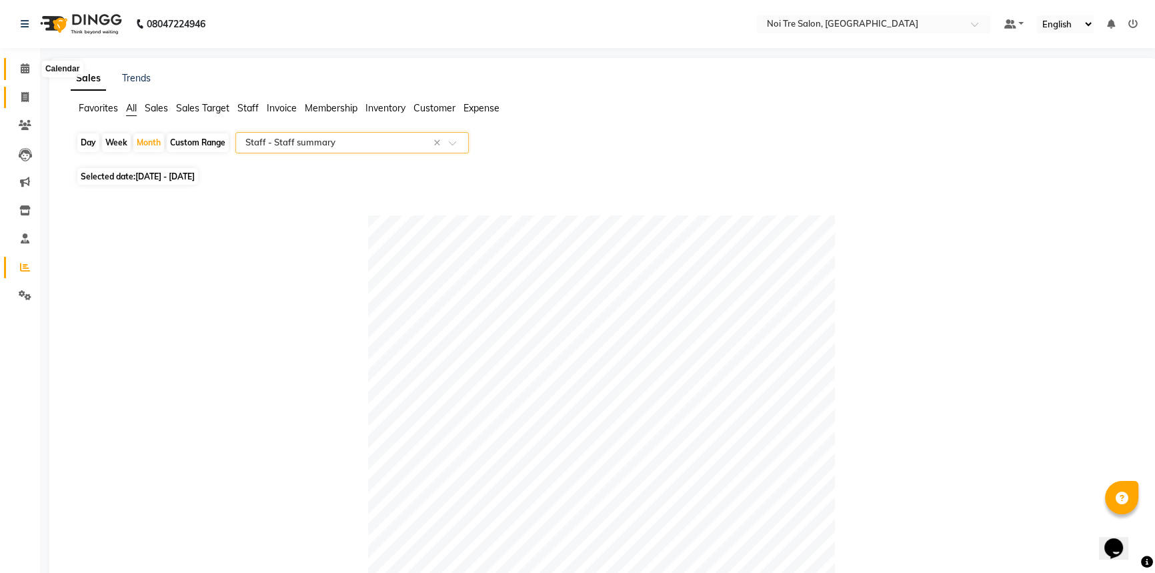
drag, startPoint x: 19, startPoint y: 63, endPoint x: 31, endPoint y: 102, distance: 41.1
click at [19, 63] on span at bounding box center [24, 68] width 23 height 15
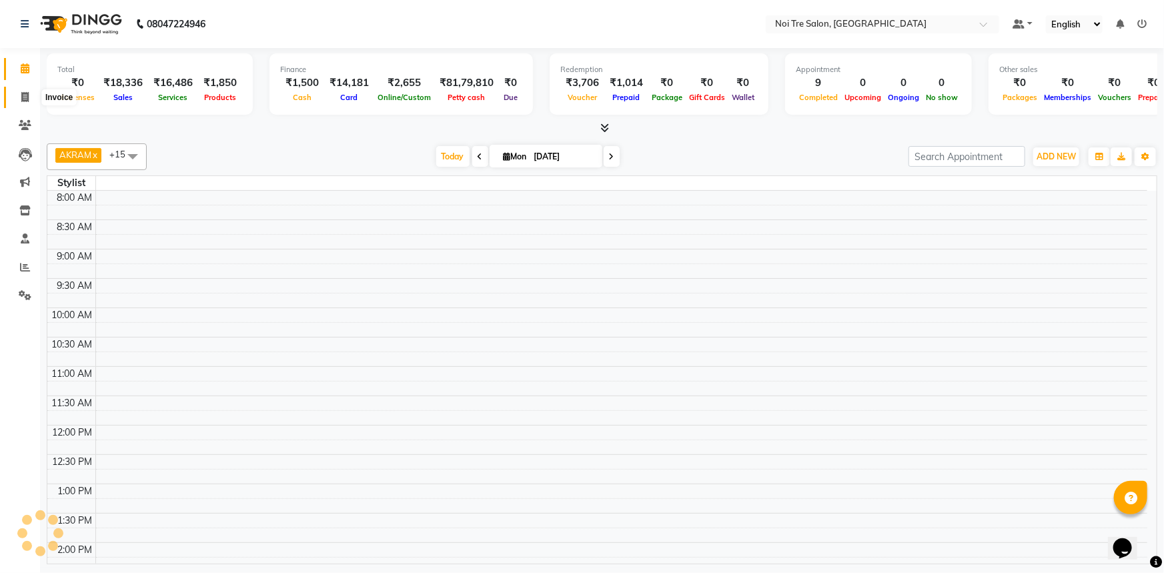
click at [31, 102] on span at bounding box center [24, 97] width 23 height 15
select select "service"
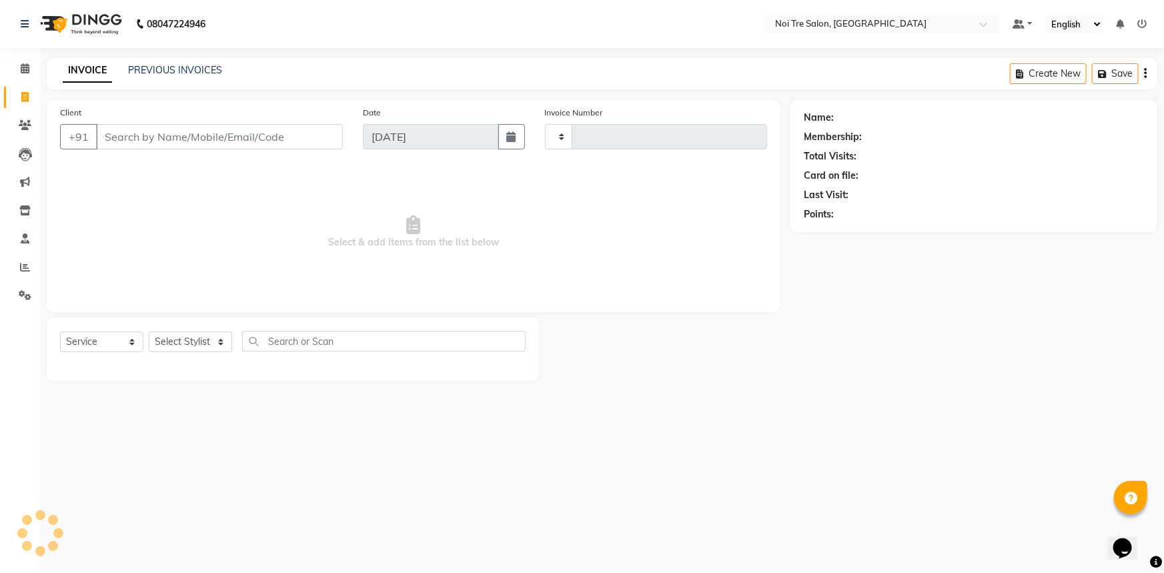
type input "2736"
select select "3710"
click at [714, 309] on div "Client +91 Date 01-09-2025 Invoice Number V/2025 V/2025-26 2736 Select & add it…" at bounding box center [414, 206] width 734 height 212
click at [19, 75] on span at bounding box center [24, 68] width 23 height 15
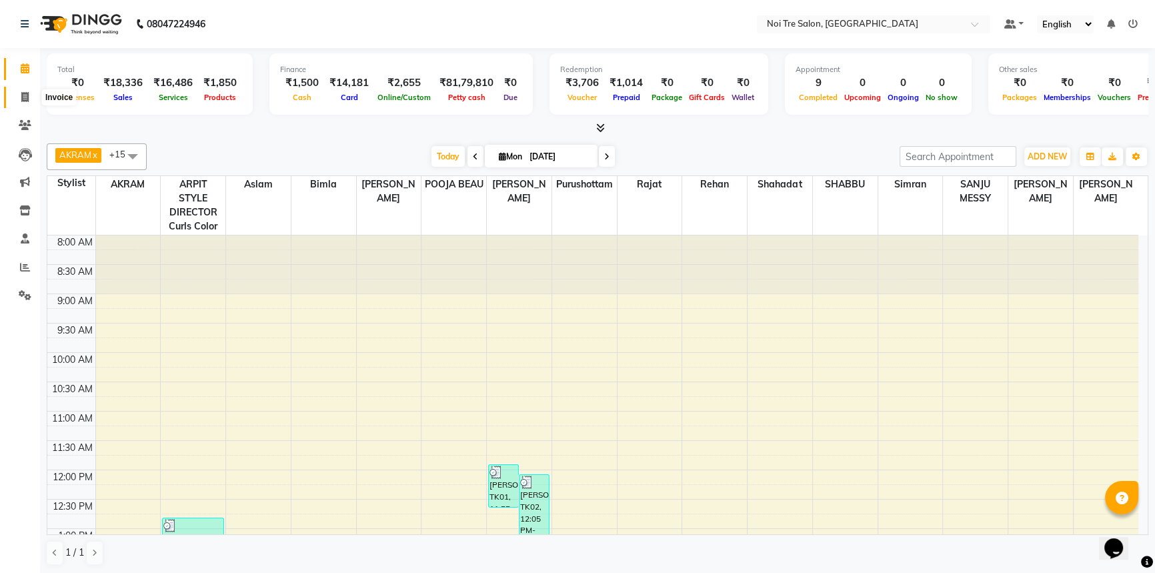
click at [19, 97] on span at bounding box center [24, 97] width 23 height 15
select select "service"
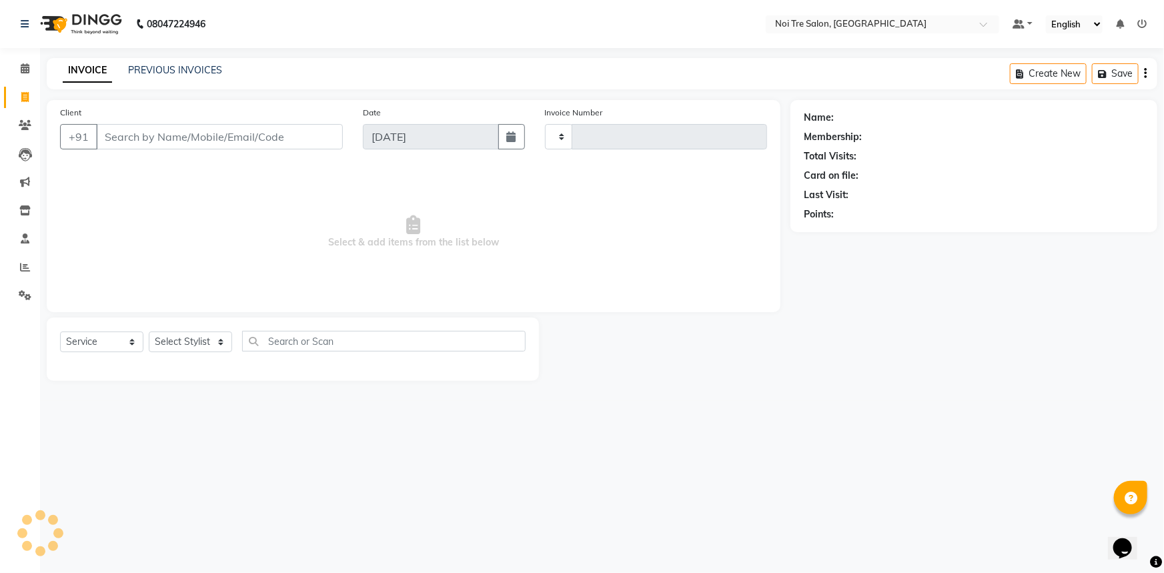
type input "2736"
select select "3710"
click at [27, 60] on link "Calendar" at bounding box center [20, 69] width 32 height 22
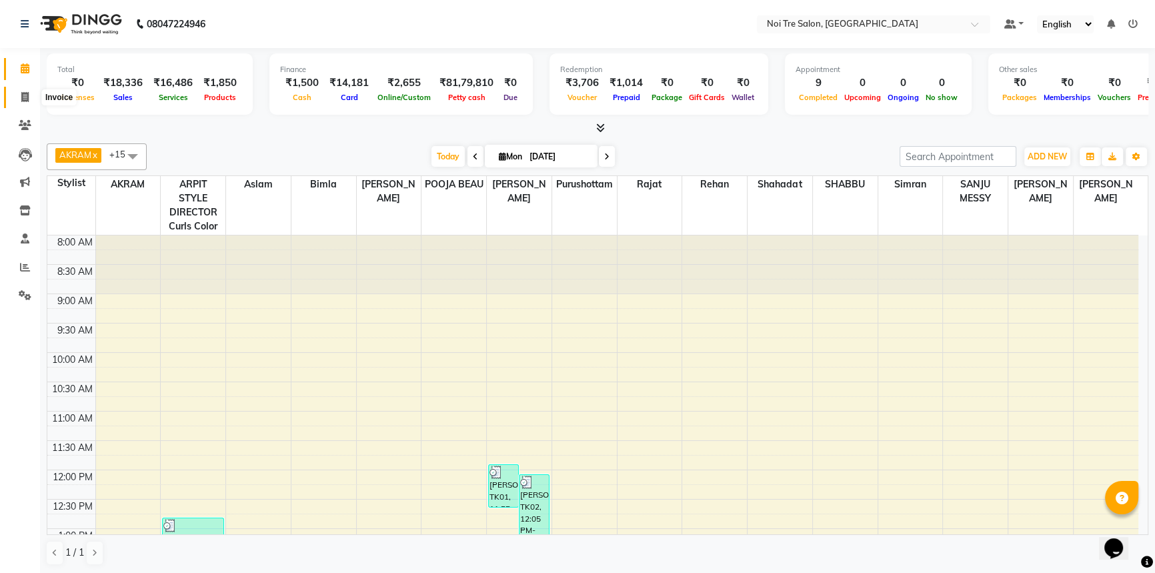
click at [28, 95] on icon at bounding box center [24, 97] width 7 height 10
select select "service"
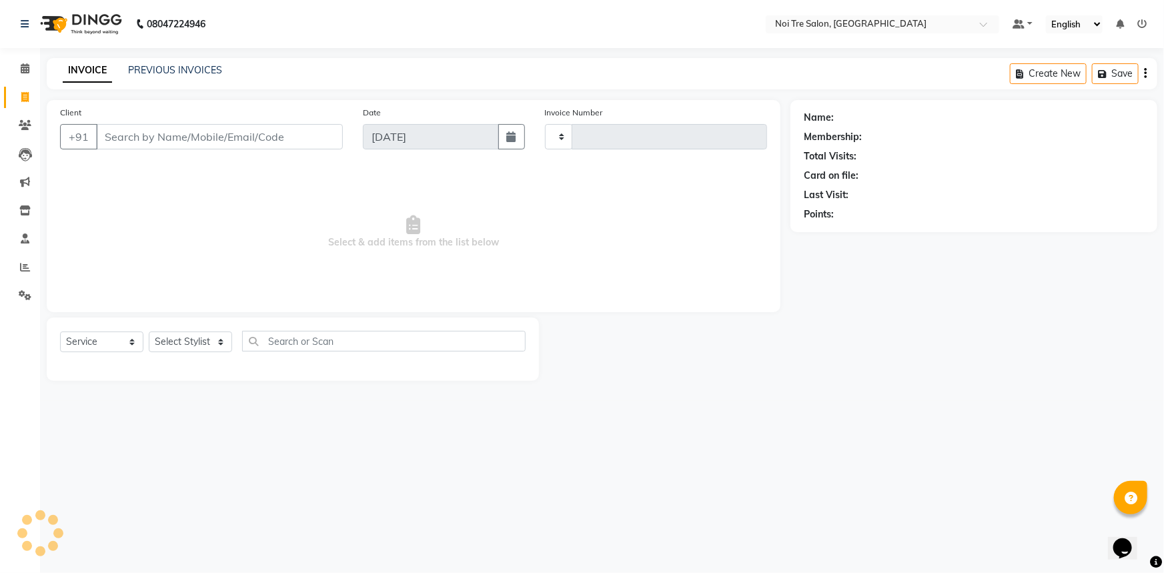
type input "2736"
select select "3710"
click at [788, 410] on div "08047224946 Select Location × Noi Tre Salon, Khan Market Default Panel My Panel…" at bounding box center [582, 286] width 1164 height 573
click at [21, 67] on icon at bounding box center [25, 68] width 9 height 10
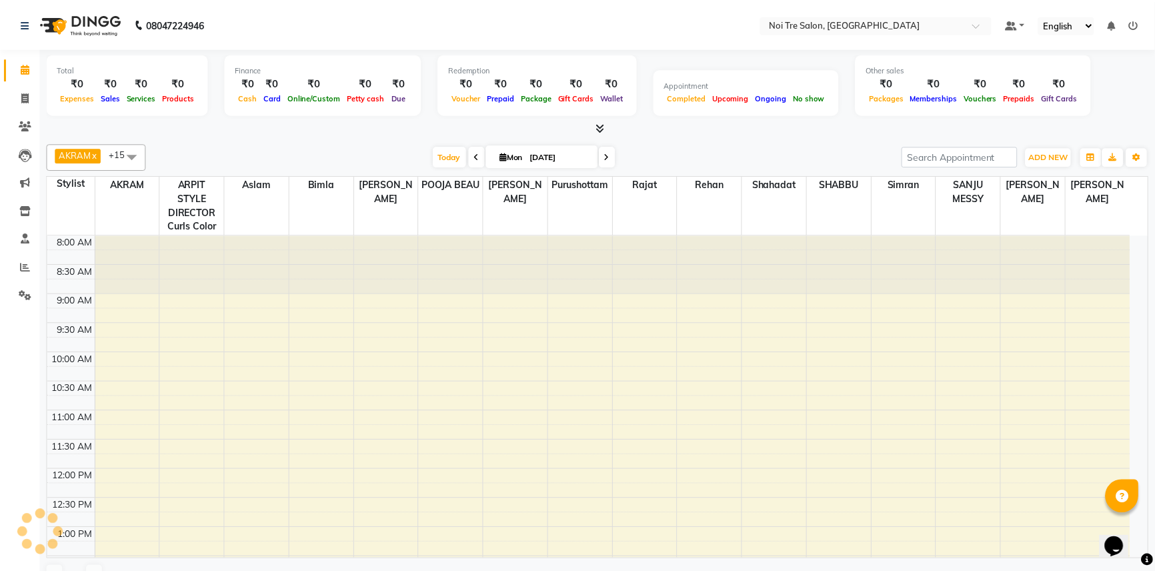
scroll to position [352, 0]
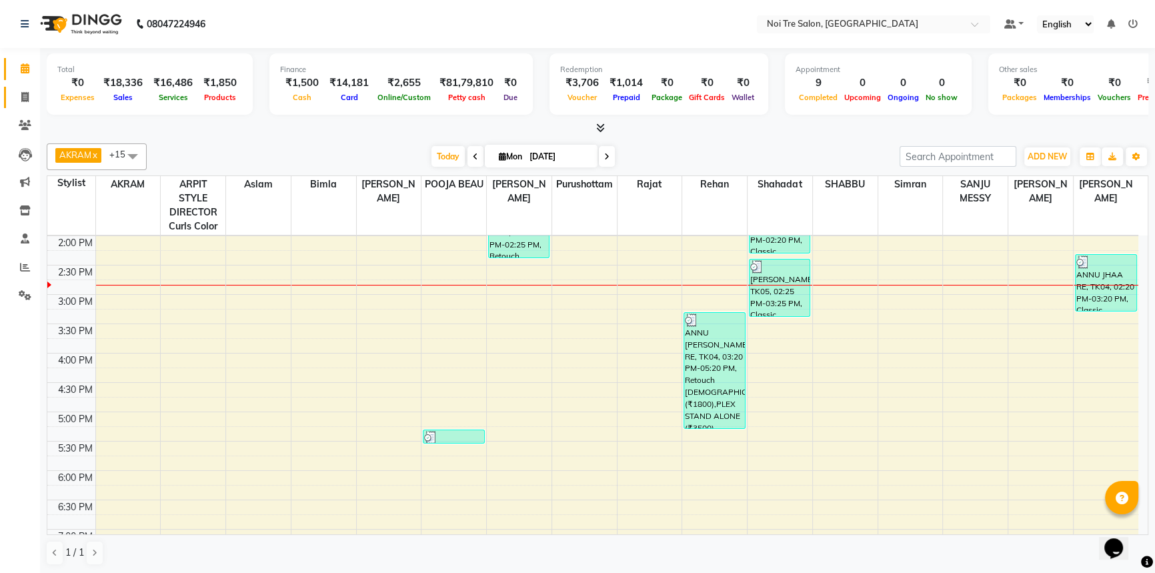
click at [9, 93] on link "Invoice" at bounding box center [20, 98] width 32 height 22
select select "service"
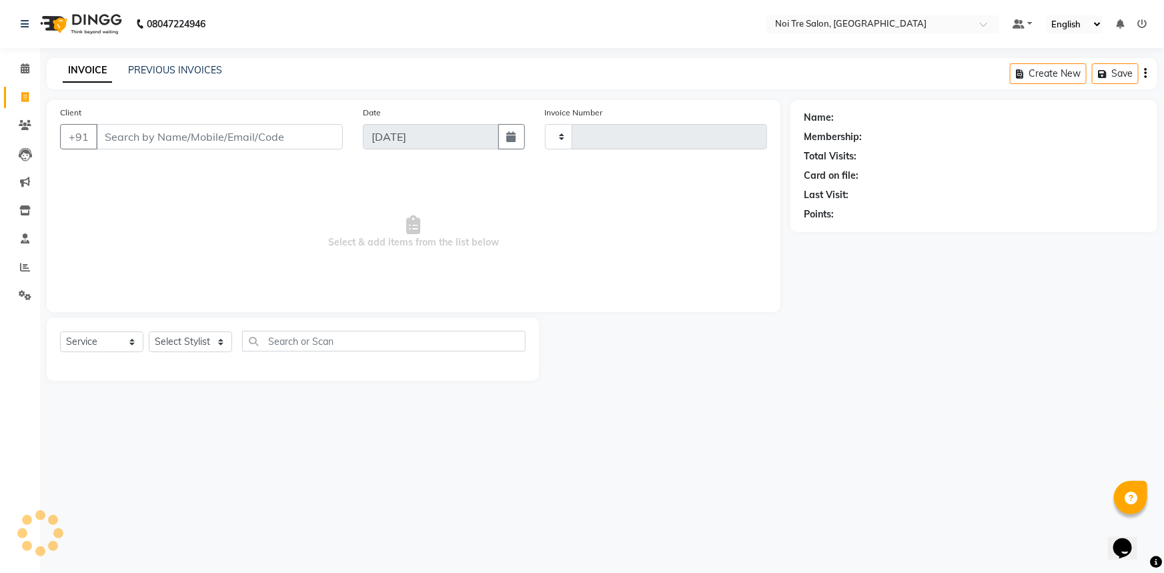
type input "2736"
select select "3710"
click at [27, 60] on link "Calendar" at bounding box center [20, 69] width 32 height 22
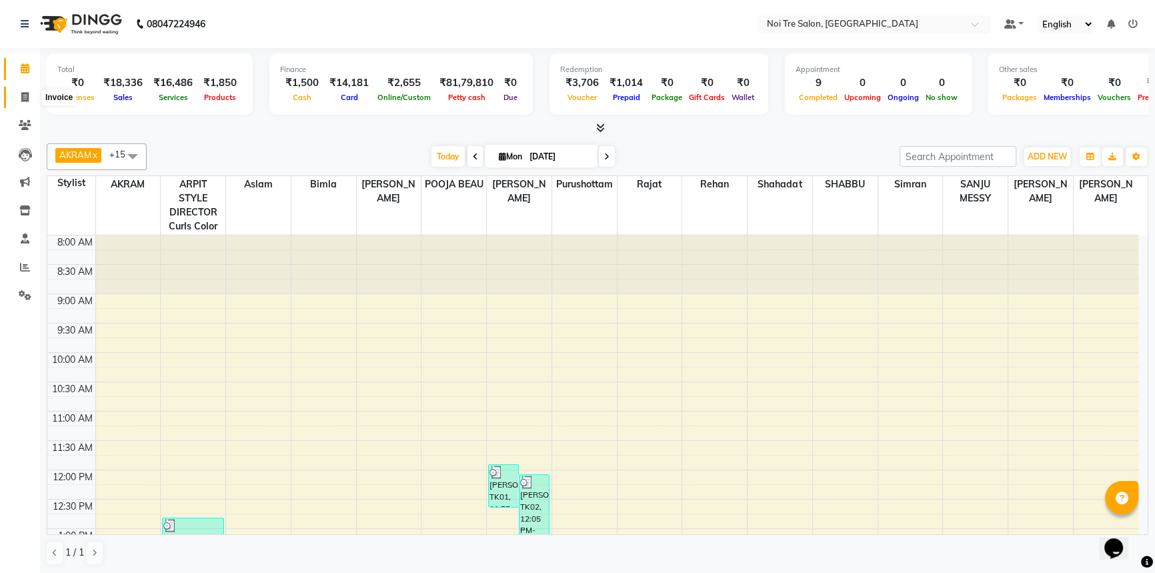
click at [27, 97] on icon at bounding box center [24, 97] width 7 height 10
select select "service"
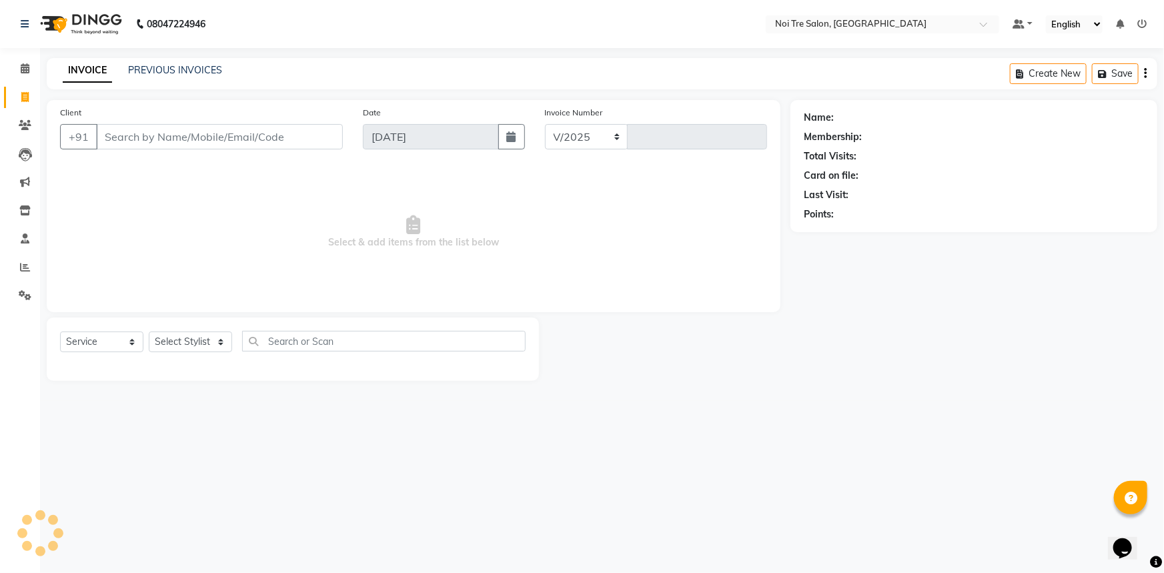
select select "3710"
type input "2736"
click at [338, 223] on span "Select & add items from the list below" at bounding box center [413, 231] width 707 height 133
click at [722, 260] on span "Select & add items from the list below" at bounding box center [413, 231] width 707 height 133
click at [232, 344] on select "Select Stylist [PERSON_NAME] [PERSON_NAME] STYLE DIRECTOR Curls Color [PERSON_N…" at bounding box center [200, 341] width 103 height 21
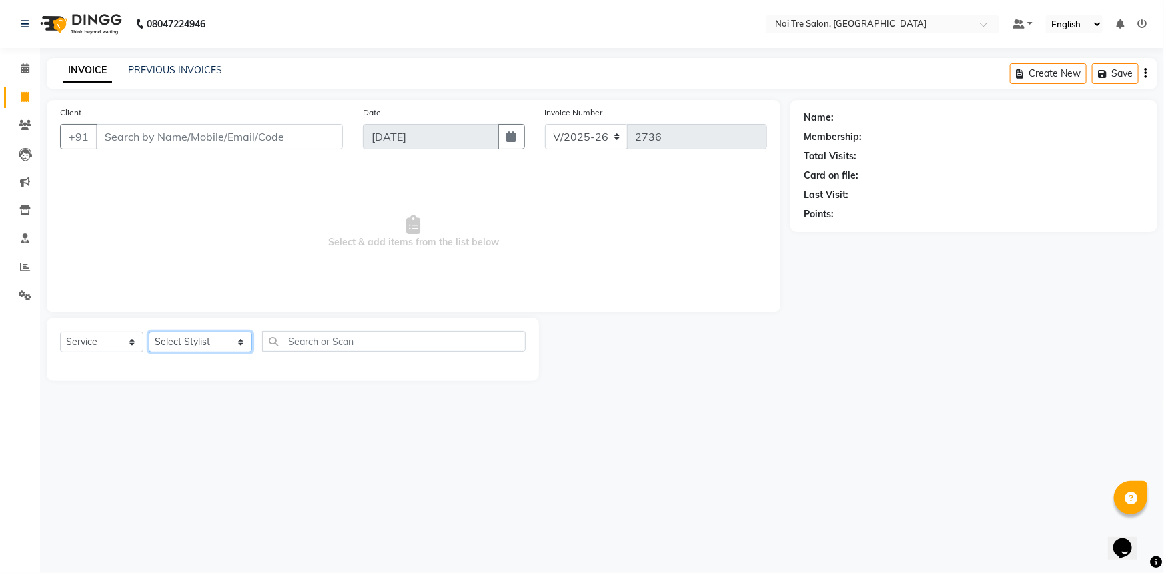
select select "37889"
click at [149, 331] on select "Select Stylist [PERSON_NAME] [PERSON_NAME] STYLE DIRECTOR Curls Color [PERSON_N…" at bounding box center [200, 341] width 103 height 21
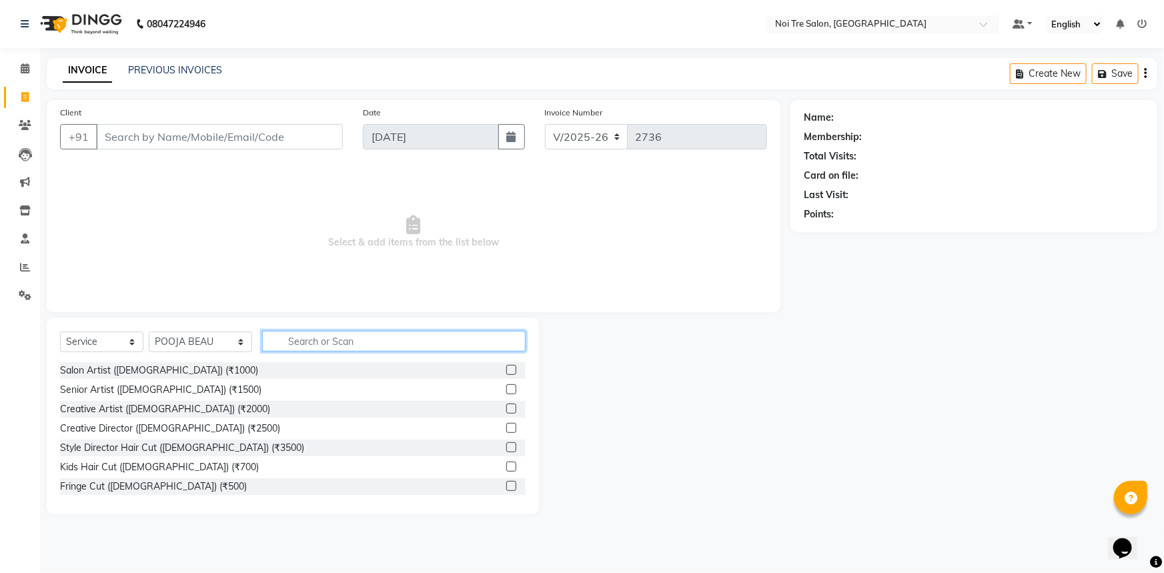
click at [316, 349] on input "text" at bounding box center [394, 341] width 264 height 21
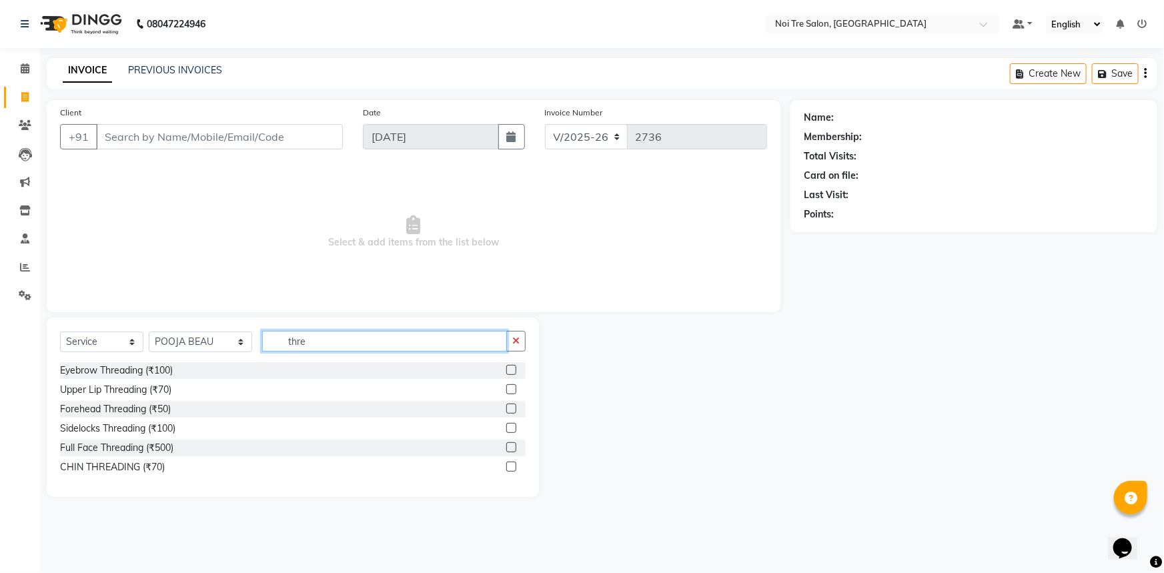
type input "thre"
click at [511, 368] on label at bounding box center [511, 370] width 10 height 10
click at [511, 368] on input "checkbox" at bounding box center [510, 370] width 9 height 9
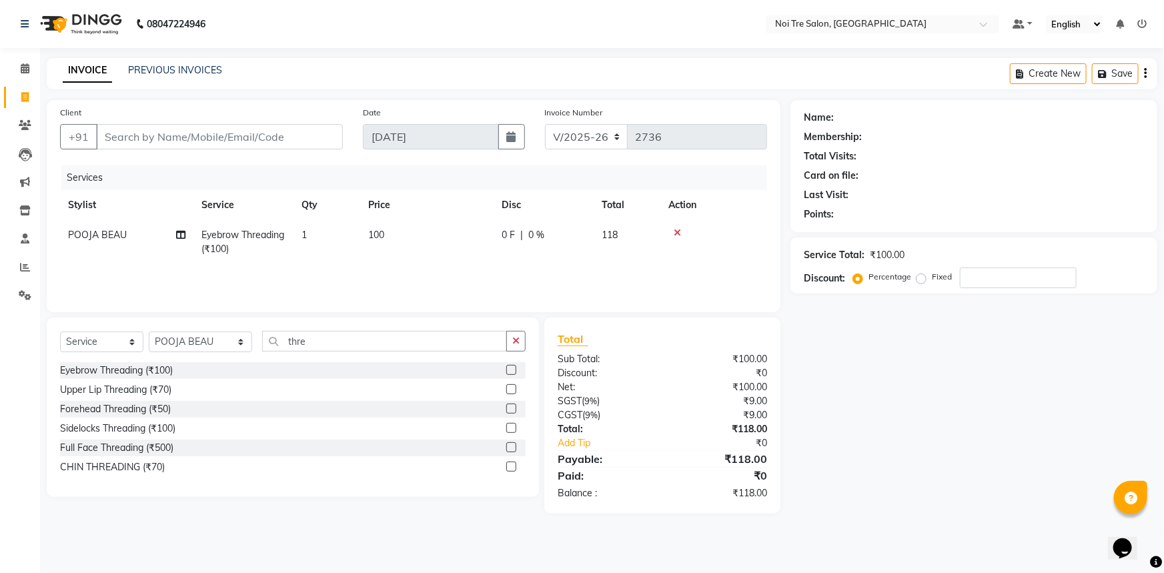
checkbox input "false"
drag, startPoint x: 390, startPoint y: 232, endPoint x: 416, endPoint y: 229, distance: 26.8
click at [390, 232] on td "100" at bounding box center [426, 242] width 133 height 44
select select "37889"
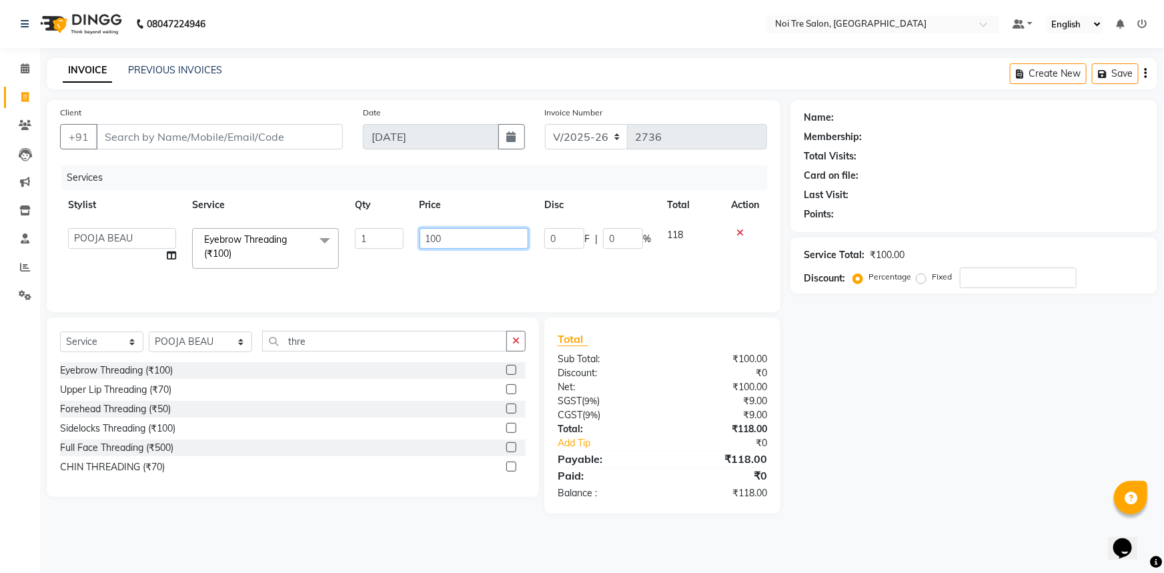
drag, startPoint x: 462, startPoint y: 234, endPoint x: 371, endPoint y: 240, distance: 90.9
click at [371, 240] on tr "AFSAR AKRAM ARPIT STYLE DIRECTOR Curls Color Ashok aslam ASLAM ATUL azad Azad B…" at bounding box center [413, 248] width 707 height 57
type input "150"
click at [900, 396] on div "Name: Membership: Total Visits: Card on file: Last Visit: Points: Service Total…" at bounding box center [978, 307] width 377 height 414
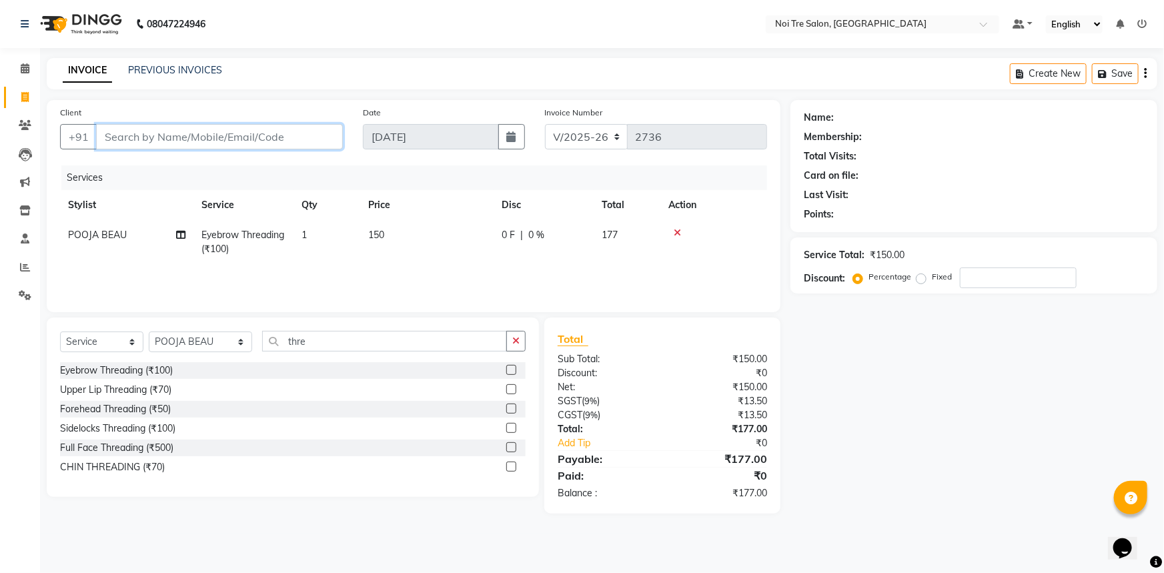
click at [250, 141] on input "Client" at bounding box center [219, 136] width 247 height 25
type input "9"
type input "0"
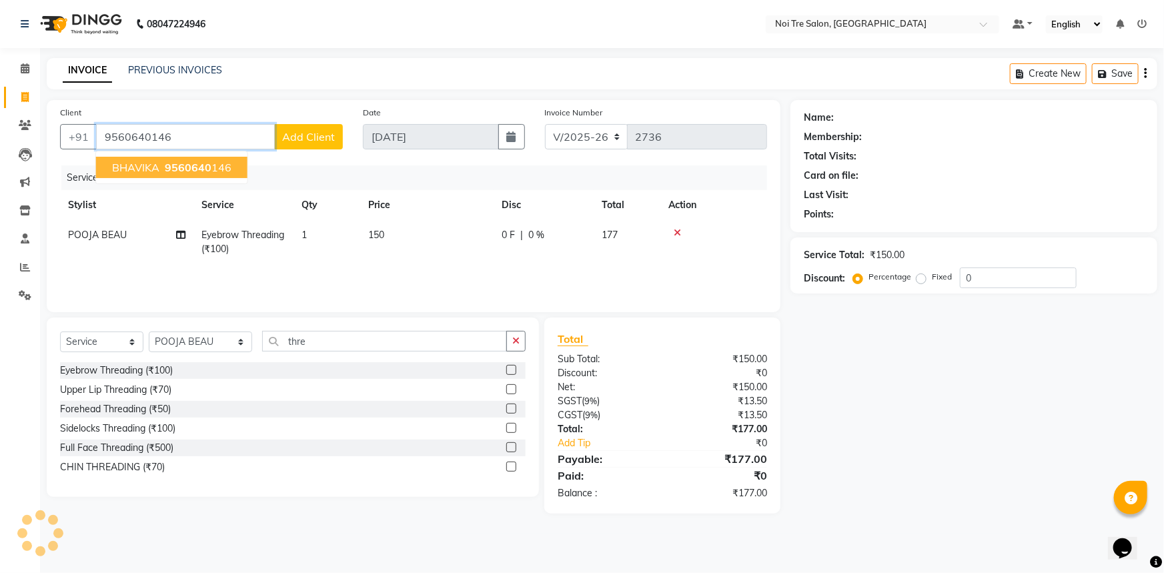
type input "9560640146"
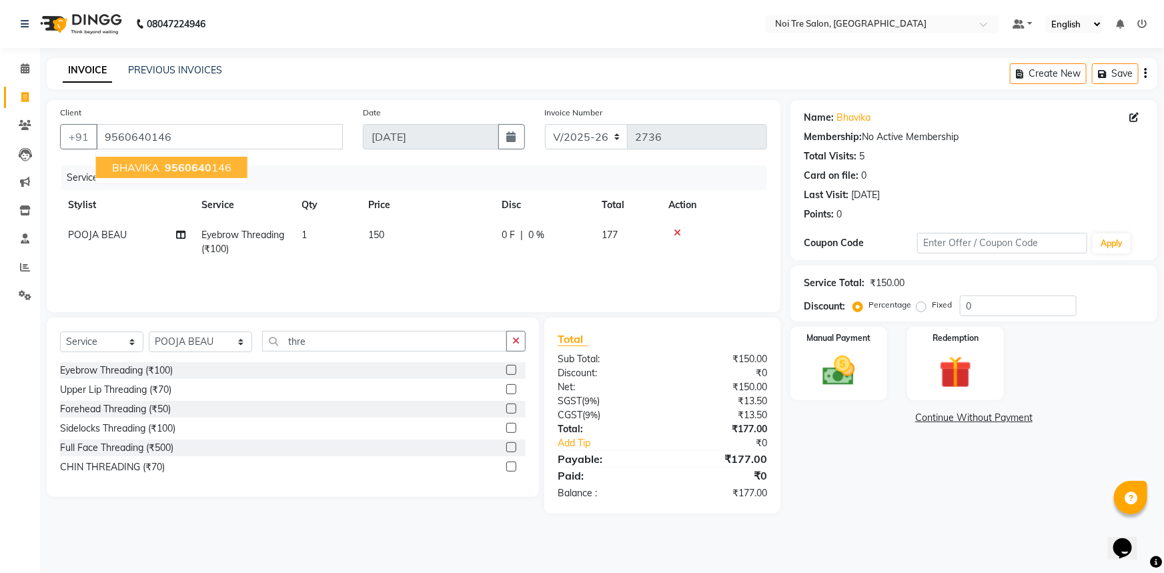
click at [177, 163] on span "9560640" at bounding box center [188, 167] width 47 height 13
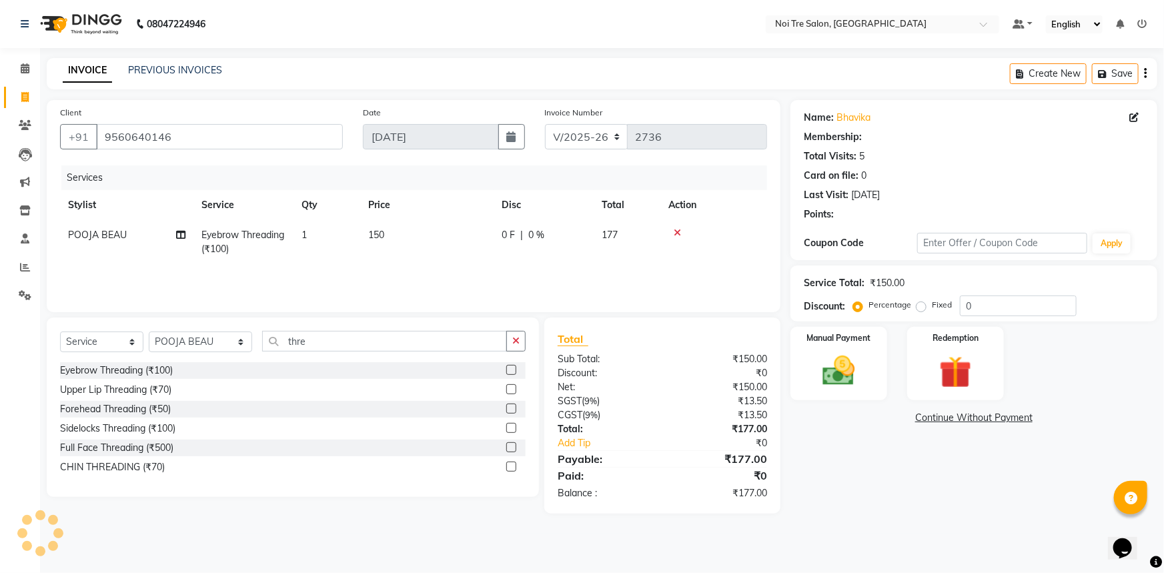
click at [1014, 506] on div "Name: Bhavika Membership: Total Visits: 5 Card on file: 0 Last Visit: 10-06-202…" at bounding box center [978, 307] width 377 height 414
click at [858, 352] on img at bounding box center [839, 371] width 55 height 39
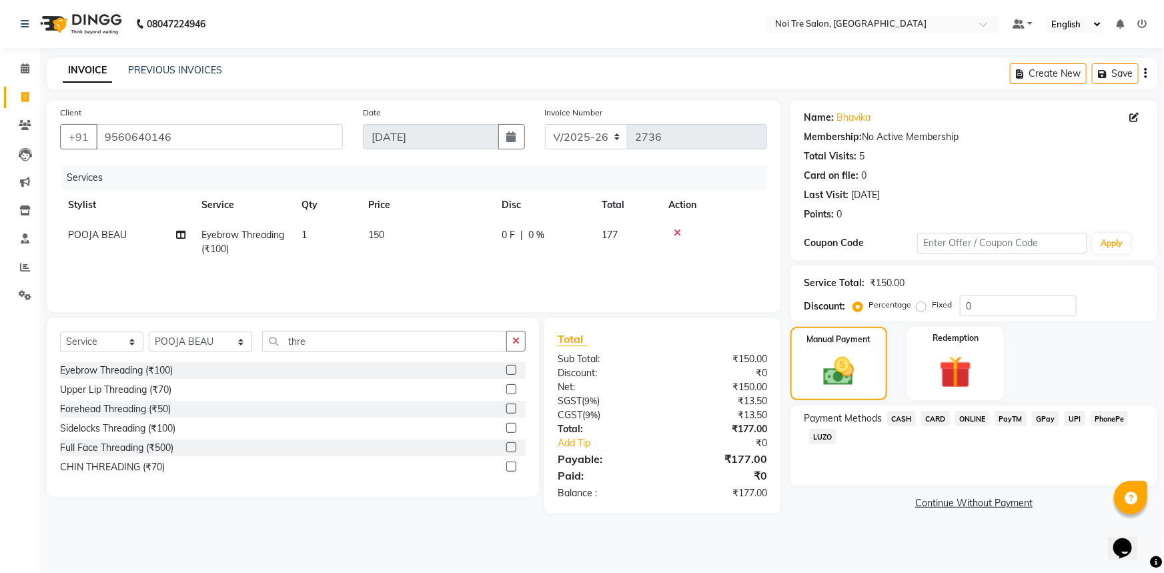
click at [904, 407] on div "Payment Methods CASH CARD ONLINE PayTM GPay UPI PhonePe LUZO" at bounding box center [973, 446] width 367 height 80
click at [904, 414] on span "CASH" at bounding box center [901, 418] width 29 height 15
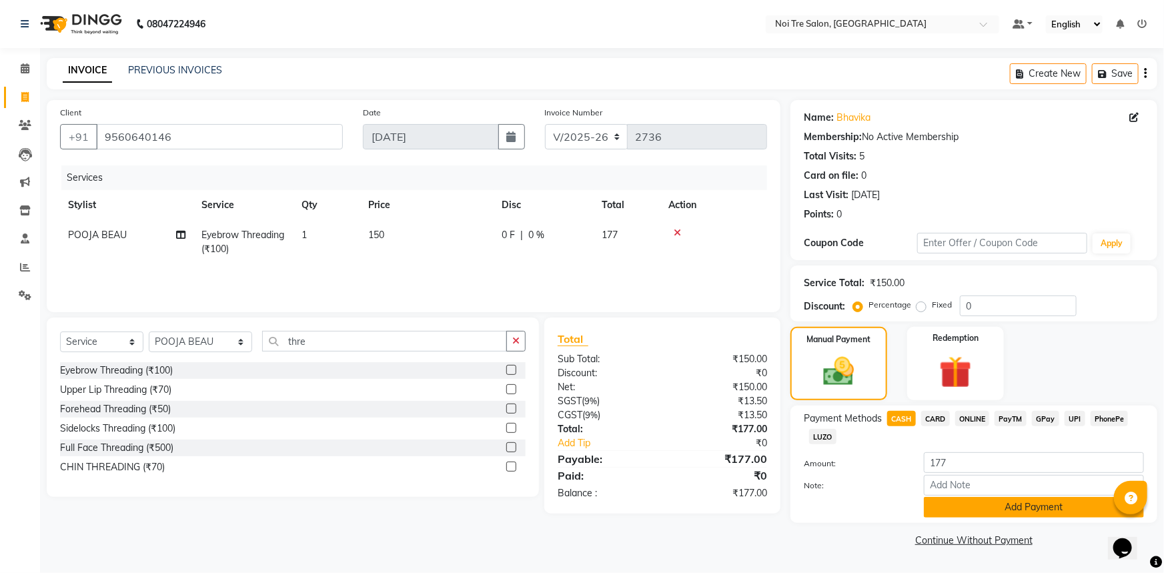
click at [990, 507] on button "Add Payment" at bounding box center [1034, 507] width 220 height 21
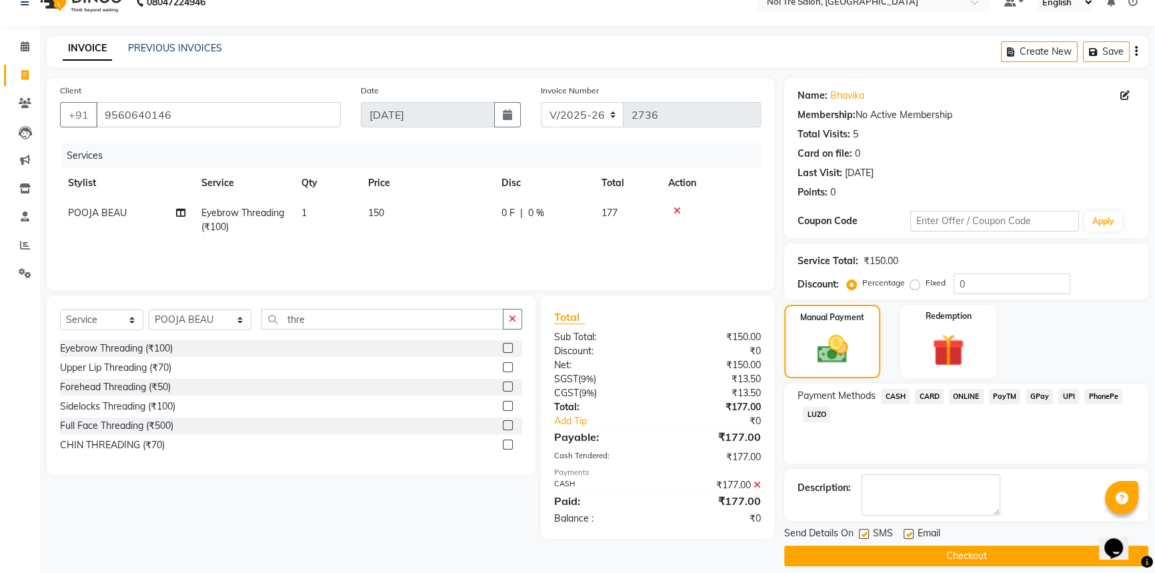
scroll to position [34, 0]
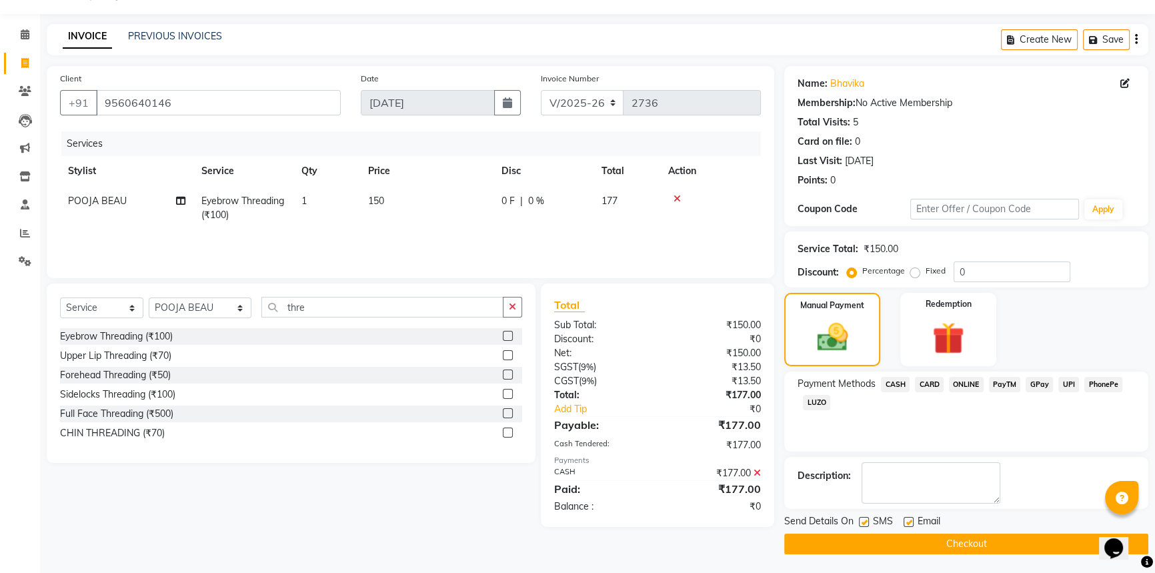
click at [940, 542] on button "Checkout" at bounding box center [966, 544] width 364 height 21
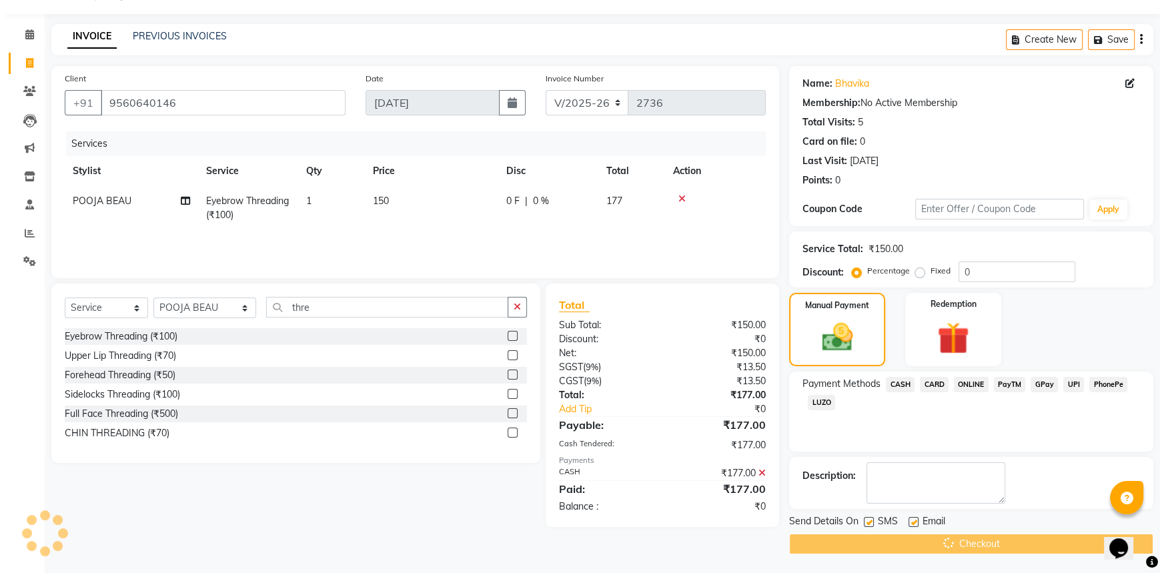
scroll to position [0, 0]
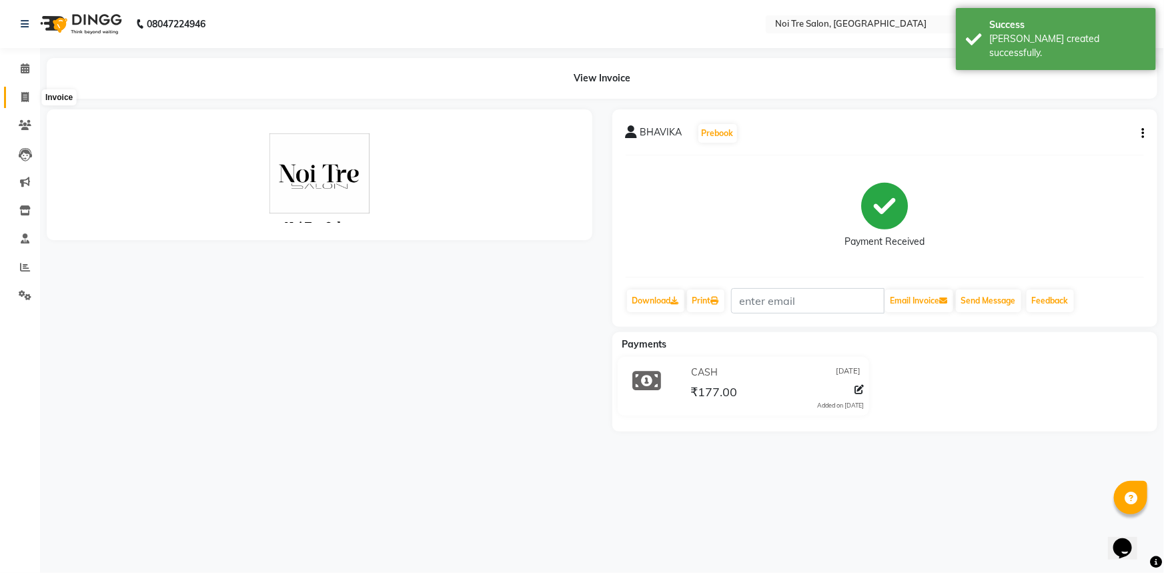
click at [21, 93] on icon at bounding box center [24, 97] width 7 height 10
select select "service"
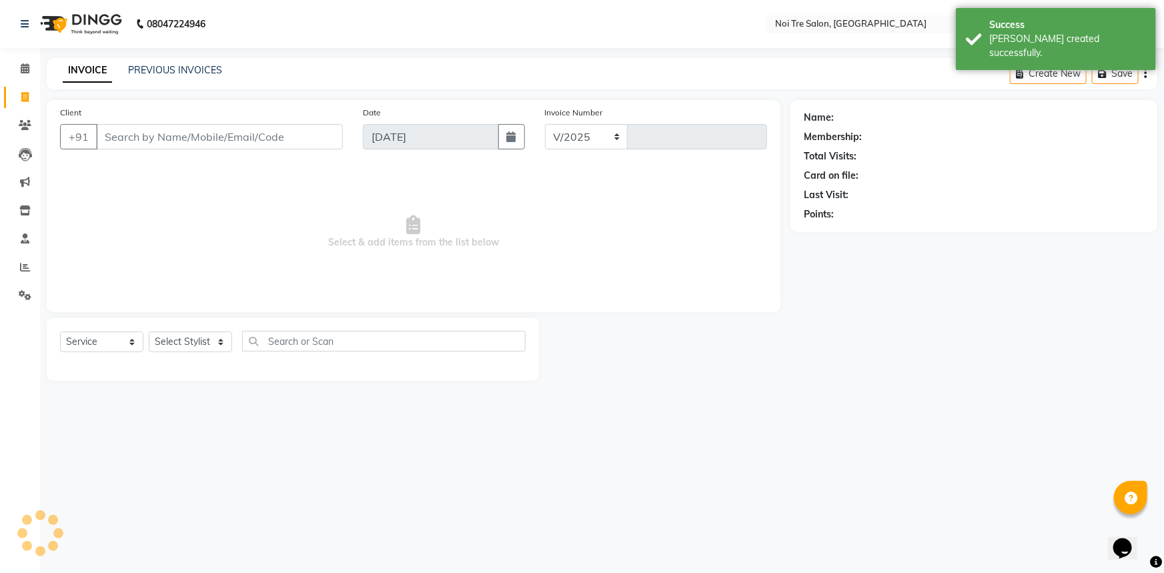
select select "3710"
type input "2737"
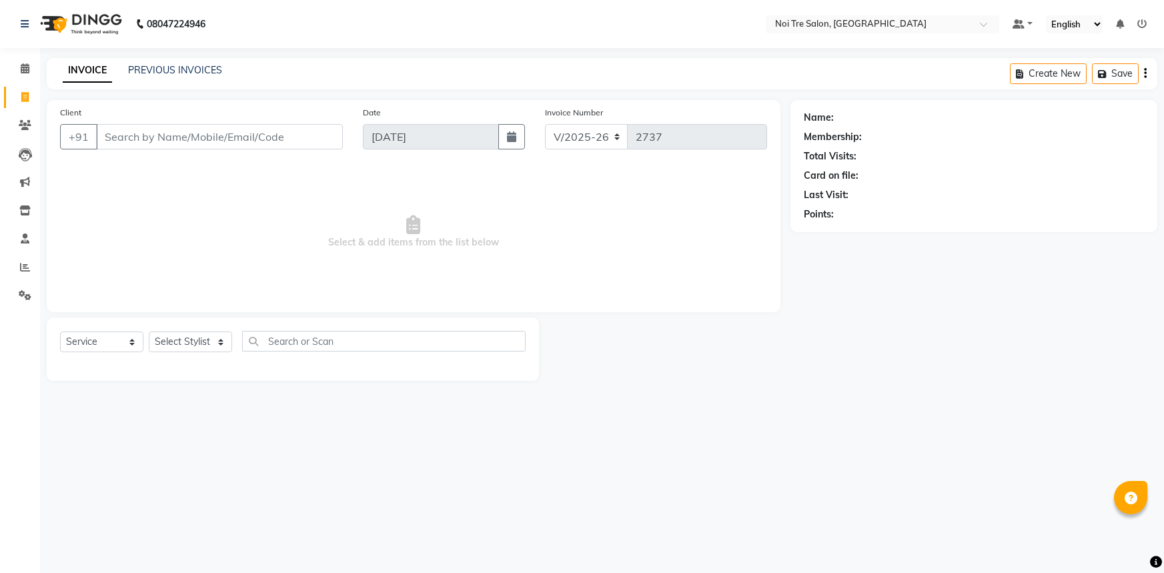
select select "3710"
select select "service"
click at [231, 343] on select "Select Stylist [PERSON_NAME] [PERSON_NAME] STYLE DIRECTOR Curls Color [PERSON_N…" at bounding box center [200, 341] width 103 height 21
select select "37891"
click at [149, 331] on select "Select Stylist [PERSON_NAME] [PERSON_NAME] STYLE DIRECTOR Curls Color [PERSON_N…" at bounding box center [200, 341] width 103 height 21
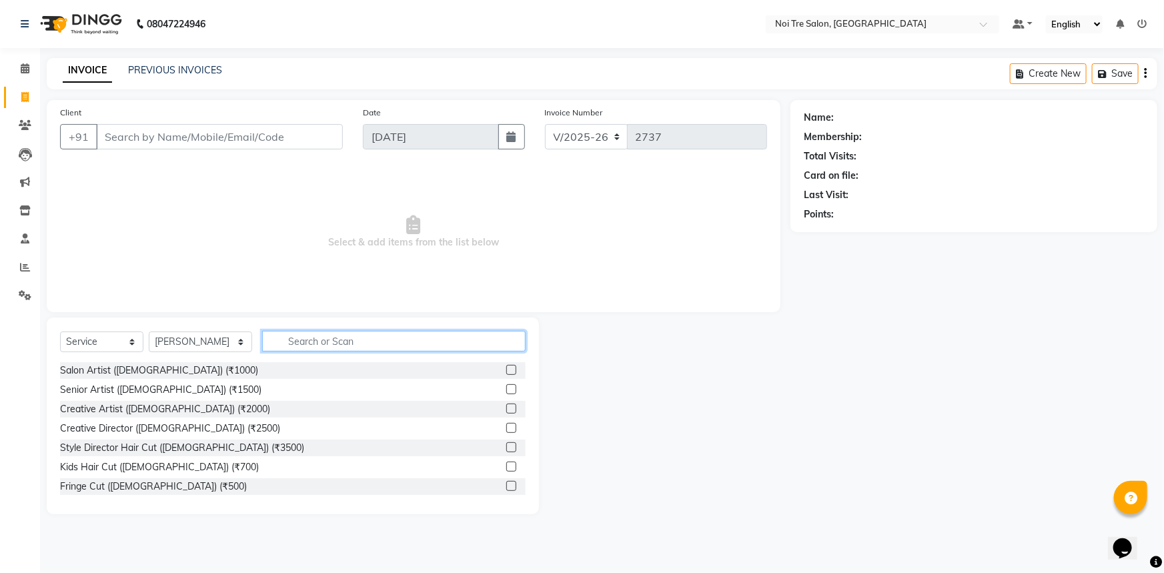
click at [328, 334] on input "text" at bounding box center [394, 341] width 264 height 21
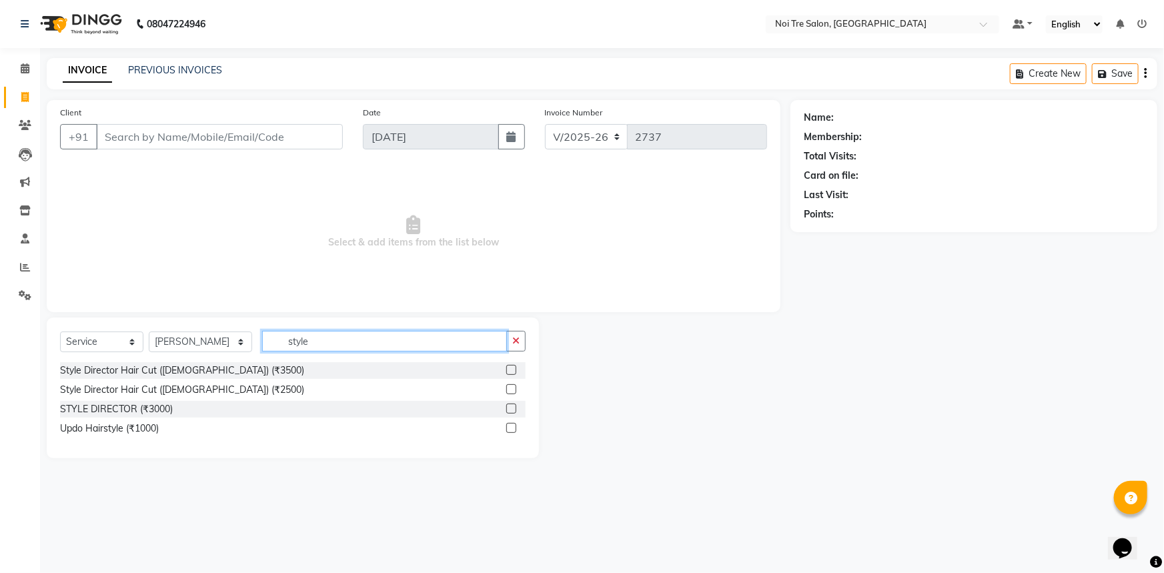
type input "style"
click at [514, 389] on label at bounding box center [511, 389] width 10 height 10
click at [514, 389] on input "checkbox" at bounding box center [510, 390] width 9 height 9
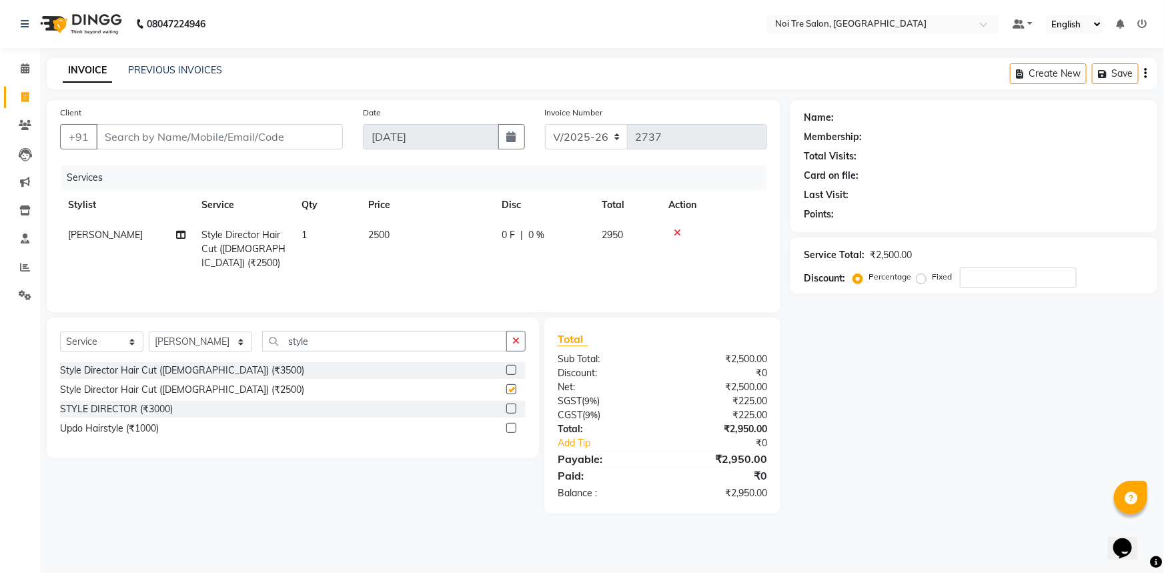
checkbox input "false"
drag, startPoint x: 367, startPoint y: 337, endPoint x: 181, endPoint y: 357, distance: 186.5
click at [181, 357] on div "Select Service Product Membership Package Voucher Prepaid Gift Card Select Styl…" at bounding box center [293, 346] width 466 height 31
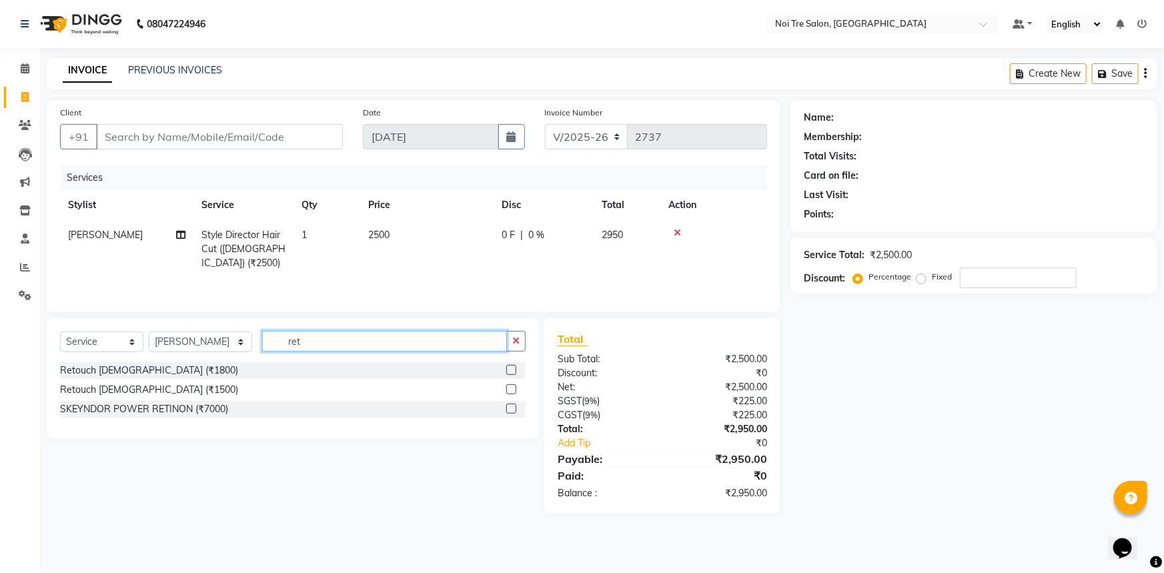
type input "ret"
drag, startPoint x: 509, startPoint y: 390, endPoint x: 465, endPoint y: 382, distance: 44.7
click at [508, 387] on label at bounding box center [511, 389] width 10 height 10
click at [508, 387] on input "checkbox" at bounding box center [510, 390] width 9 height 9
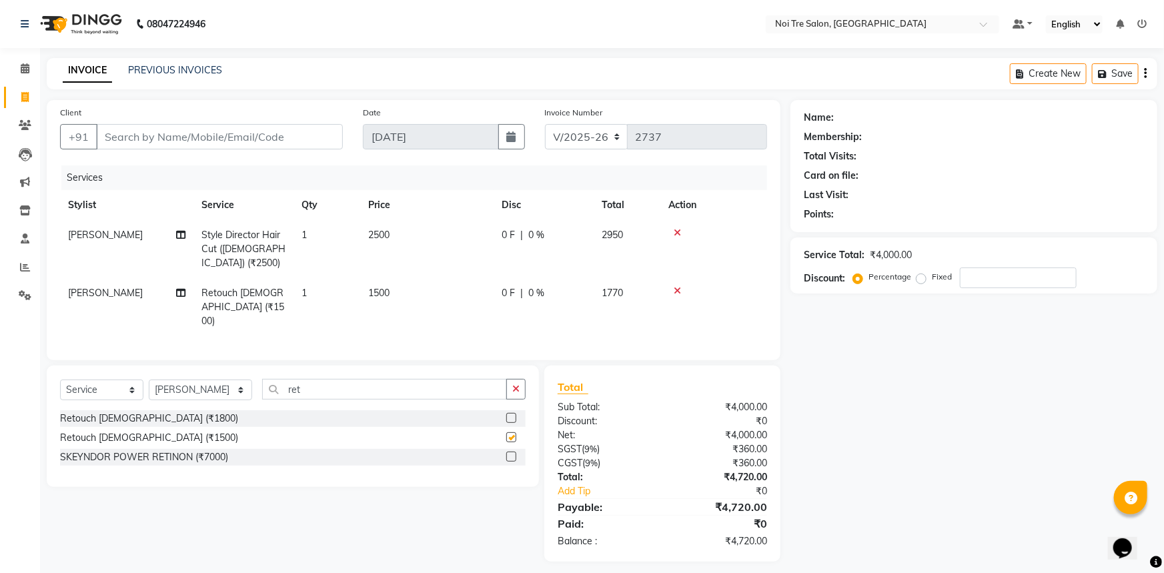
checkbox input "false"
click at [396, 285] on td "1500" at bounding box center [426, 307] width 133 height 58
select select "37891"
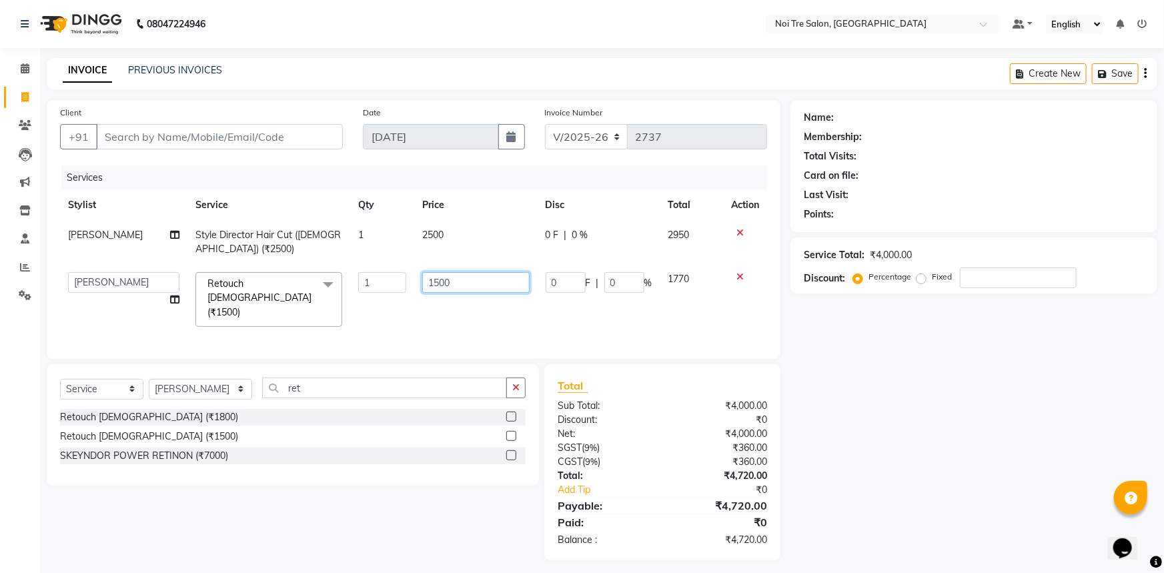
drag, startPoint x: 518, startPoint y: 277, endPoint x: 417, endPoint y: 293, distance: 102.7
click at [417, 293] on td "1500" at bounding box center [475, 299] width 123 height 71
type input "1800"
click at [460, 378] on input "ret" at bounding box center [384, 388] width 245 height 21
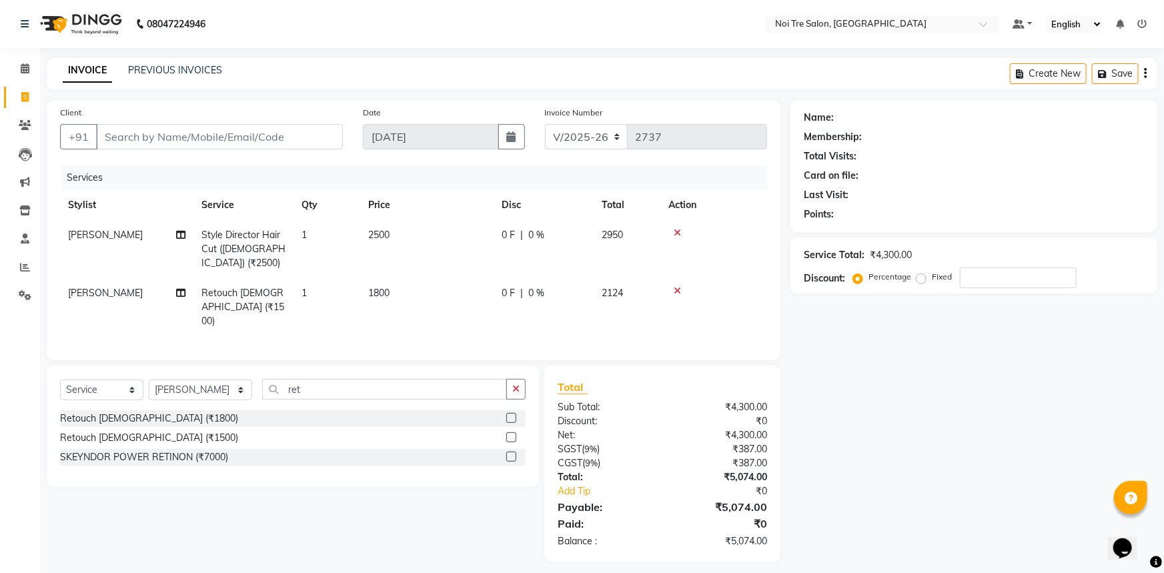
click at [446, 227] on td "2500" at bounding box center [426, 249] width 133 height 58
select select "37891"
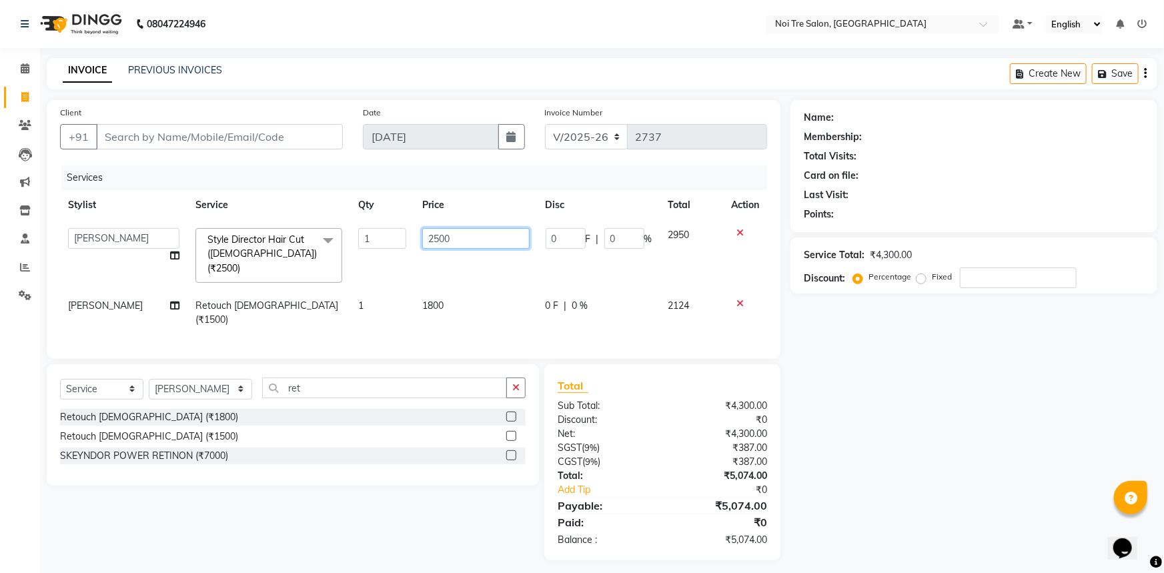
drag, startPoint x: 490, startPoint y: 238, endPoint x: 333, endPoint y: 237, distance: 157.4
click at [333, 237] on tr "AFSAR AKRAM ARPIT STYLE DIRECTOR Curls Color Ashok aslam ASLAM ATUL azad Azad B…" at bounding box center [413, 255] width 707 height 71
type input "2000"
drag, startPoint x: 912, startPoint y: 408, endPoint x: 473, endPoint y: 410, distance: 439.6
click at [912, 408] on div "Name: Membership: Total Visits: Card on file: Last Visit: Points: Service Total…" at bounding box center [978, 330] width 377 height 460
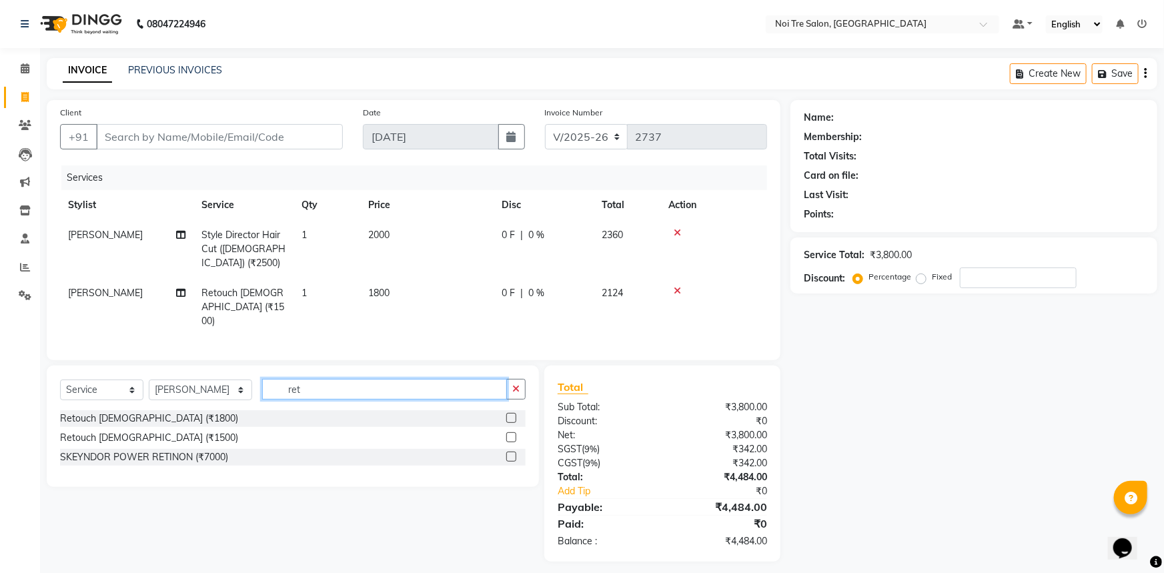
click at [324, 379] on input "ret" at bounding box center [384, 389] width 245 height 21
type input "r"
type input "kan"
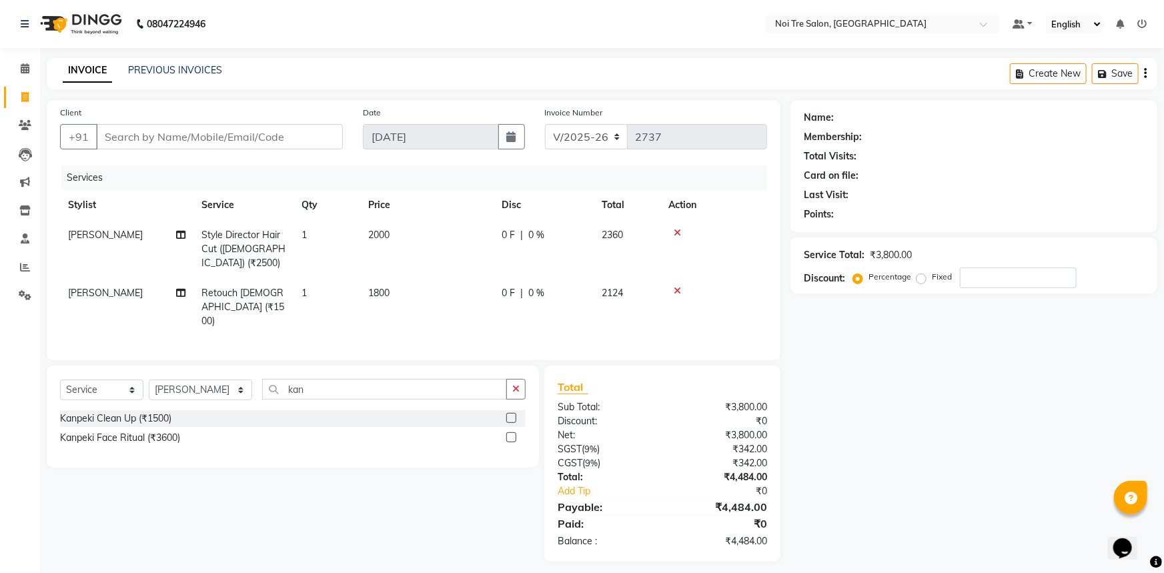
click at [512, 413] on label at bounding box center [511, 418] width 10 height 10
click at [512, 414] on input "checkbox" at bounding box center [510, 418] width 9 height 9
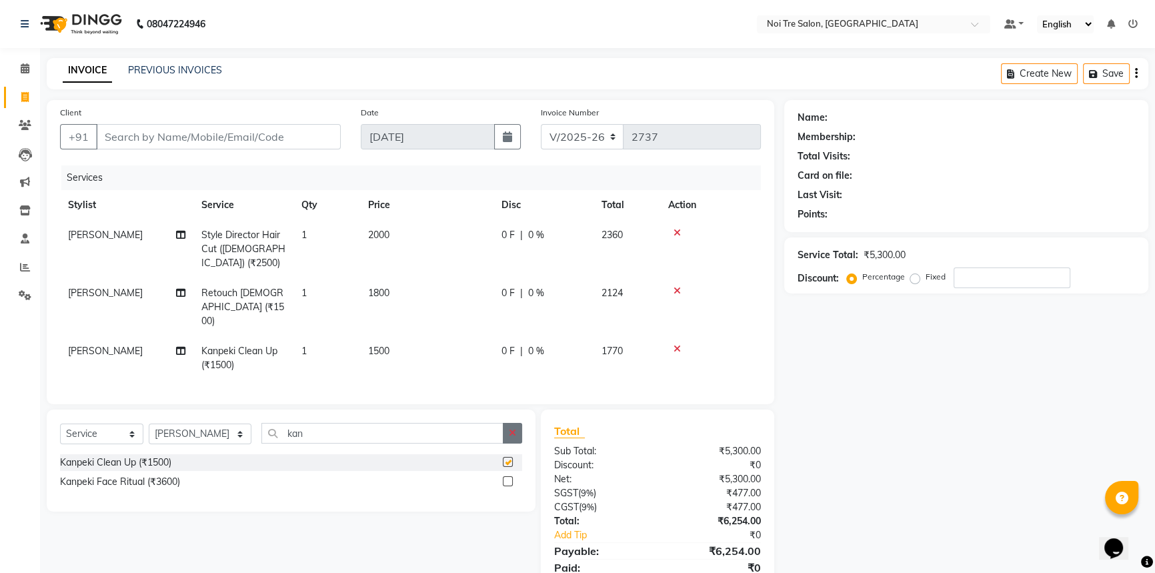
checkbox input "false"
click at [514, 428] on icon "button" at bounding box center [512, 432] width 7 height 9
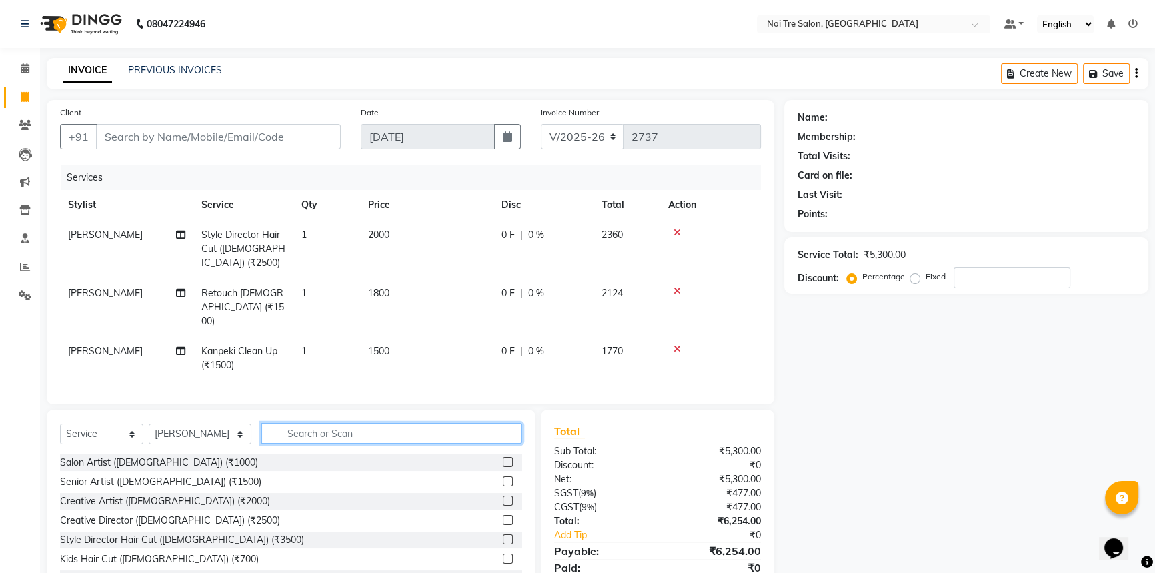
click at [389, 423] on input "text" at bounding box center [391, 433] width 260 height 21
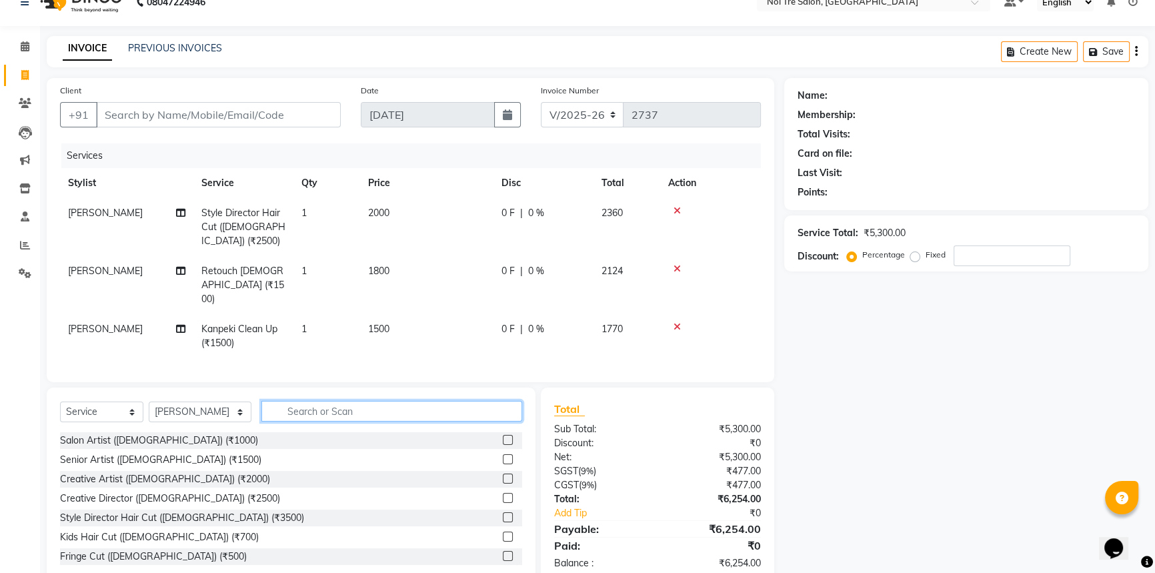
scroll to position [34, 0]
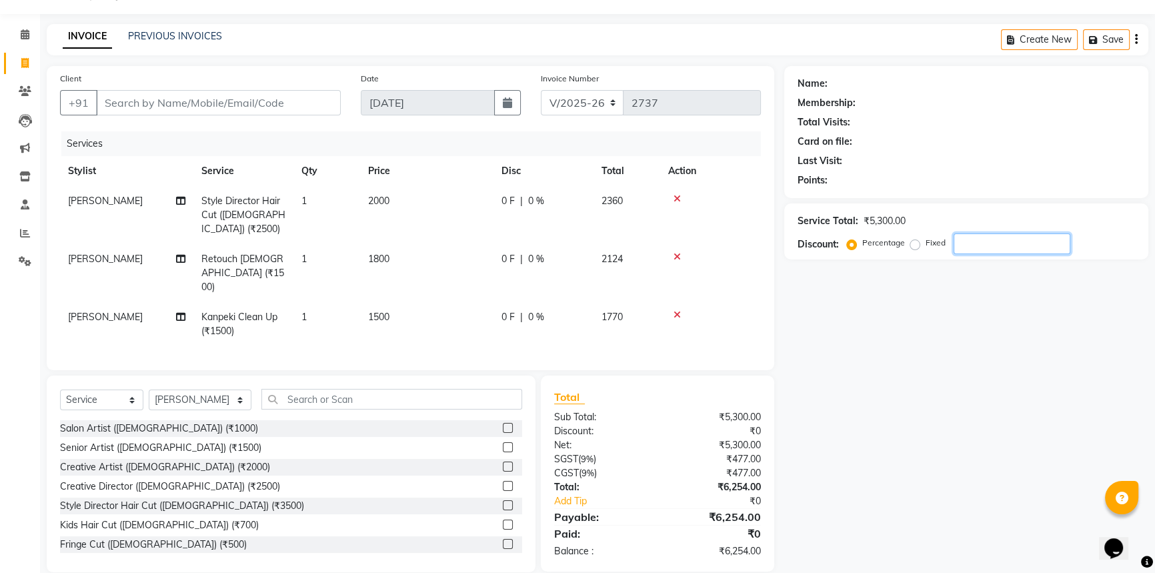
click at [1019, 245] on input "number" at bounding box center [1012, 243] width 117 height 21
type input "20"
click at [949, 372] on div "Name: Membership: Total Visits: Card on file: Last Visit: Points: Service Total…" at bounding box center [971, 319] width 374 height 506
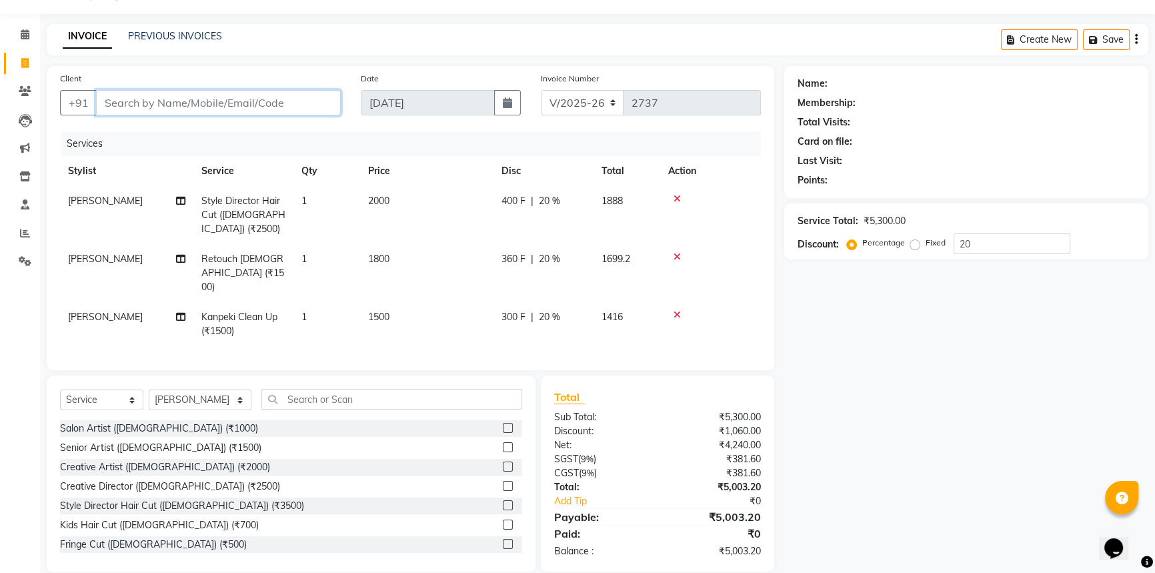
click at [249, 103] on input "Client" at bounding box center [218, 102] width 245 height 25
click at [913, 365] on div "Name: Membership: Total Visits: Card on file: Last Visit: Points: Service Total…" at bounding box center [971, 319] width 374 height 506
click at [215, 108] on input "Client" at bounding box center [218, 102] width 245 height 25
type input "s"
type input "0"
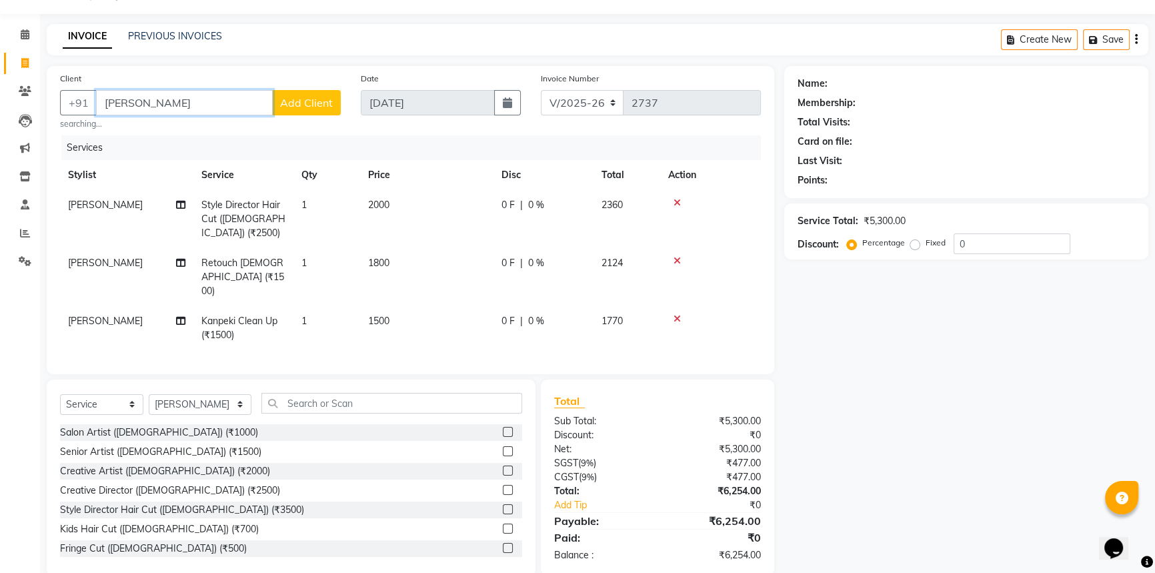
click at [135, 111] on input "shelly" at bounding box center [184, 102] width 177 height 25
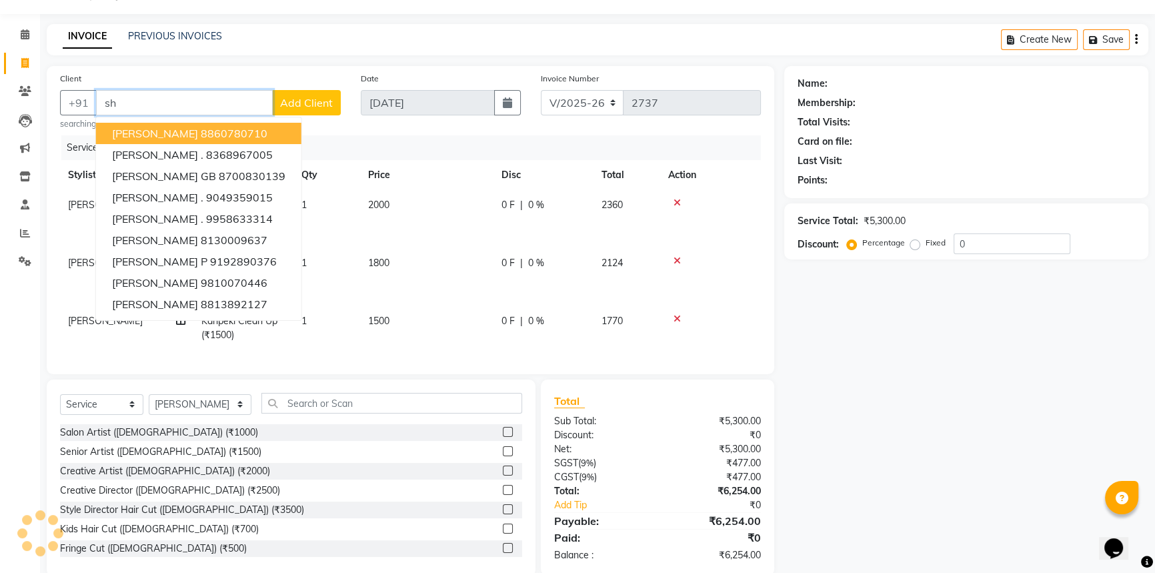
type input "s"
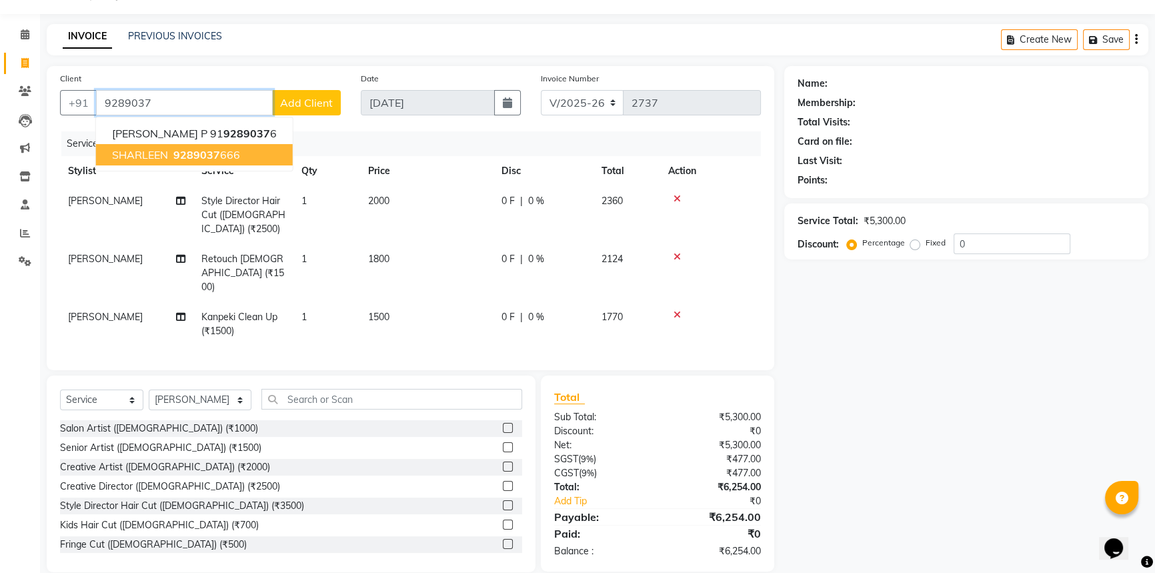
click at [157, 159] on span "SHARLEEN" at bounding box center [140, 154] width 56 height 13
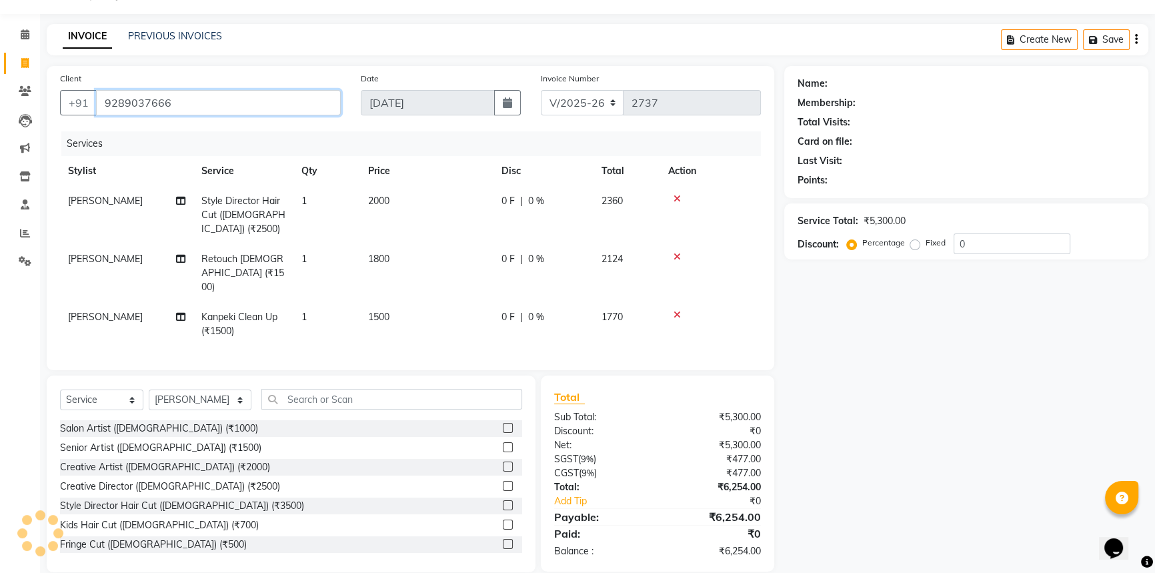
type input "9289037666"
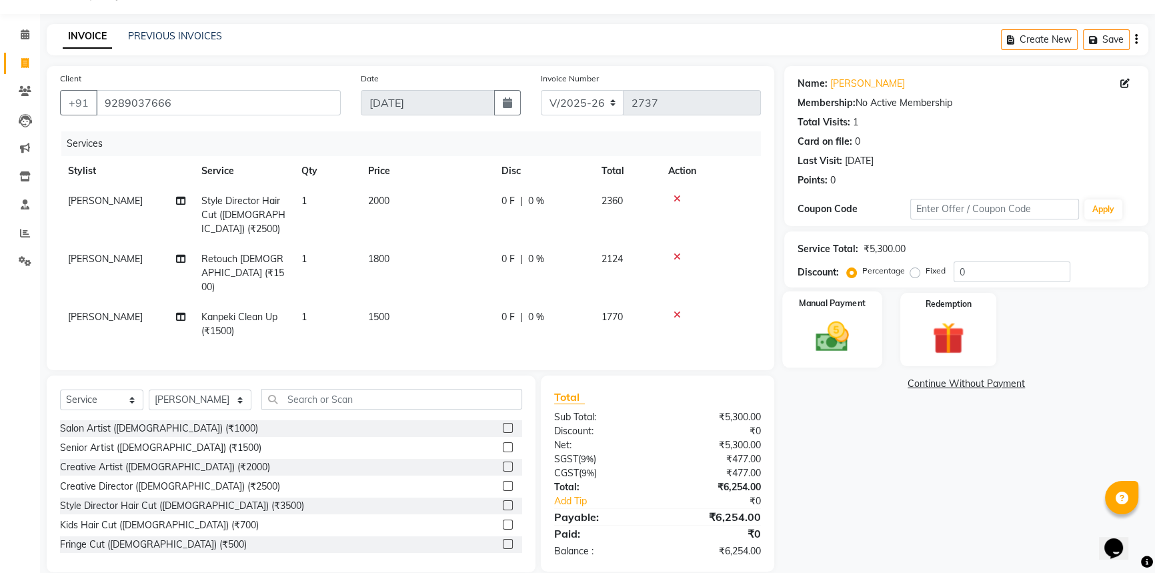
click at [836, 326] on img at bounding box center [833, 336] width 54 height 38
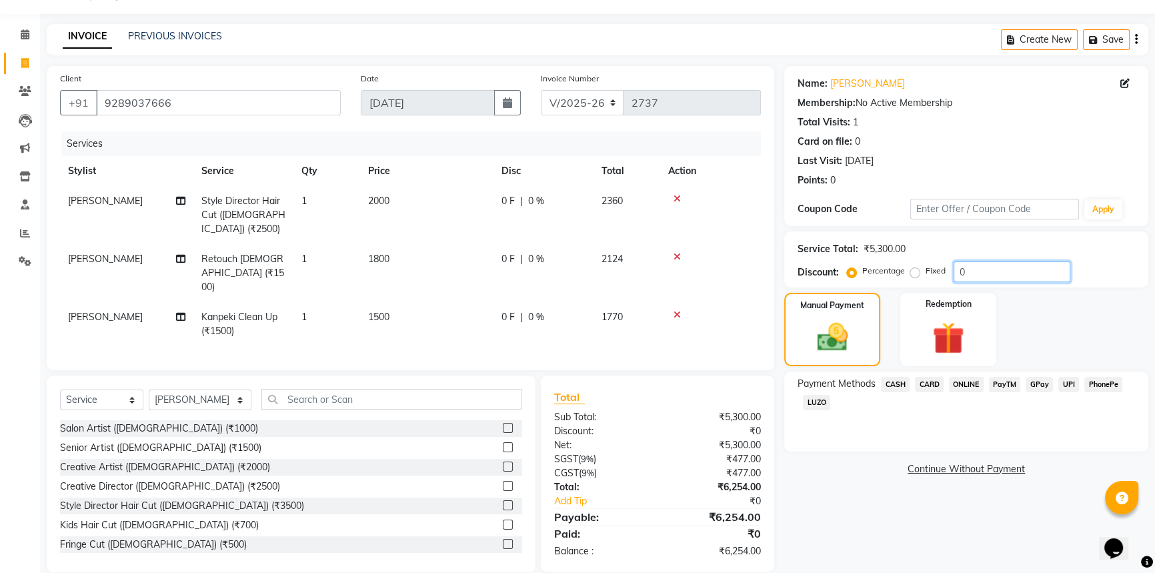
click at [995, 275] on input "0" at bounding box center [1012, 271] width 117 height 21
type input "20.05"
click at [854, 486] on div "Name: Sharleen Membership: No Active Membership Total Visits: 1 Card on file: 0…" at bounding box center [971, 319] width 374 height 506
click at [1073, 384] on span "UPI" at bounding box center [1069, 384] width 21 height 15
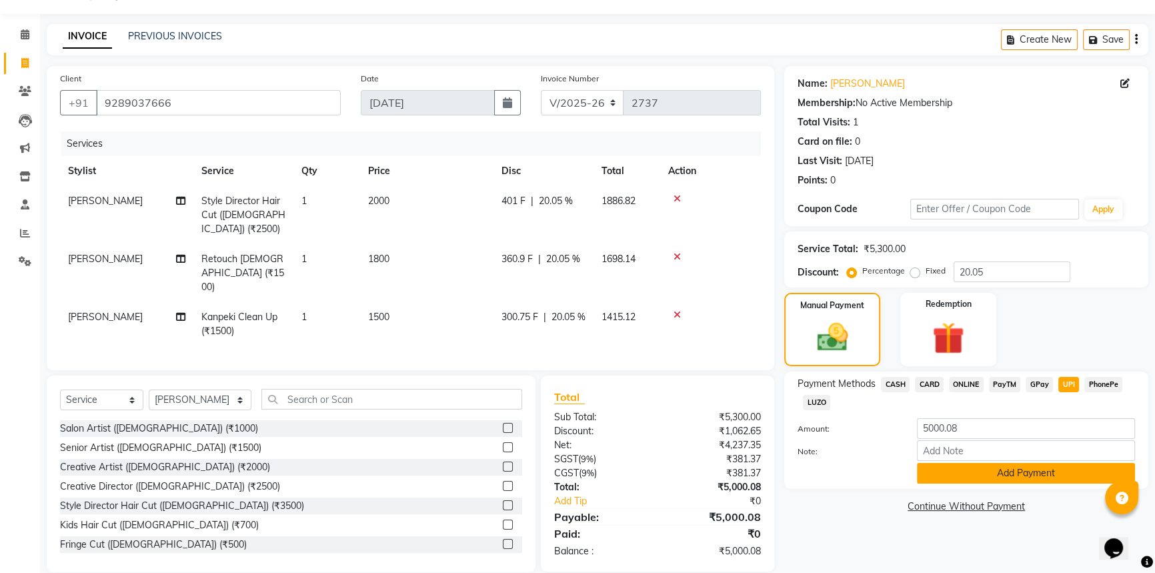
click at [1031, 476] on button "Add Payment" at bounding box center [1026, 473] width 218 height 21
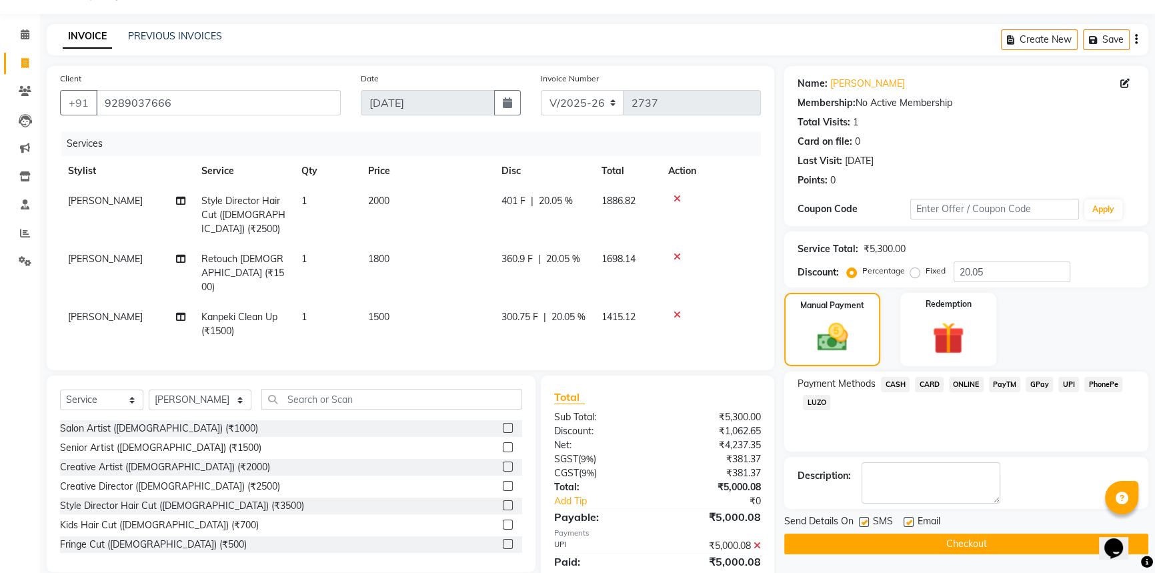
scroll to position [62, 0]
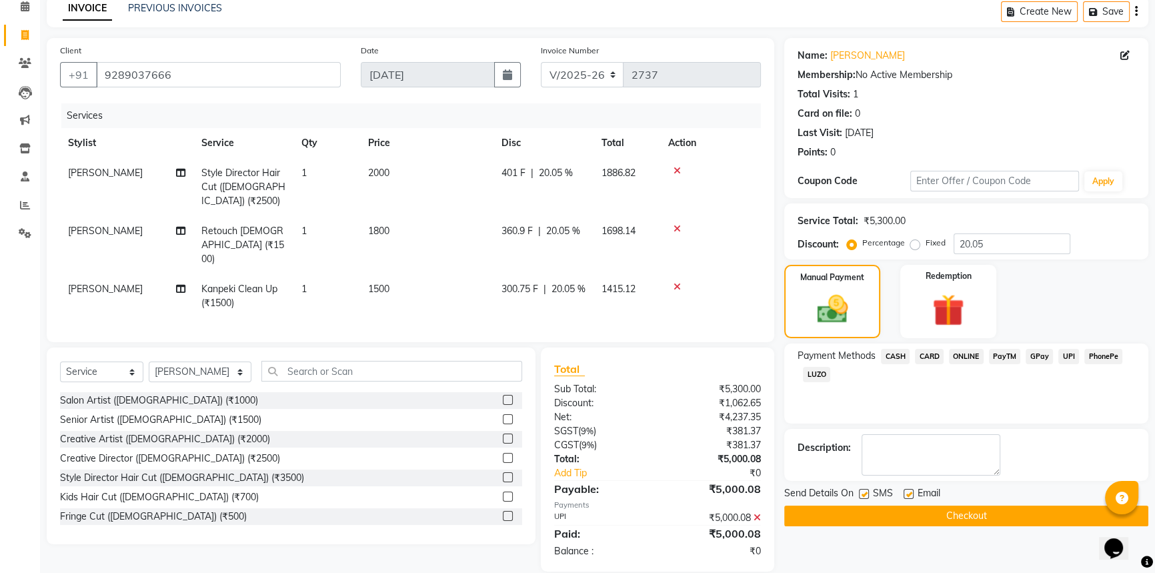
click at [944, 512] on button "Checkout" at bounding box center [966, 516] width 364 height 21
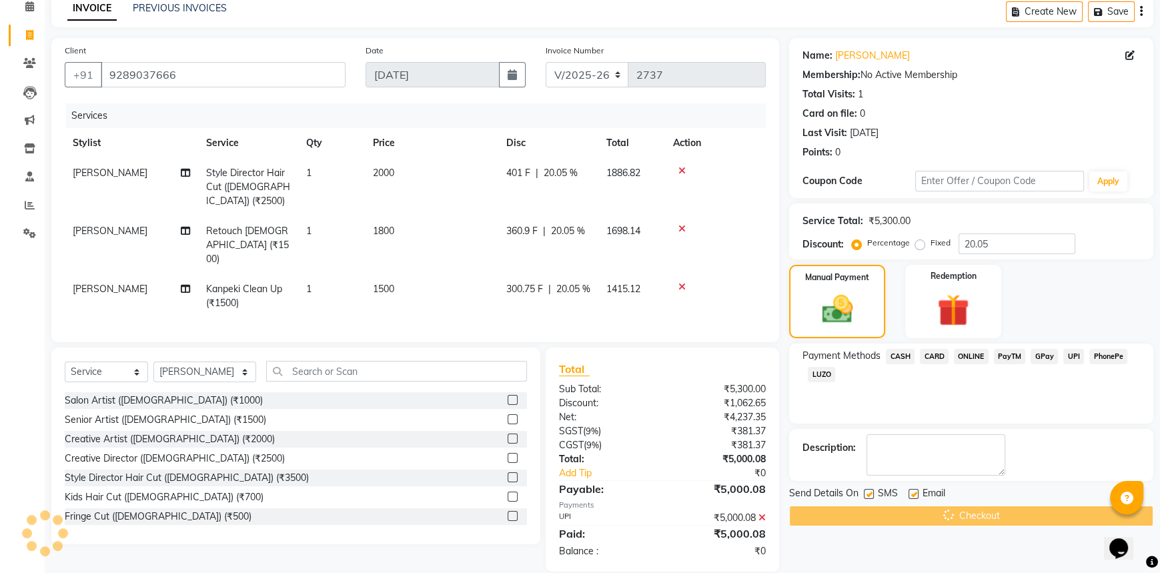
scroll to position [0, 0]
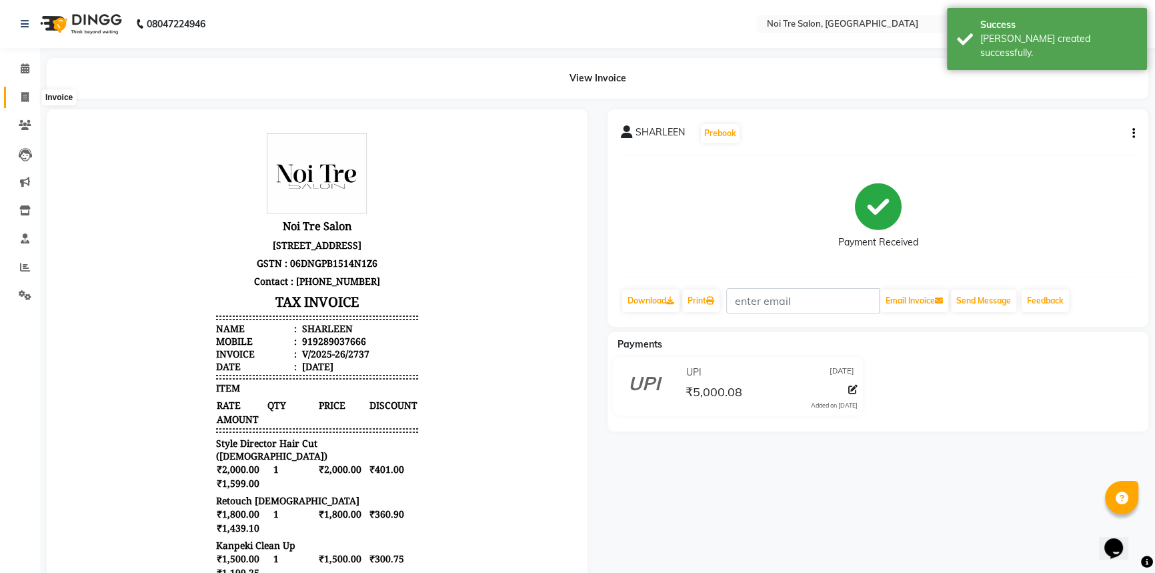
click at [26, 92] on icon at bounding box center [24, 97] width 7 height 10
select select "service"
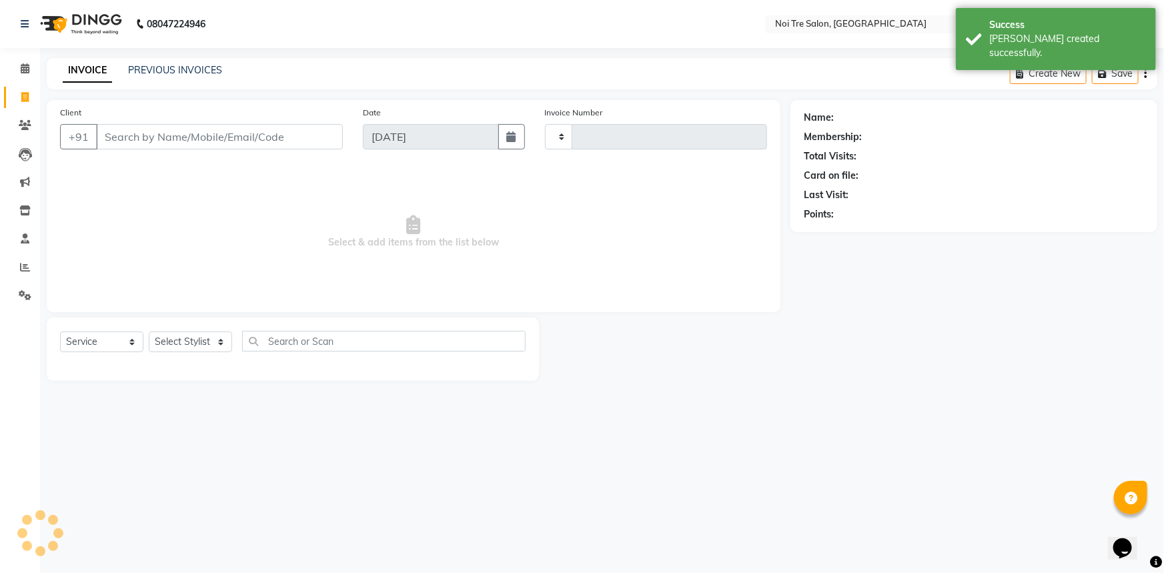
type input "2738"
select select "3710"
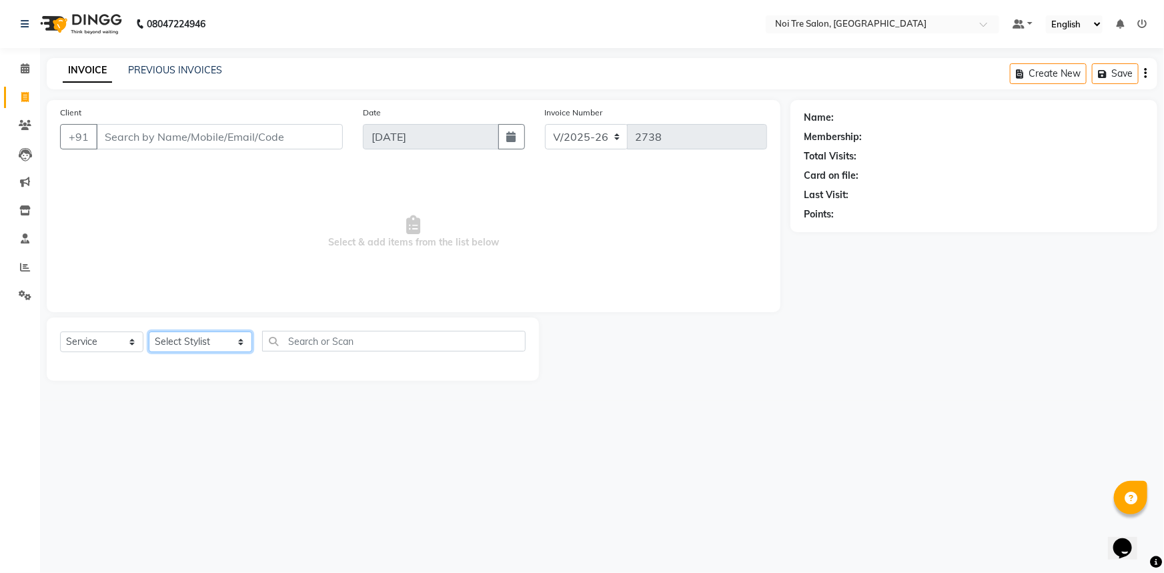
click at [218, 345] on select "Select Stylist [PERSON_NAME] [PERSON_NAME] STYLE DIRECTOR Curls Color [PERSON_N…" at bounding box center [200, 341] width 103 height 21
select select "37889"
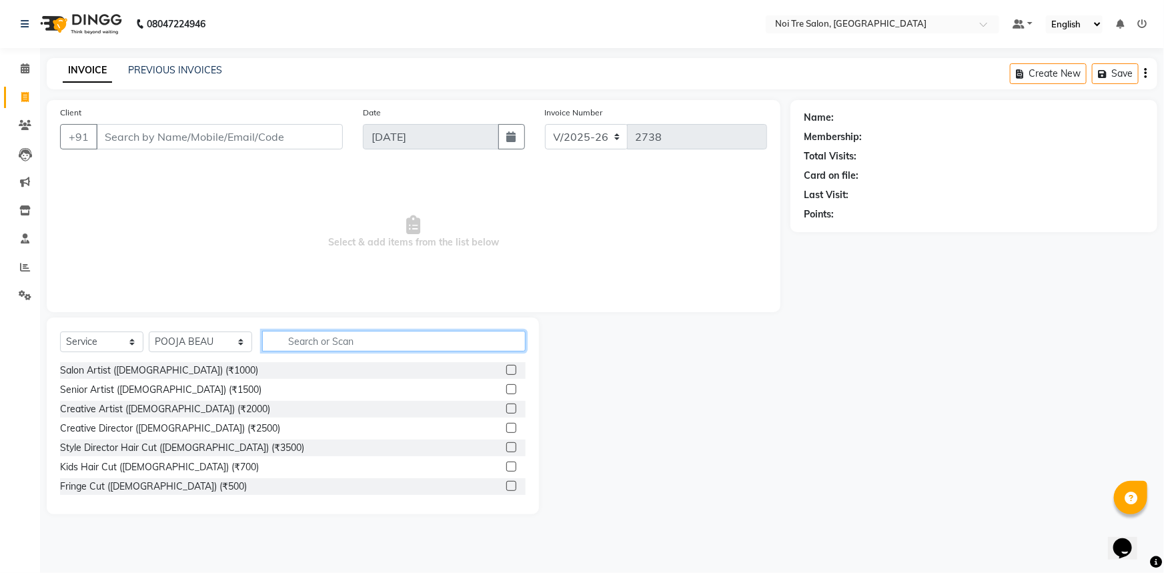
click at [296, 336] on input "text" at bounding box center [394, 341] width 264 height 21
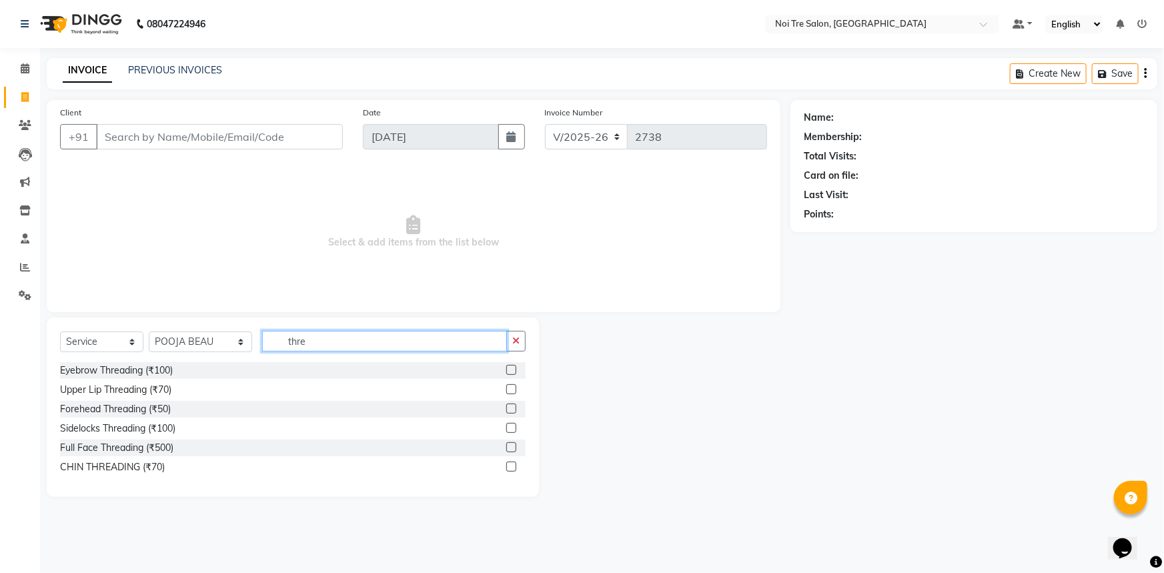
type input "thre"
click at [512, 368] on label at bounding box center [511, 370] width 10 height 10
click at [512, 368] on input "checkbox" at bounding box center [510, 370] width 9 height 9
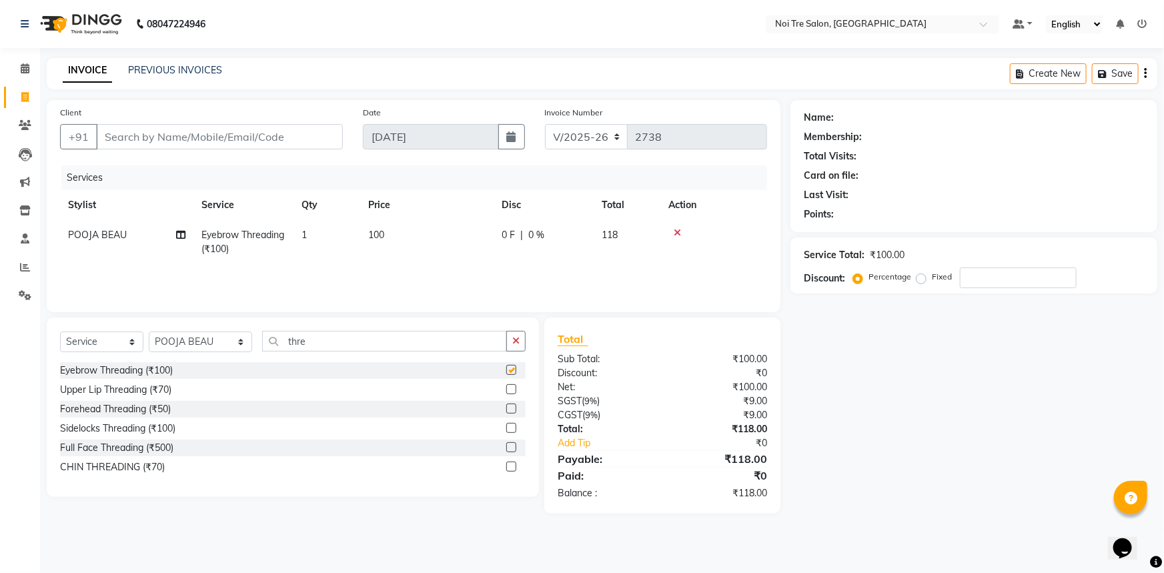
checkbox input "false"
click at [412, 213] on th "Price" at bounding box center [426, 205] width 133 height 30
click at [462, 249] on td "100" at bounding box center [426, 242] width 133 height 44
select select "37889"
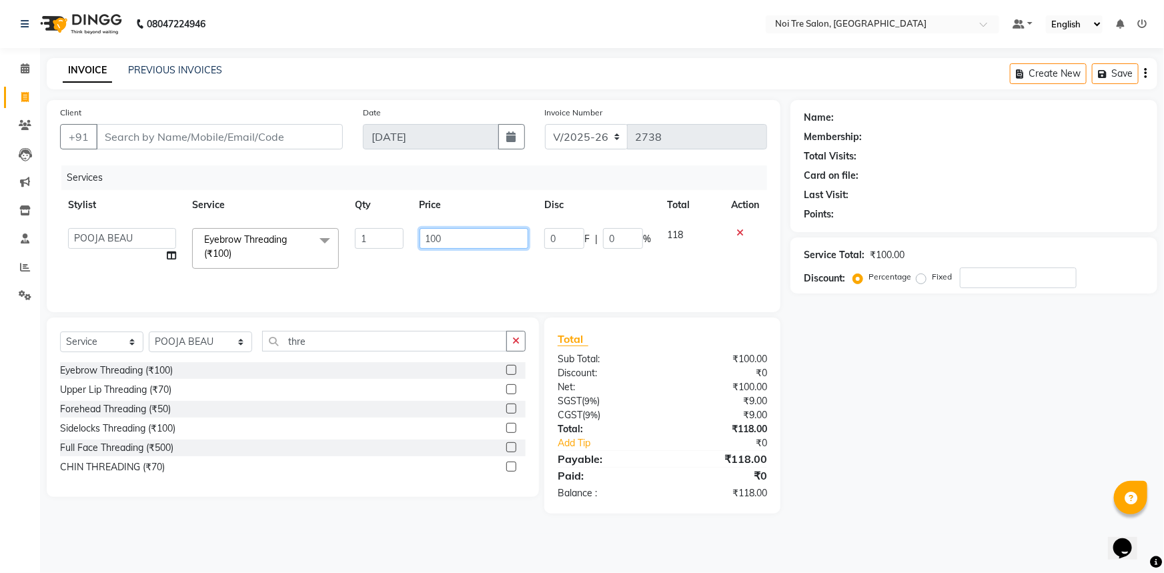
drag, startPoint x: 461, startPoint y: 243, endPoint x: 420, endPoint y: 241, distance: 40.8
click at [420, 241] on input "100" at bounding box center [474, 238] width 109 height 21
type input "150"
drag, startPoint x: 514, startPoint y: 334, endPoint x: 504, endPoint y: 334, distance: 10.0
click at [513, 334] on button "button" at bounding box center [515, 341] width 19 height 21
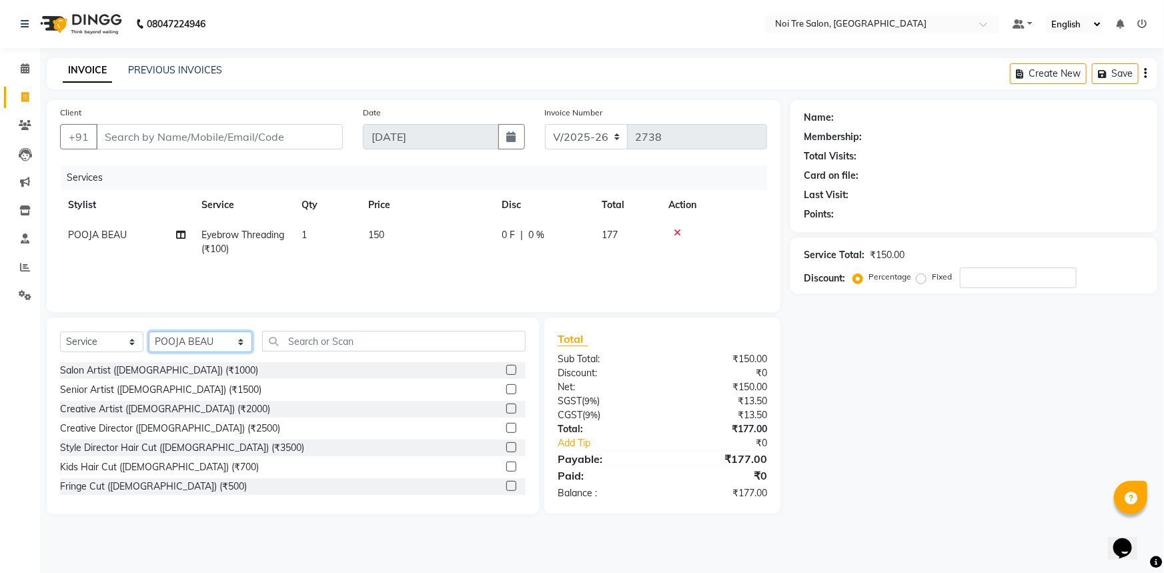
click at [226, 345] on select "Select Stylist [PERSON_NAME] [PERSON_NAME] STYLE DIRECTOR Curls Color [PERSON_N…" at bounding box center [200, 341] width 103 height 21
select select "37876"
click at [149, 331] on select "Select Stylist [PERSON_NAME] [PERSON_NAME] STYLE DIRECTOR Curls Color [PERSON_N…" at bounding box center [200, 341] width 103 height 21
click at [940, 346] on div "Name: Membership: Total Visits: Card on file: Last Visit: Points: Service Total…" at bounding box center [978, 307] width 377 height 414
click at [239, 344] on select "Select Stylist [PERSON_NAME] [PERSON_NAME] STYLE DIRECTOR Curls Color [PERSON_N…" at bounding box center [200, 341] width 103 height 21
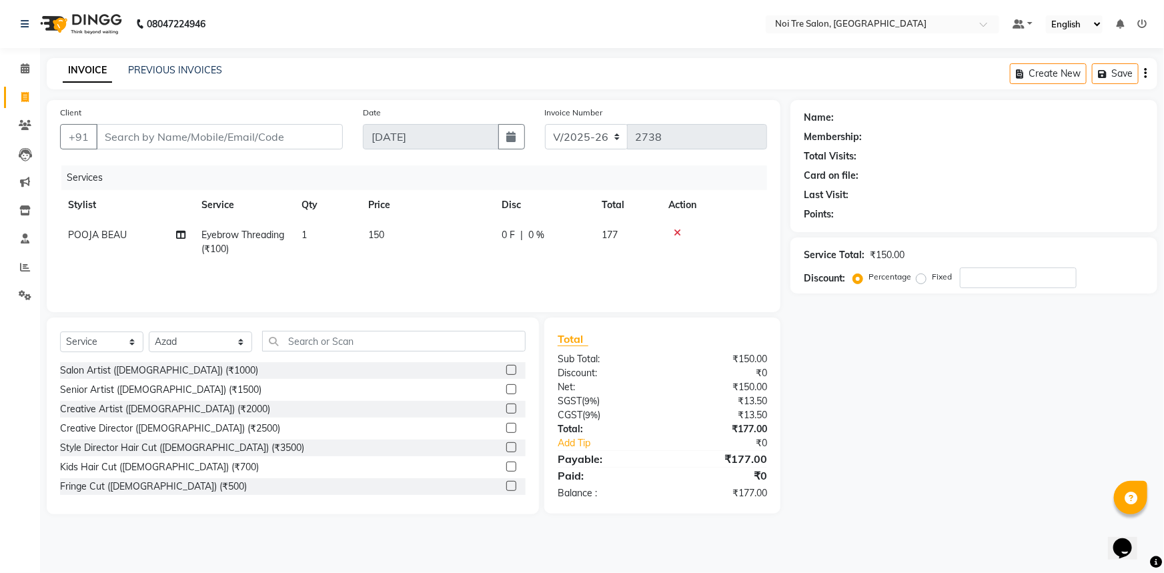
click at [852, 410] on div "Name: Membership: Total Visits: Card on file: Last Visit: Points: Service Total…" at bounding box center [978, 307] width 377 height 414
click at [355, 340] on input "text" at bounding box center [394, 341] width 264 height 21
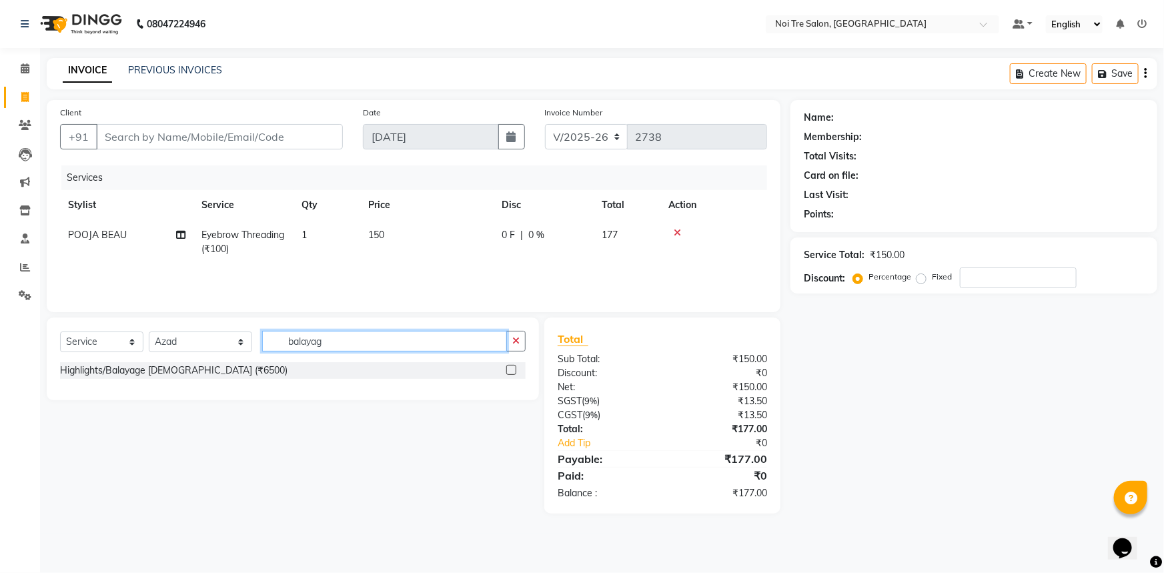
type input "balayag"
click at [512, 366] on label at bounding box center [511, 370] width 10 height 10
click at [512, 366] on input "checkbox" at bounding box center [510, 370] width 9 height 9
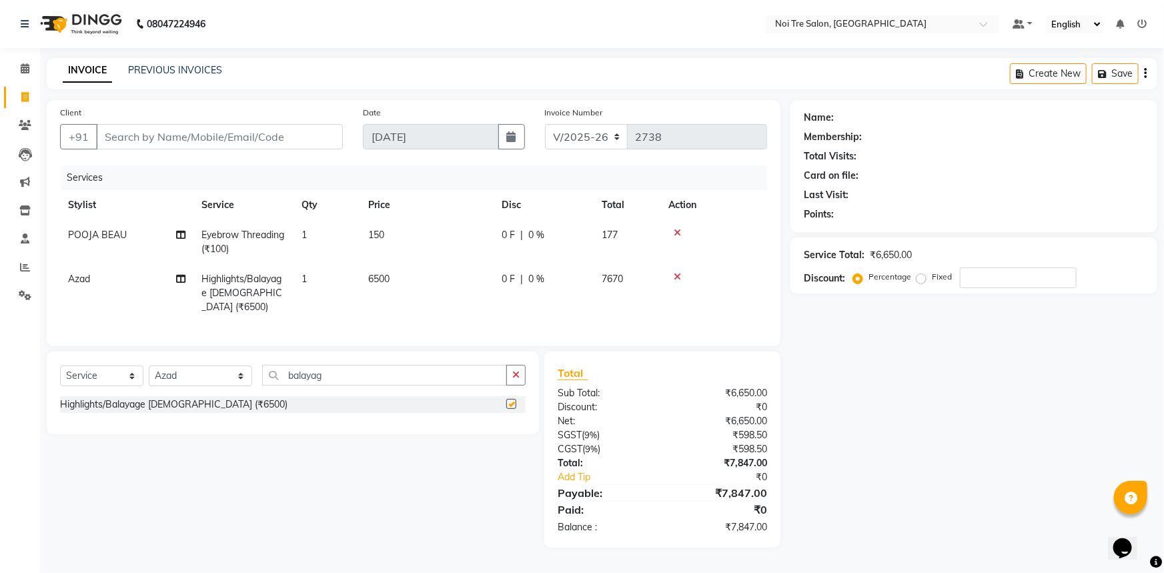
checkbox input "false"
click at [435, 271] on td "6500" at bounding box center [426, 293] width 133 height 58
select select "37876"
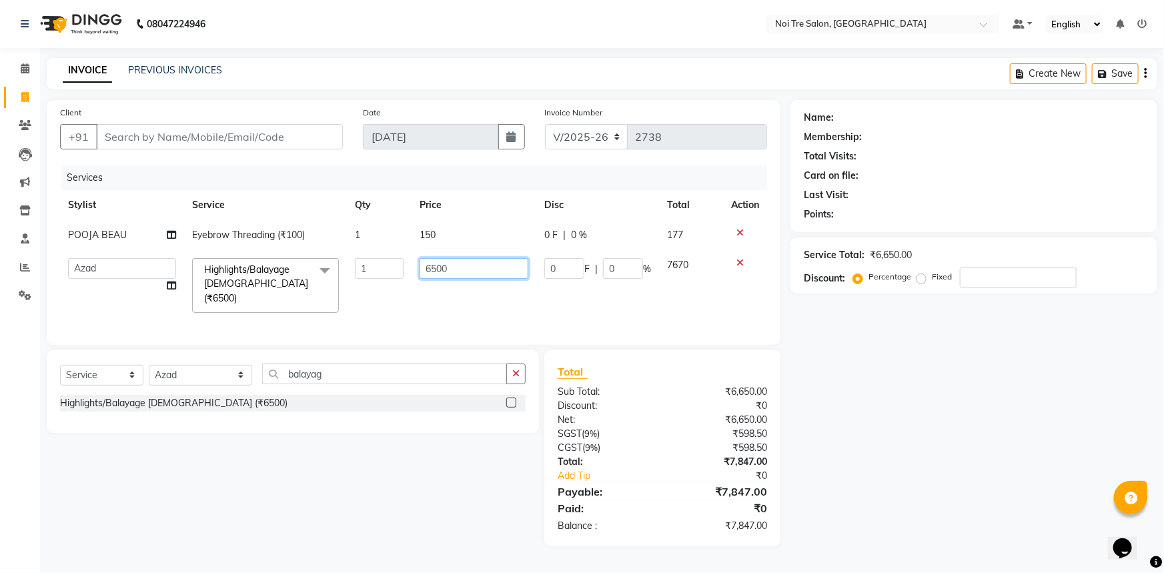
drag, startPoint x: 474, startPoint y: 269, endPoint x: 388, endPoint y: 278, distance: 85.8
click at [388, 278] on tr "AFSAR AKRAM ARPIT STYLE DIRECTOR Curls Color Ashok aslam ASLAM ATUL azad Azad B…" at bounding box center [413, 285] width 707 height 71
type input "12500"
click at [927, 432] on div "Name: Membership: Total Visits: Card on file: Last Visit: Points: Service Total…" at bounding box center [978, 323] width 377 height 446
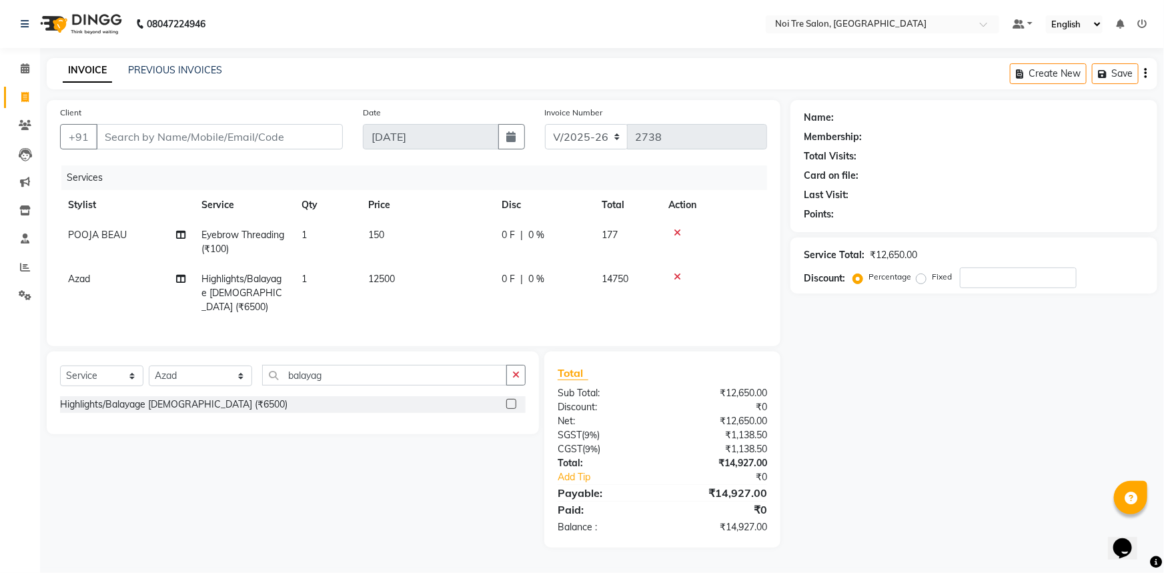
click at [855, 419] on div "Name: Membership: Total Visits: Card on file: Last Visit: Points: Service Total…" at bounding box center [978, 324] width 377 height 448
click at [926, 429] on div "Name: Membership: Total Visits: Card on file: Last Visit: Points: Service Total…" at bounding box center [978, 324] width 377 height 448
click at [247, 137] on input "Client" at bounding box center [219, 136] width 247 height 25
click at [947, 478] on div "Name: Membership: Total Visits: Card on file: Last Visit: Points: Service Total…" at bounding box center [978, 324] width 377 height 448
click at [249, 143] on input "Client" at bounding box center [219, 136] width 247 height 25
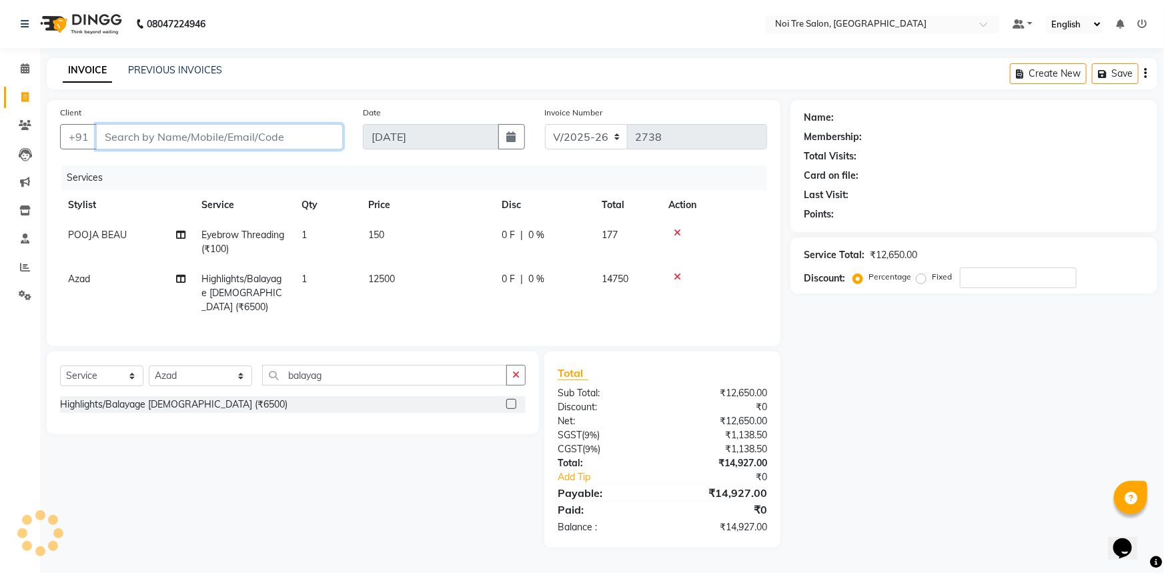
click at [223, 143] on input "Client" at bounding box center [219, 136] width 247 height 25
type input "9"
type input "0"
type input "9145849929"
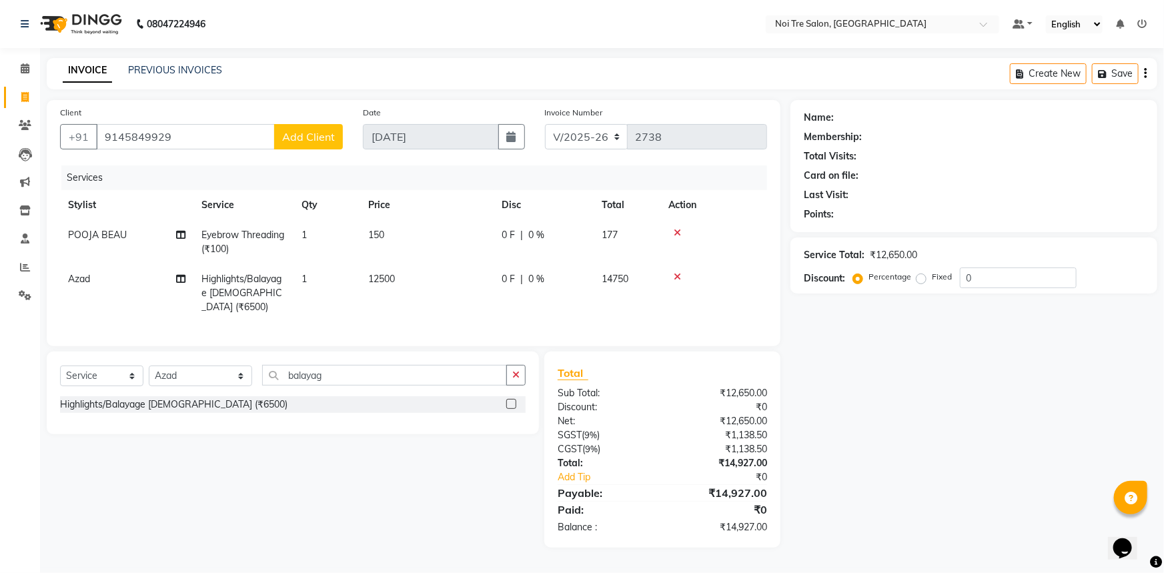
click at [303, 136] on span "Add Client" at bounding box center [308, 136] width 53 height 13
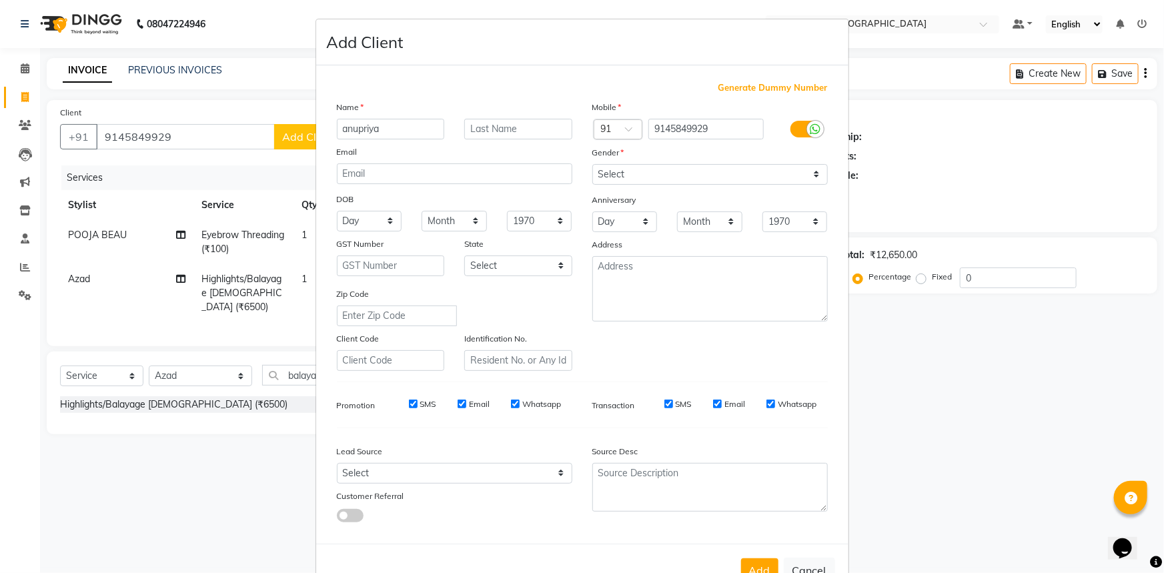
type input "anupriya"
click at [702, 173] on select "Select Male Female Other Prefer Not To Say" at bounding box center [709, 174] width 235 height 21
select select "female"
click at [592, 164] on select "Select Male Female Other Prefer Not To Say" at bounding box center [709, 174] width 235 height 21
drag, startPoint x: 476, startPoint y: 474, endPoint x: 469, endPoint y: 468, distance: 9.0
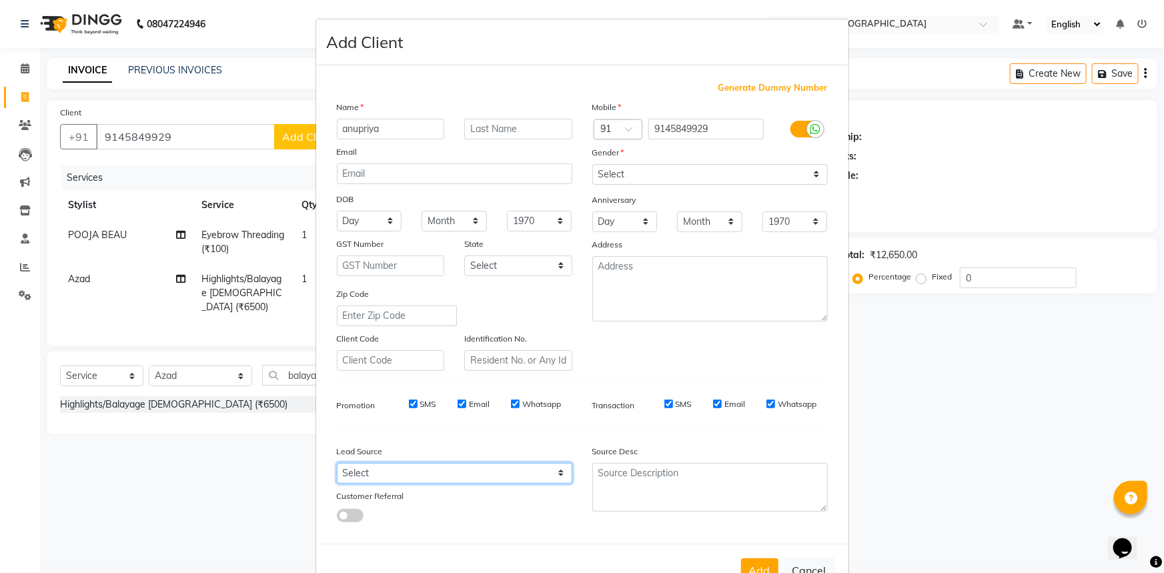
click at [476, 474] on select "Select Walk-in Referral Internet Friend Word of Mouth Advertisement Facebook Ju…" at bounding box center [454, 473] width 235 height 21
select select "26989"
click at [337, 466] on select "Select Walk-in Referral Internet Friend Word of Mouth Advertisement Facebook Ju…" at bounding box center [454, 473] width 235 height 21
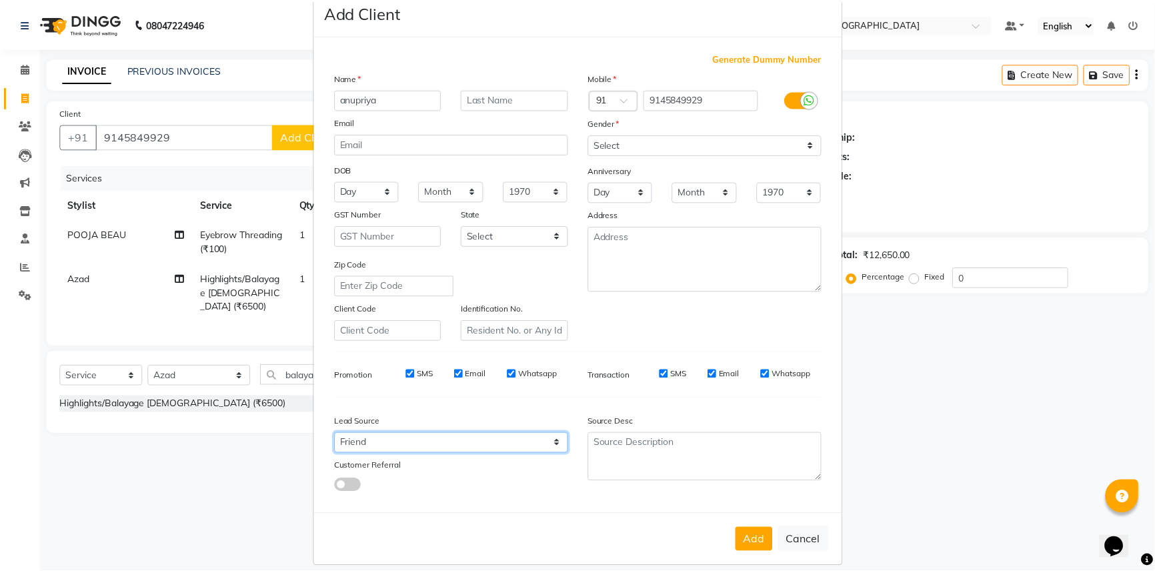
scroll to position [47, 0]
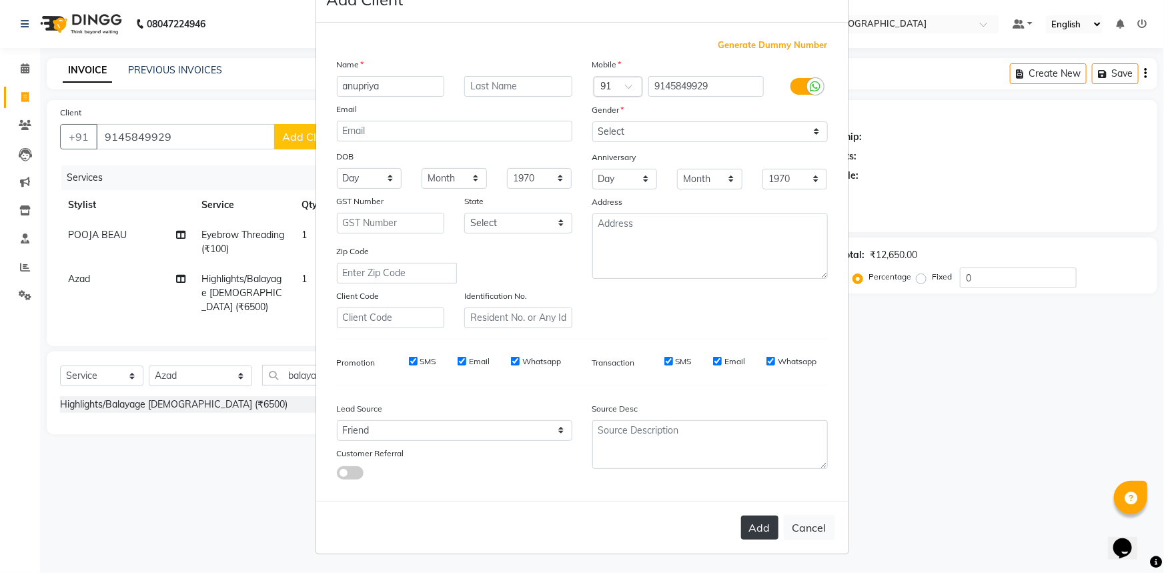
click at [748, 526] on button "Add" at bounding box center [759, 528] width 37 height 24
select select
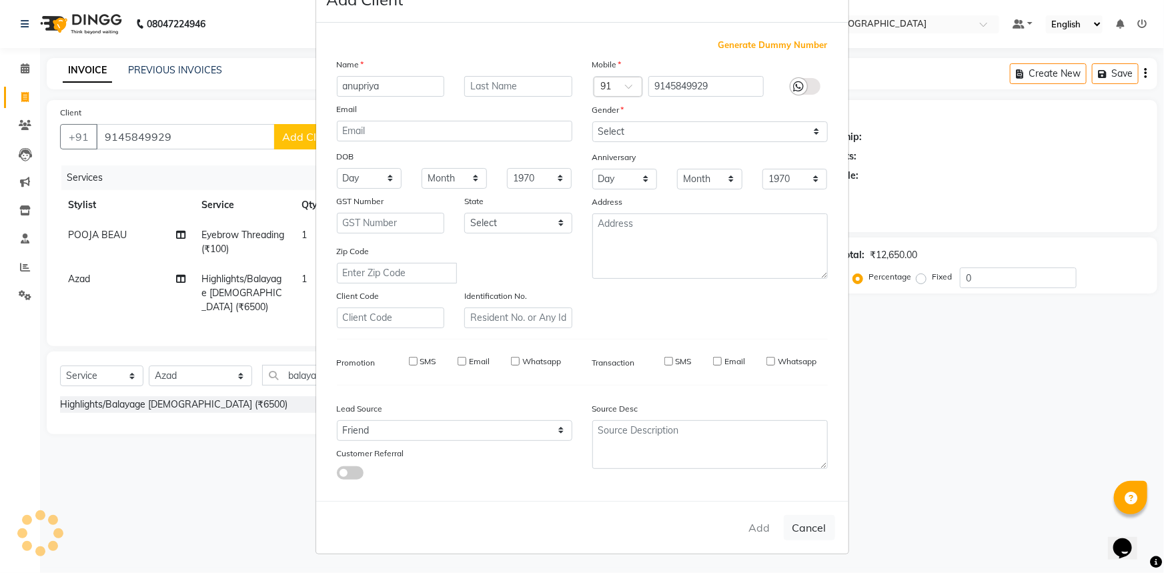
select select
checkbox input "false"
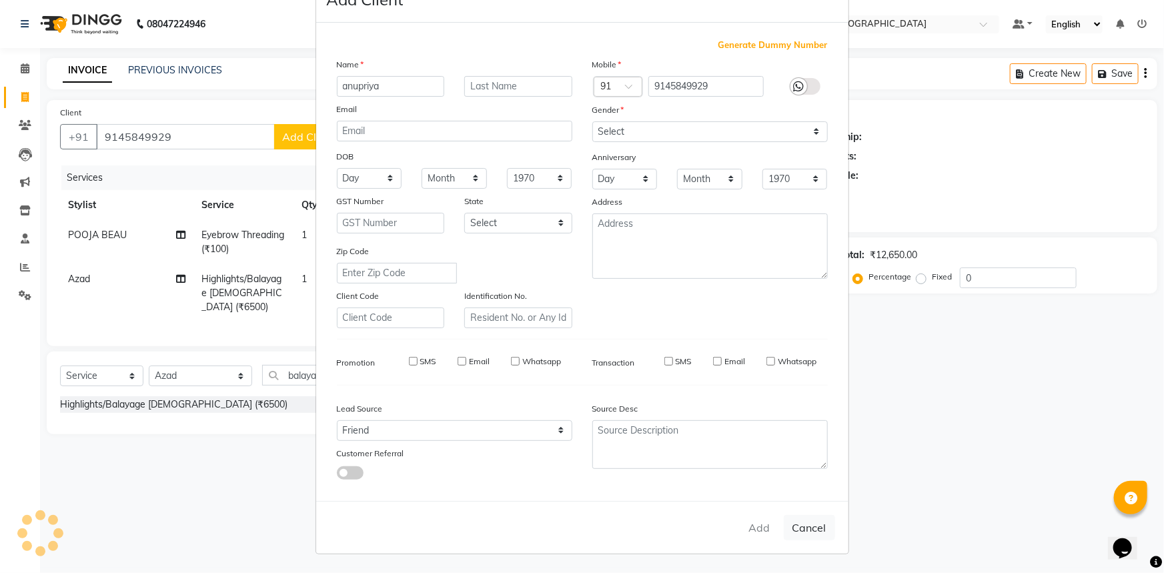
checkbox input "false"
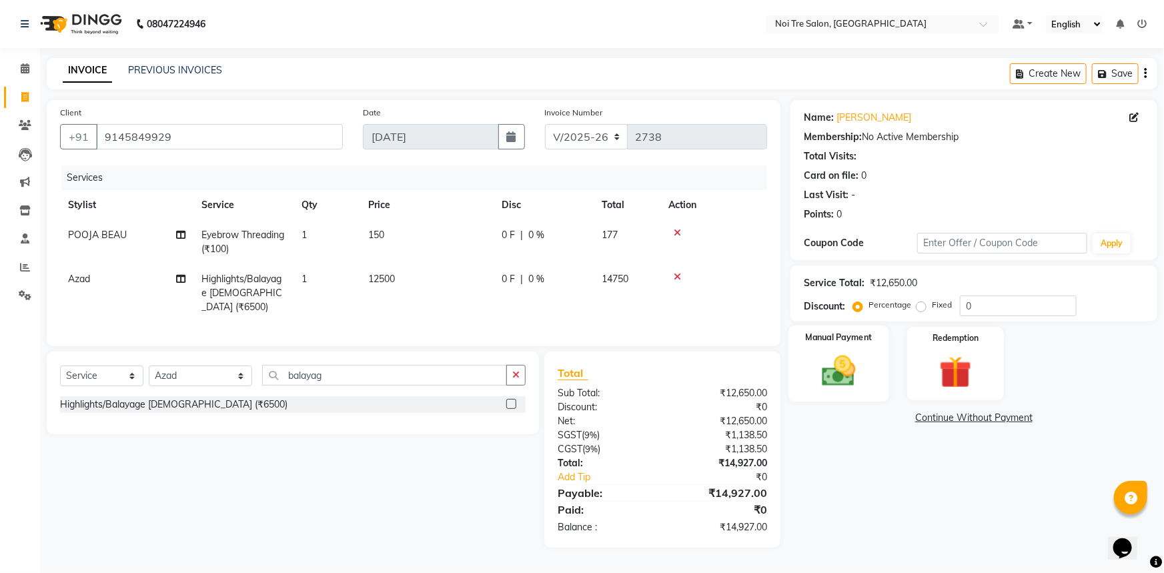
click at [867, 360] on div "Manual Payment" at bounding box center [838, 363] width 101 height 77
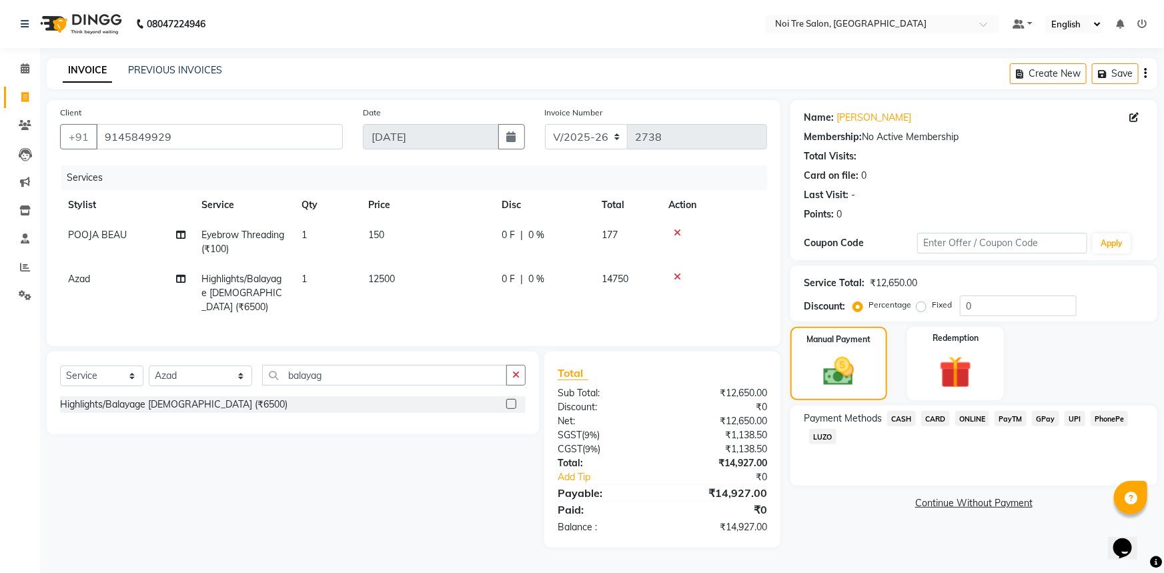
click at [934, 412] on span "CARD" at bounding box center [935, 418] width 29 height 15
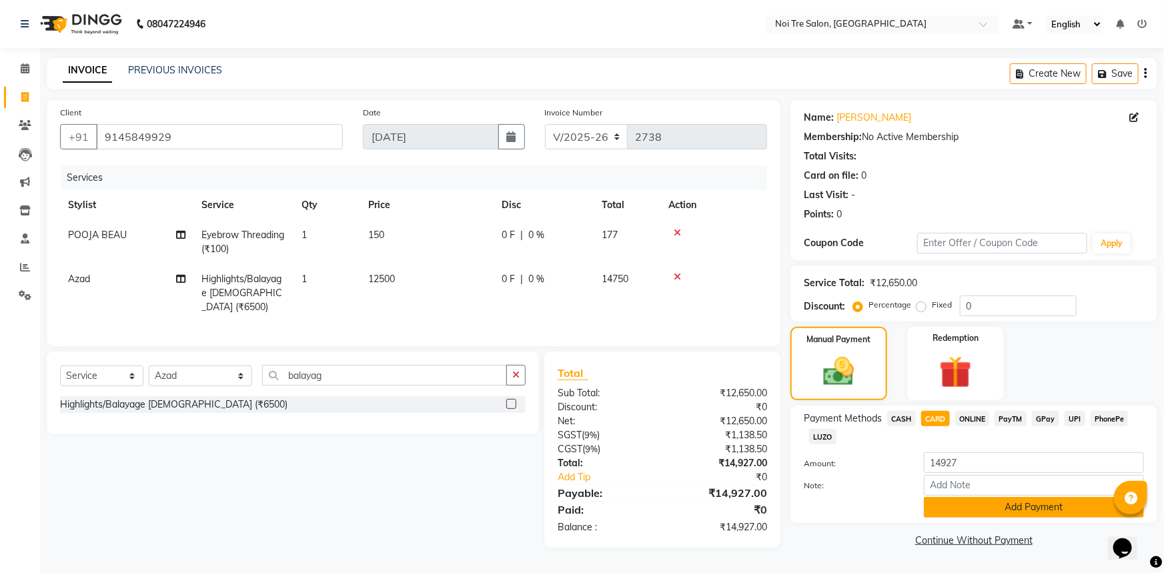
click at [1065, 510] on button "Add Payment" at bounding box center [1034, 507] width 220 height 21
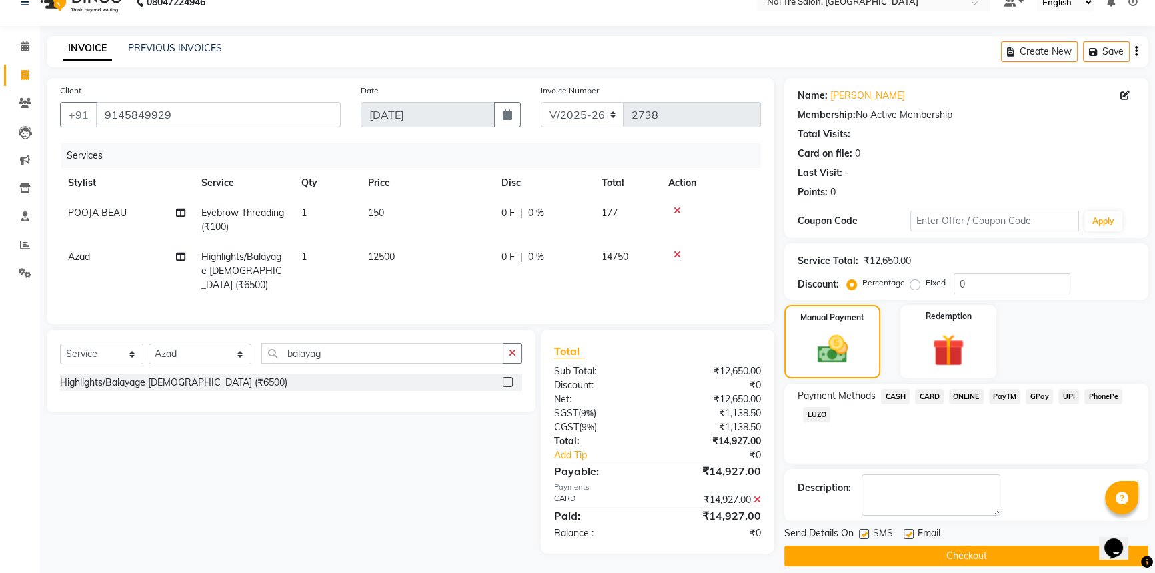
scroll to position [34, 0]
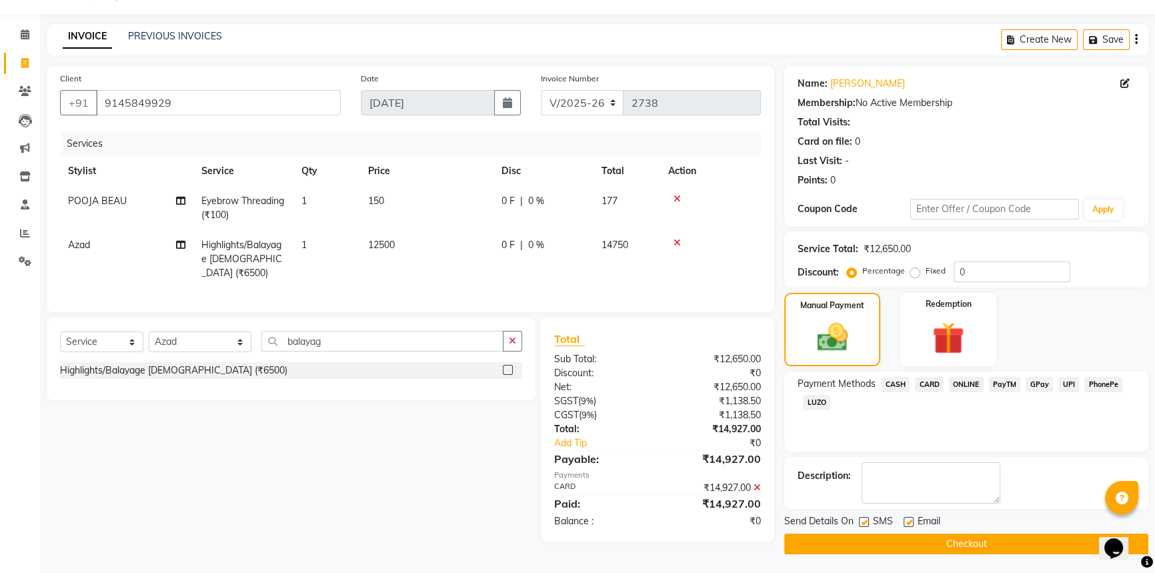
click at [936, 544] on button "Checkout" at bounding box center [966, 544] width 364 height 21
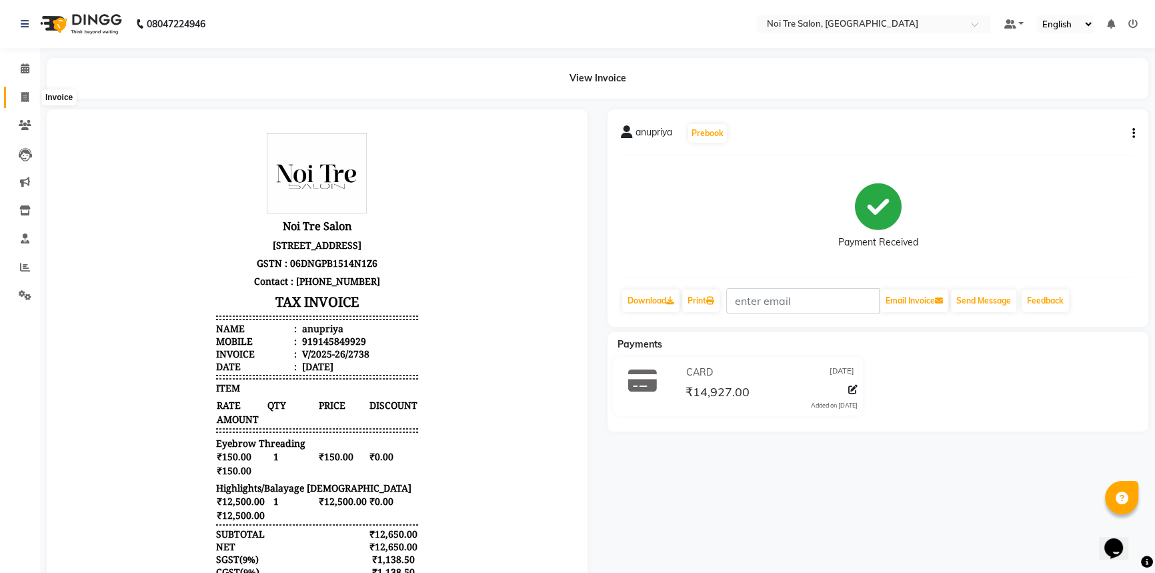
drag, startPoint x: 21, startPoint y: 102, endPoint x: 23, endPoint y: 89, distance: 12.8
click at [21, 102] on span at bounding box center [24, 97] width 23 height 15
select select "service"
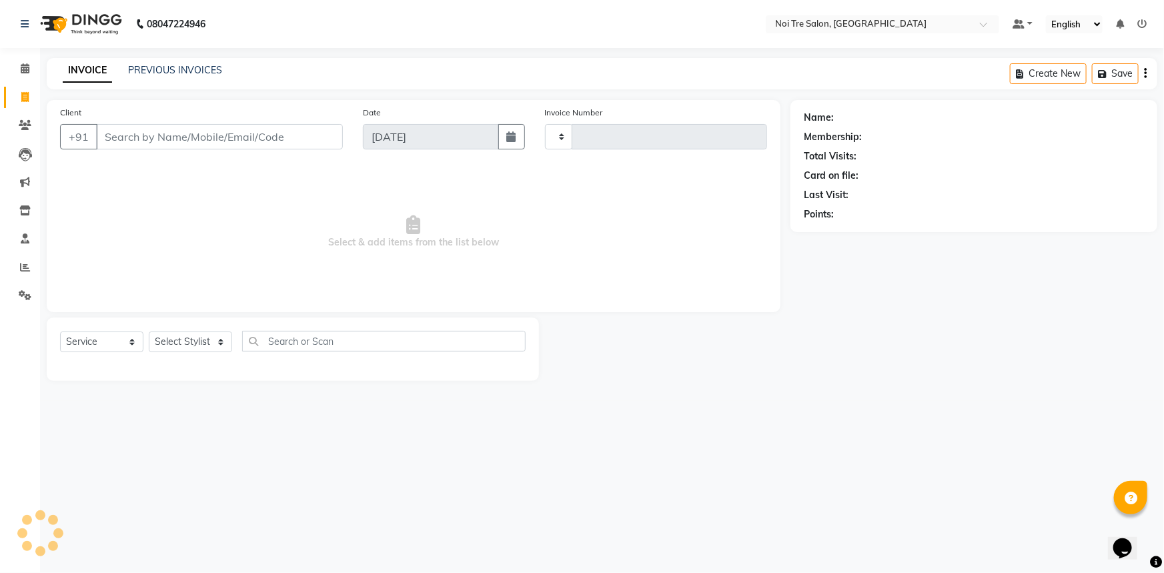
type input "2739"
select select "3710"
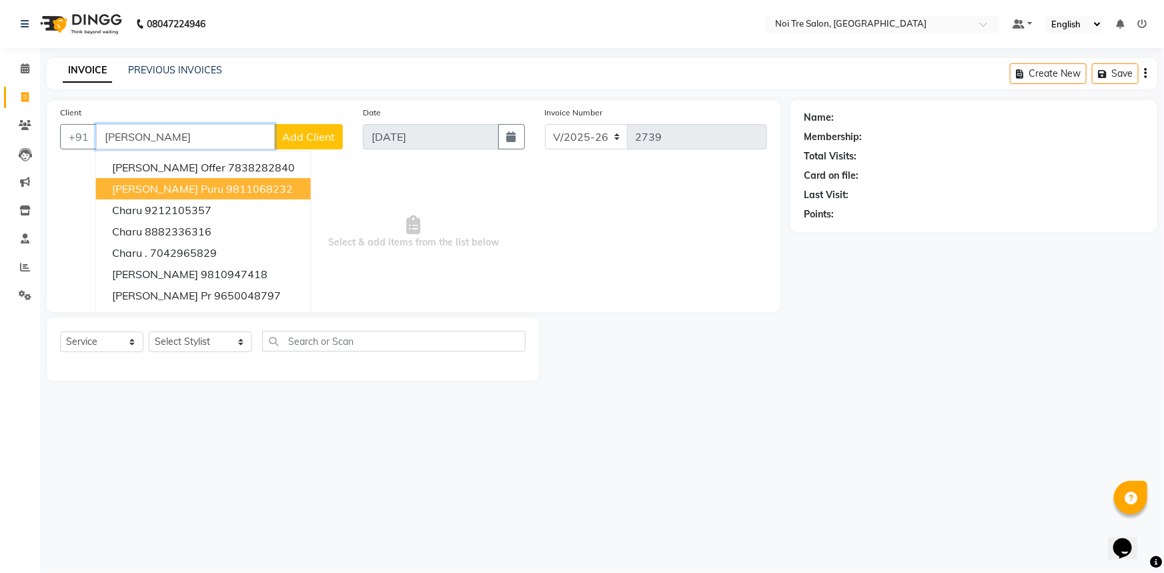
click at [226, 194] on ngb-highlight "9811068232" at bounding box center [259, 188] width 67 height 13
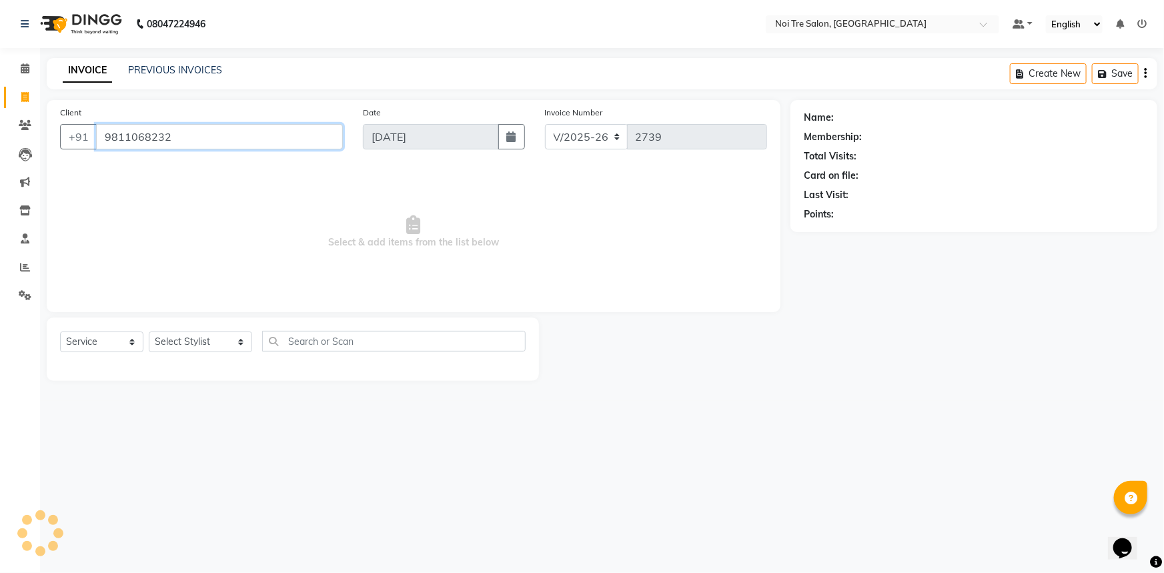
type input "9811068232"
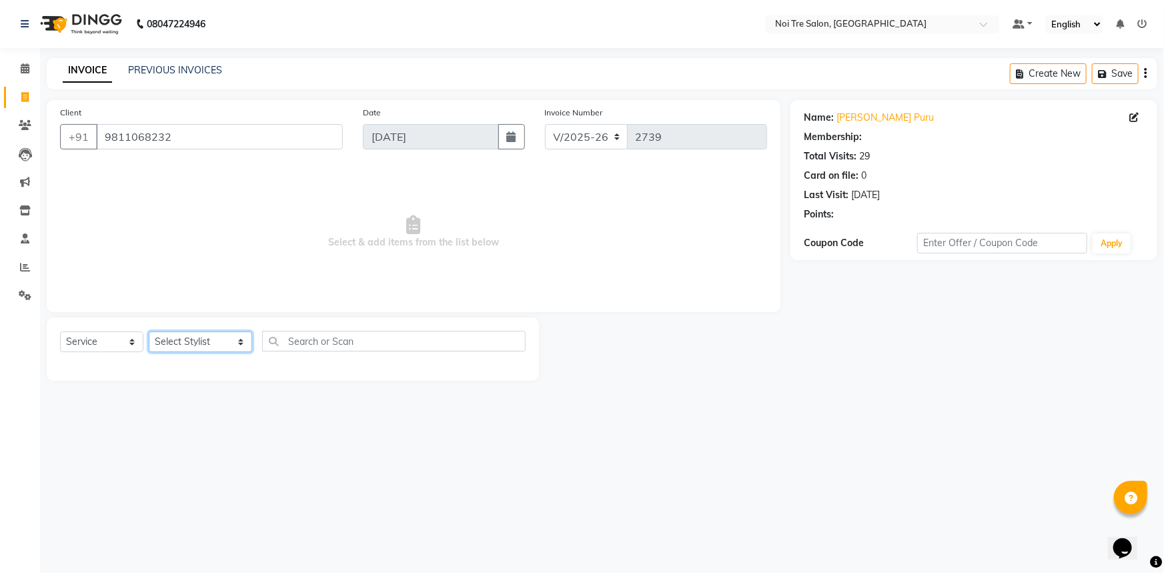
click at [185, 346] on select "Select Stylist [PERSON_NAME] [PERSON_NAME] STYLE DIRECTOR Curls Color [PERSON_N…" at bounding box center [200, 341] width 103 height 21
select select "37894"
click at [149, 331] on select "Select Stylist [PERSON_NAME] [PERSON_NAME] STYLE DIRECTOR Curls Color [PERSON_N…" at bounding box center [200, 341] width 103 height 21
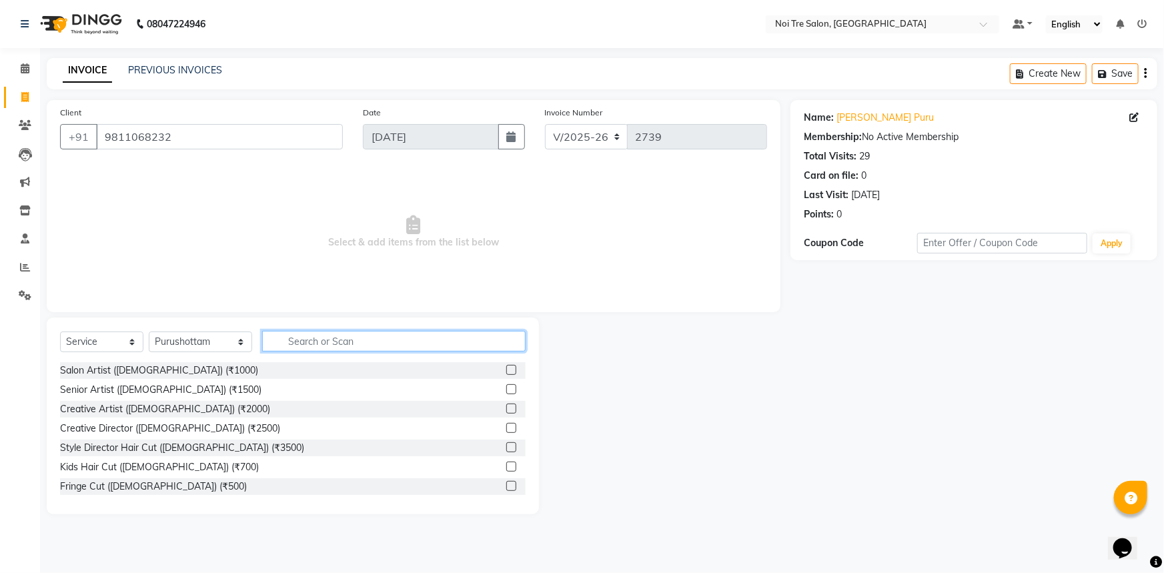
click at [297, 338] on input "text" at bounding box center [394, 341] width 264 height 21
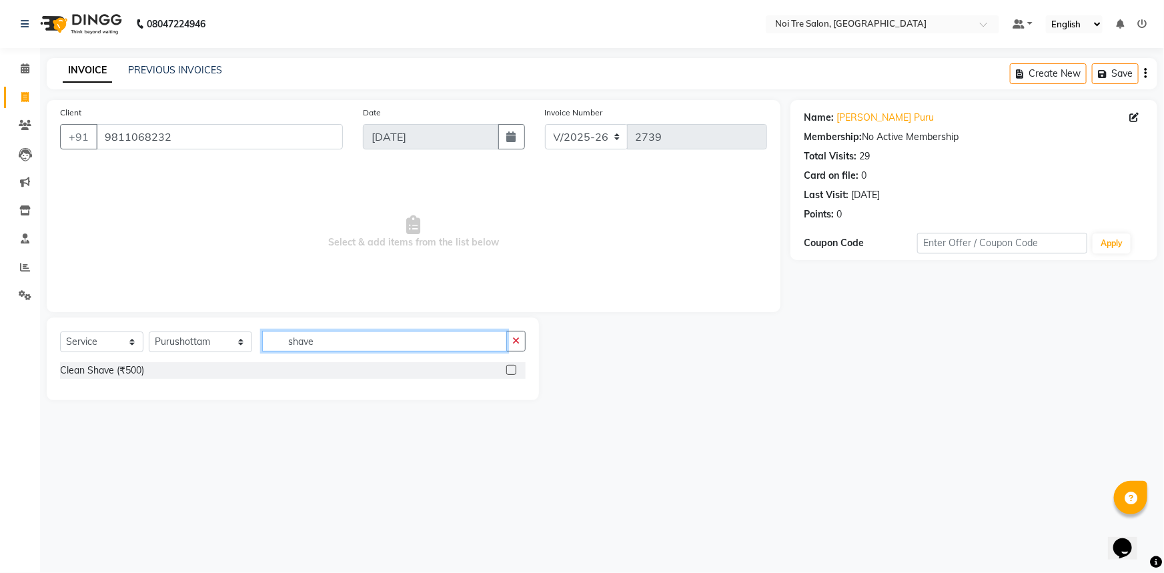
type input "shave"
click at [508, 372] on label at bounding box center [511, 370] width 10 height 10
click at [508, 372] on input "checkbox" at bounding box center [510, 370] width 9 height 9
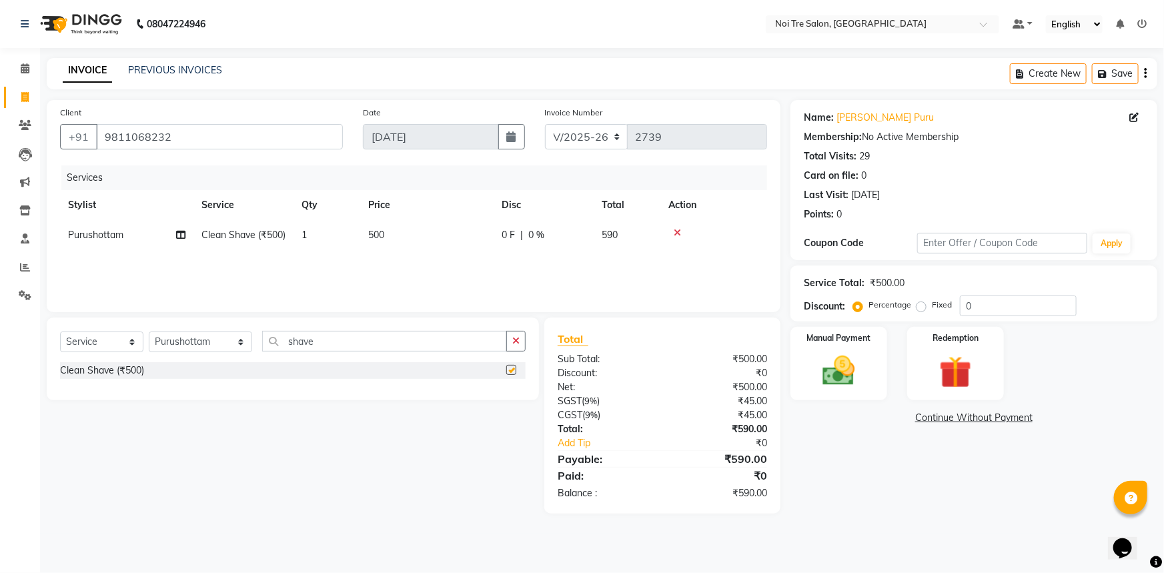
checkbox input "false"
click at [451, 247] on td "500" at bounding box center [426, 235] width 133 height 30
select select "37894"
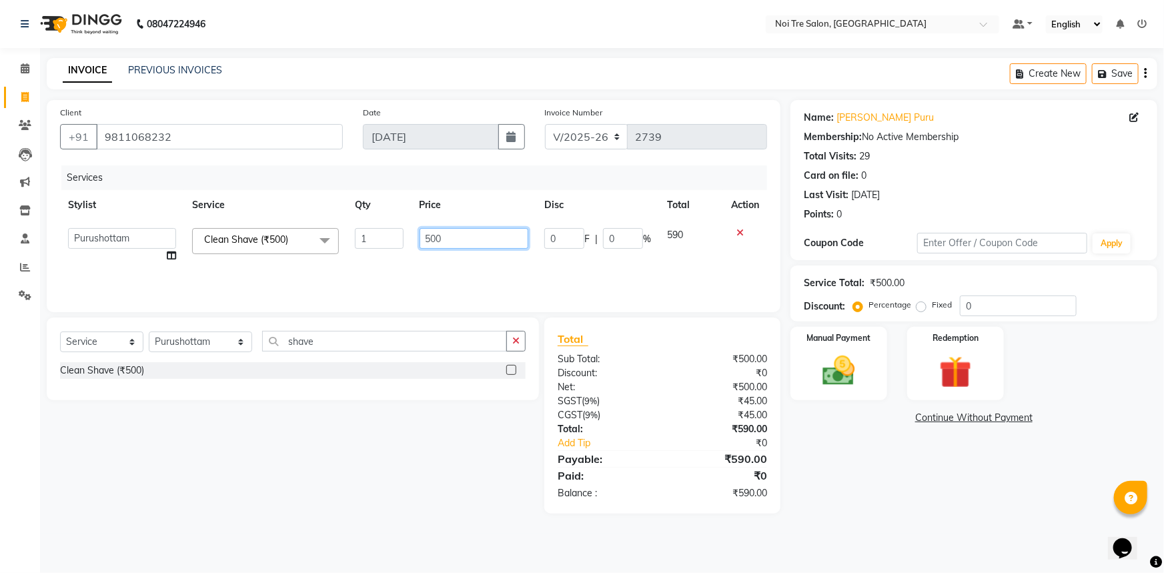
drag, startPoint x: 477, startPoint y: 235, endPoint x: 356, endPoint y: 244, distance: 121.7
click at [369, 240] on tr "AFSAR AKRAM ARPIT STYLE DIRECTOR Curls Color Ashok aslam ASLAM ATUL azad Azad B…" at bounding box center [413, 245] width 707 height 51
type input "600"
click at [883, 510] on div "Name: Charu Puru Membership: No Active Membership Total Visits: 29 Card on file…" at bounding box center [978, 307] width 377 height 414
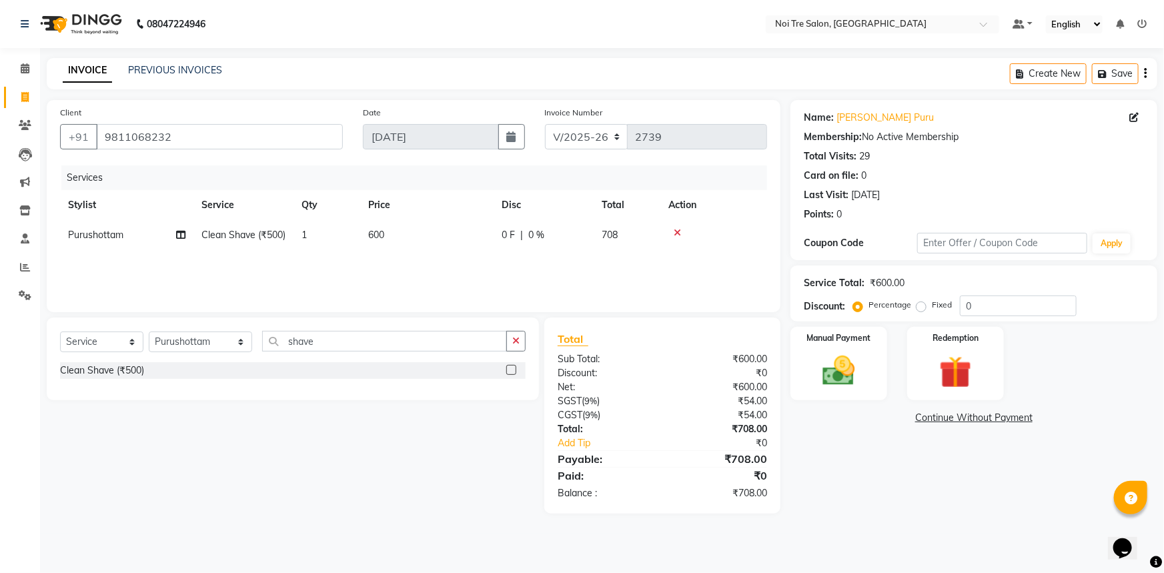
click at [982, 490] on div "Name: Charu Puru Membership: No Active Membership Total Visits: 29 Card on file…" at bounding box center [978, 307] width 377 height 414
click at [858, 532] on main "INVOICE PREVIOUS INVOICES Create New Save Client +91 9811068232 Date 01-09-2025…" at bounding box center [602, 296] width 1124 height 476
click at [843, 454] on div "Name: Charu Puru Membership: No Active Membership Total Visits: 29 Card on file…" at bounding box center [978, 307] width 377 height 414
click at [898, 473] on div "Name: Charu Puru Membership: No Active Membership Total Visits: 29 Card on file…" at bounding box center [978, 307] width 377 height 414
drag, startPoint x: 807, startPoint y: 455, endPoint x: 804, endPoint y: 447, distance: 8.7
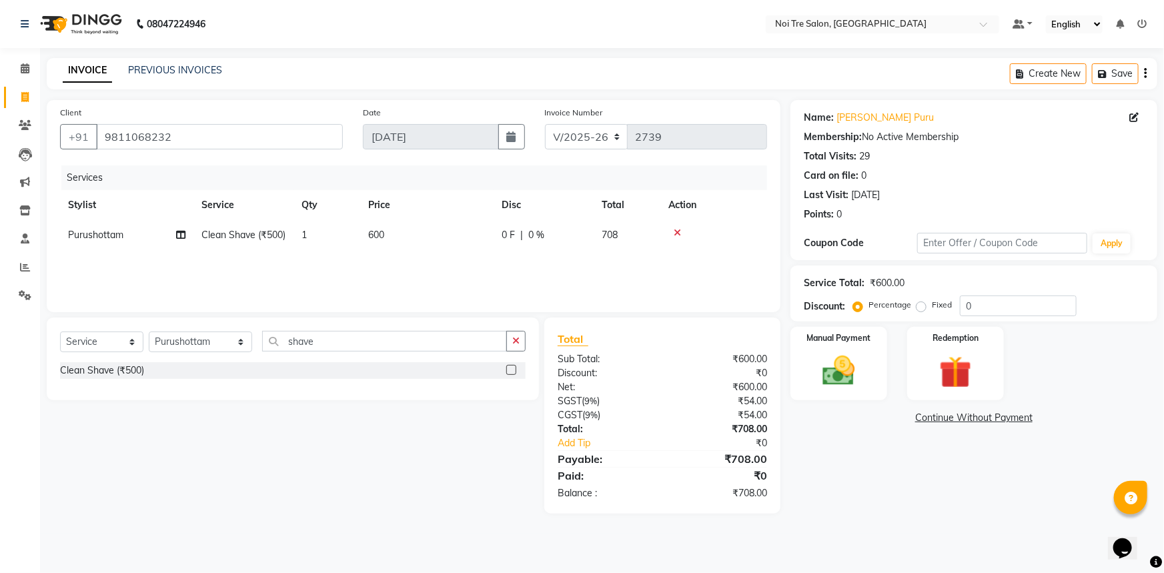
click at [806, 454] on div "Name: Charu Puru Membership: No Active Membership Total Visits: 29 Card on file…" at bounding box center [978, 307] width 377 height 414
click at [932, 307] on label "Fixed" at bounding box center [942, 305] width 20 height 12
click at [920, 307] on input "Fixed" at bounding box center [923, 304] width 9 height 9
radio input "true"
click at [972, 309] on input "0" at bounding box center [1018, 305] width 117 height 21
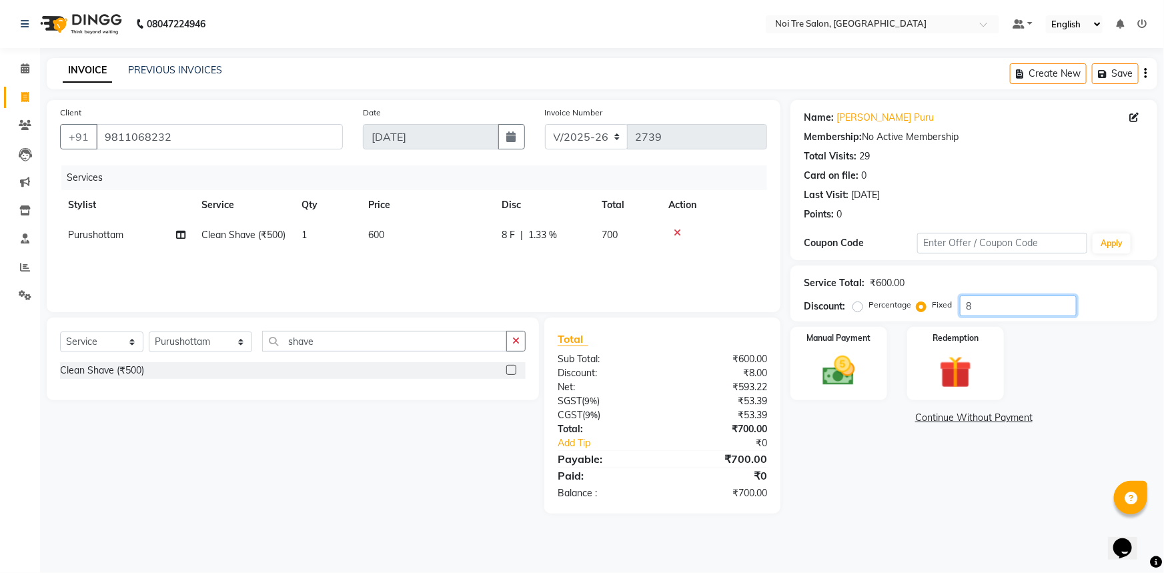
type input "8"
drag, startPoint x: 961, startPoint y: 526, endPoint x: 916, endPoint y: 477, distance: 66.1
click at [960, 525] on main "INVOICE PREVIOUS INVOICES Create New Save Client +91 9811068232 Date 01-09-2025…" at bounding box center [602, 296] width 1124 height 476
click at [859, 363] on img at bounding box center [839, 371] width 55 height 39
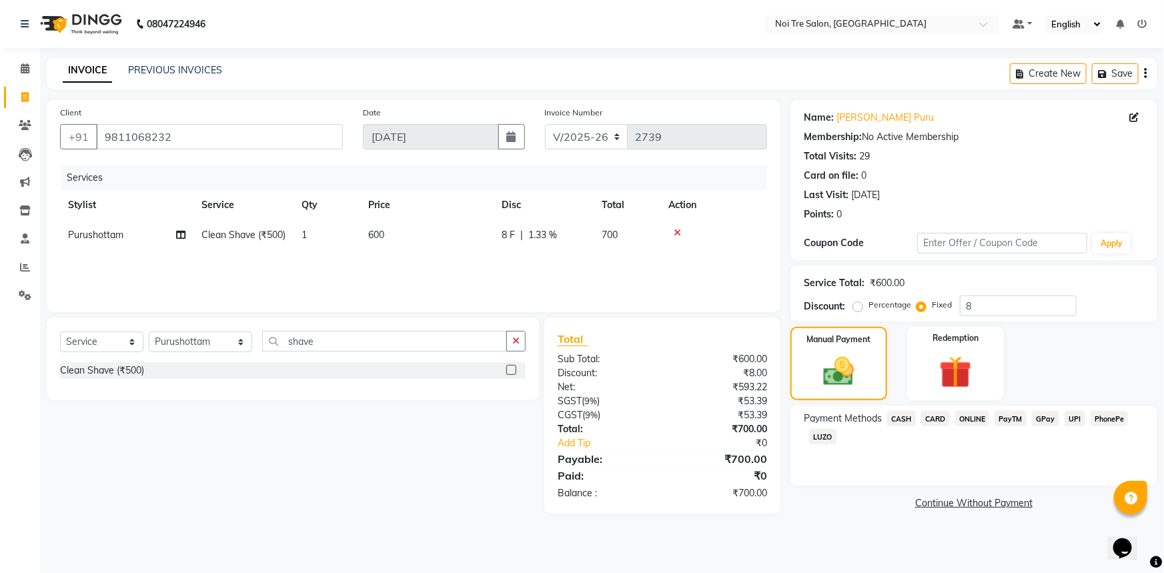
click at [908, 418] on span "CASH" at bounding box center [901, 418] width 29 height 15
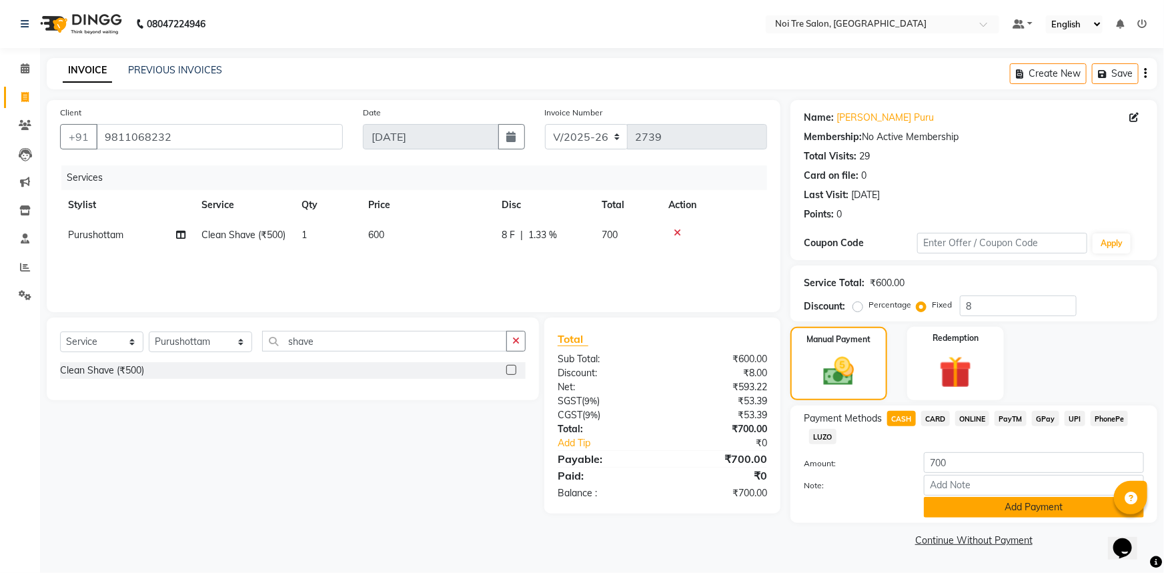
click at [1007, 513] on button "Add Payment" at bounding box center [1034, 507] width 220 height 21
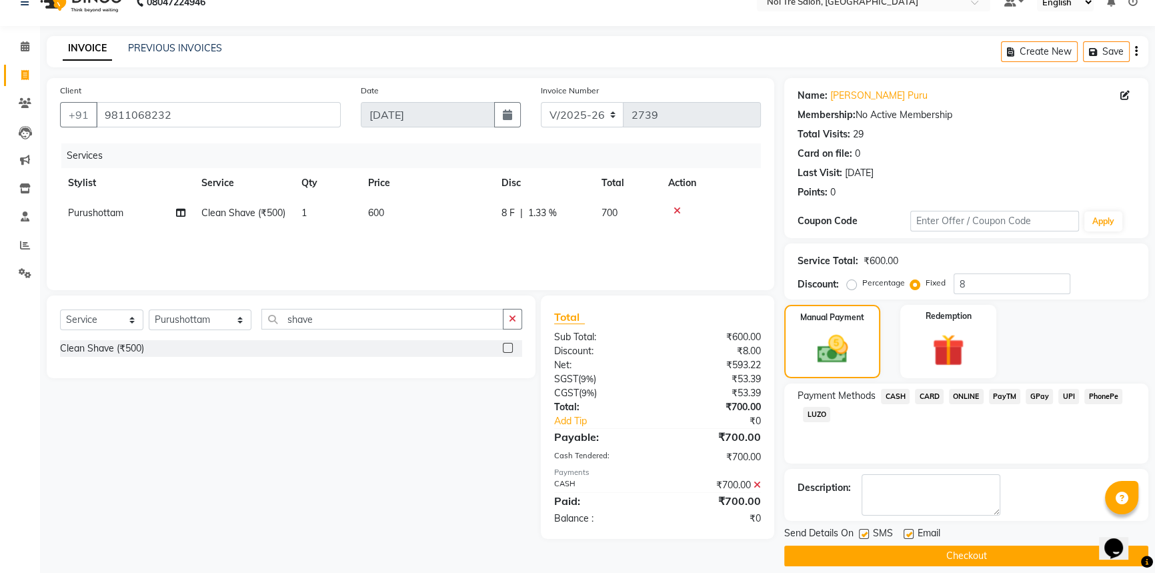
scroll to position [34, 0]
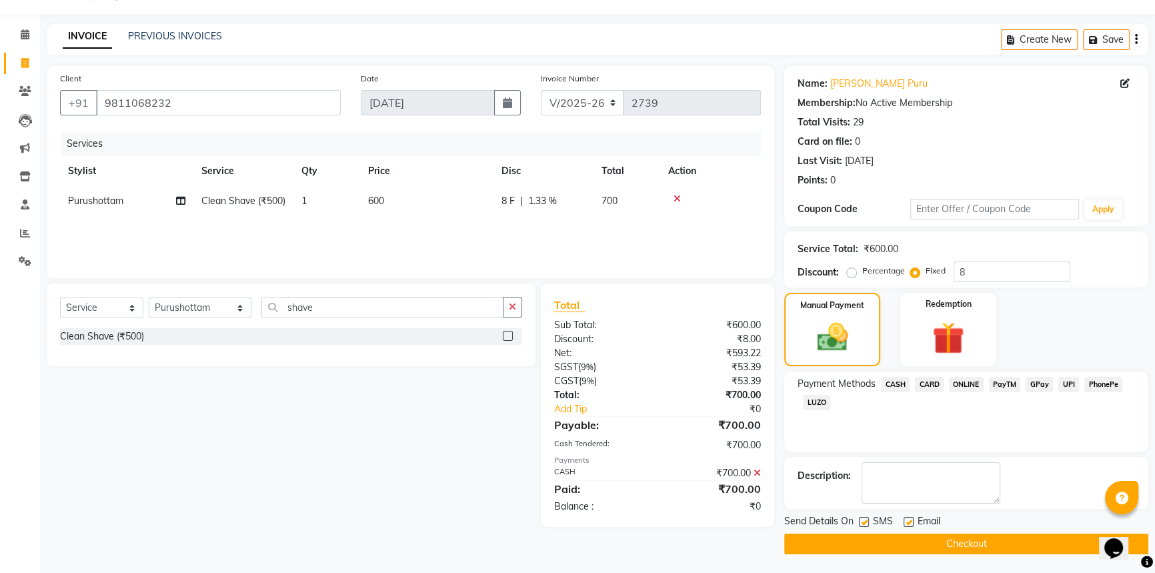
click at [962, 537] on button "Checkout" at bounding box center [966, 544] width 364 height 21
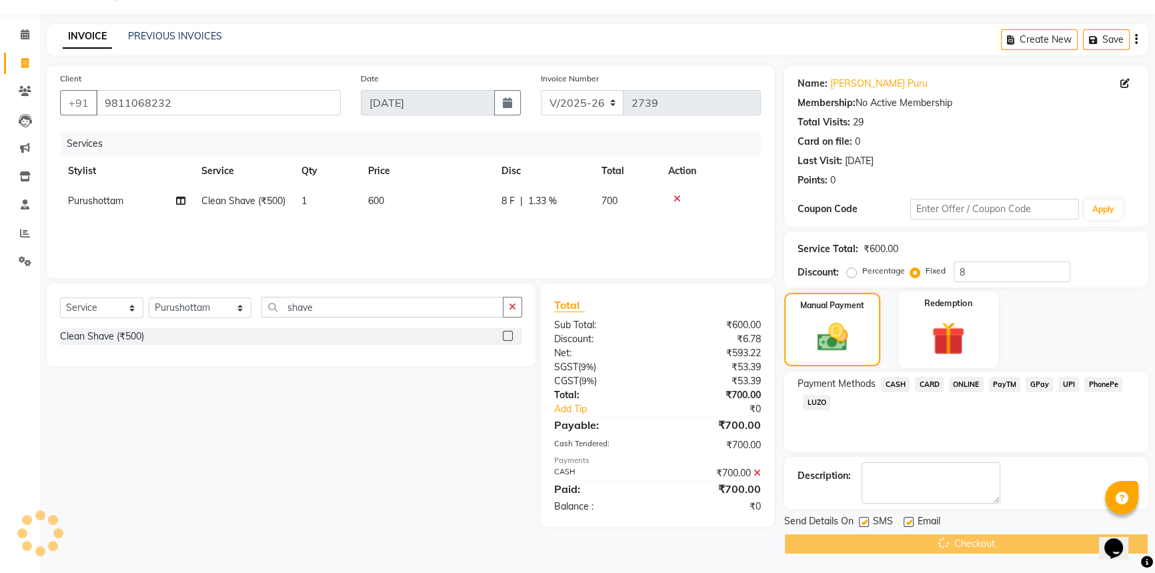
scroll to position [0, 0]
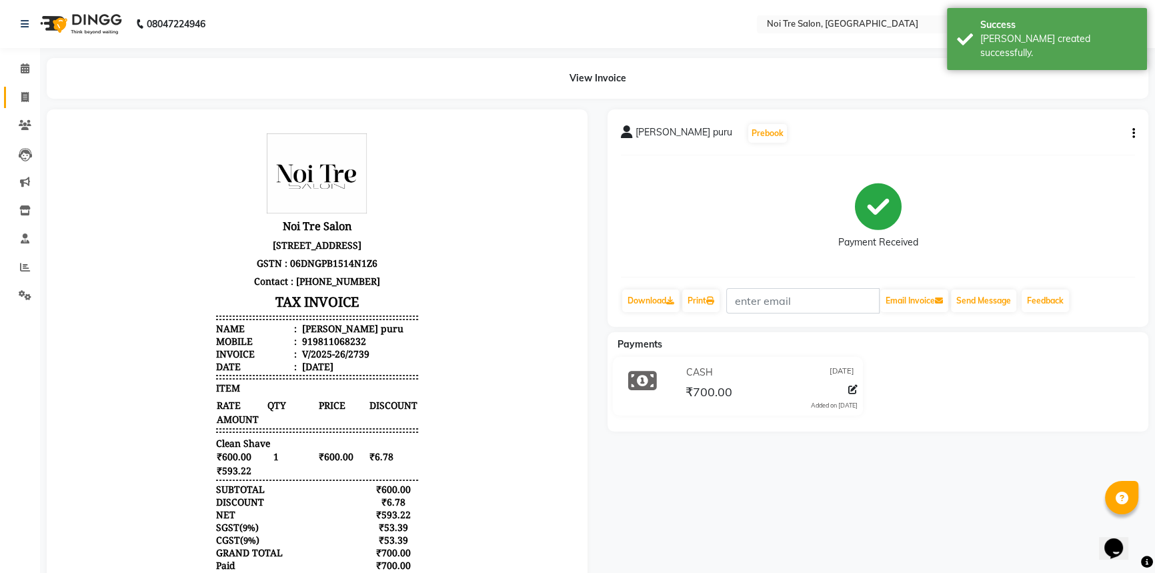
click at [12, 103] on link "Invoice" at bounding box center [20, 98] width 32 height 22
select select "service"
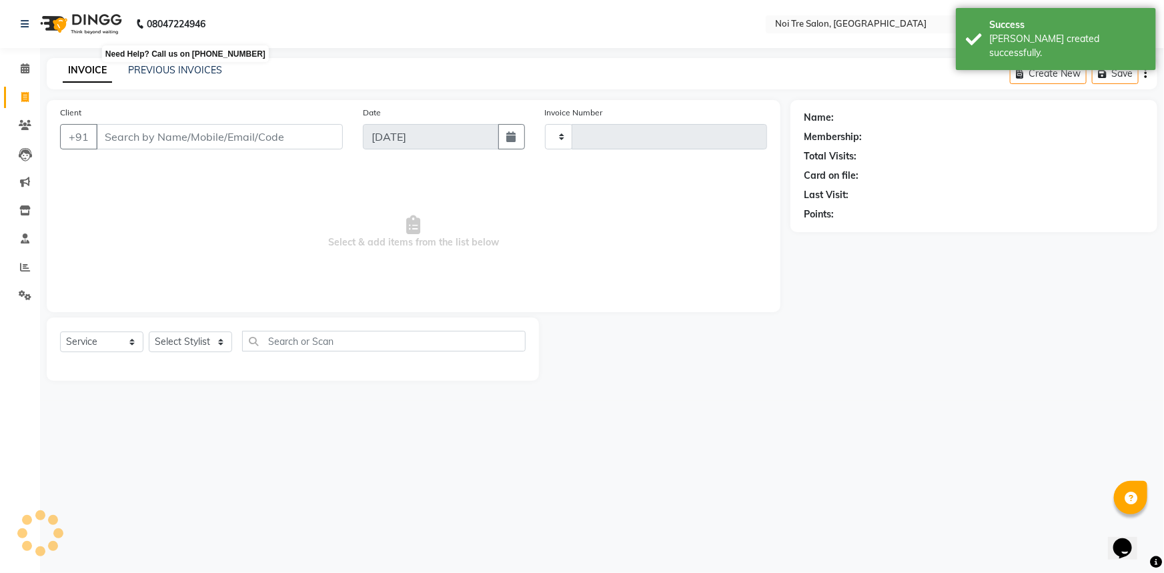
type input "2740"
select select "3710"
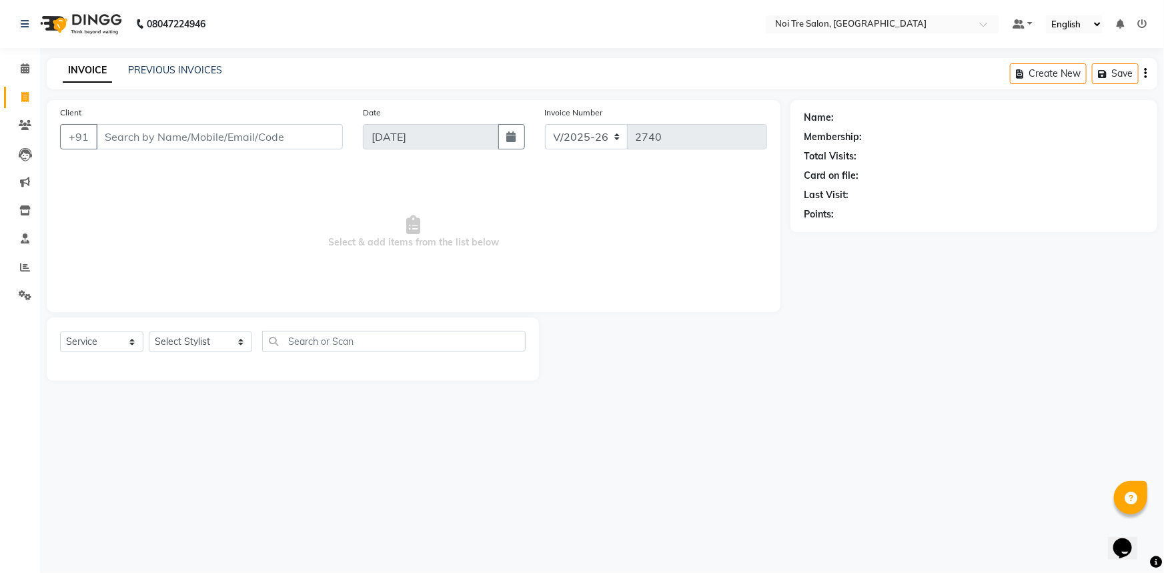
click at [125, 272] on span "Select & add items from the list below" at bounding box center [413, 231] width 707 height 133
click at [21, 67] on icon at bounding box center [25, 68] width 9 height 10
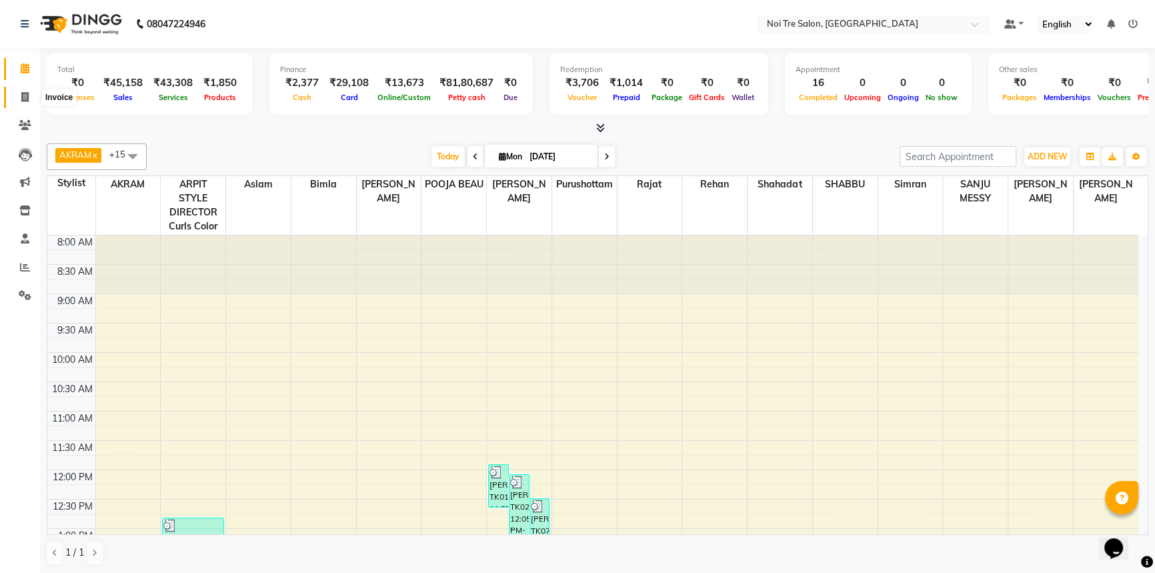
click at [19, 102] on span at bounding box center [24, 97] width 23 height 15
select select "service"
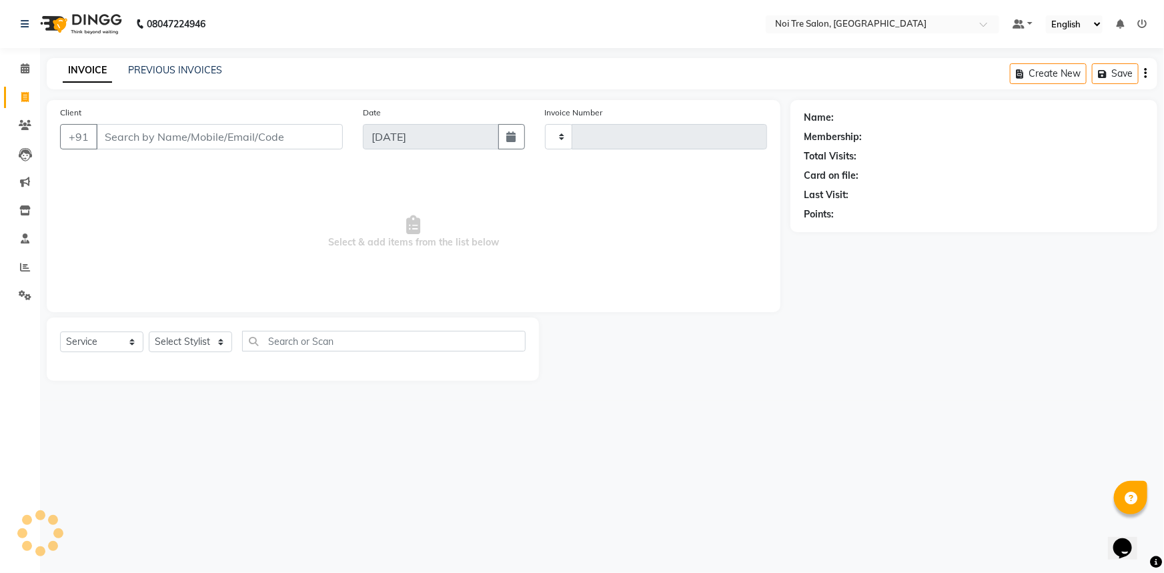
type input "2741"
select select "3710"
click at [9, 92] on link "Invoice" at bounding box center [20, 98] width 32 height 22
select select "service"
type input "2741"
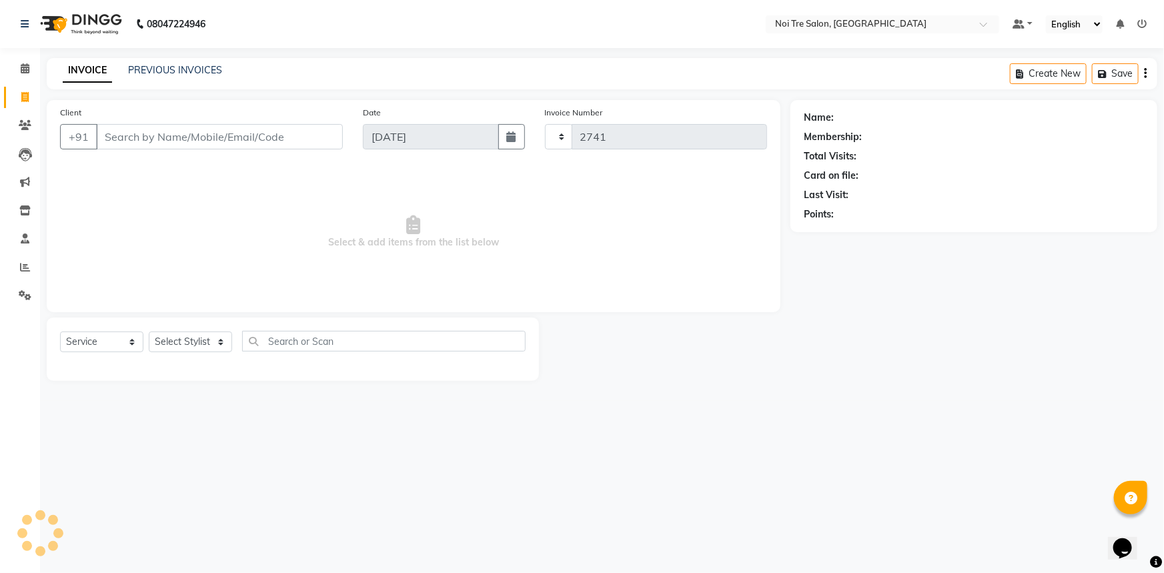
select select "3710"
click at [179, 74] on link "PREVIOUS INVOICES" at bounding box center [175, 70] width 94 height 12
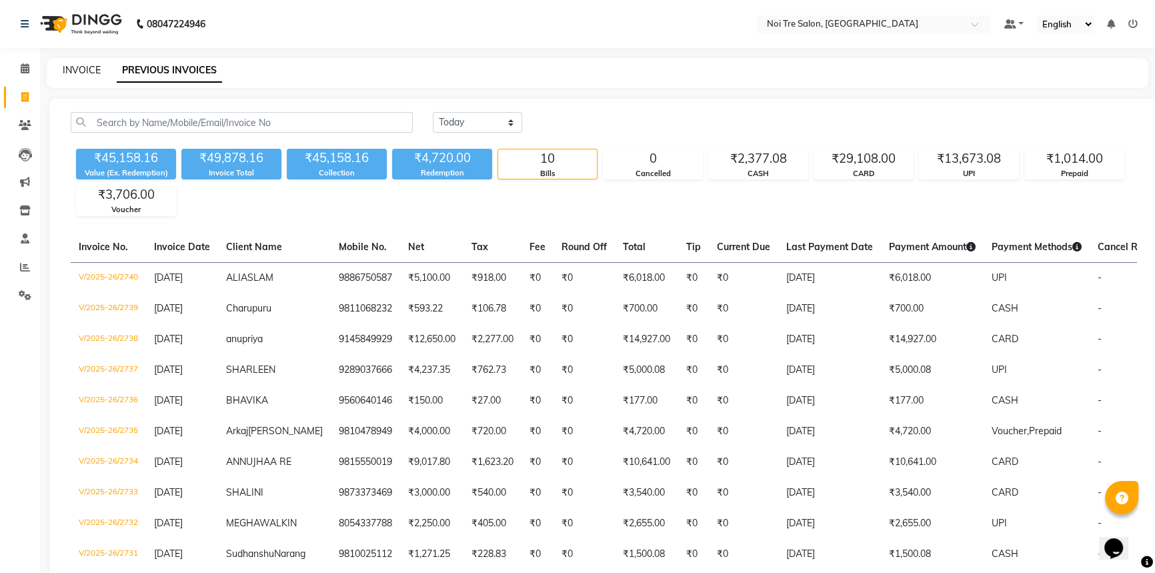
click at [71, 64] on link "INVOICE" at bounding box center [82, 70] width 38 height 12
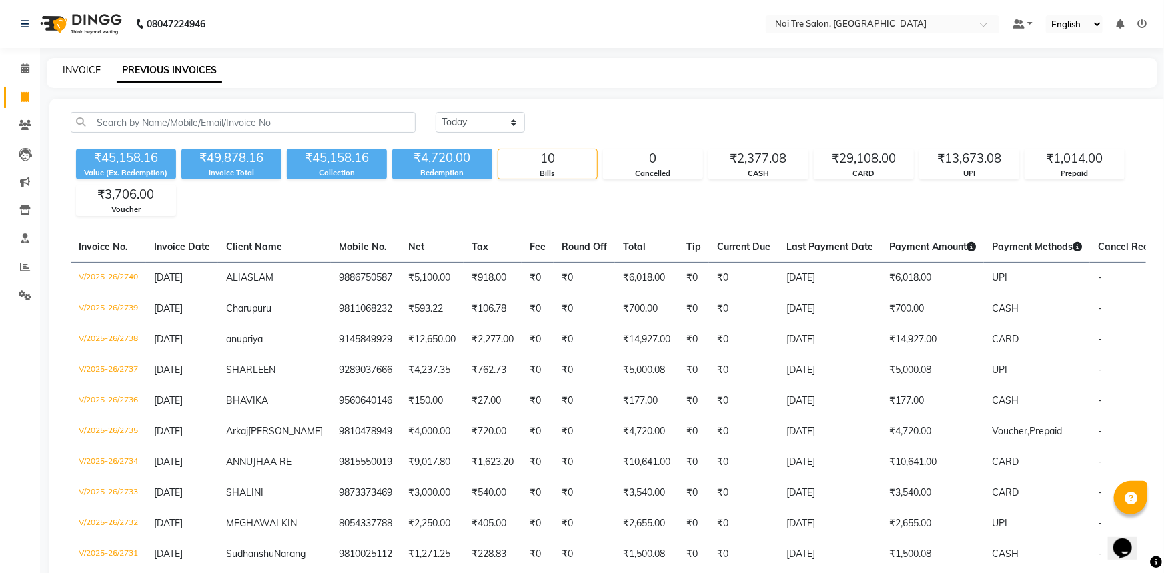
select select "3710"
select select "service"
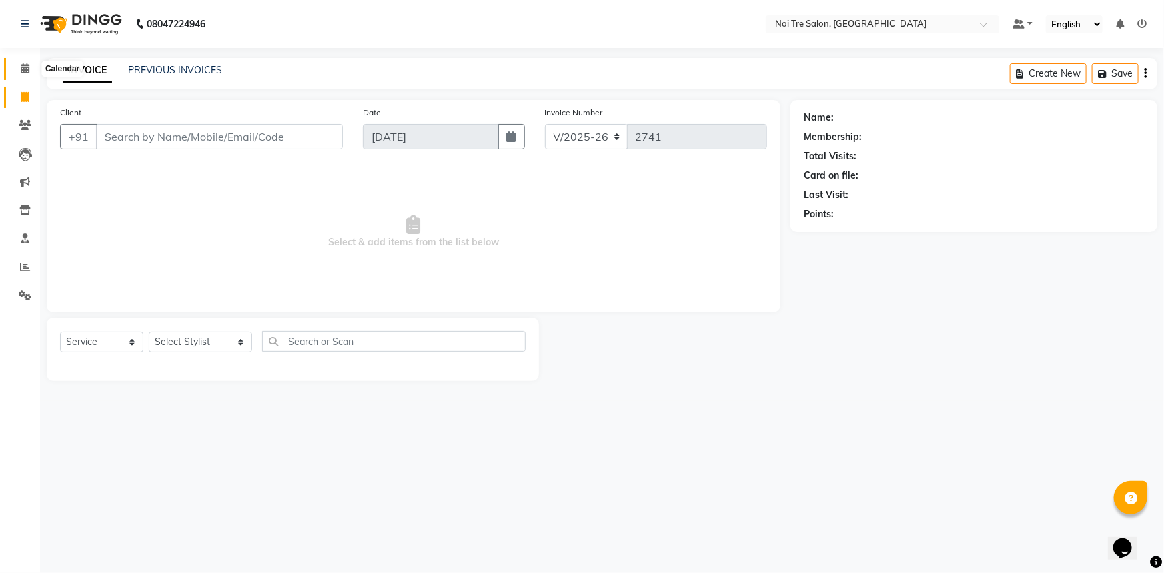
click at [21, 66] on icon at bounding box center [25, 68] width 9 height 10
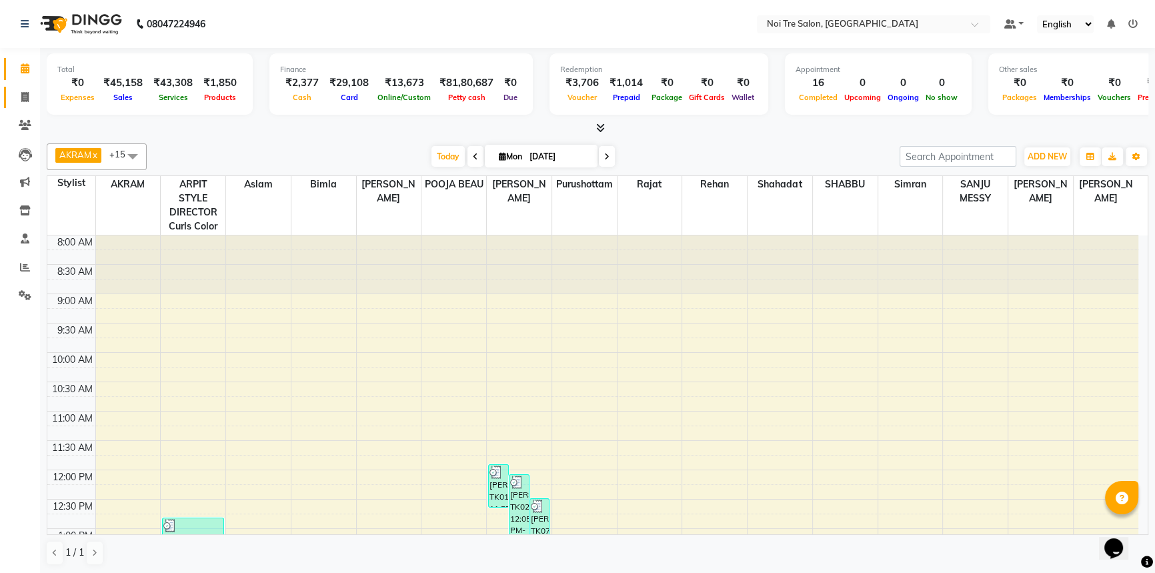
click at [29, 94] on span at bounding box center [24, 97] width 23 height 15
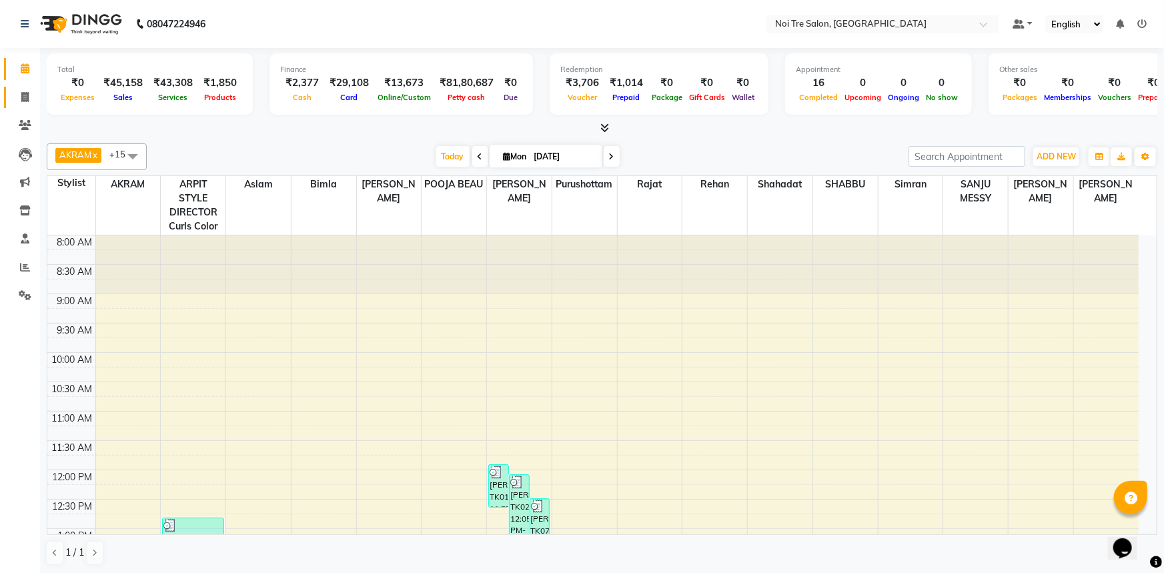
select select "service"
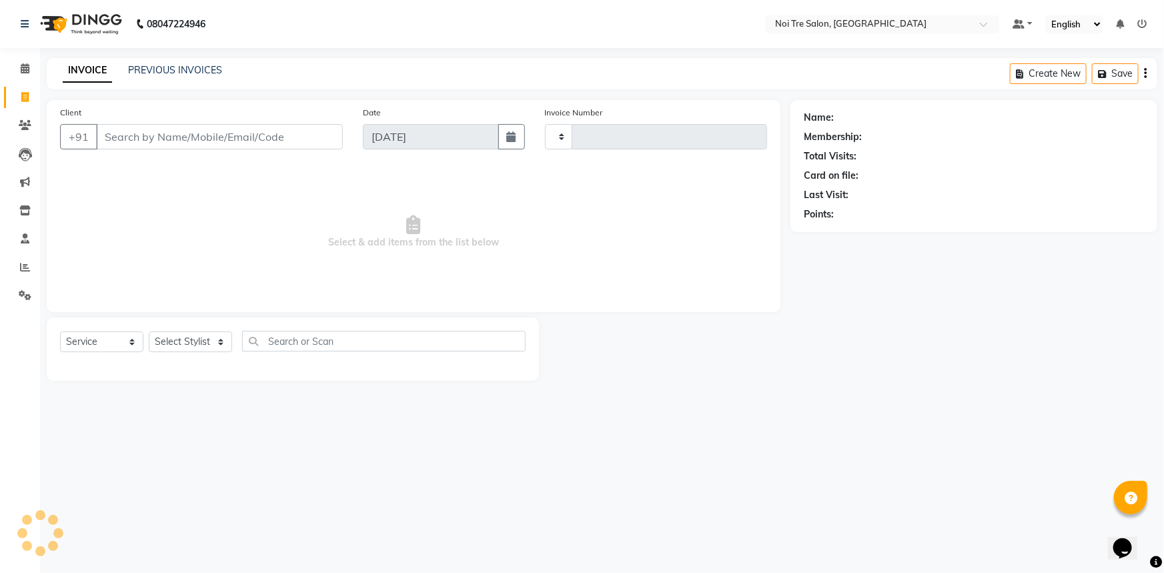
type input "2741"
select select "3710"
click at [24, 69] on icon at bounding box center [25, 68] width 9 height 10
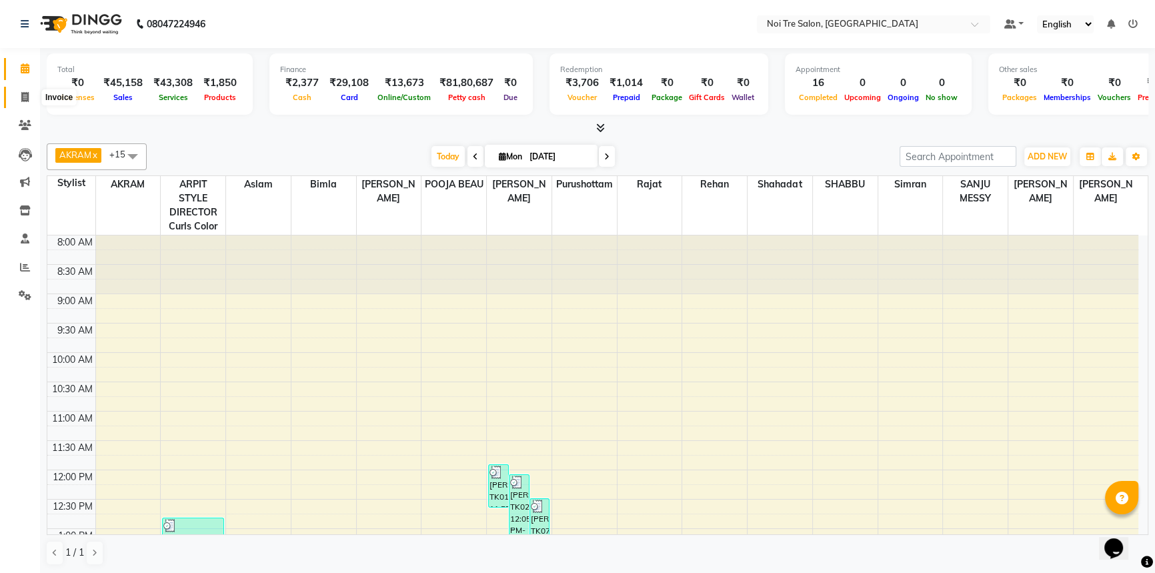
click at [17, 95] on span at bounding box center [24, 97] width 23 height 15
select select "service"
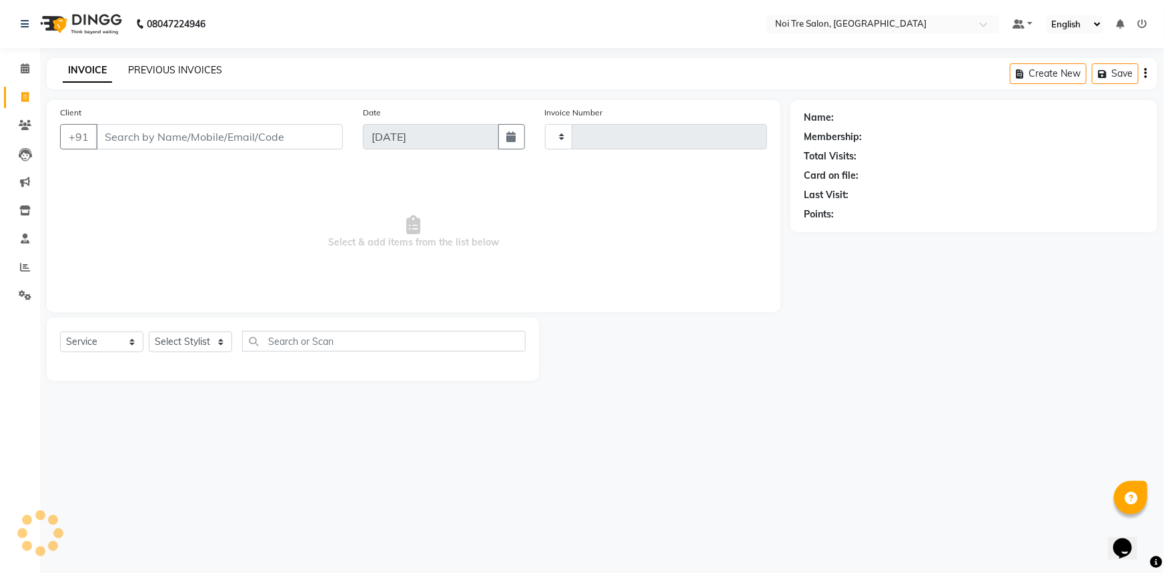
type input "2741"
select select "3710"
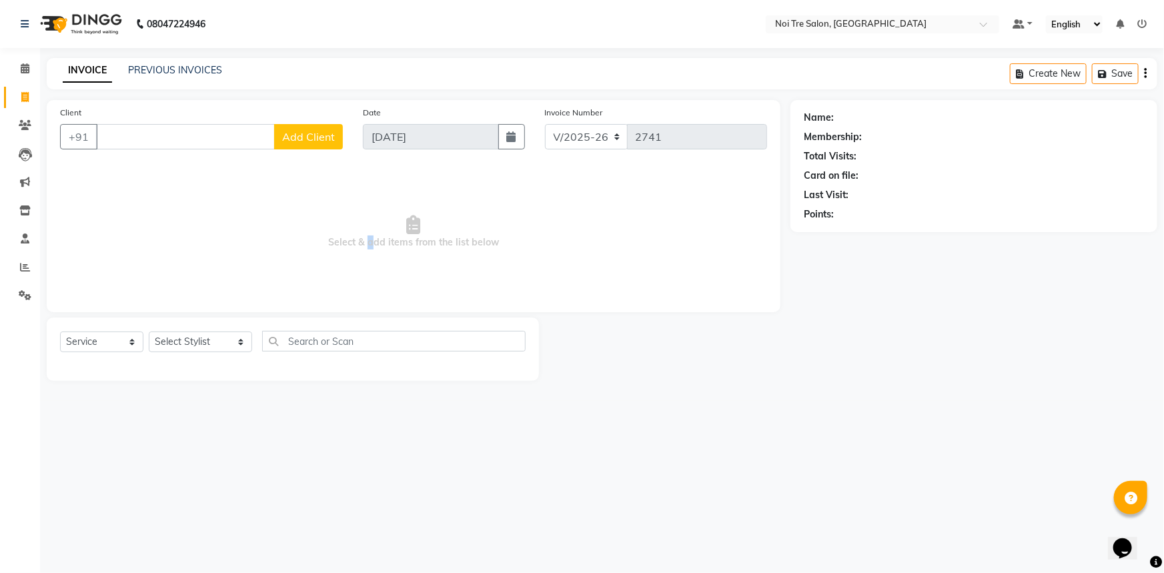
drag, startPoint x: 366, startPoint y: 273, endPoint x: 352, endPoint y: 278, distance: 15.0
click at [352, 278] on span "Select & add items from the list below" at bounding box center [413, 231] width 707 height 133
click at [680, 351] on div at bounding box center [664, 348] width 251 height 63
click at [435, 501] on div "08047224946 Select Location × Noi Tre Salon, Khan Market Default Panel My Panel…" at bounding box center [582, 286] width 1164 height 573
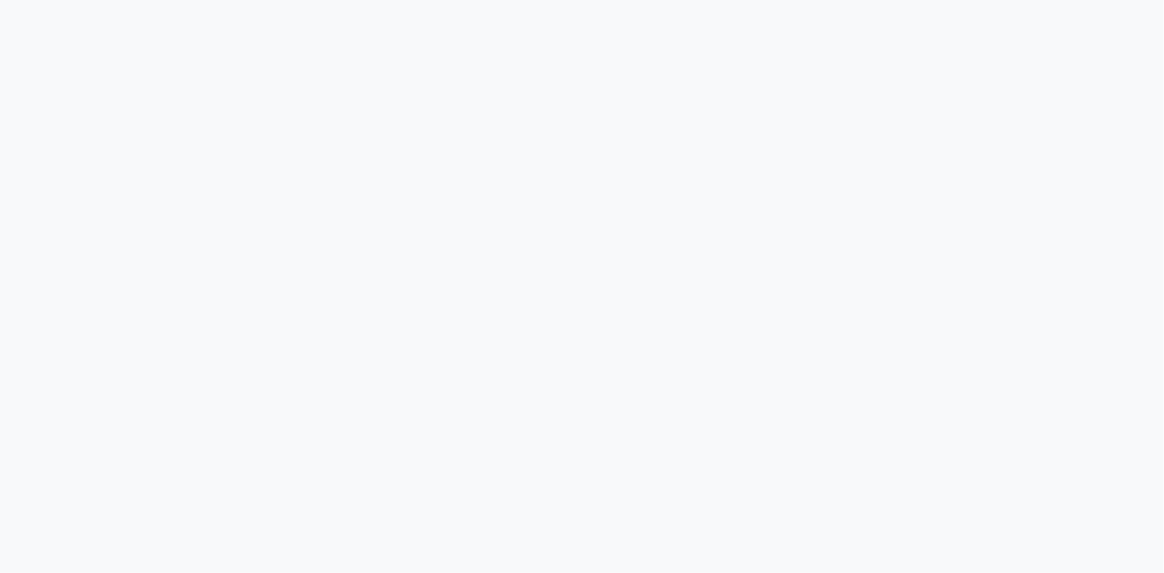
select select "3710"
select select "service"
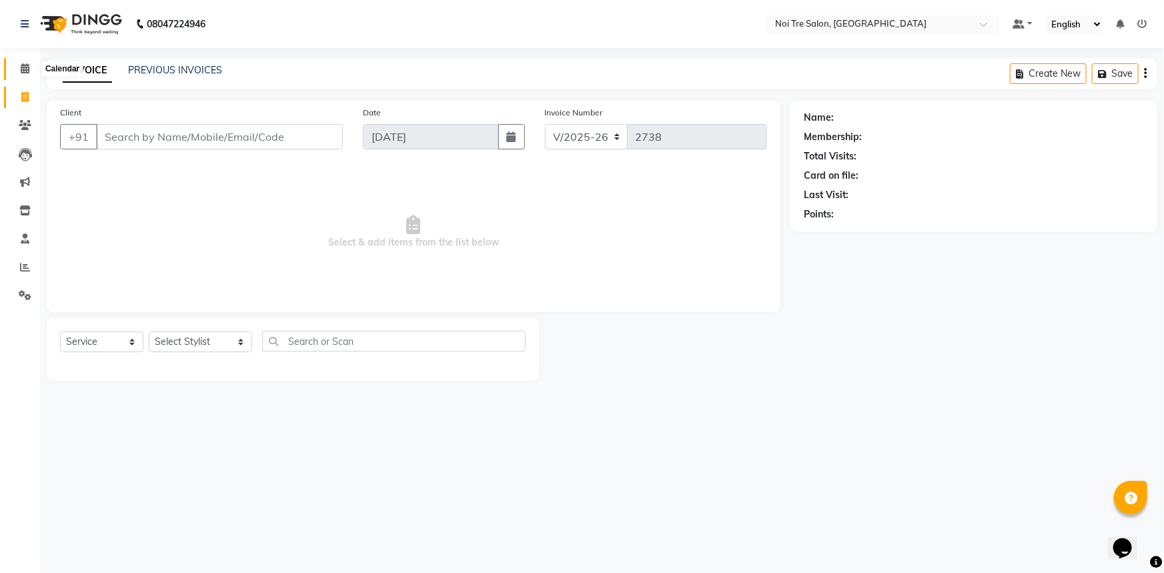
click at [15, 72] on span at bounding box center [24, 68] width 23 height 15
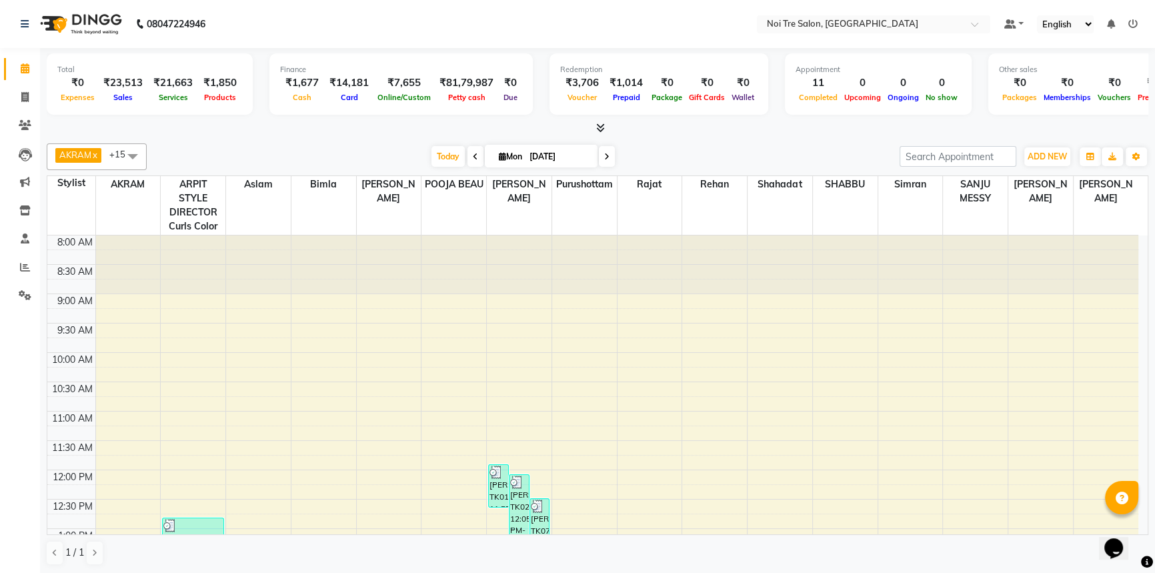
click at [14, 85] on li "Invoice" at bounding box center [20, 97] width 40 height 29
click at [21, 101] on icon at bounding box center [24, 97] width 7 height 10
select select "service"
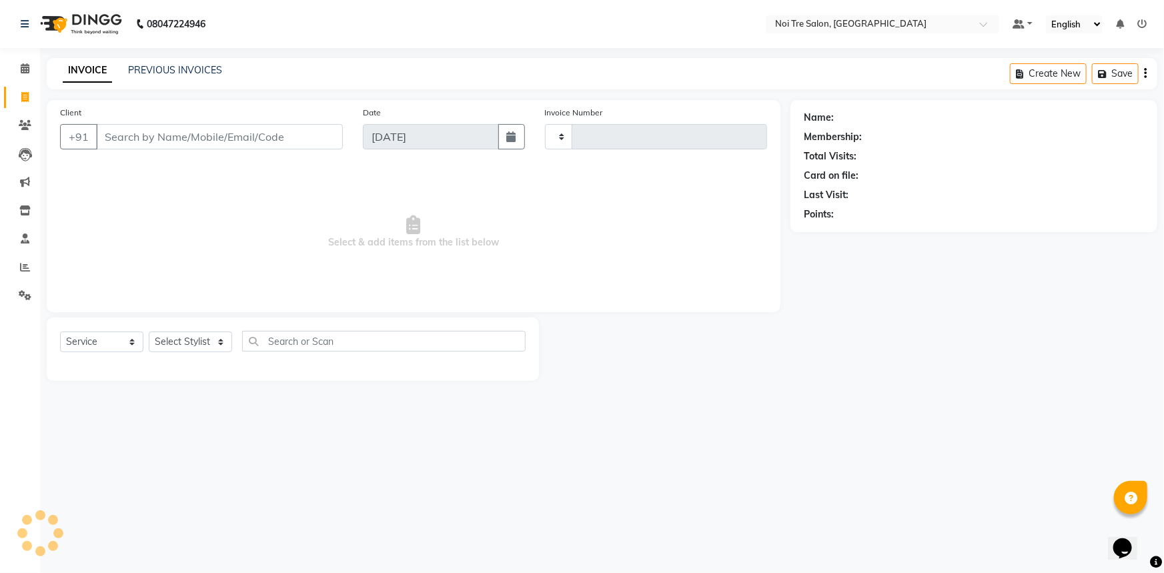
type input "2738"
select select "3710"
click at [159, 343] on select "Select Stylist" at bounding box center [190, 341] width 83 height 21
select select "37874"
click at [149, 331] on select "Select Stylist [PERSON_NAME] [PERSON_NAME] STYLE DIRECTOR Curls Color [PERSON_N…" at bounding box center [200, 341] width 103 height 21
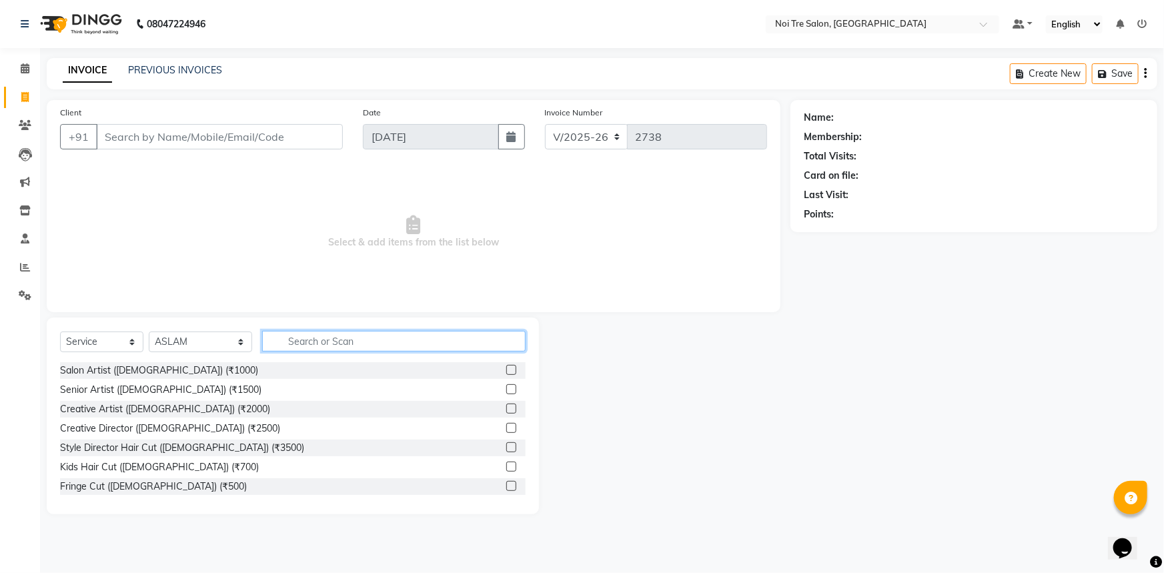
click at [293, 348] on input "text" at bounding box center [394, 341] width 264 height 21
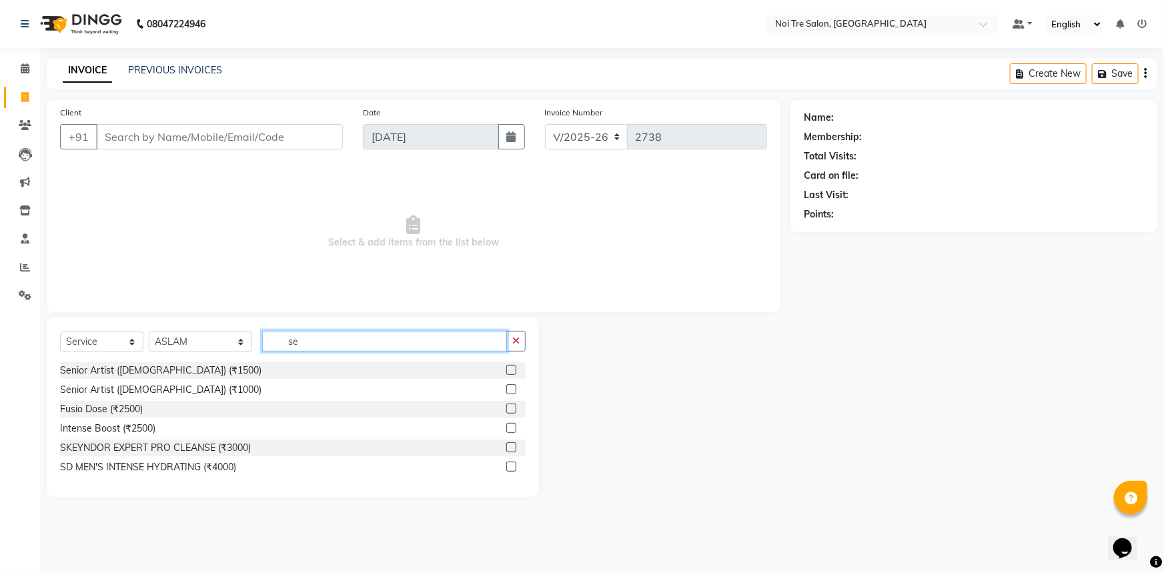
type input "se"
click at [510, 387] on label at bounding box center [511, 389] width 10 height 10
click at [510, 387] on input "checkbox" at bounding box center [510, 390] width 9 height 9
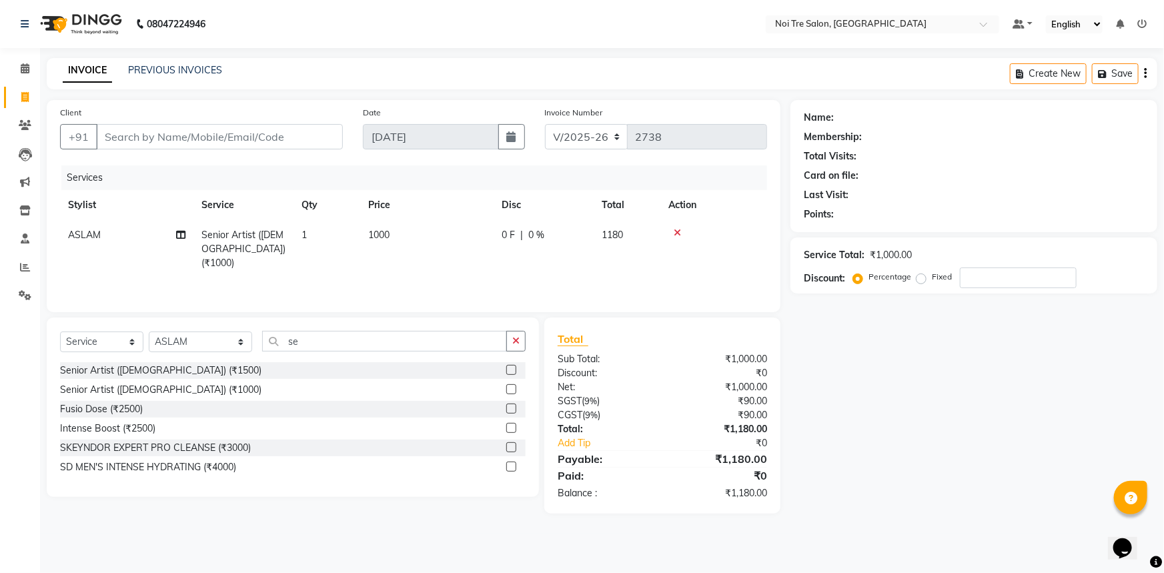
checkbox input "false"
click at [440, 258] on td "1000" at bounding box center [426, 249] width 133 height 58
select select "37874"
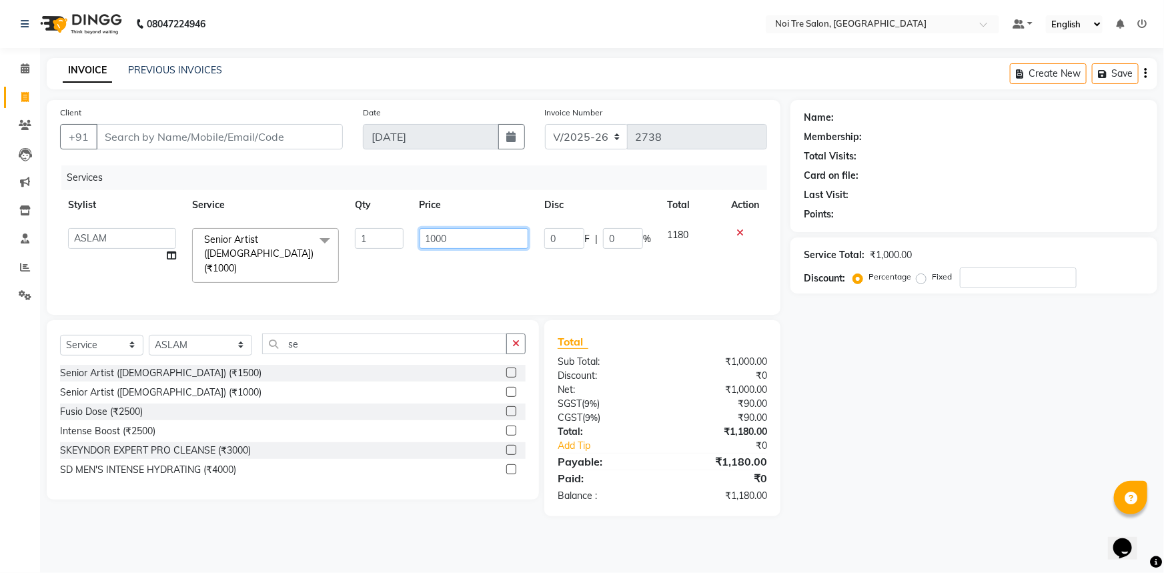
drag, startPoint x: 471, startPoint y: 237, endPoint x: 428, endPoint y: 239, distance: 43.4
click at [428, 239] on input "1000" at bounding box center [474, 238] width 109 height 21
type input "1500"
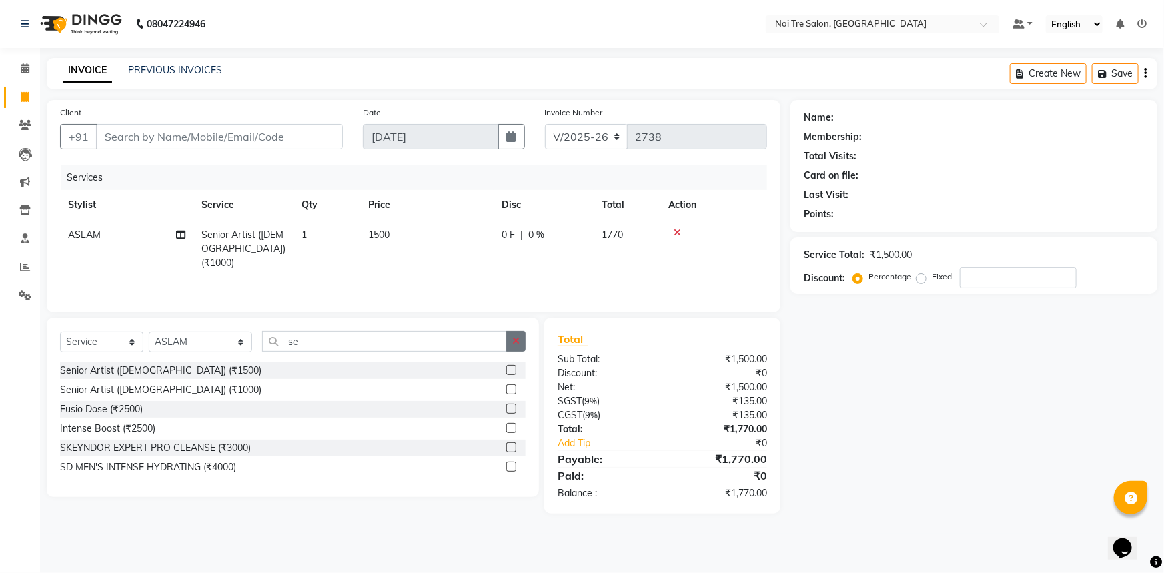
click at [510, 346] on button "button" at bounding box center [515, 341] width 19 height 21
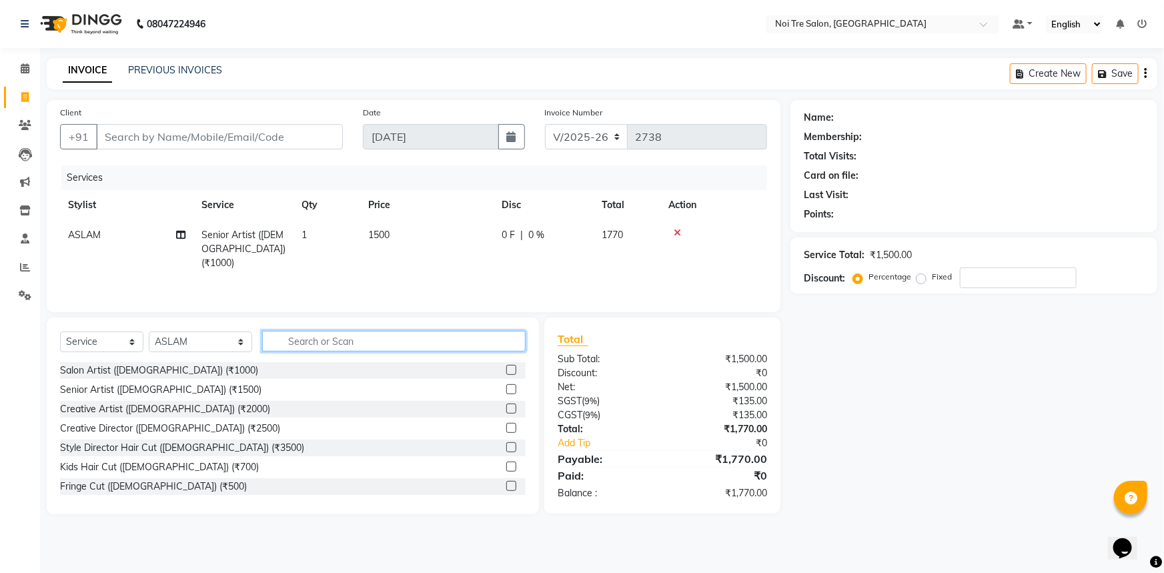
click at [392, 333] on input "text" at bounding box center [394, 341] width 264 height 21
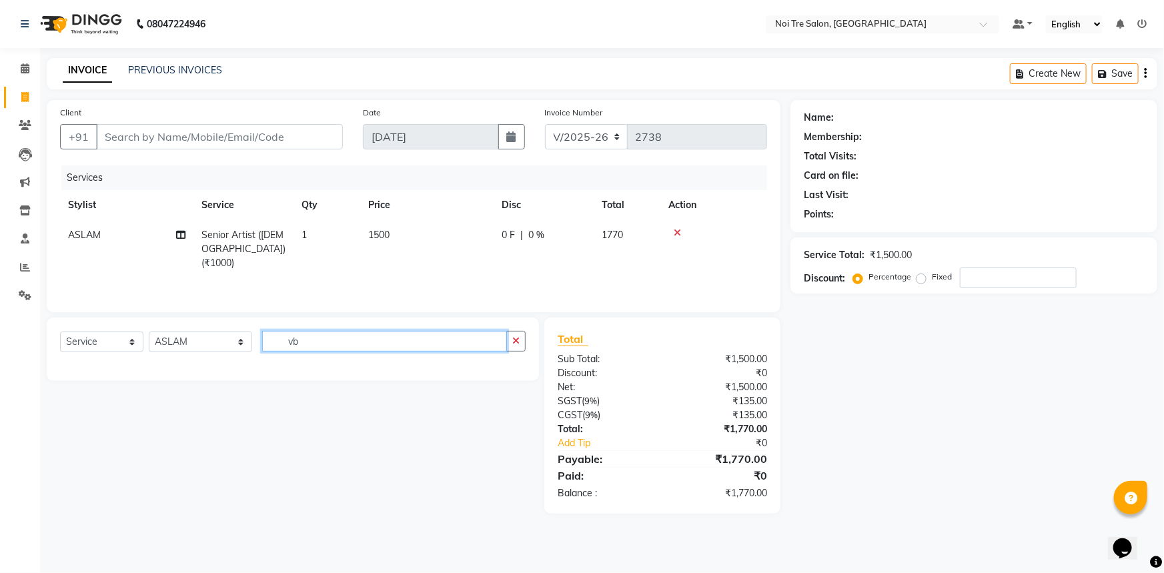
type input "v"
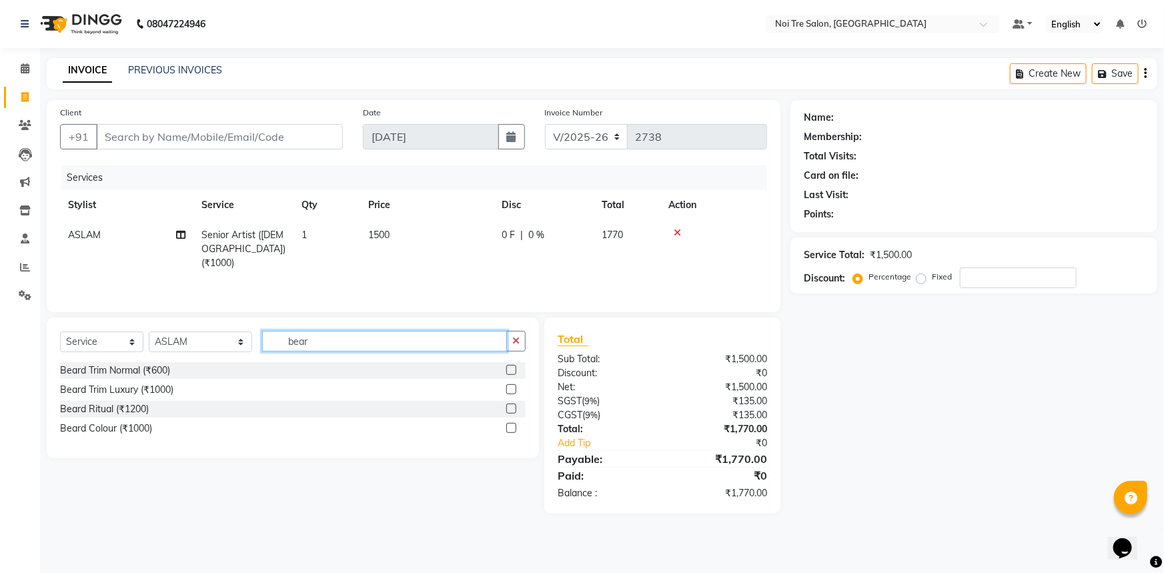
type input "bear"
click at [510, 371] on label at bounding box center [511, 370] width 10 height 10
click at [510, 371] on input "checkbox" at bounding box center [510, 370] width 9 height 9
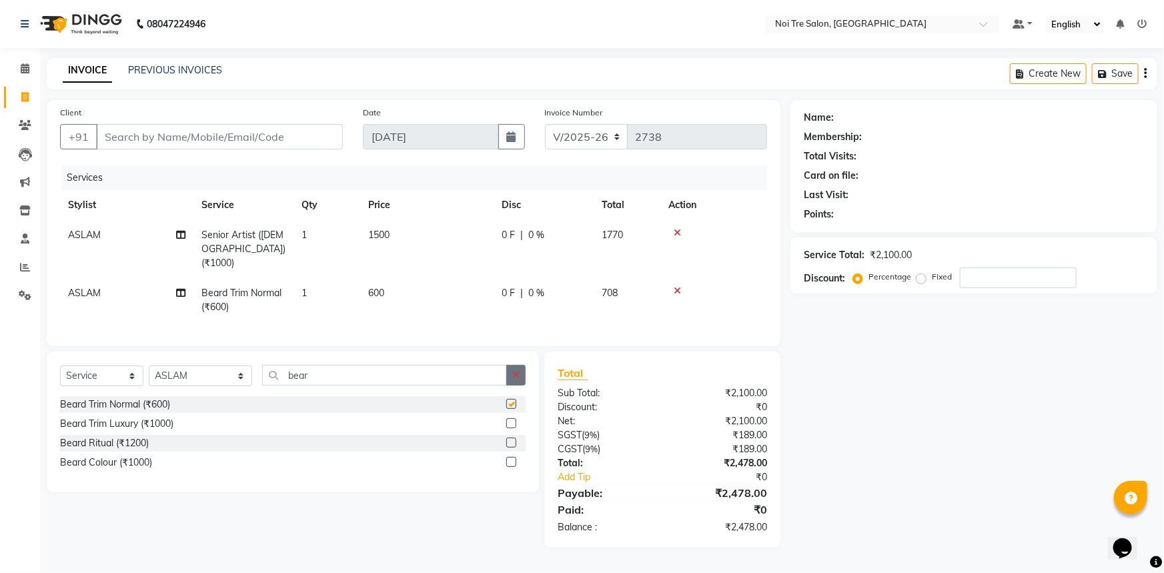
checkbox input "false"
click at [517, 365] on button "button" at bounding box center [515, 375] width 19 height 21
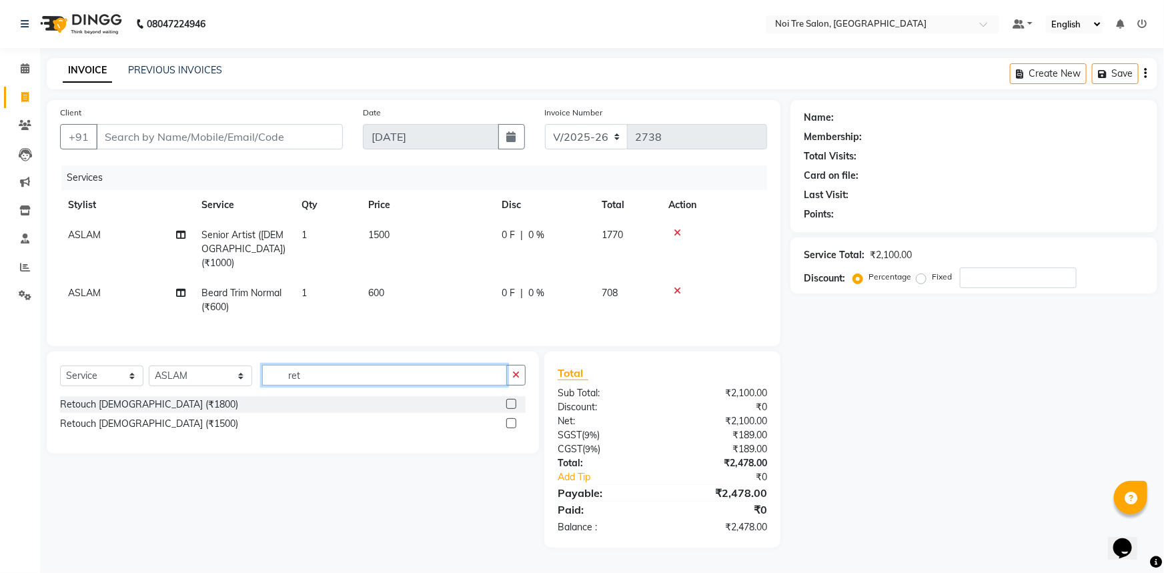
type input "ret"
click at [512, 418] on label at bounding box center [511, 423] width 10 height 10
click at [512, 420] on input "checkbox" at bounding box center [510, 424] width 9 height 9
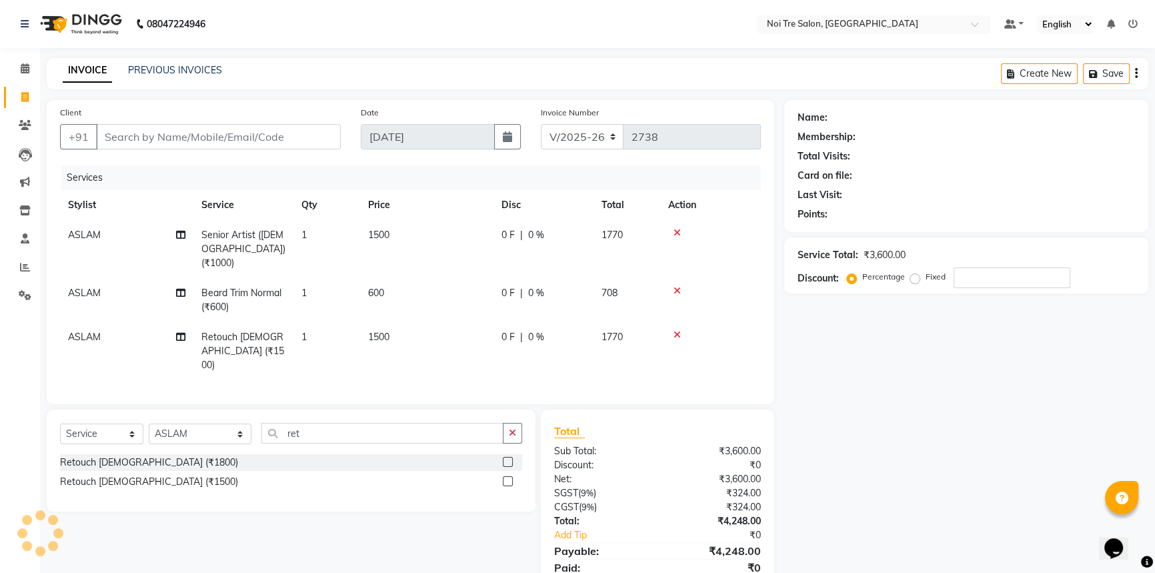
checkbox input "false"
click at [442, 331] on td "1500" at bounding box center [426, 351] width 133 height 58
select select "37874"
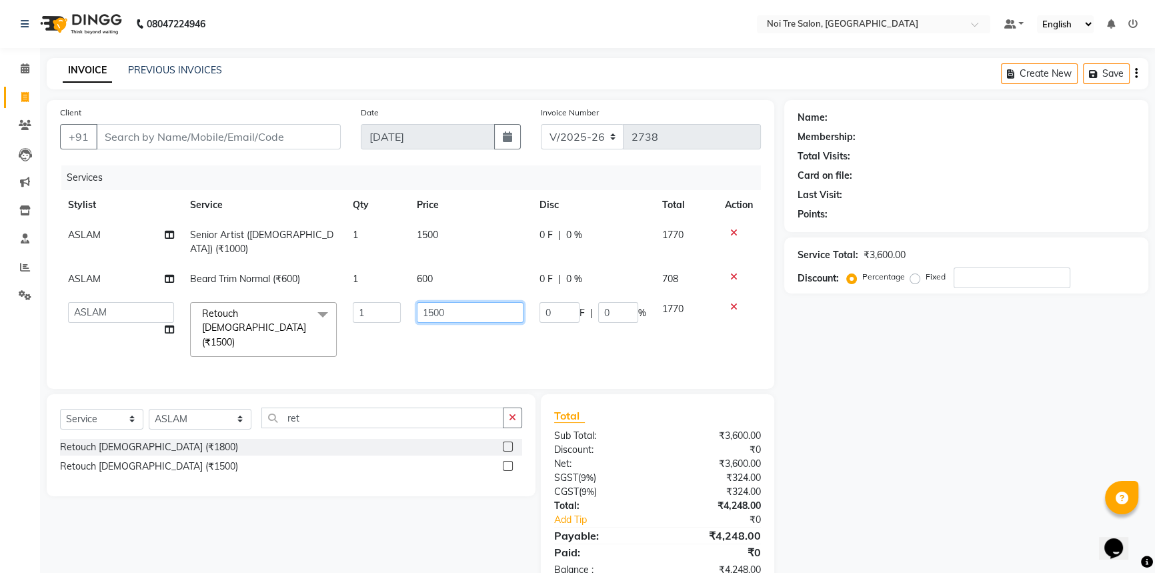
drag, startPoint x: 475, startPoint y: 303, endPoint x: 213, endPoint y: 331, distance: 262.9
click at [213, 331] on tr "[PERSON_NAME] [PERSON_NAME] STYLE DIRECTOR Curls Color [PERSON_NAME] [PERSON_NA…" at bounding box center [410, 329] width 701 height 71
type input "2000"
drag, startPoint x: 517, startPoint y: 384, endPoint x: 472, endPoint y: 396, distance: 46.9
click at [516, 384] on div "Client +91 Date [DATE] Invoice Number V/2025 V/[PHONE_NUMBER] Services Stylist …" at bounding box center [411, 345] width 748 height 490
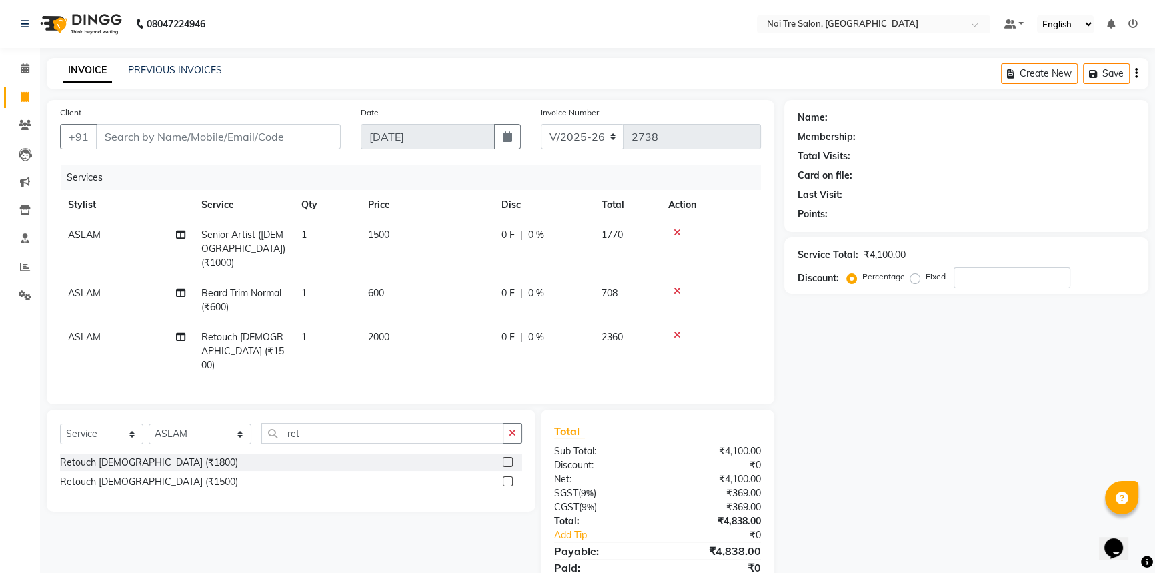
drag, startPoint x: 387, startPoint y: 400, endPoint x: 353, endPoint y: 415, distance: 37.0
click at [387, 410] on div "Select Service Product Membership Package Voucher Prepaid Gift Card Select Styl…" at bounding box center [291, 461] width 489 height 102
click at [181, 424] on select "Select Stylist [PERSON_NAME] [PERSON_NAME] STYLE DIRECTOR Curls Color [PERSON_N…" at bounding box center [200, 434] width 103 height 21
select select "37919"
click at [149, 424] on select "Select Stylist [PERSON_NAME] [PERSON_NAME] STYLE DIRECTOR Curls Color [PERSON_N…" at bounding box center [200, 434] width 103 height 21
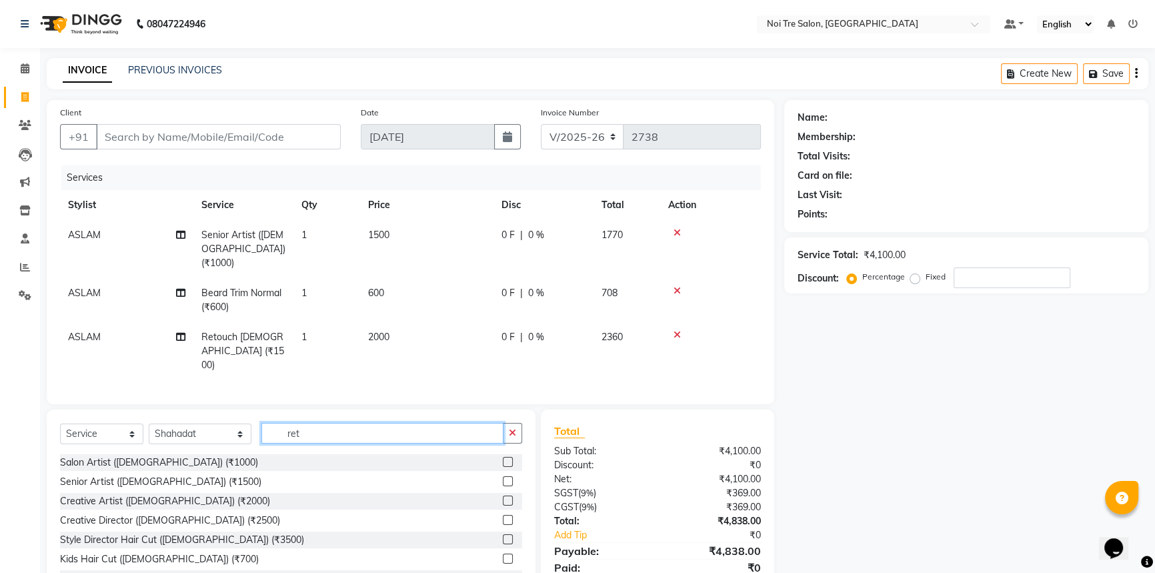
drag, startPoint x: 317, startPoint y: 415, endPoint x: 269, endPoint y: 418, distance: 47.5
click at [275, 423] on input "ret" at bounding box center [381, 433] width 241 height 21
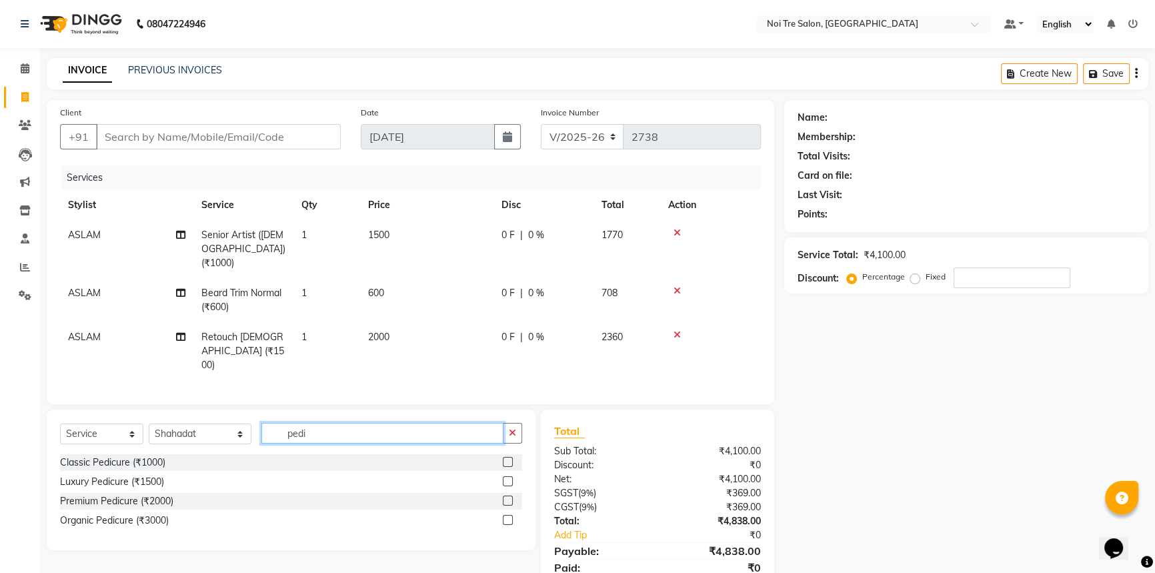
type input "pedi"
click at [504, 457] on label at bounding box center [508, 462] width 10 height 10
click at [504, 458] on input "checkbox" at bounding box center [507, 462] width 9 height 9
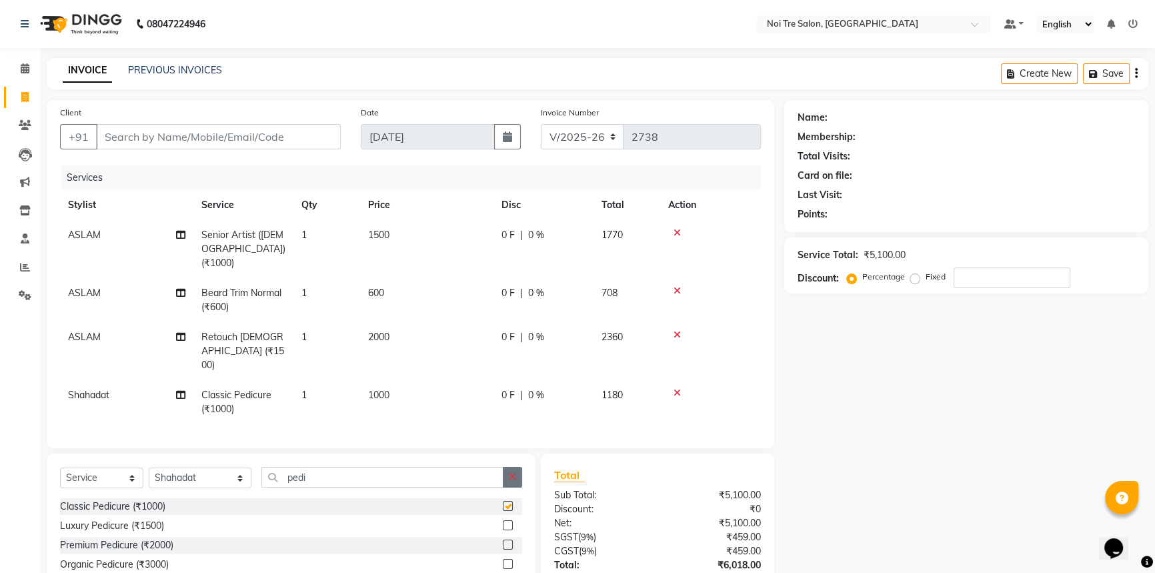
checkbox input "false"
click at [517, 467] on button "button" at bounding box center [512, 477] width 19 height 21
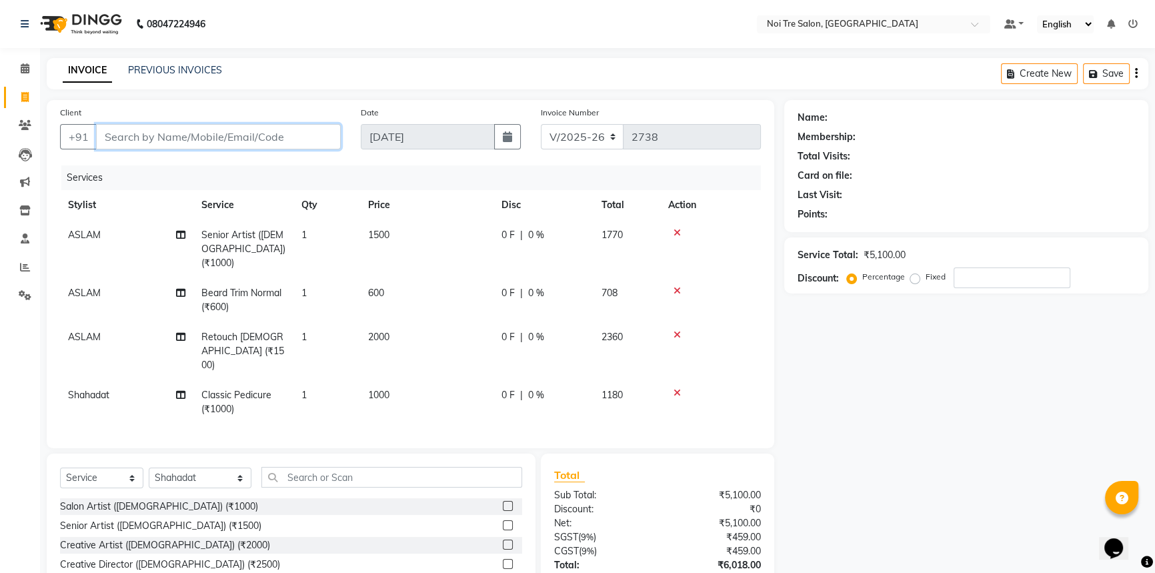
click at [260, 143] on input "Client" at bounding box center [218, 136] width 245 height 25
type input "9"
type input "0"
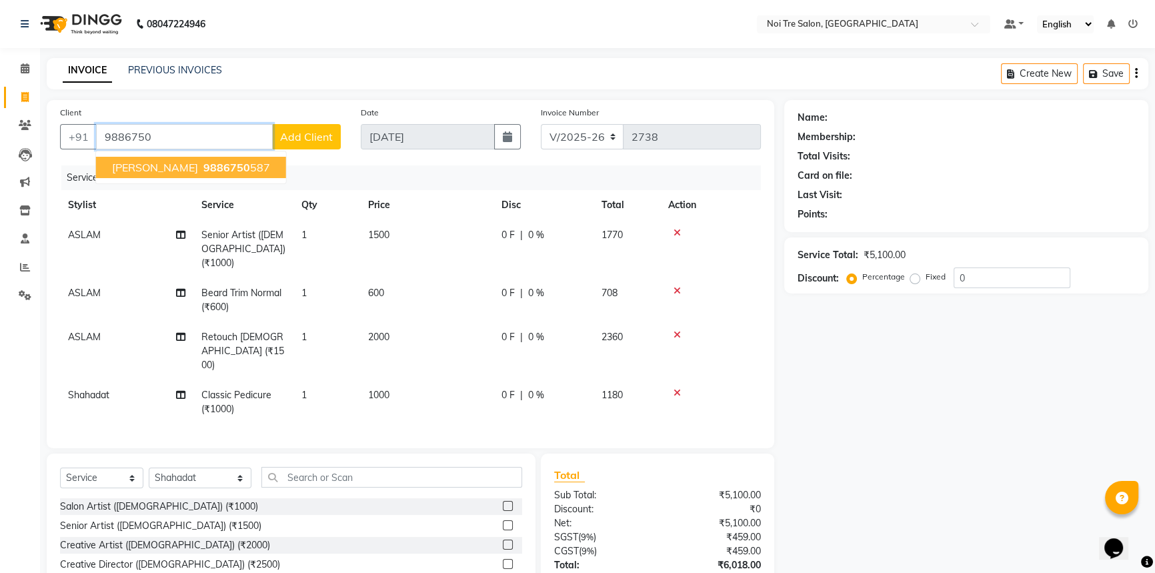
click at [219, 171] on ngb-highlight "9886750 587" at bounding box center [235, 167] width 69 height 13
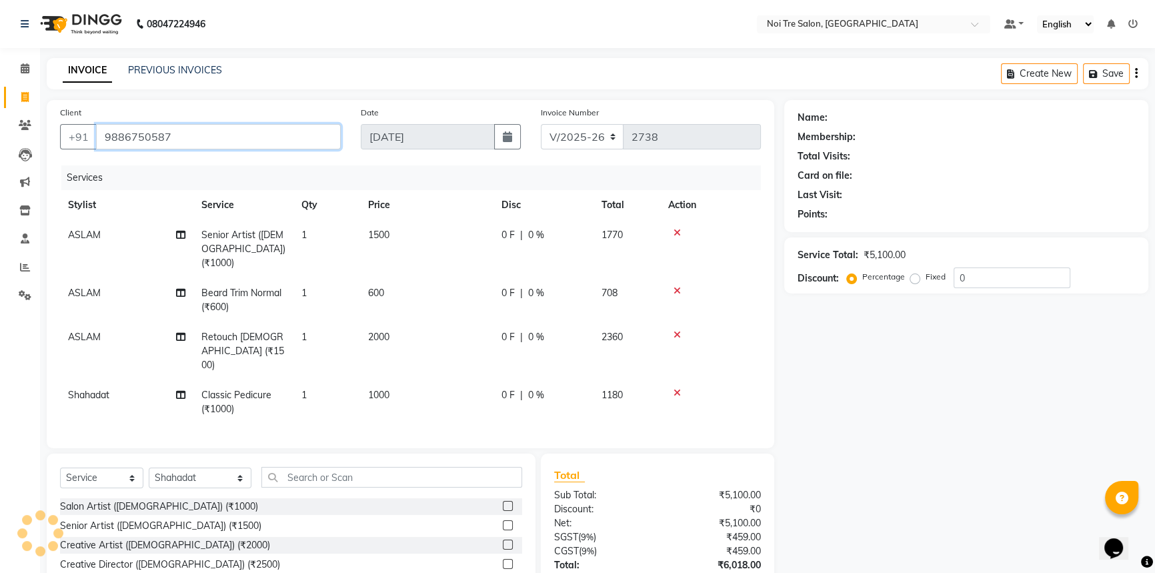
type input "9886750587"
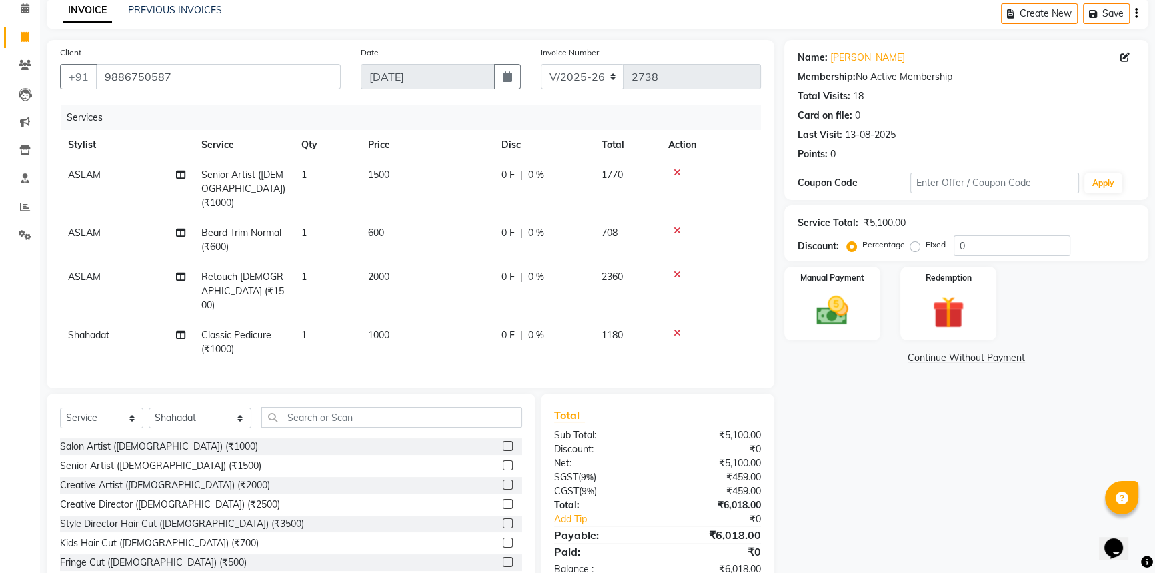
click at [916, 497] on div "Name: [PERSON_NAME] Membership: No Active Membership Total Visits: 18 Card on f…" at bounding box center [971, 315] width 374 height 550
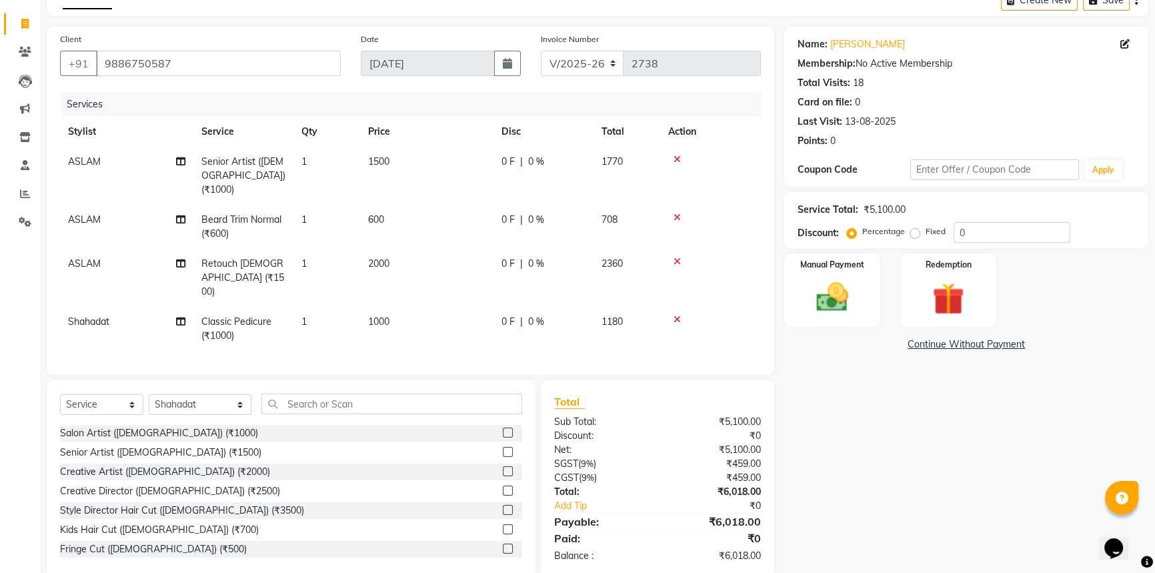
scroll to position [79, 0]
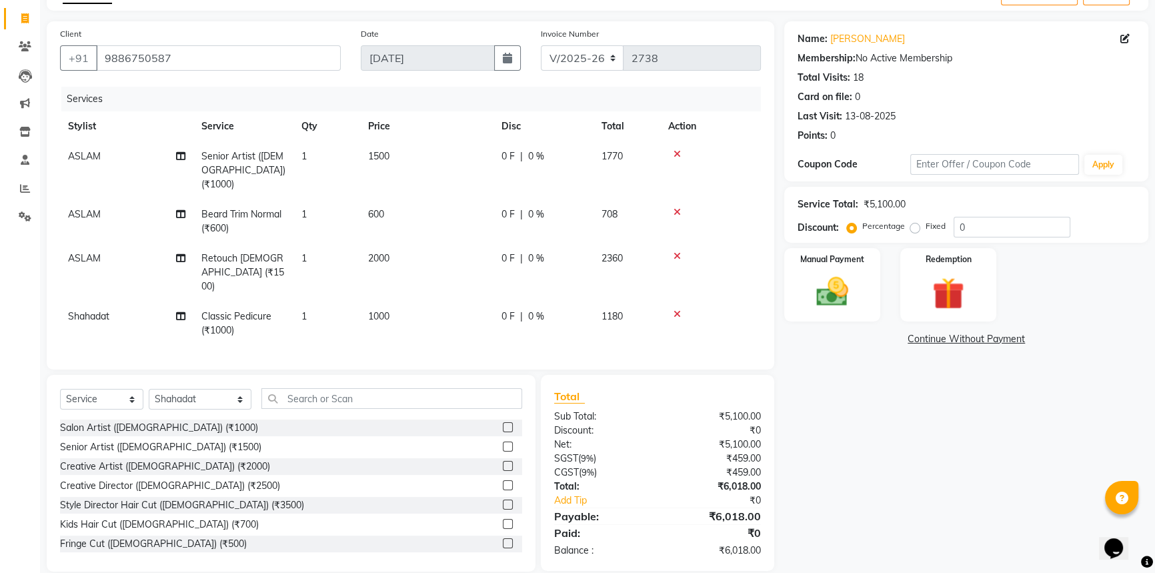
click at [1054, 403] on div "Name: [PERSON_NAME] Membership: No Active Membership Total Visits: 18 Card on f…" at bounding box center [971, 296] width 374 height 550
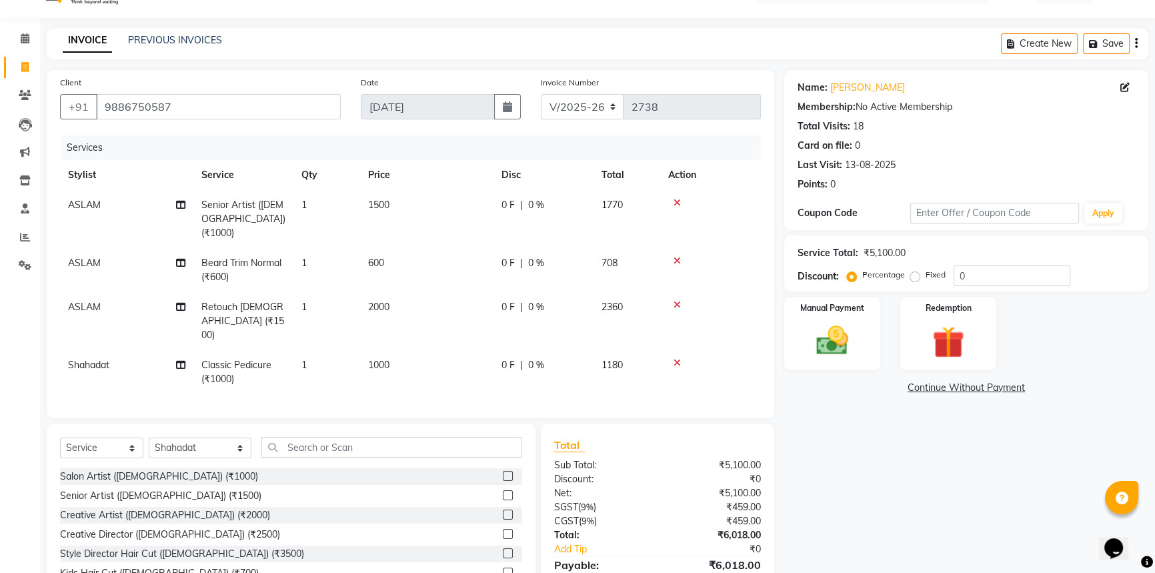
scroll to position [18, 0]
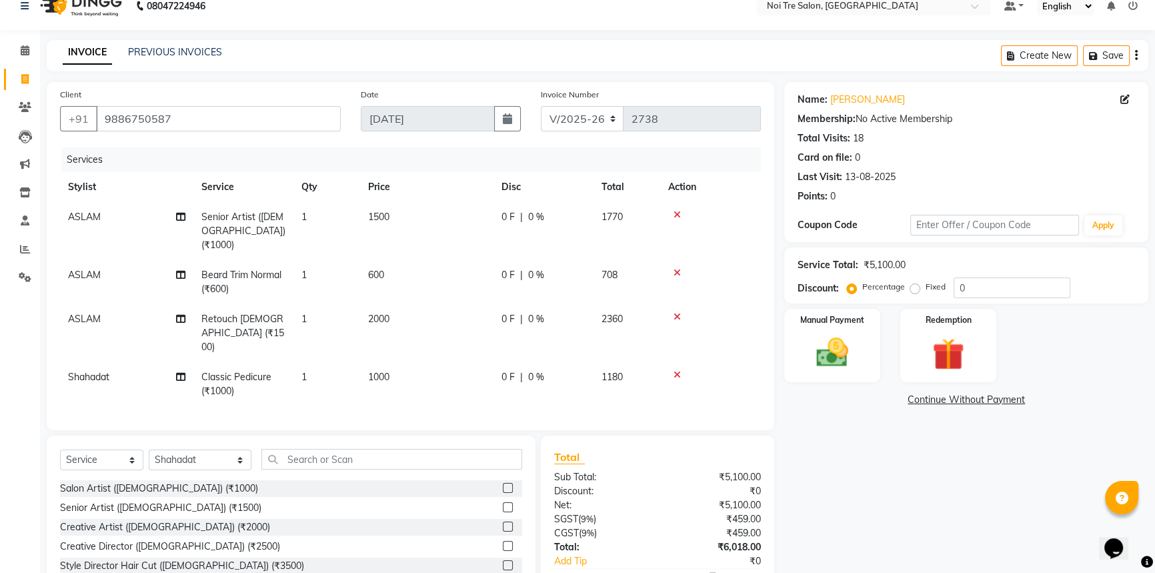
click at [911, 462] on div "Name: [PERSON_NAME] Membership: No Active Membership Total Visits: 18 Card on f…" at bounding box center [971, 357] width 374 height 550
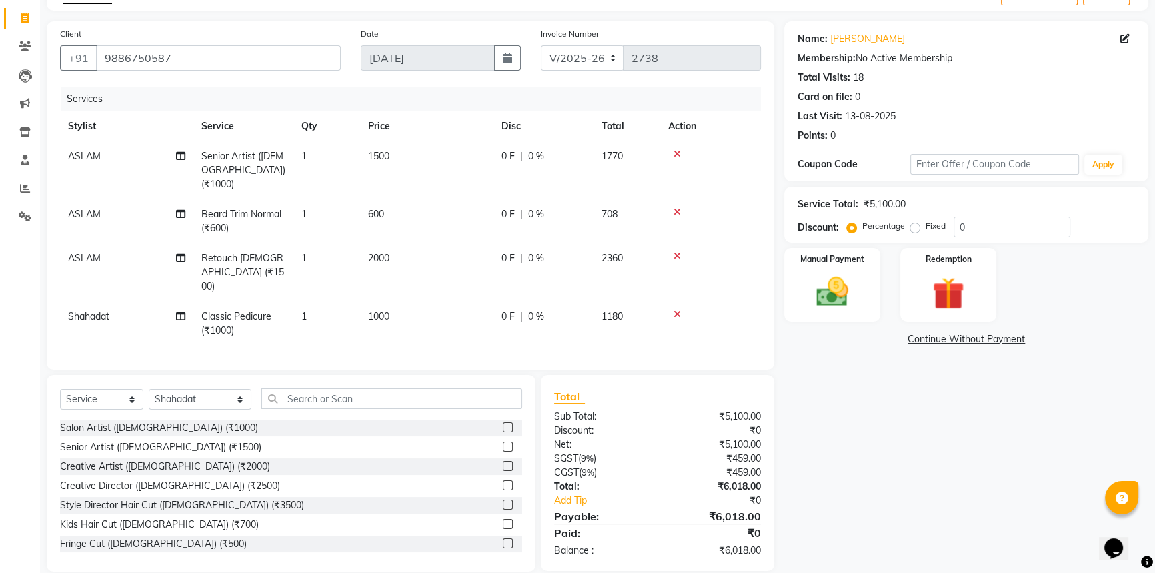
click at [904, 476] on div "Name: [PERSON_NAME] Membership: No Active Membership Total Visits: 18 Card on f…" at bounding box center [971, 296] width 374 height 550
click at [912, 478] on div "Name: [PERSON_NAME] Membership: No Active Membership Total Visits: 18 Card on f…" at bounding box center [971, 296] width 374 height 550
click at [831, 296] on img at bounding box center [833, 292] width 54 height 38
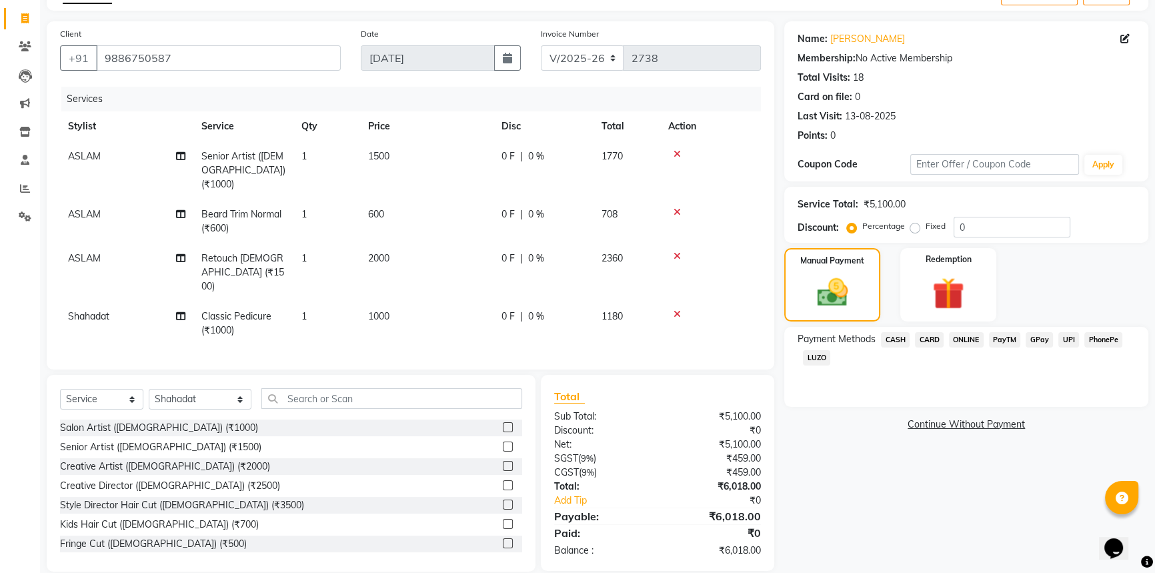
click at [1067, 338] on span "UPI" at bounding box center [1069, 339] width 21 height 15
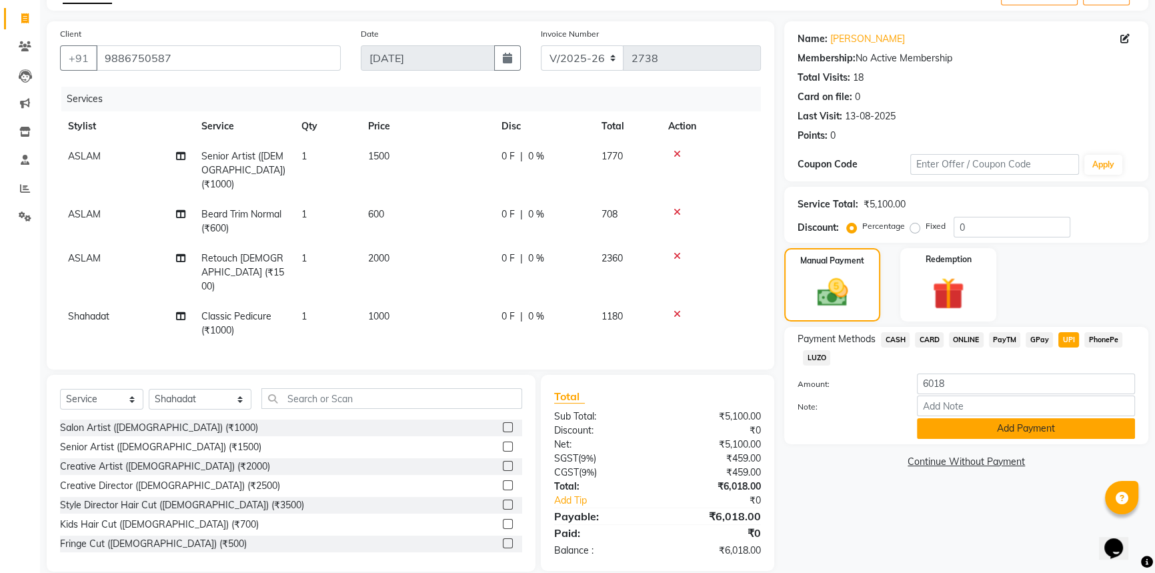
click at [1025, 422] on button "Add Payment" at bounding box center [1026, 428] width 218 height 21
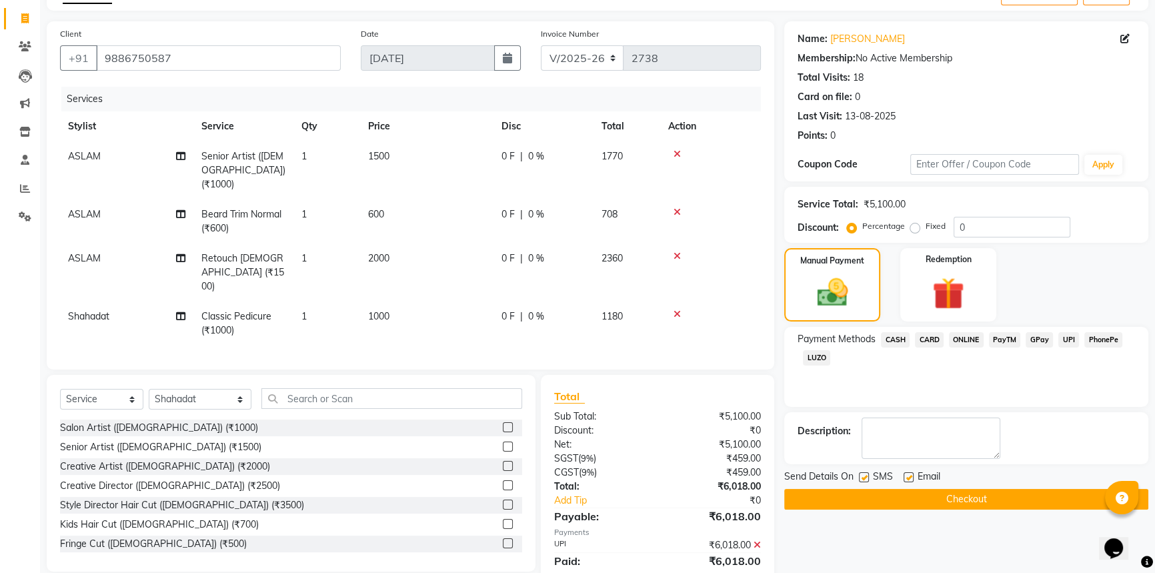
scroll to position [106, 0]
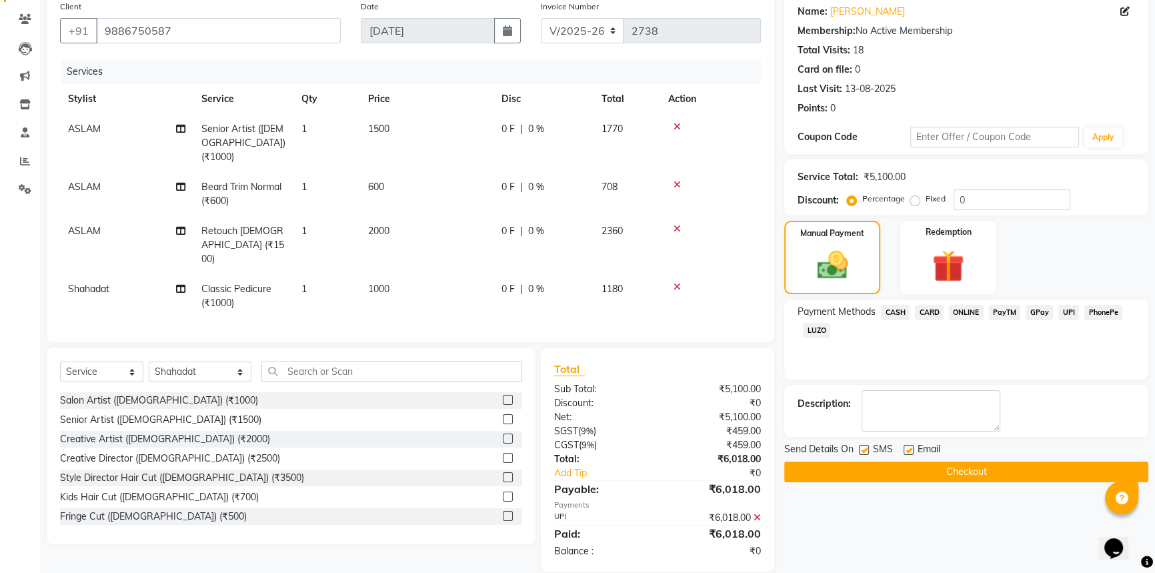
click at [976, 468] on button "Checkout" at bounding box center [966, 472] width 364 height 21
